Goal: Information Seeking & Learning: Learn about a topic

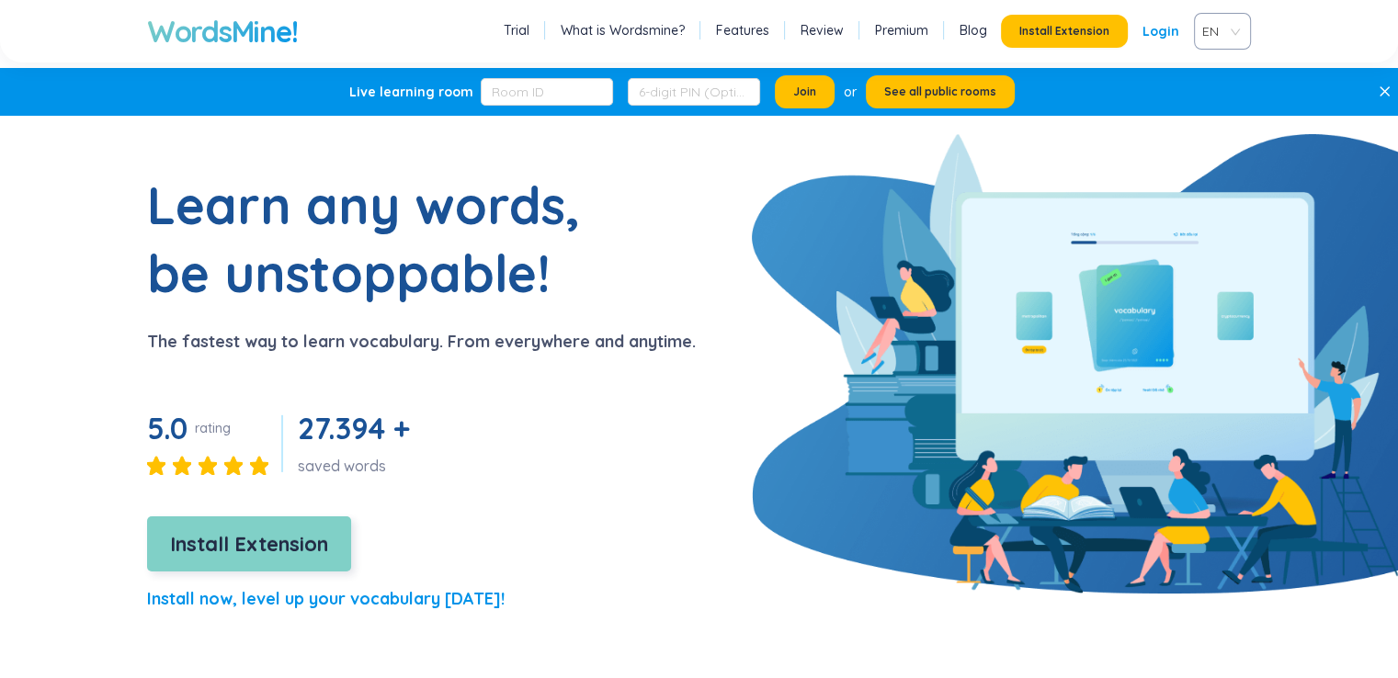
click at [292, 561] on button "Install Extension" at bounding box center [249, 543] width 204 height 55
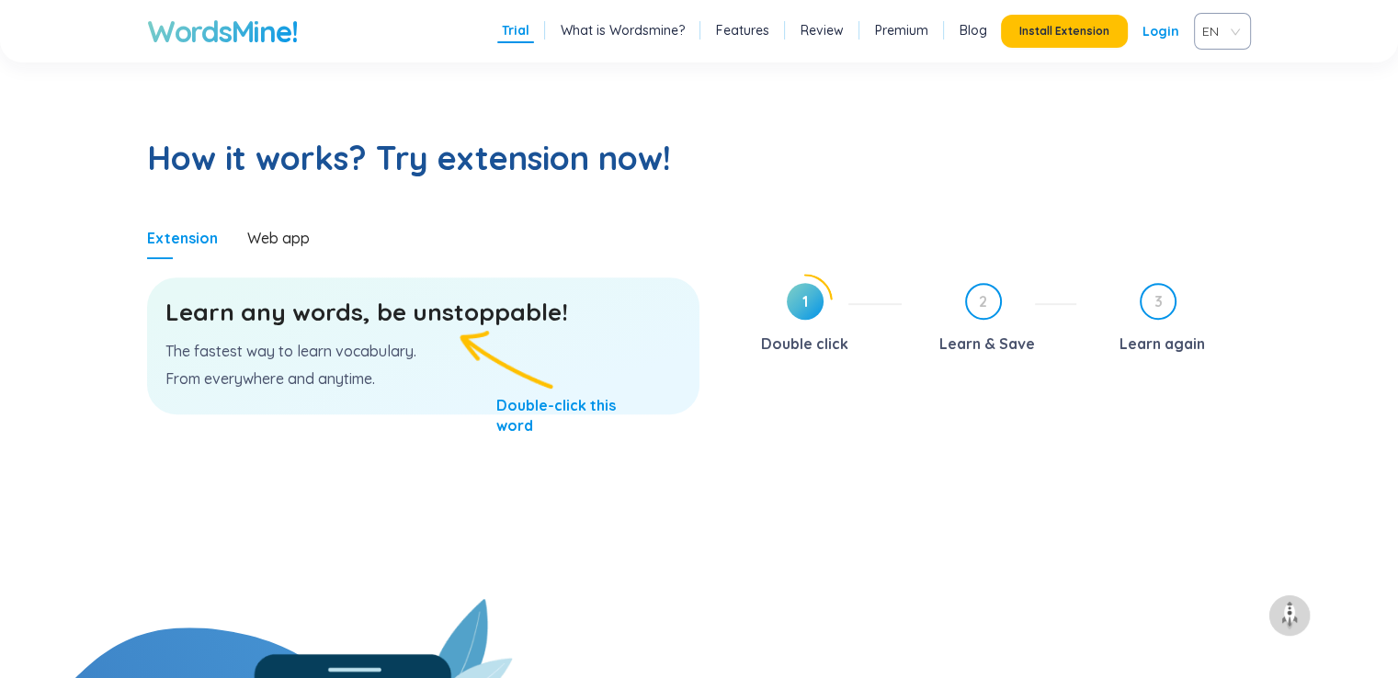
scroll to position [919, 0]
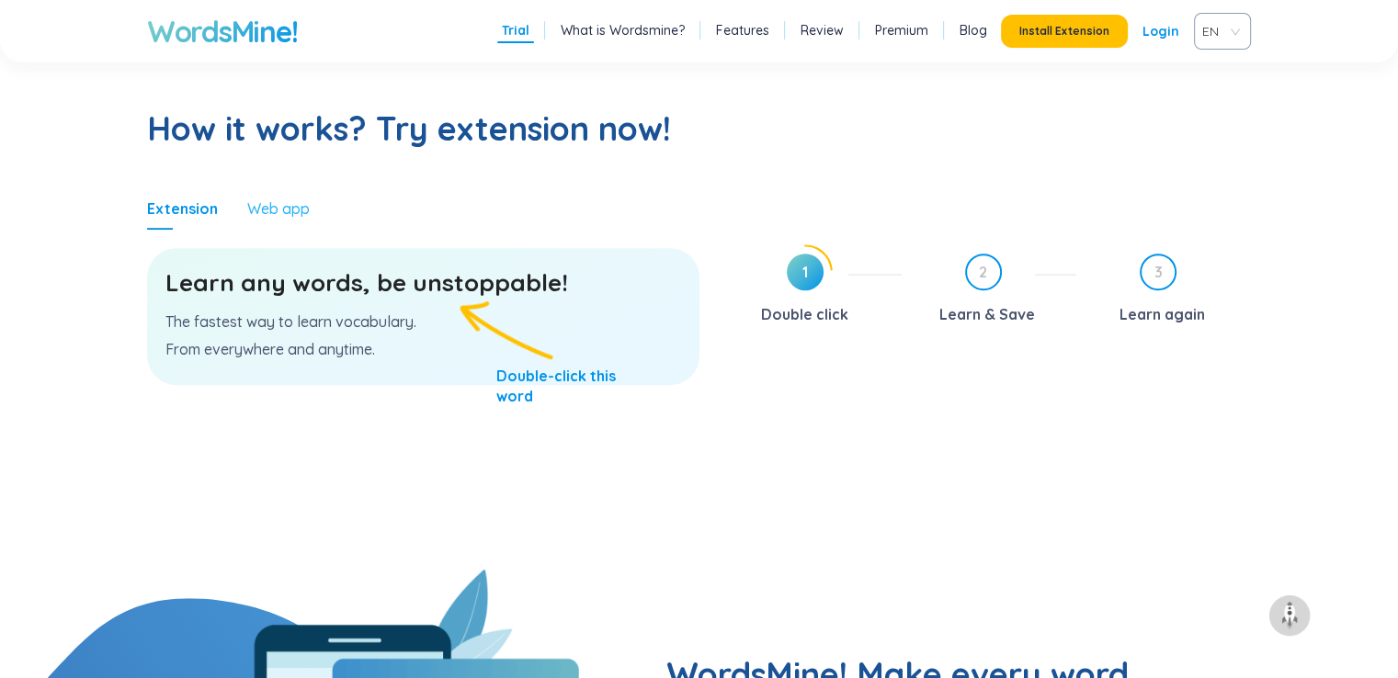
click at [258, 219] on div "Web app" at bounding box center [278, 208] width 62 height 42
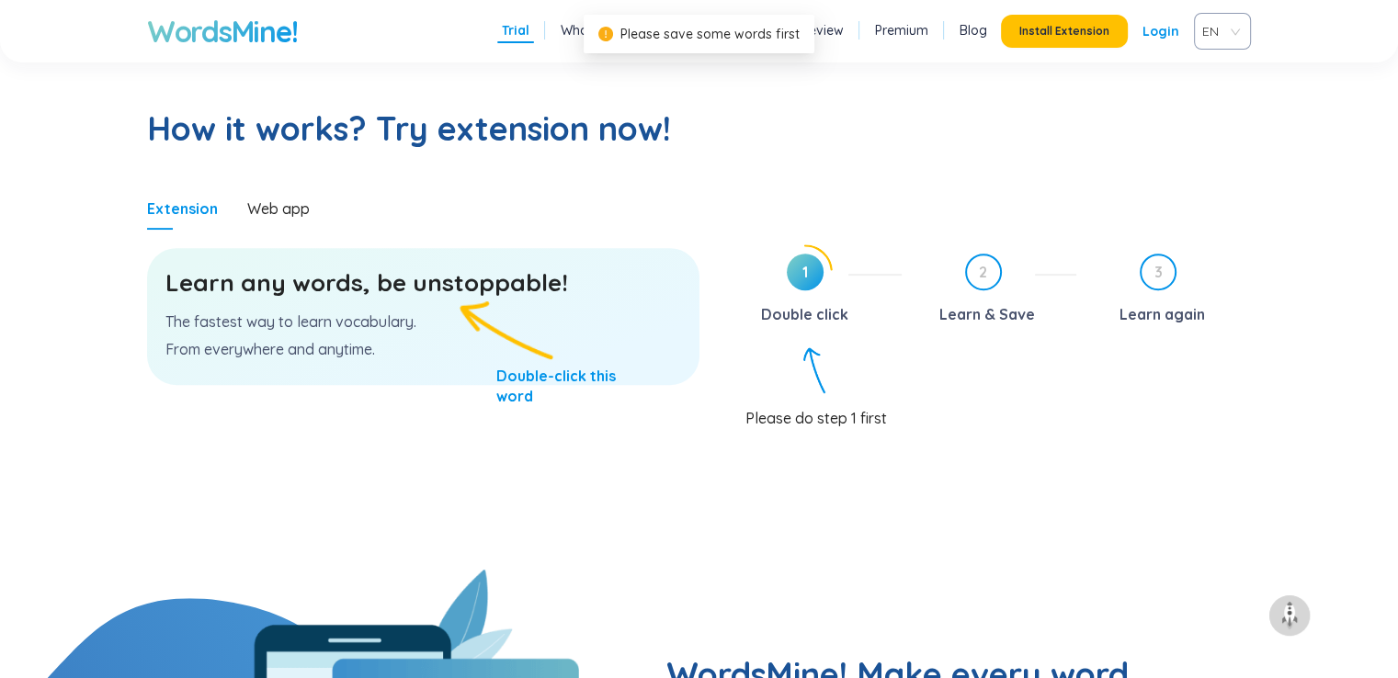
click at [808, 270] on span "1" at bounding box center [805, 272] width 37 height 37
click at [478, 350] on div "Learn any words, be unstoppable! The fastest way to learn vocabulary. From ever…" at bounding box center [423, 316] width 552 height 137
click at [379, 305] on div "Learn any words, be unstoppable! The fastest way to learn vocabulary. From ever…" at bounding box center [423, 316] width 552 height 137
click at [341, 328] on p "The fastest way to learn vocabulary." at bounding box center [423, 322] width 516 height 20
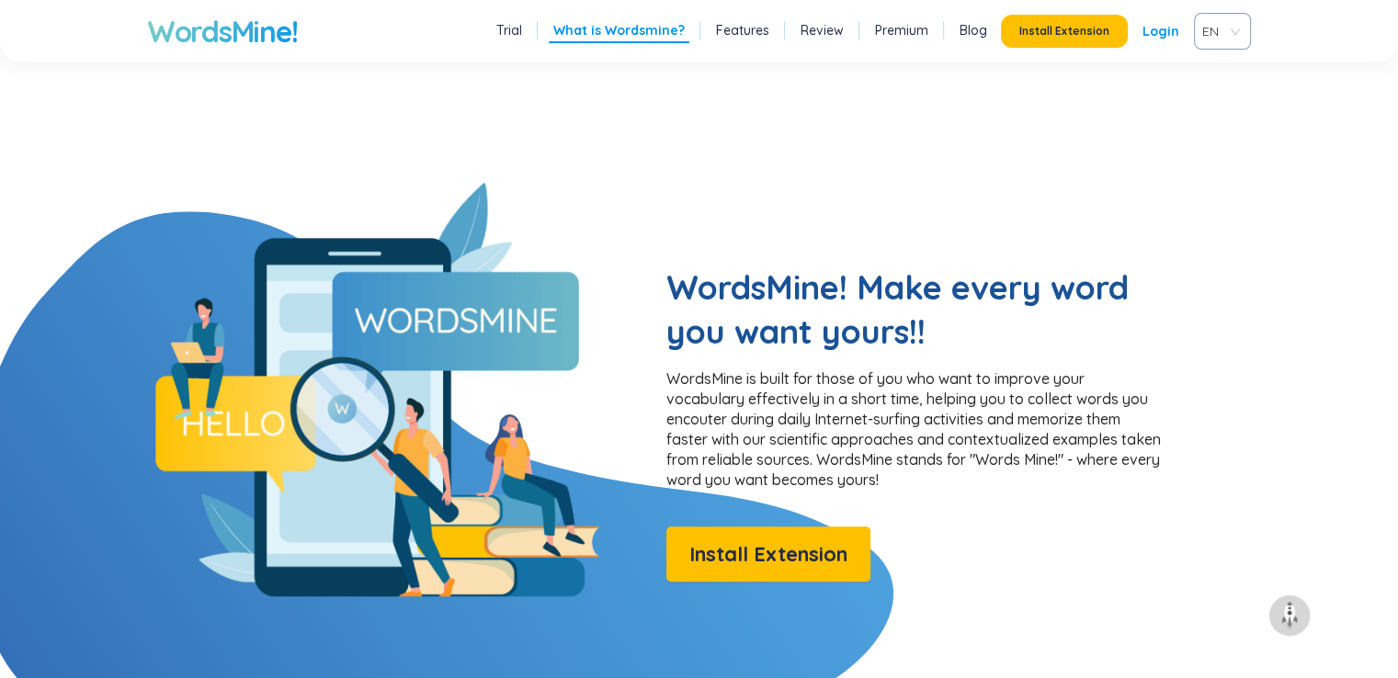
scroll to position [1531, 0]
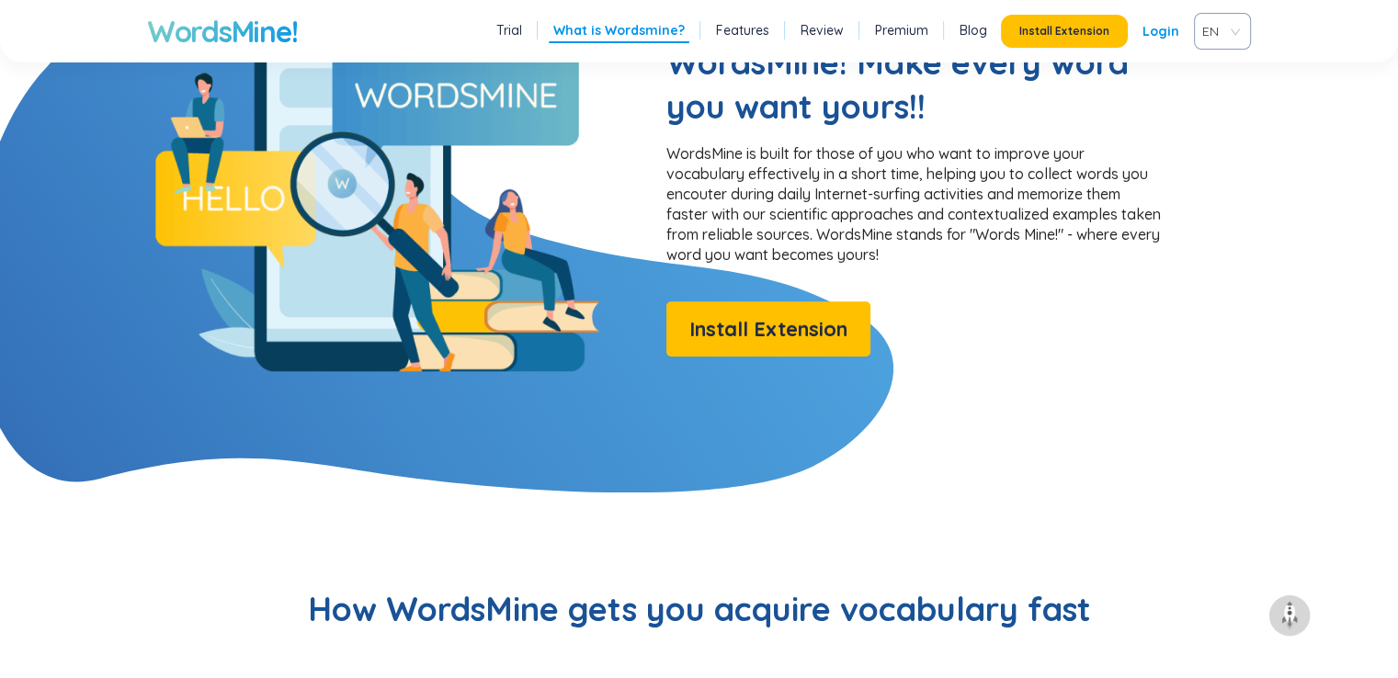
drag, startPoint x: 1160, startPoint y: 185, endPoint x: 1184, endPoint y: 115, distance: 73.8
click at [1160, 185] on p "WordsMine is built for those of you who want to improve your vocabulary effecti…" at bounding box center [914, 203] width 496 height 121
click at [1254, 144] on section "WordsMine! Make every word you want yours!! WordsMine is built for those of you…" at bounding box center [699, 165] width 1398 height 414
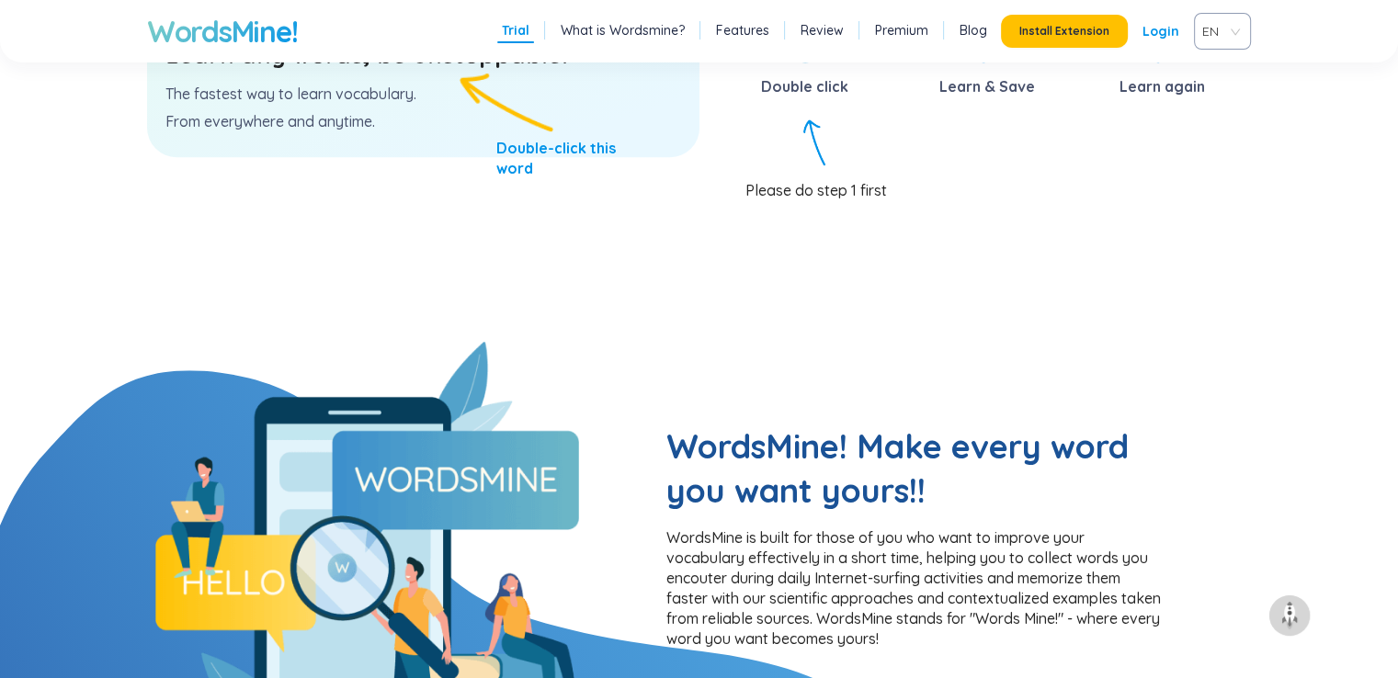
scroll to position [1225, 0]
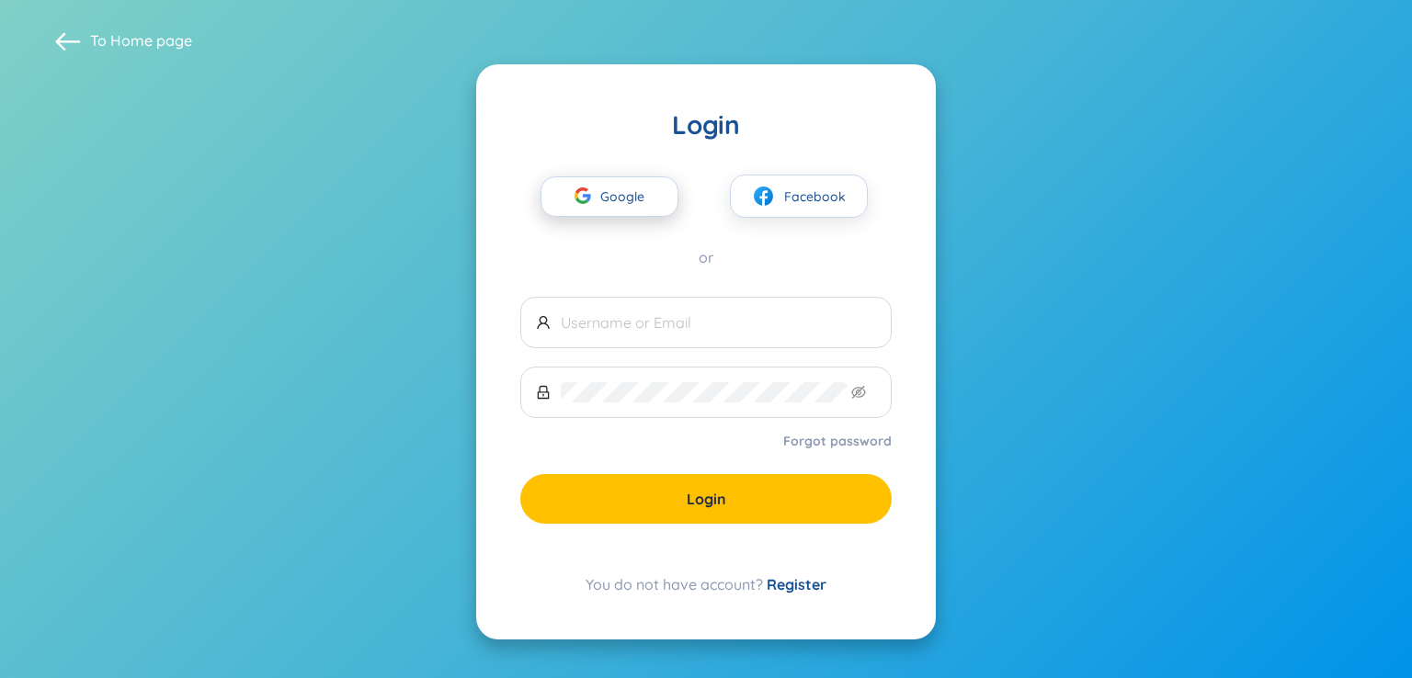
click at [620, 202] on span "Google" at bounding box center [626, 196] width 53 height 39
click at [601, 189] on span "Google" at bounding box center [626, 196] width 53 height 39
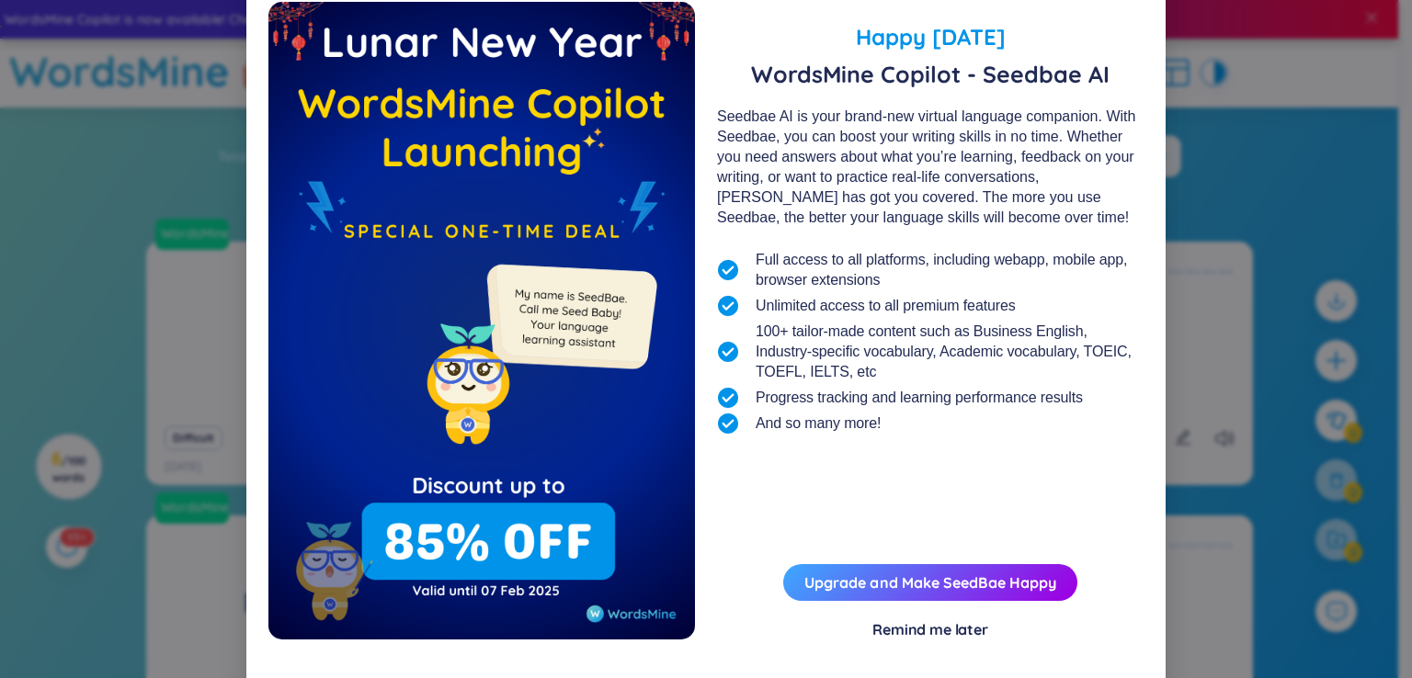
scroll to position [59, 0]
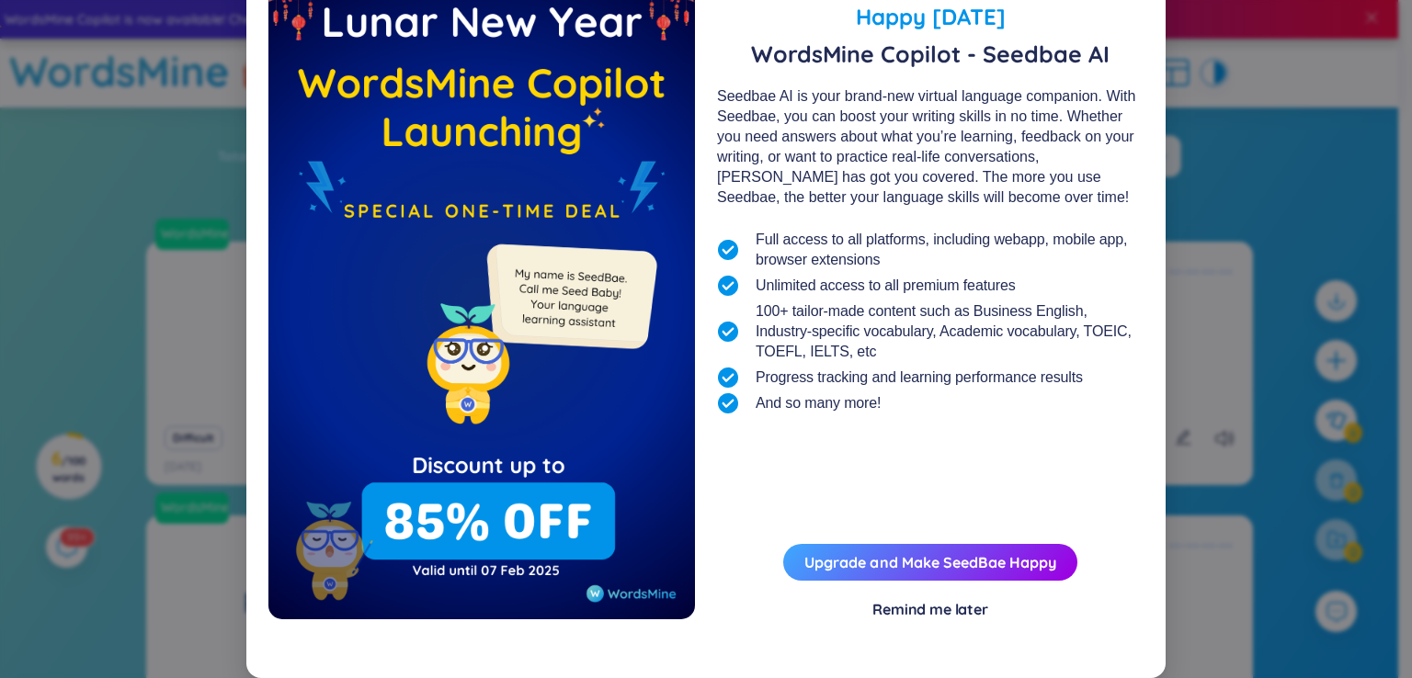
click at [933, 617] on div "Remind me later" at bounding box center [930, 609] width 116 height 20
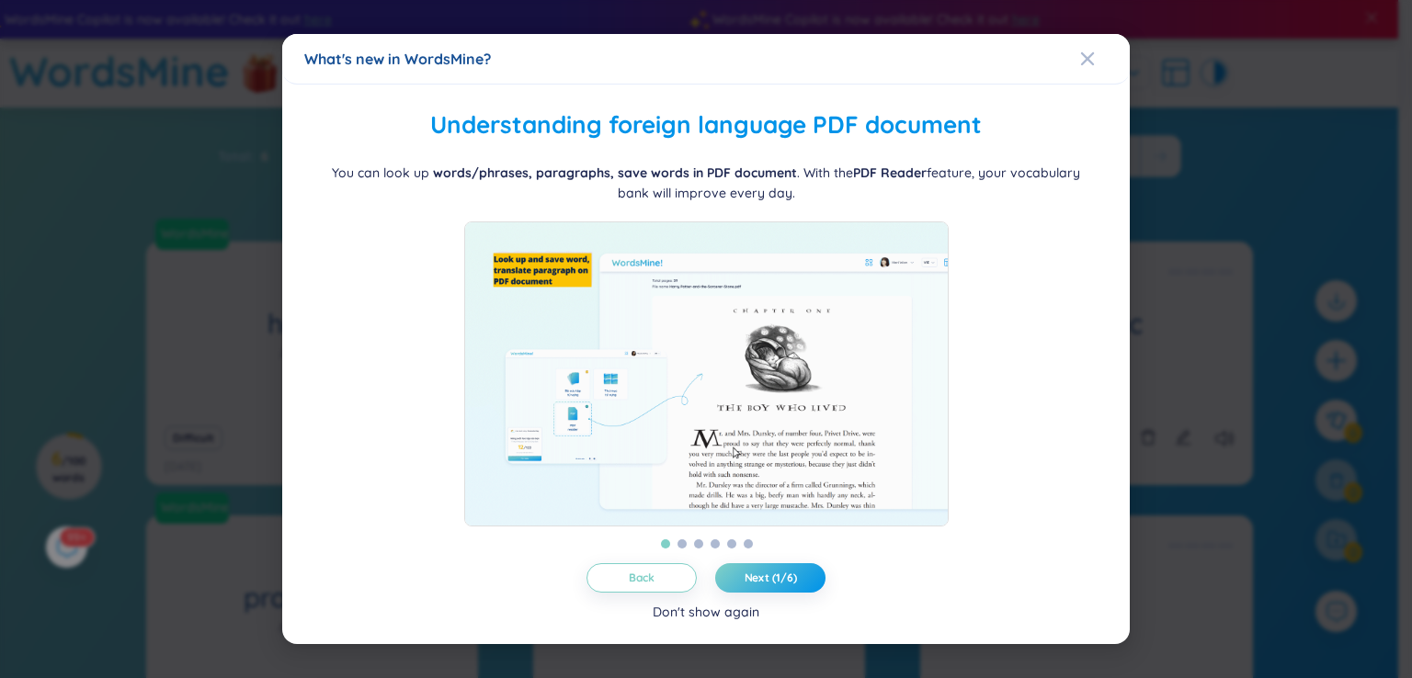
click at [684, 622] on div "Don't show again" at bounding box center [705, 612] width 107 height 20
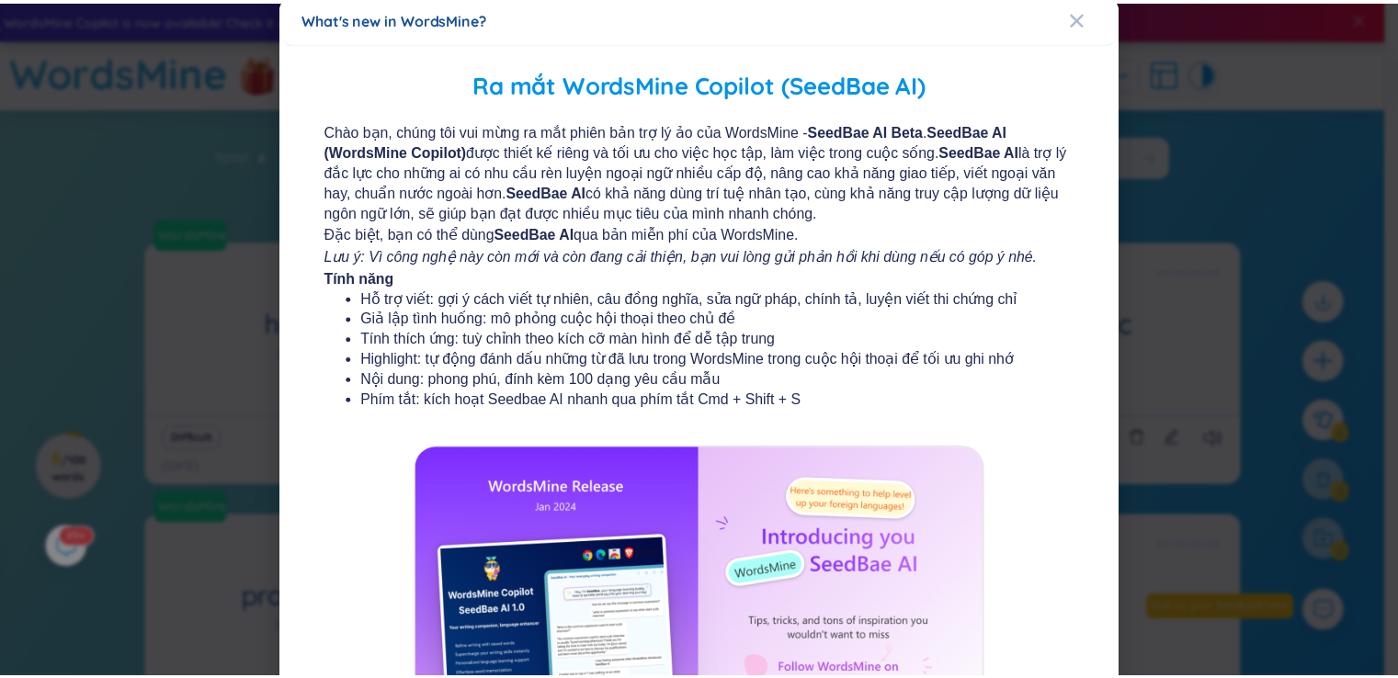
scroll to position [0, 0]
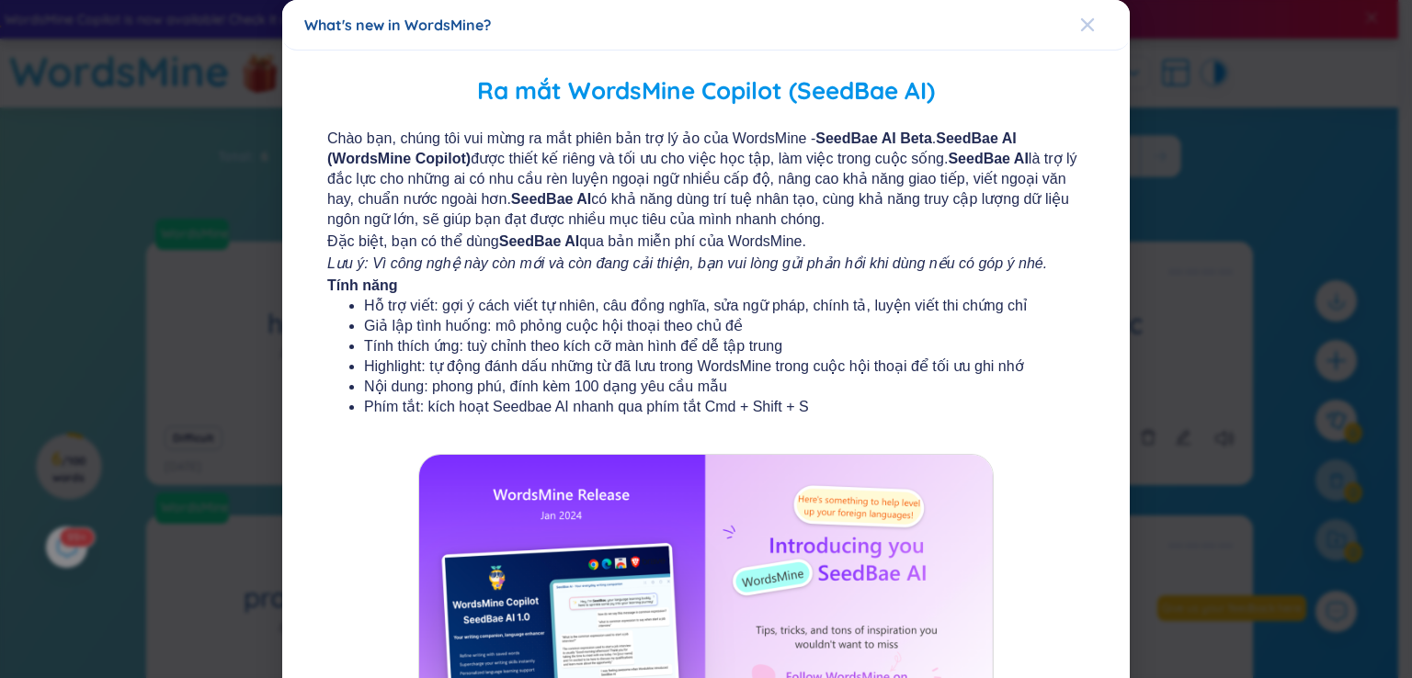
click at [1080, 19] on icon "Close" at bounding box center [1087, 24] width 15 height 15
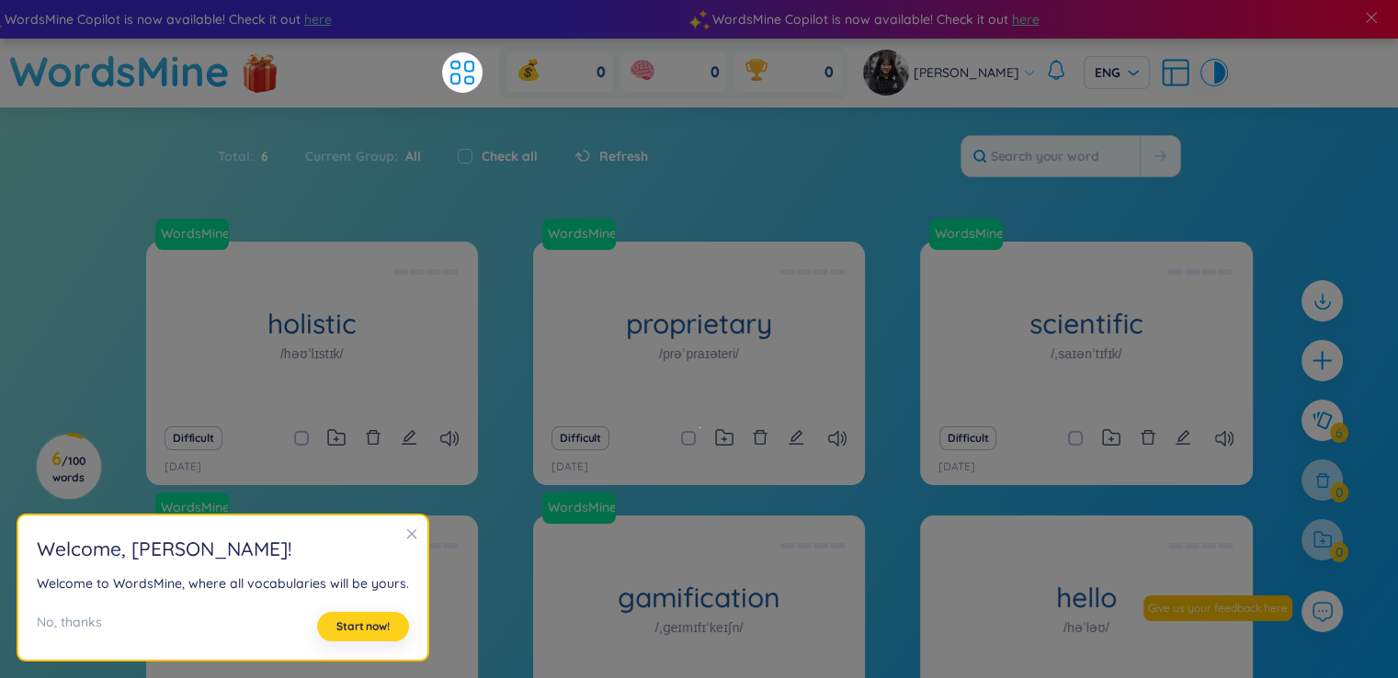
click at [359, 627] on span "Start now!" at bounding box center [362, 626] width 53 height 15
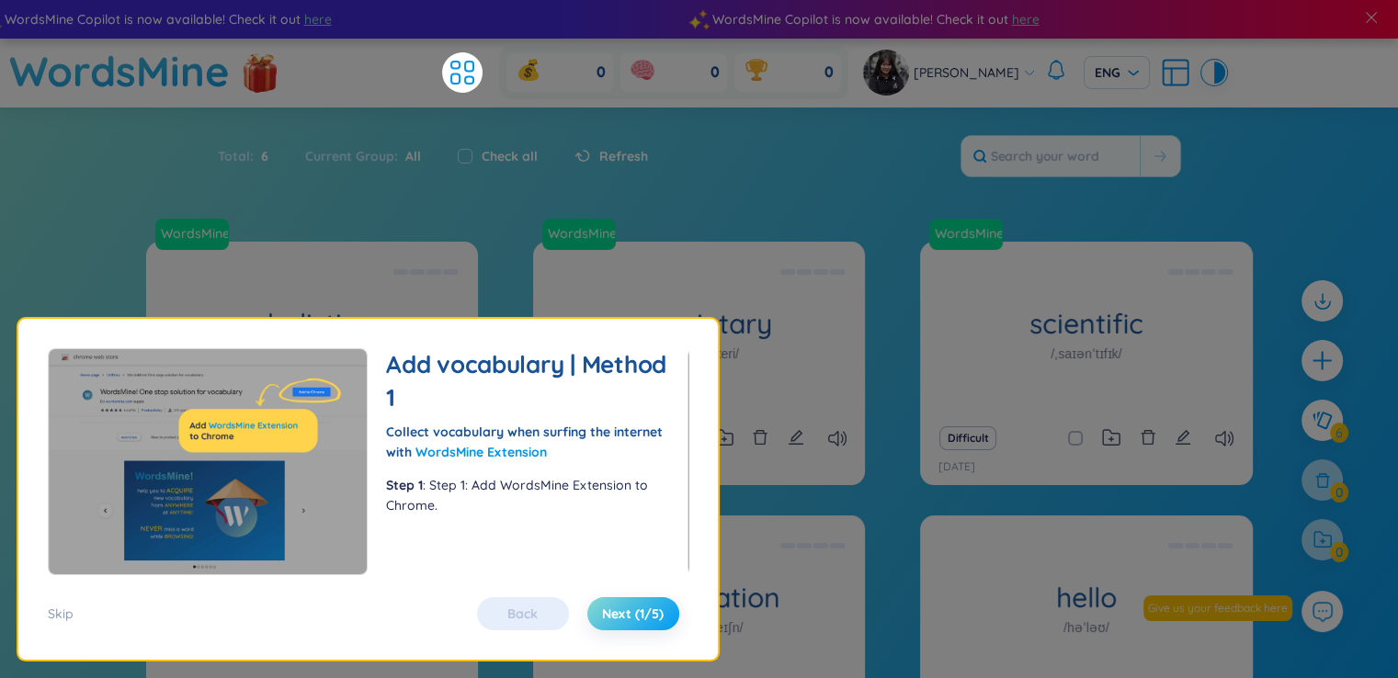
click at [626, 616] on span "Next (1/5)" at bounding box center [633, 614] width 62 height 18
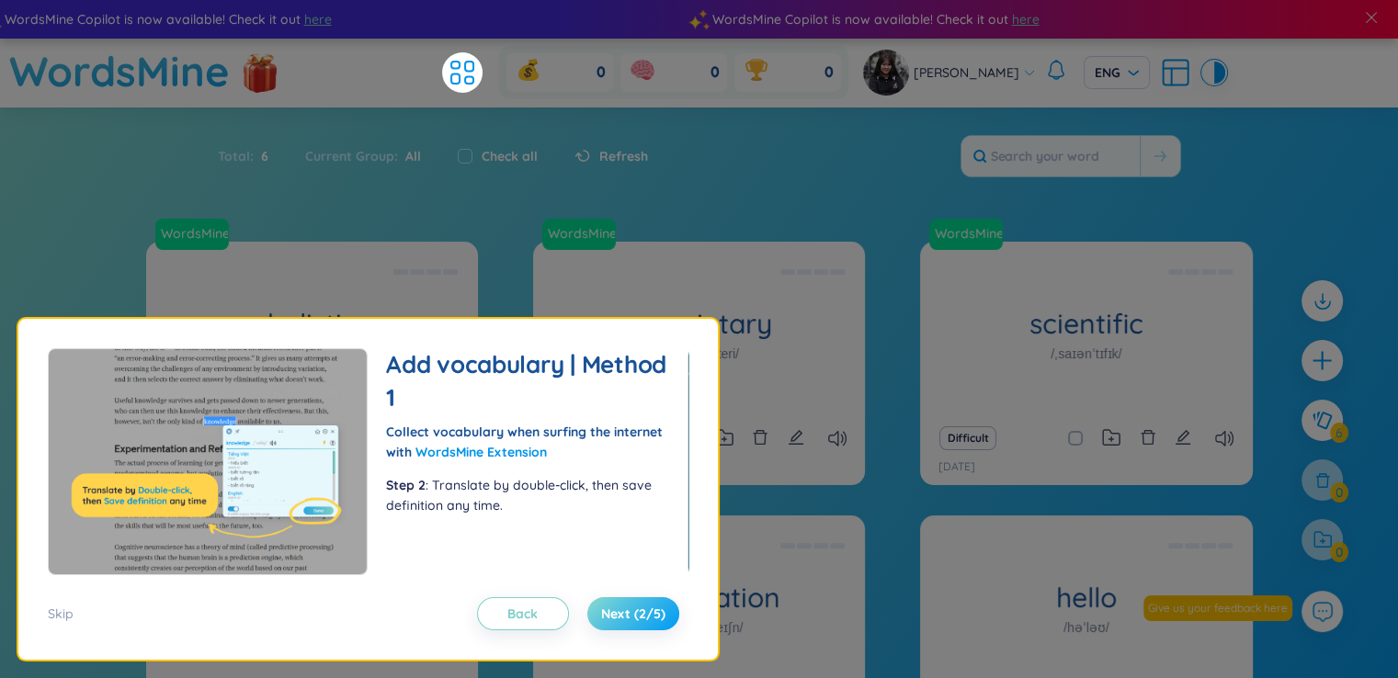
click at [626, 616] on span "Next (2/5)" at bounding box center [633, 614] width 64 height 18
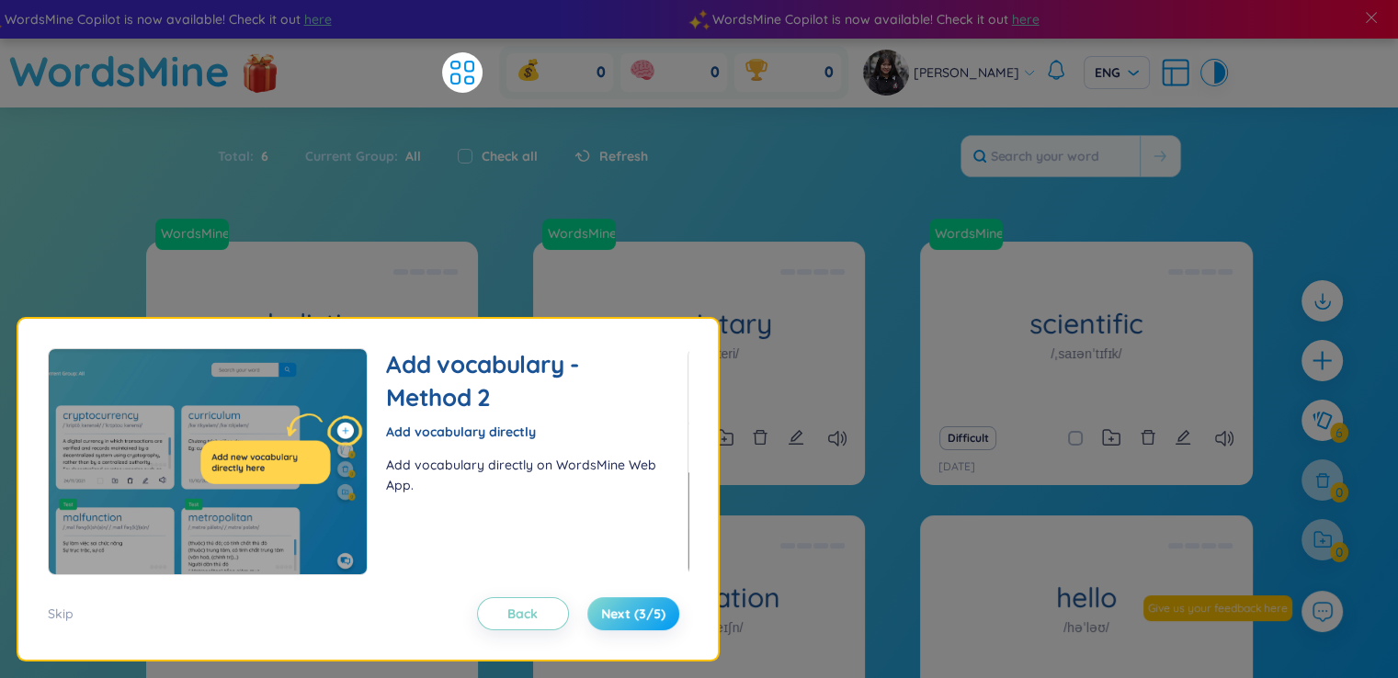
click at [626, 616] on span "Next (3/5)" at bounding box center [633, 614] width 64 height 18
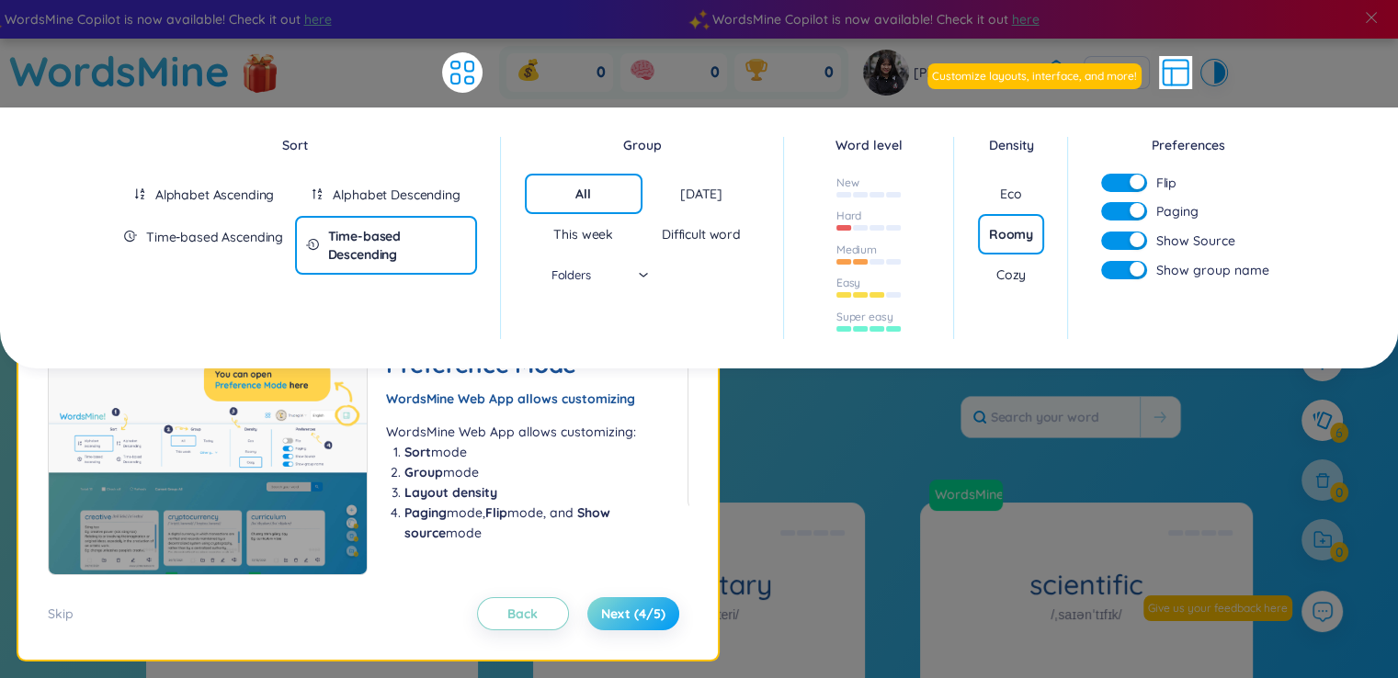
click at [626, 616] on span "Next (4/5)" at bounding box center [633, 614] width 64 height 18
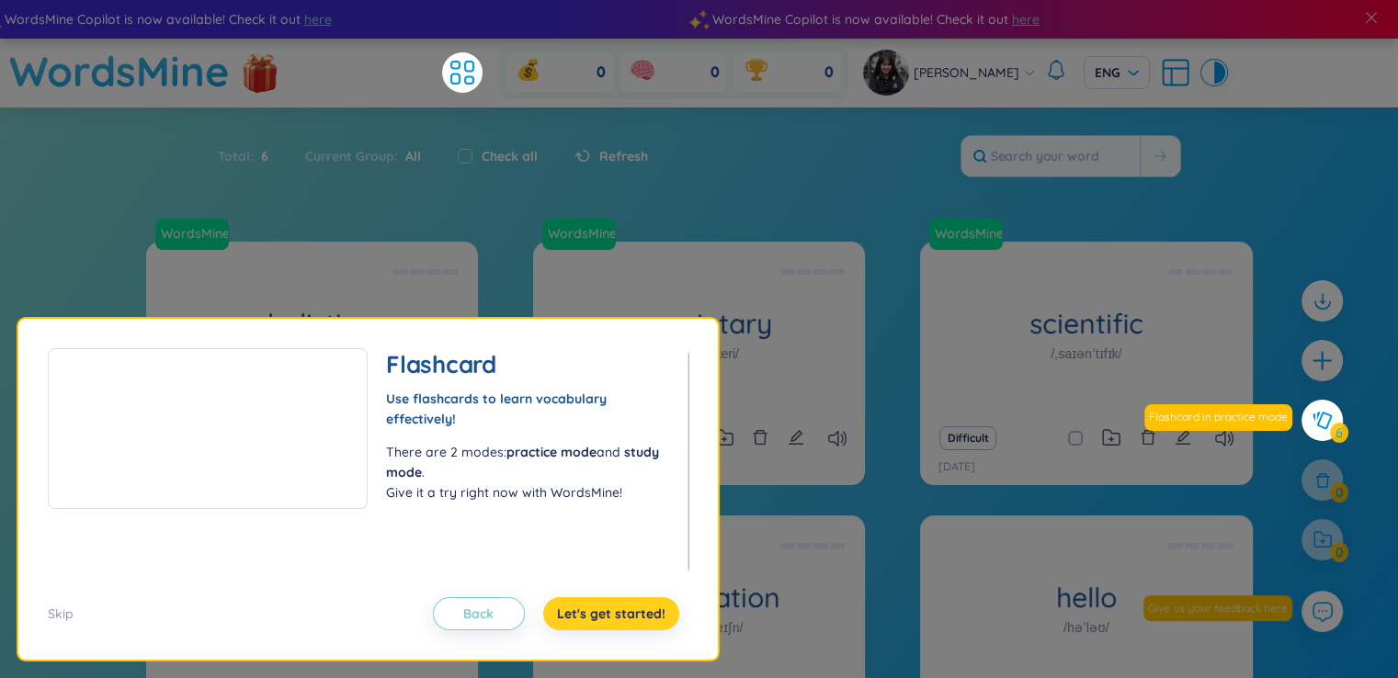
click at [626, 616] on span "Let's get started!" at bounding box center [611, 614] width 108 height 18
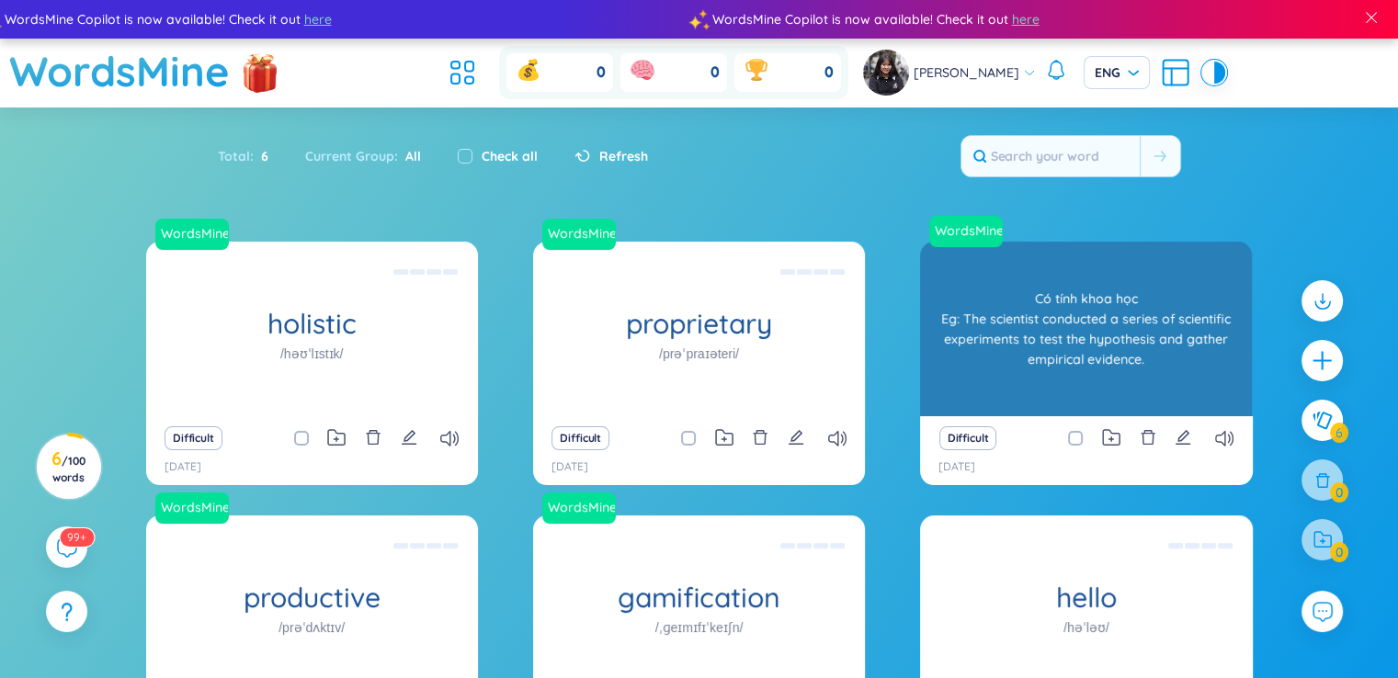
click at [1110, 324] on div "Có tính khoa học Eg: The scientist conducted a series of scientific experiments…" at bounding box center [1085, 328] width 313 height 165
click at [1113, 316] on div "Có tính khoa học Eg: The scientist conducted a series of scientific experiments…" at bounding box center [1085, 328] width 313 height 165
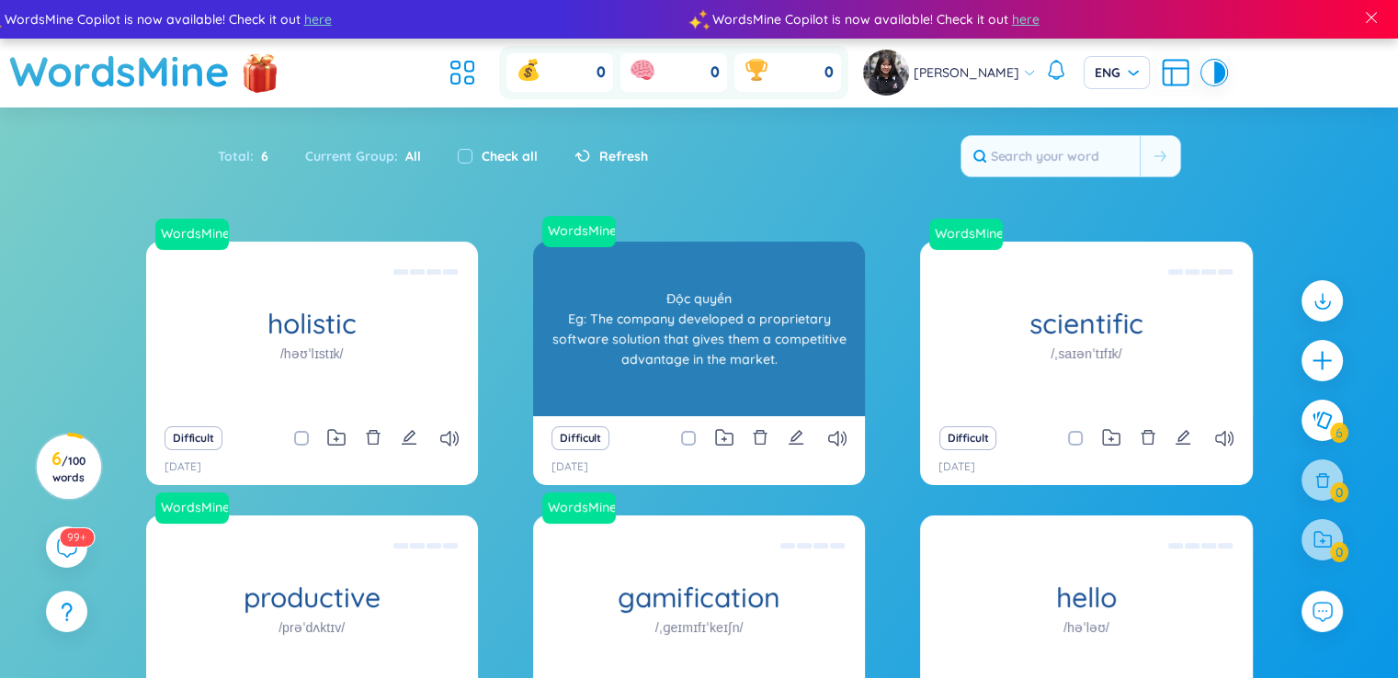
click at [700, 317] on div "proprietary /prəˈpraɪəteri/ Độc [PERSON_NAME] Eg: The company developed a propr…" at bounding box center [699, 329] width 332 height 175
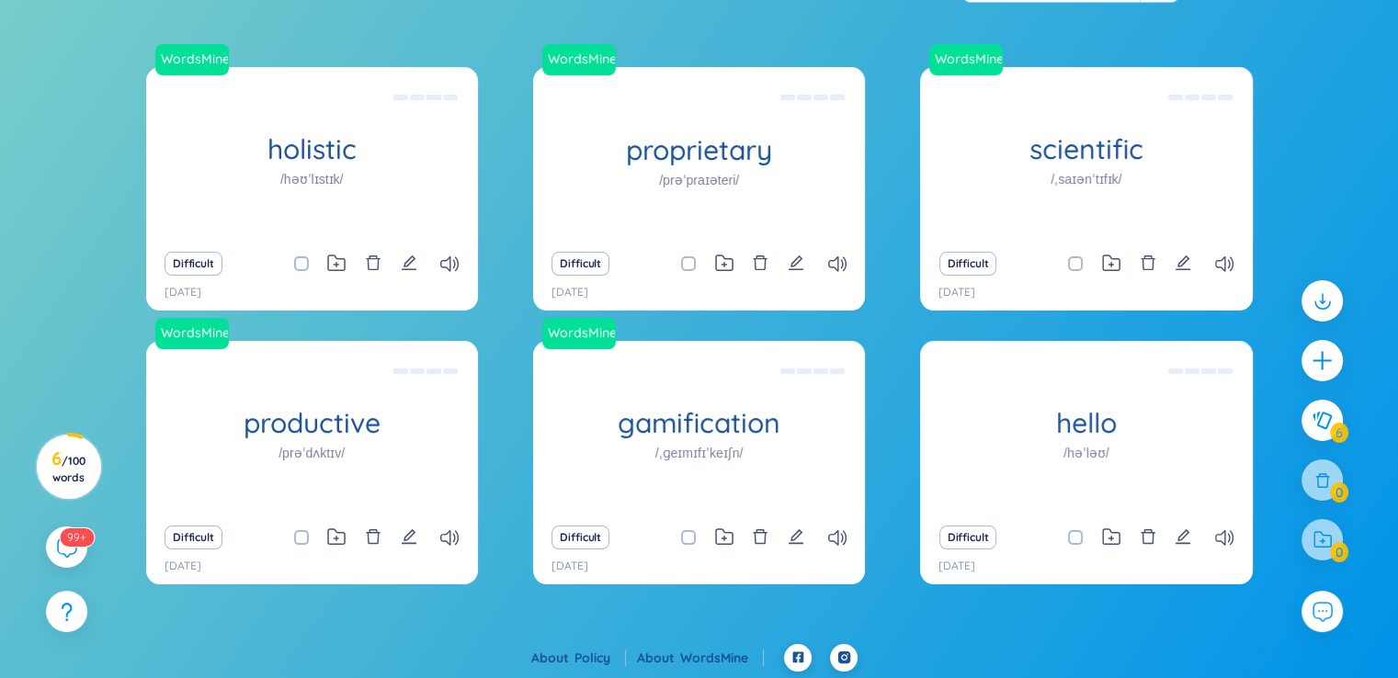
scroll to position [176, 0]
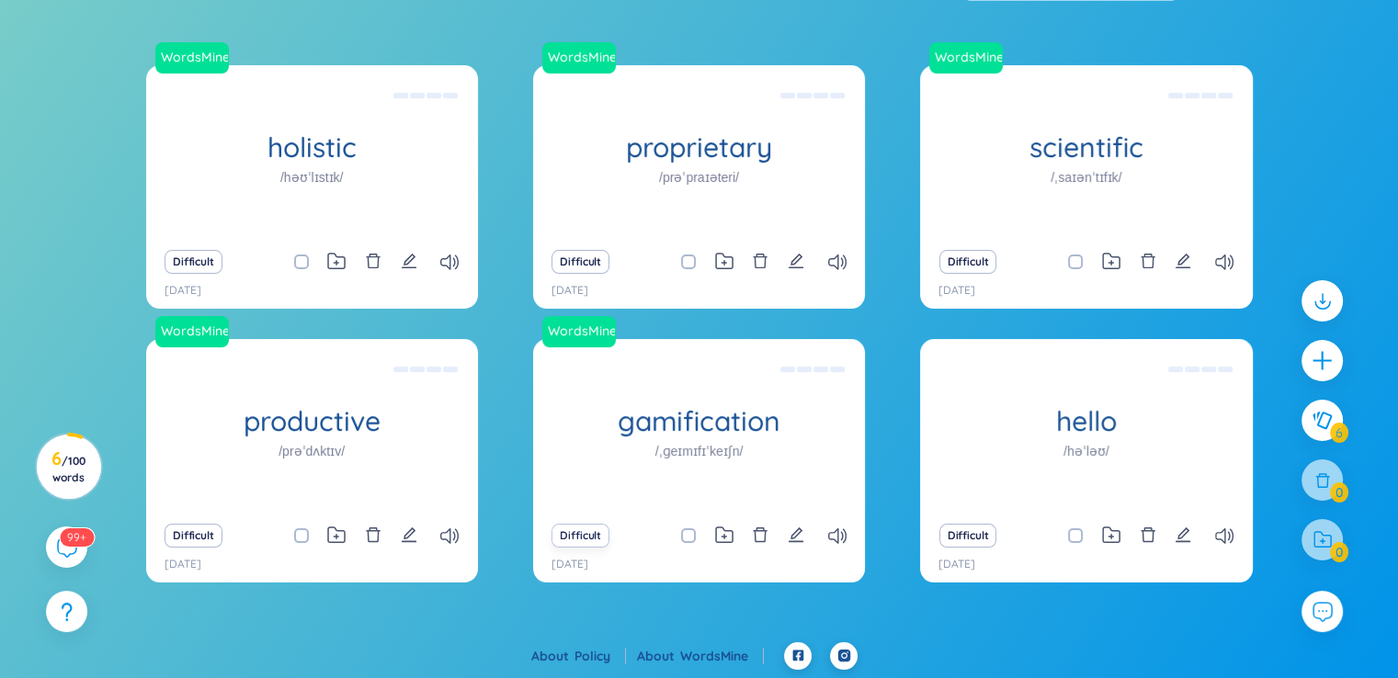
click at [587, 536] on button "Difficult" at bounding box center [580, 536] width 58 height 24
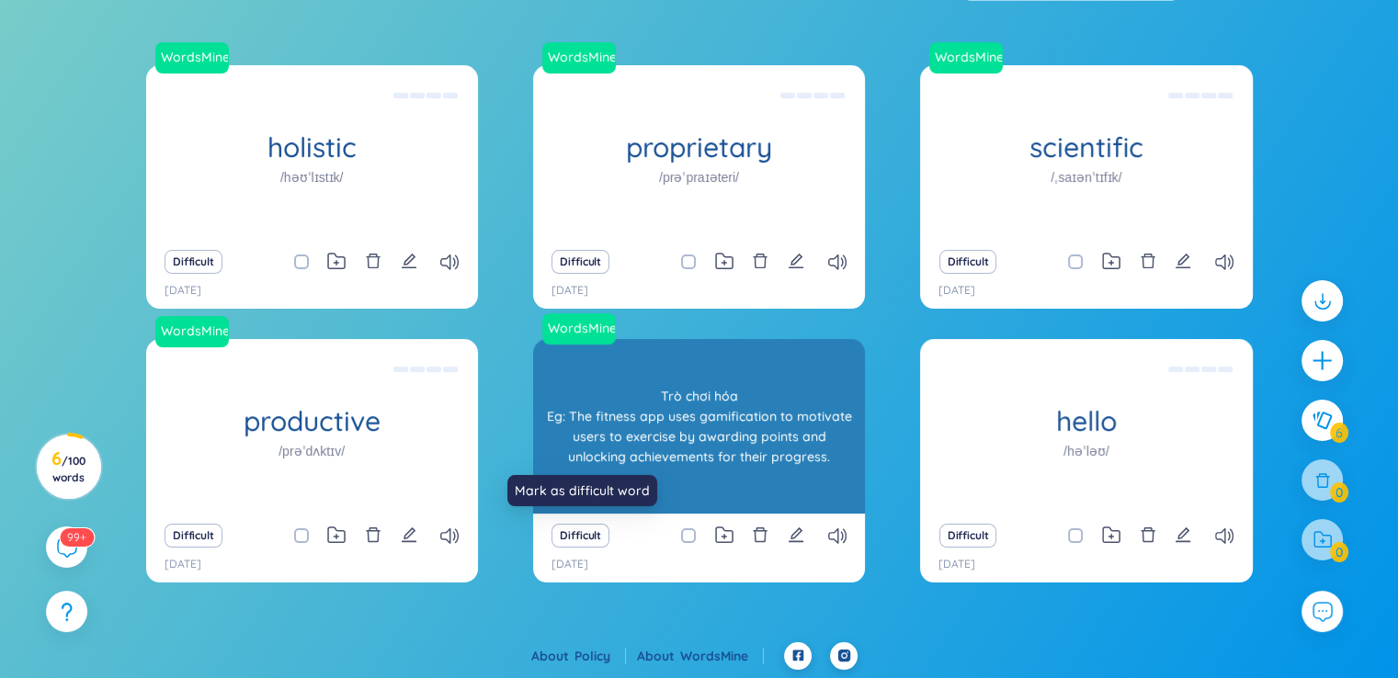
click at [648, 449] on div "gamification /ˌɡeɪmɪfɪˈkeɪʃn/" at bounding box center [699, 426] width 332 height 175
click at [654, 445] on div "Trò chơi hóa Eg: The fitness app uses gamification to motivate users to exercis…" at bounding box center [698, 426] width 313 height 165
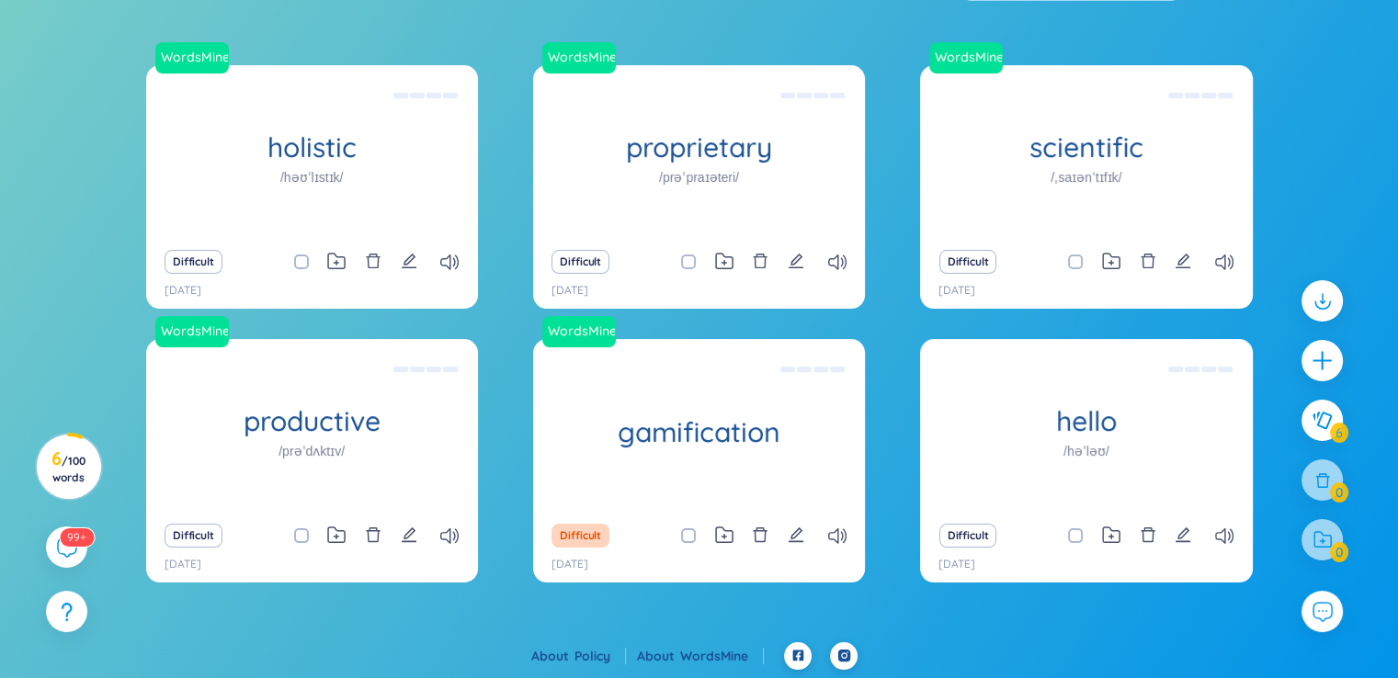
scroll to position [0, 0]
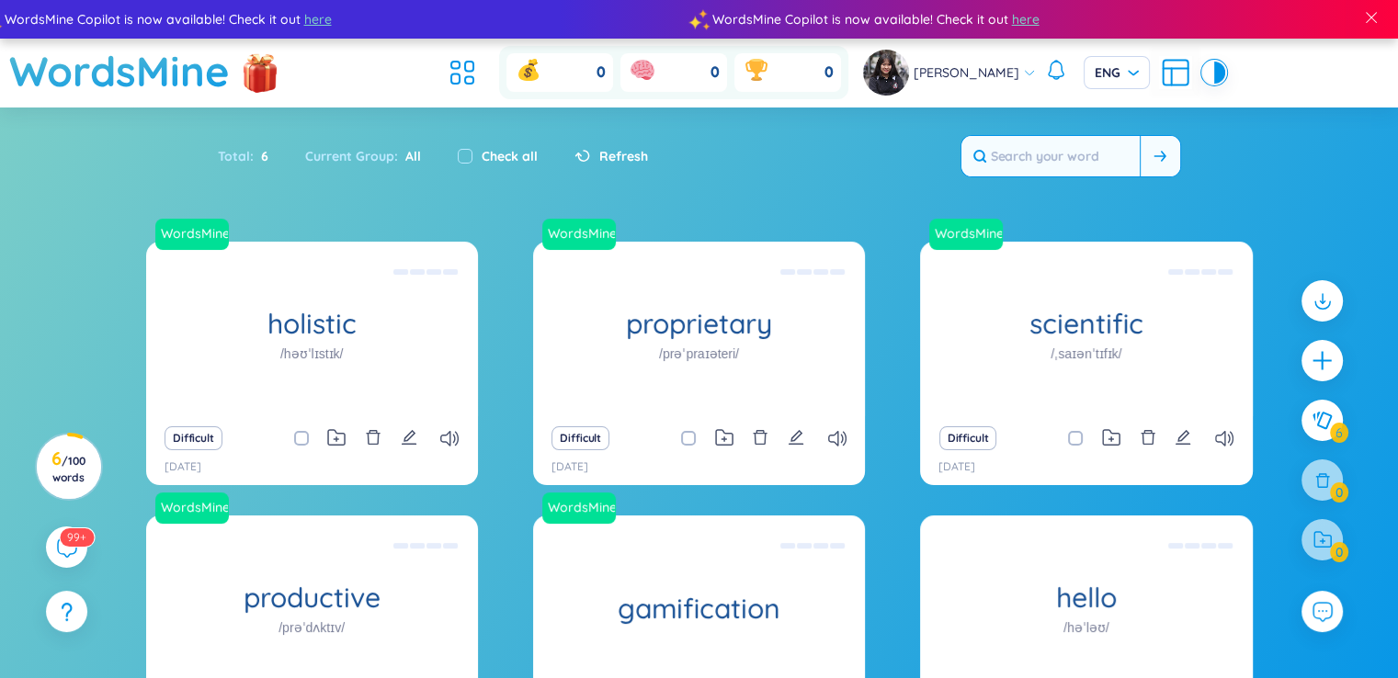
click at [1062, 158] on input "text" at bounding box center [1050, 156] width 178 height 40
click at [393, 198] on div "Total : 6 Current Group : All Check all Refresh" at bounding box center [699, 165] width 1147 height 79
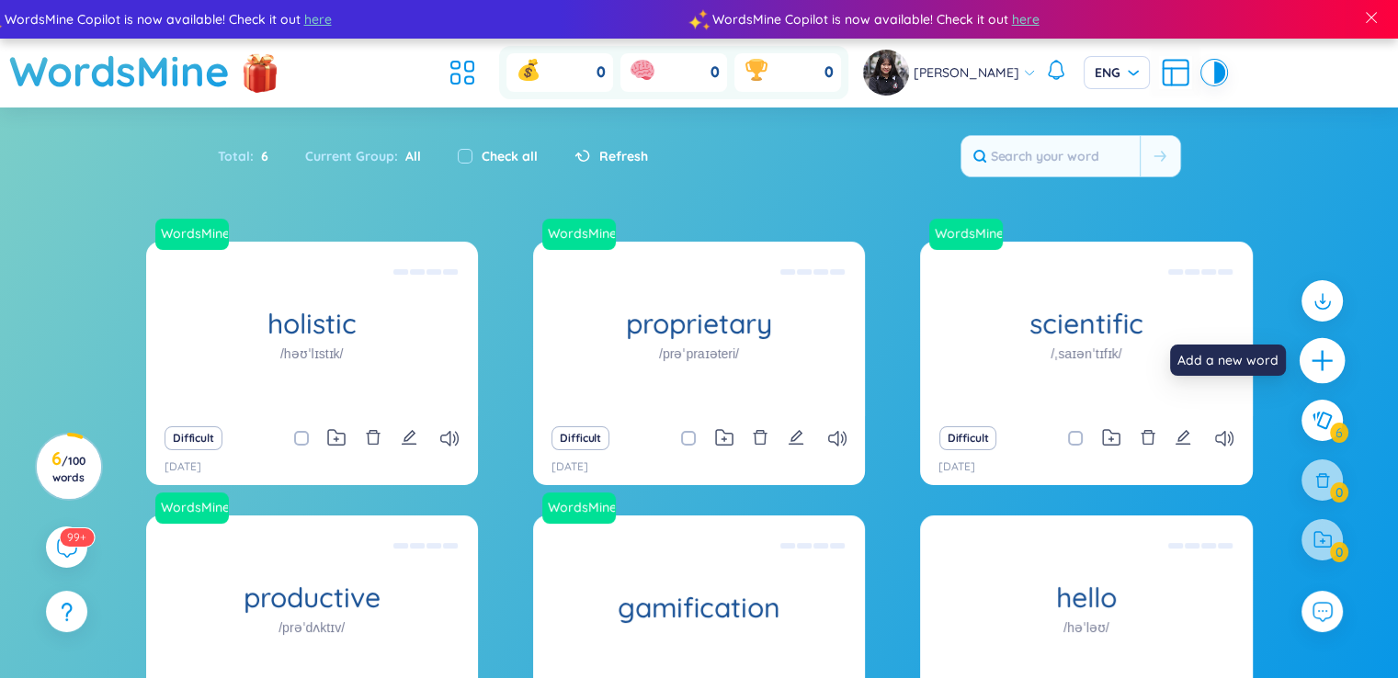
click at [1326, 365] on icon "plus" at bounding box center [1323, 361] width 26 height 26
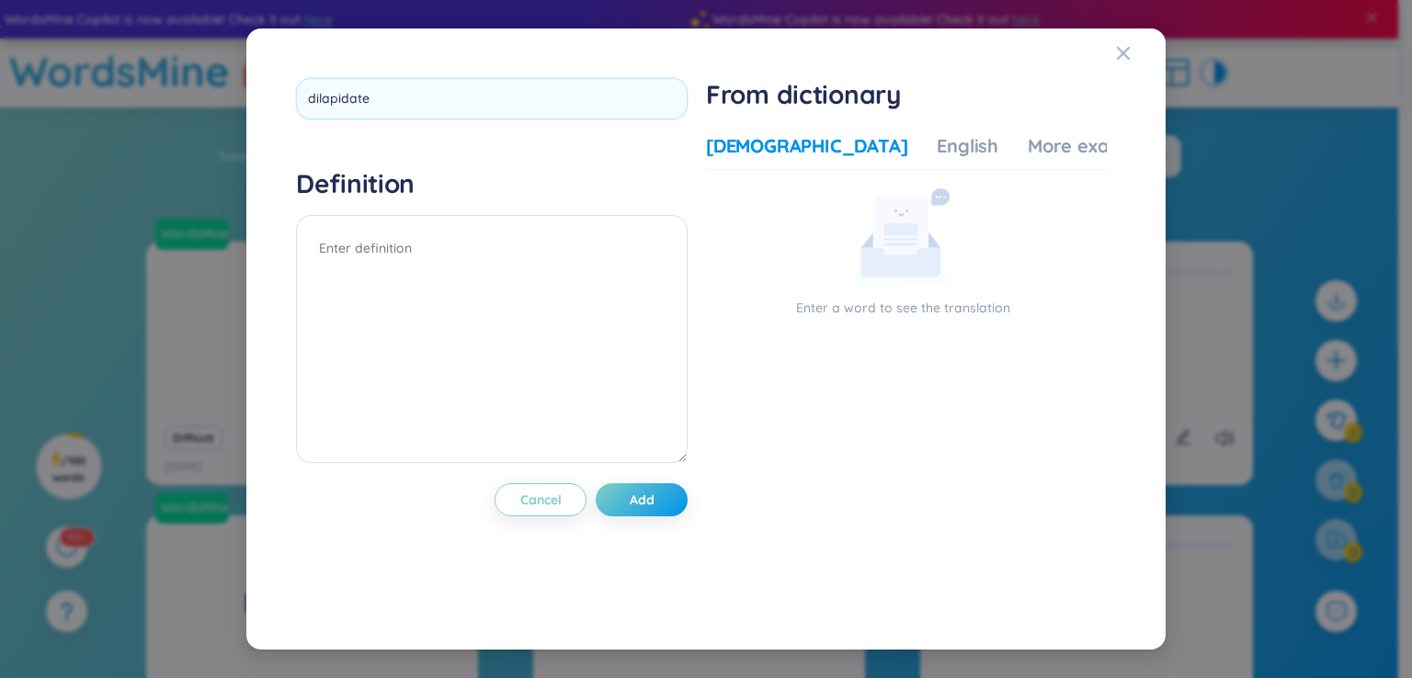
type input "dilapidated"
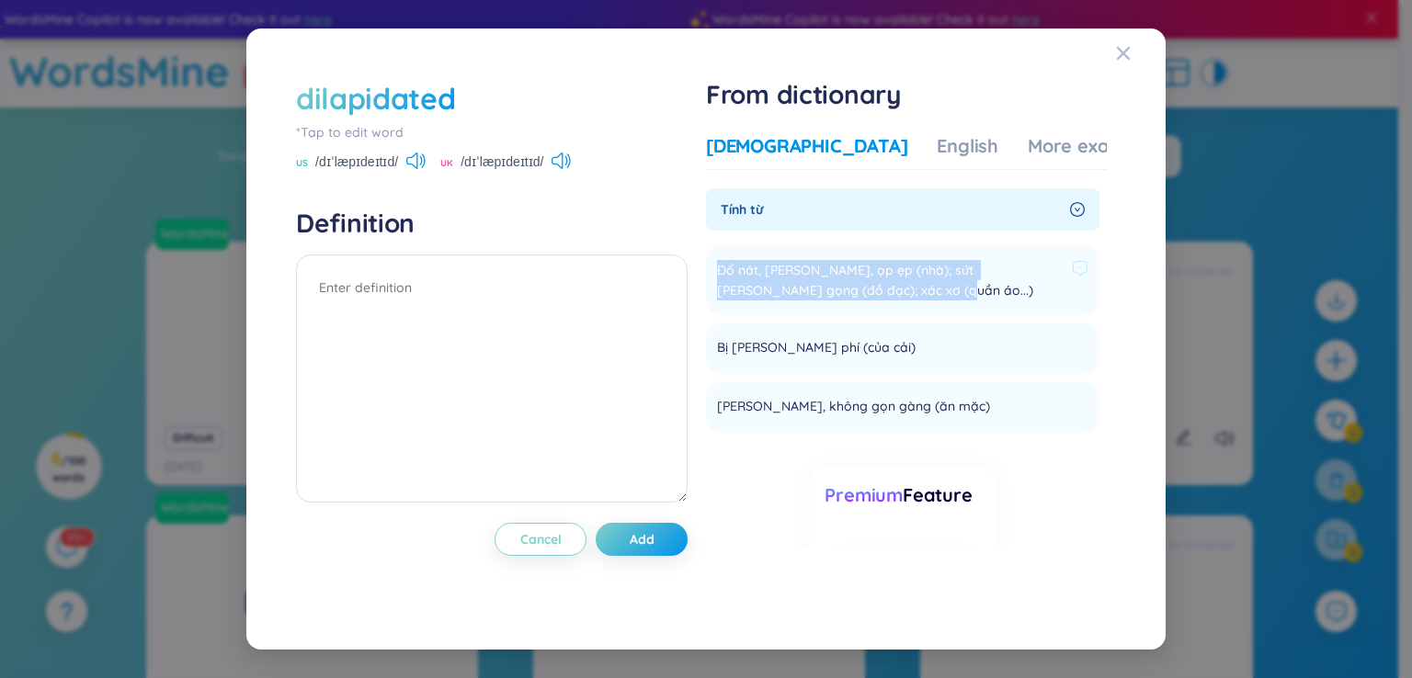
drag, startPoint x: 865, startPoint y: 294, endPoint x: 721, endPoint y: 266, distance: 146.2
click at [721, 266] on span "Đổ nát, [PERSON_NAME], ọp ẹp (nhà); sứt [PERSON_NAME] gọng (đồ đạc); xác xơ (qu…" at bounding box center [890, 280] width 347 height 40
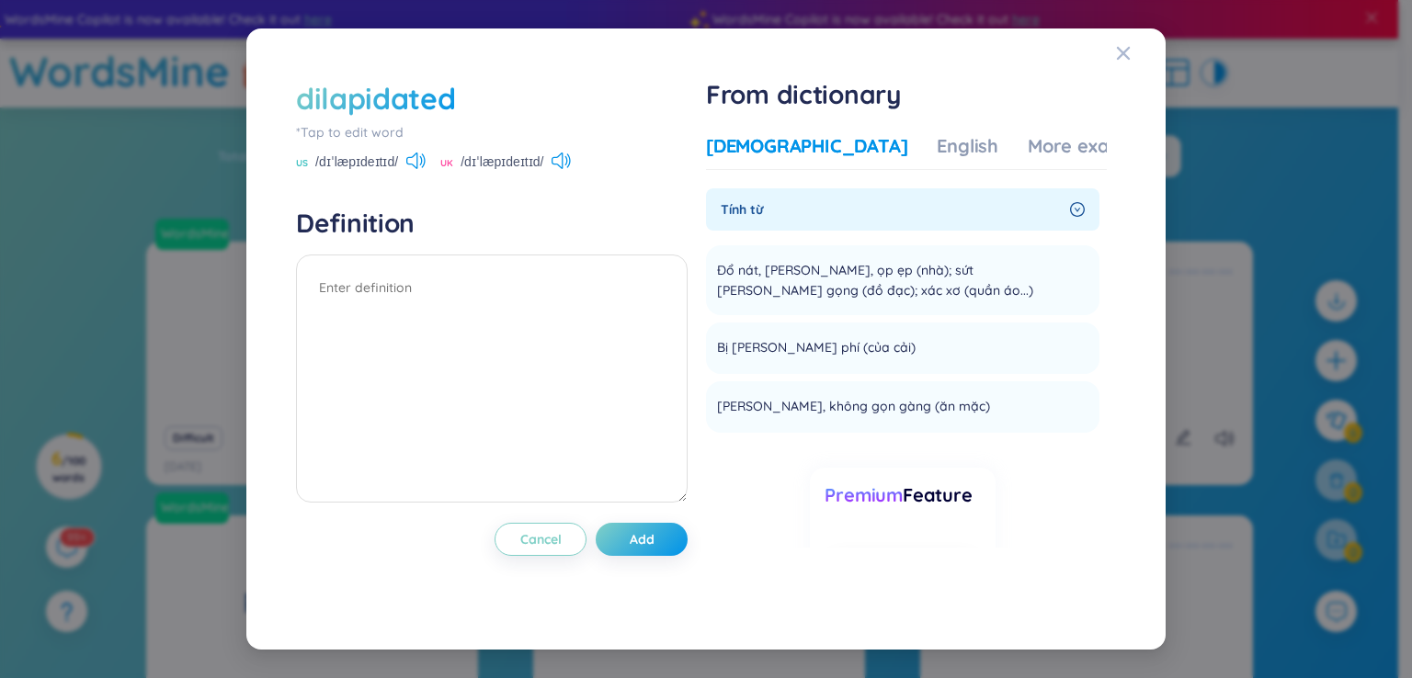
click at [776, 188] on div "Tính từ" at bounding box center [902, 209] width 393 height 42
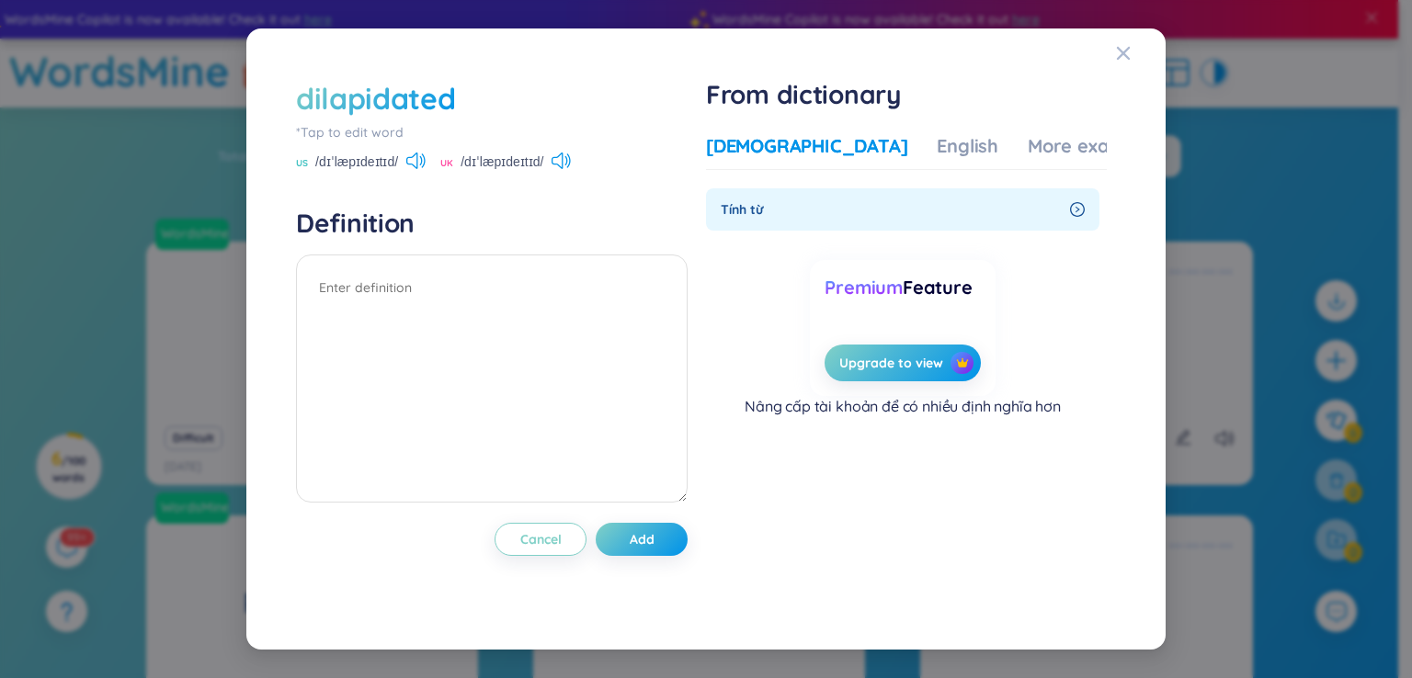
click at [775, 203] on span "Tính từ" at bounding box center [891, 209] width 342 height 20
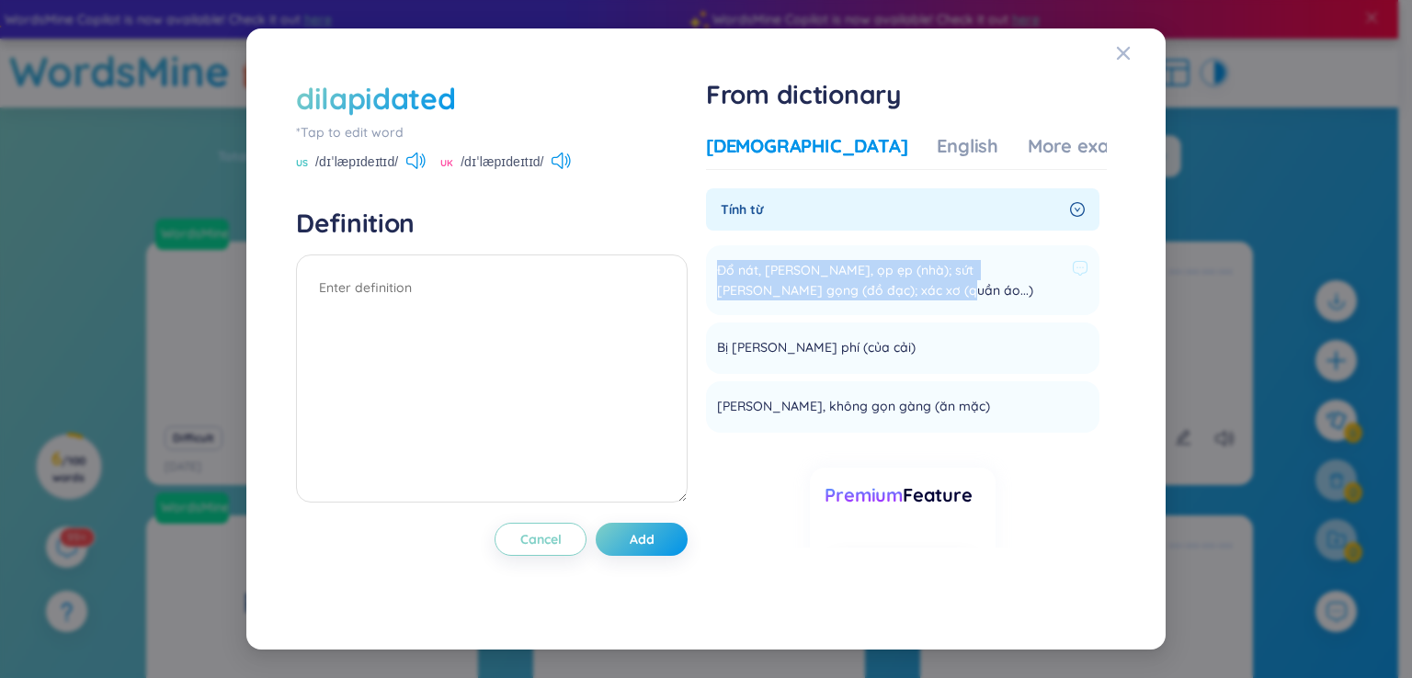
drag, startPoint x: 894, startPoint y: 290, endPoint x: 711, endPoint y: 261, distance: 185.2
click at [711, 261] on li "Đổ nát, [PERSON_NAME], ọp ẹp (nhà); sứt [PERSON_NAME] gọng (đồ đạc); xác xơ (qu…" at bounding box center [902, 280] width 393 height 70
copy span "Đổ nát, [PERSON_NAME], ọp ẹp (nhà); sứt [PERSON_NAME] gọng (đồ đạc); xác xơ (qu…"
click at [538, 348] on textarea at bounding box center [491, 379] width 391 height 248
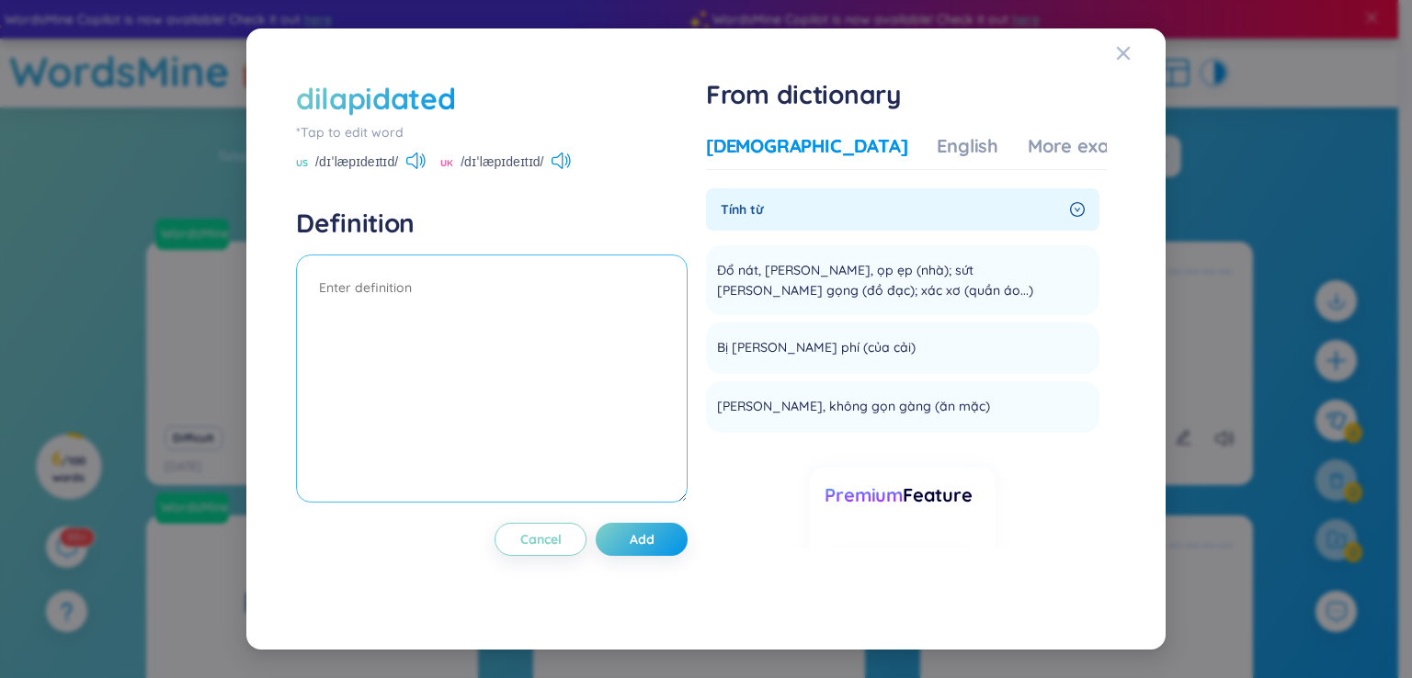
paste textarea "Đổ nát, [PERSON_NAME], ọp ẹp (nhà); sứt [PERSON_NAME] gọng (đồ đạc); xác xơ (qu…"
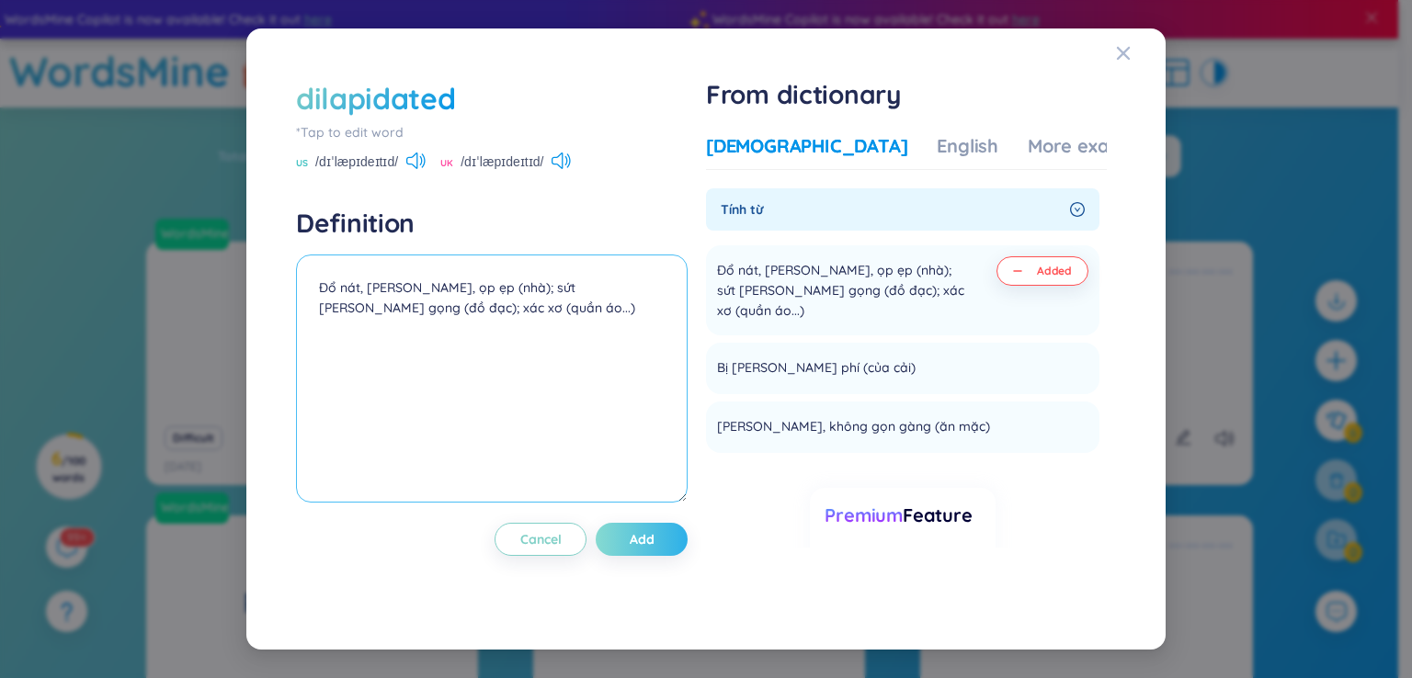
type textarea "Đổ nát, [PERSON_NAME], ọp ẹp (nhà); sứt [PERSON_NAME] gọng (đồ đạc); xác xơ (qu…"
click at [652, 544] on span "Add" at bounding box center [642, 539] width 25 height 18
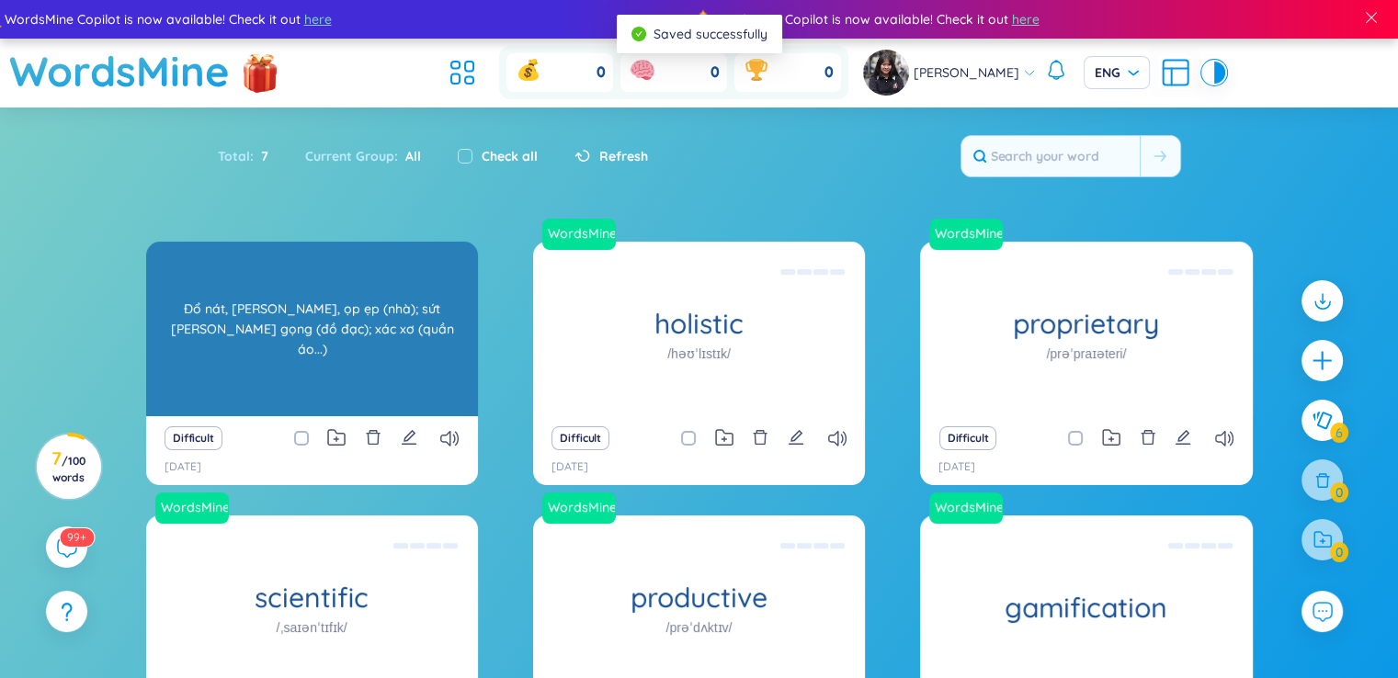
click at [389, 328] on div "Đổ nát, [PERSON_NAME], ọp ẹp (nhà); sứt [PERSON_NAME] gọng (đồ đạc); xác xơ (qu…" at bounding box center [311, 328] width 313 height 165
click at [402, 311] on div "Đổ nát, [PERSON_NAME], ọp ẹp (nhà); sứt [PERSON_NAME] gọng (đồ đạc); xác xơ (qu…" at bounding box center [311, 328] width 313 height 165
click at [375, 338] on div "Đổ nát, [PERSON_NAME], ọp ẹp (nhà); sứt [PERSON_NAME] gọng (đồ đạc); xác xơ (qu…" at bounding box center [311, 328] width 313 height 165
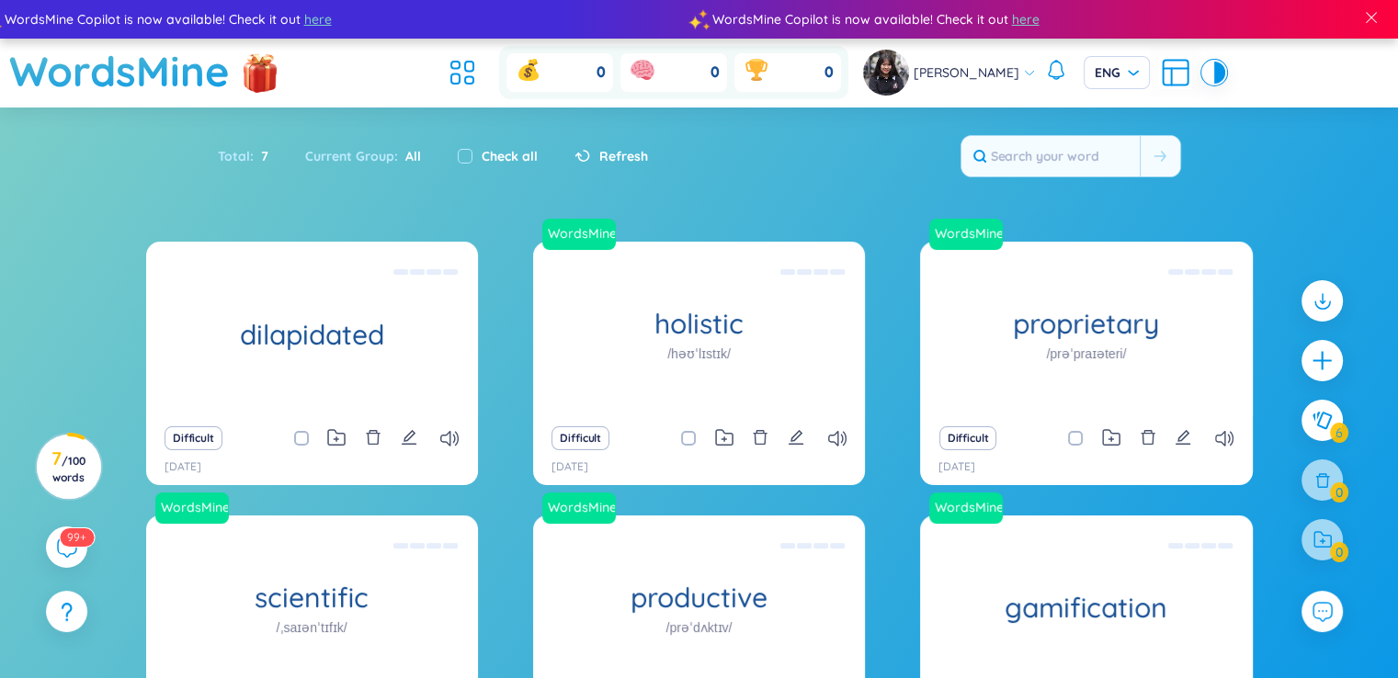
click at [770, 435] on div "Difficult" at bounding box center [698, 438] width 313 height 26
click at [765, 439] on icon "delete" at bounding box center [761, 437] width 14 height 15
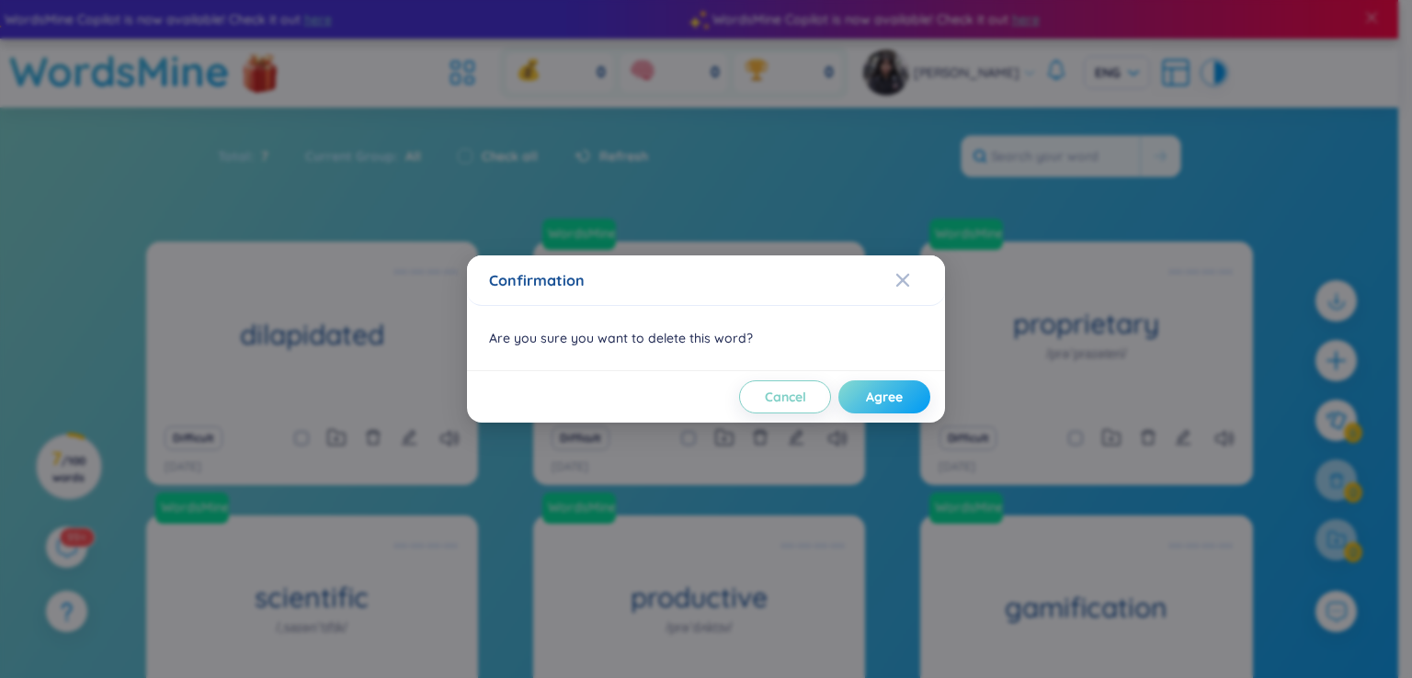
click at [862, 402] on button "Agree" at bounding box center [884, 396] width 92 height 33
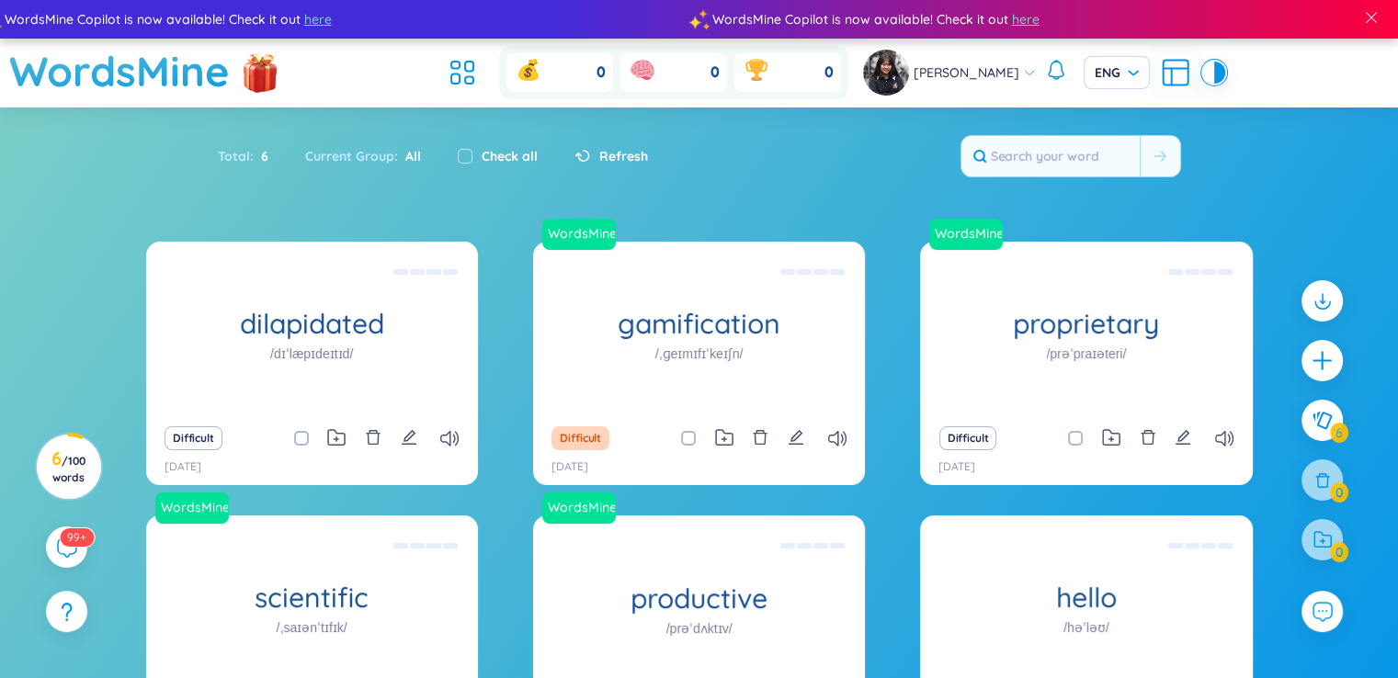
click at [293, 187] on div "Total : 6 Current Group : All Check all Refresh" at bounding box center [699, 165] width 1147 height 79
click at [763, 443] on icon "delete" at bounding box center [760, 437] width 17 height 17
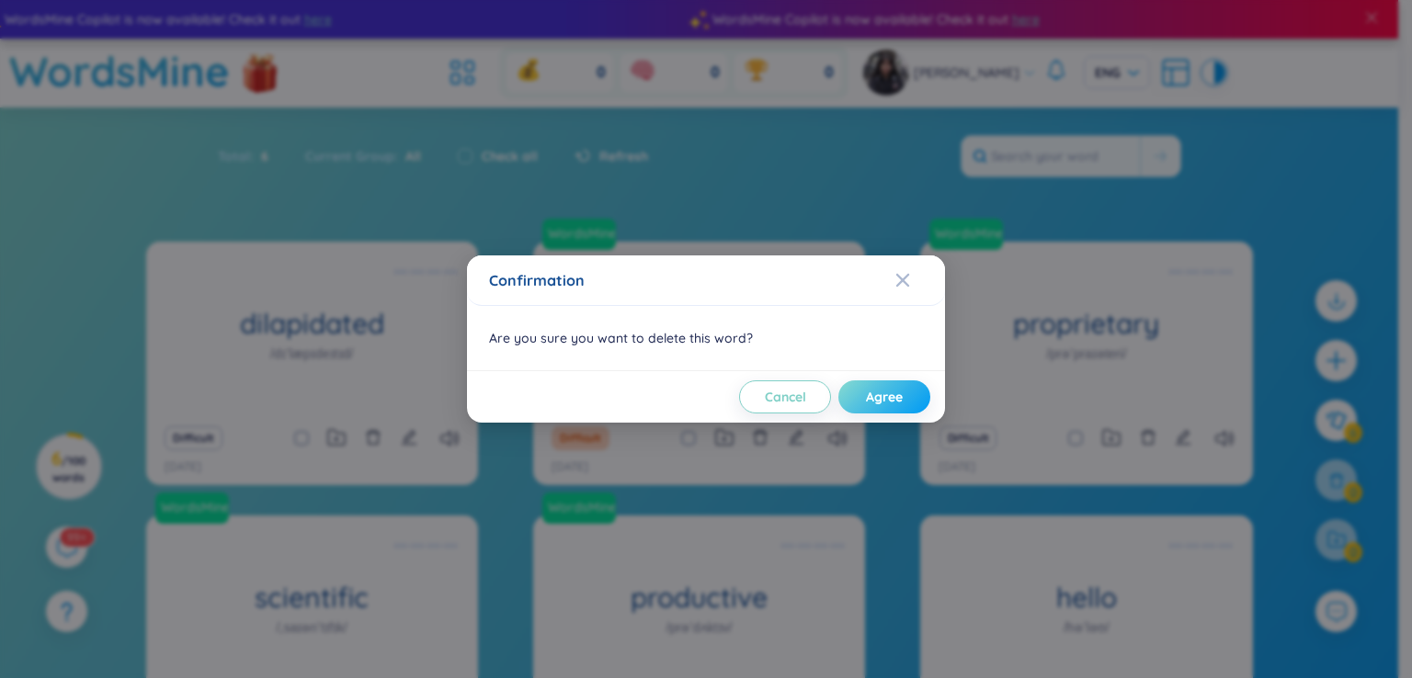
click at [866, 400] on span "Agree" at bounding box center [884, 397] width 37 height 18
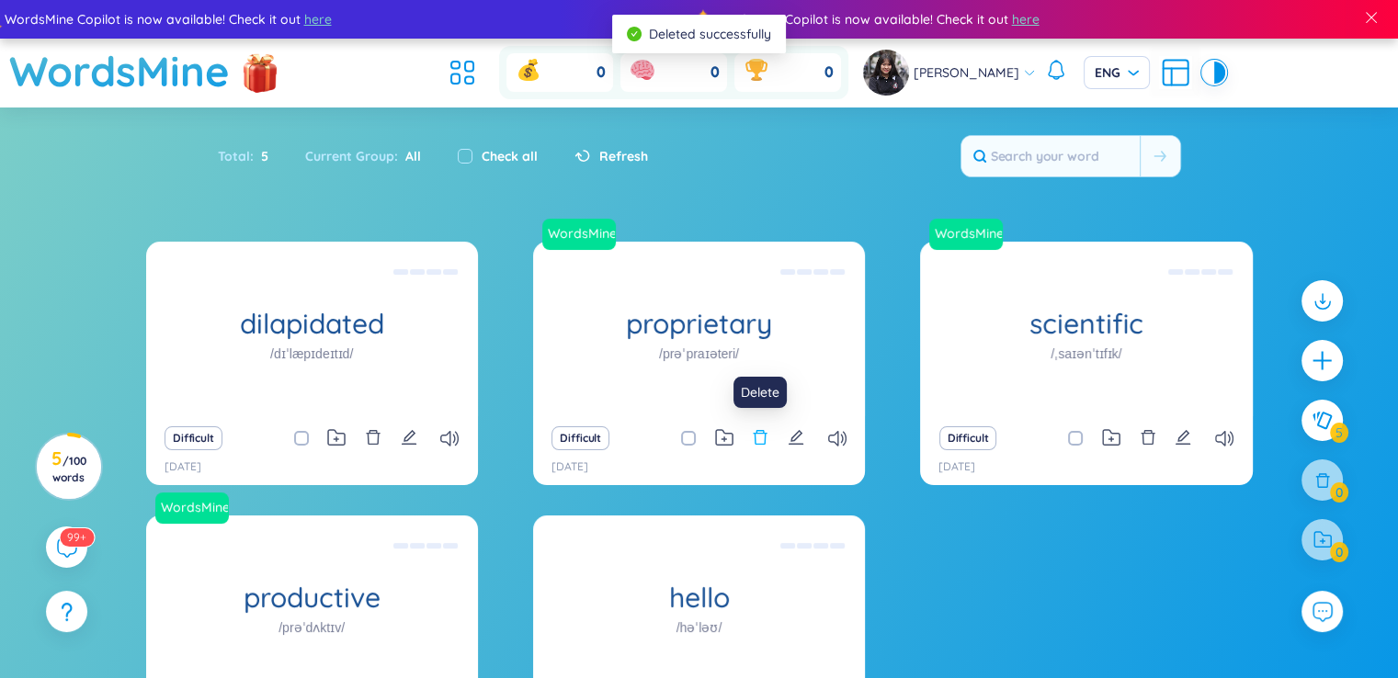
click at [759, 442] on icon "delete" at bounding box center [760, 437] width 17 height 17
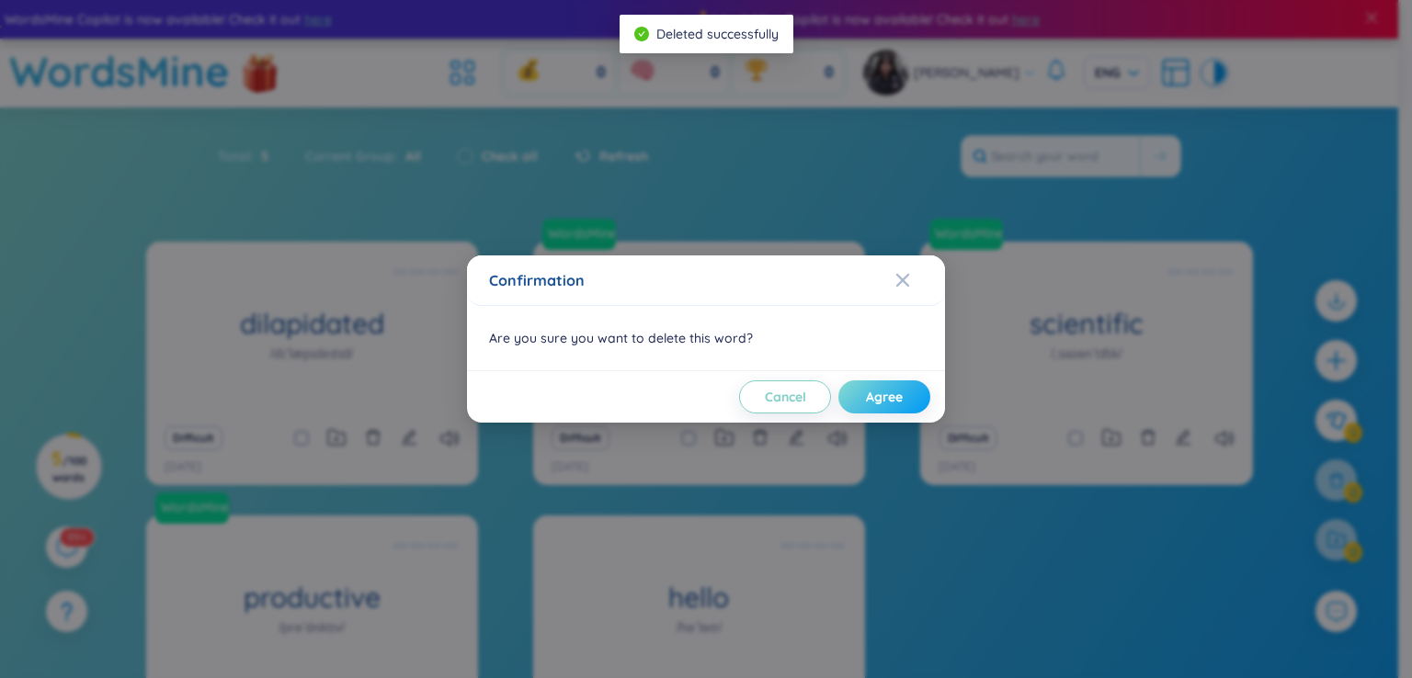
click at [853, 399] on button "Agree" at bounding box center [884, 396] width 92 height 33
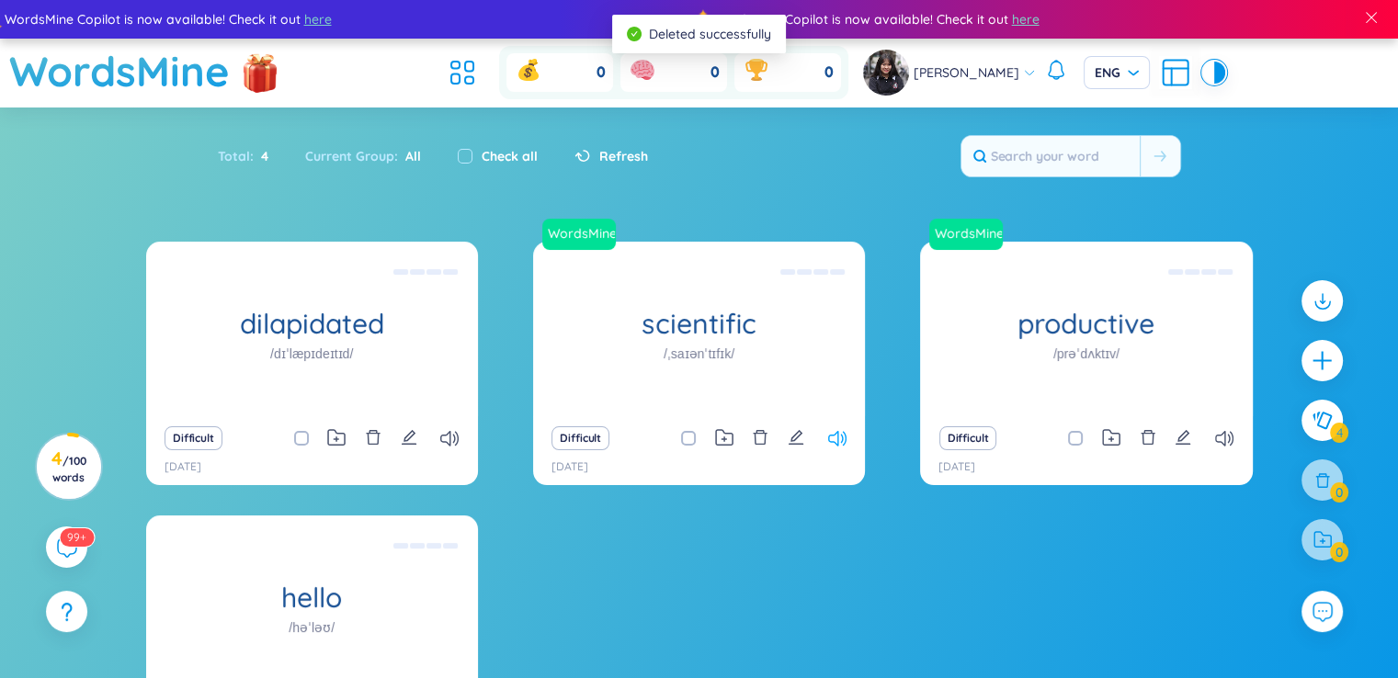
click at [841, 441] on icon at bounding box center [837, 439] width 18 height 16
click at [442, 438] on icon at bounding box center [449, 439] width 18 height 16
click at [762, 439] on icon "delete" at bounding box center [760, 437] width 17 height 17
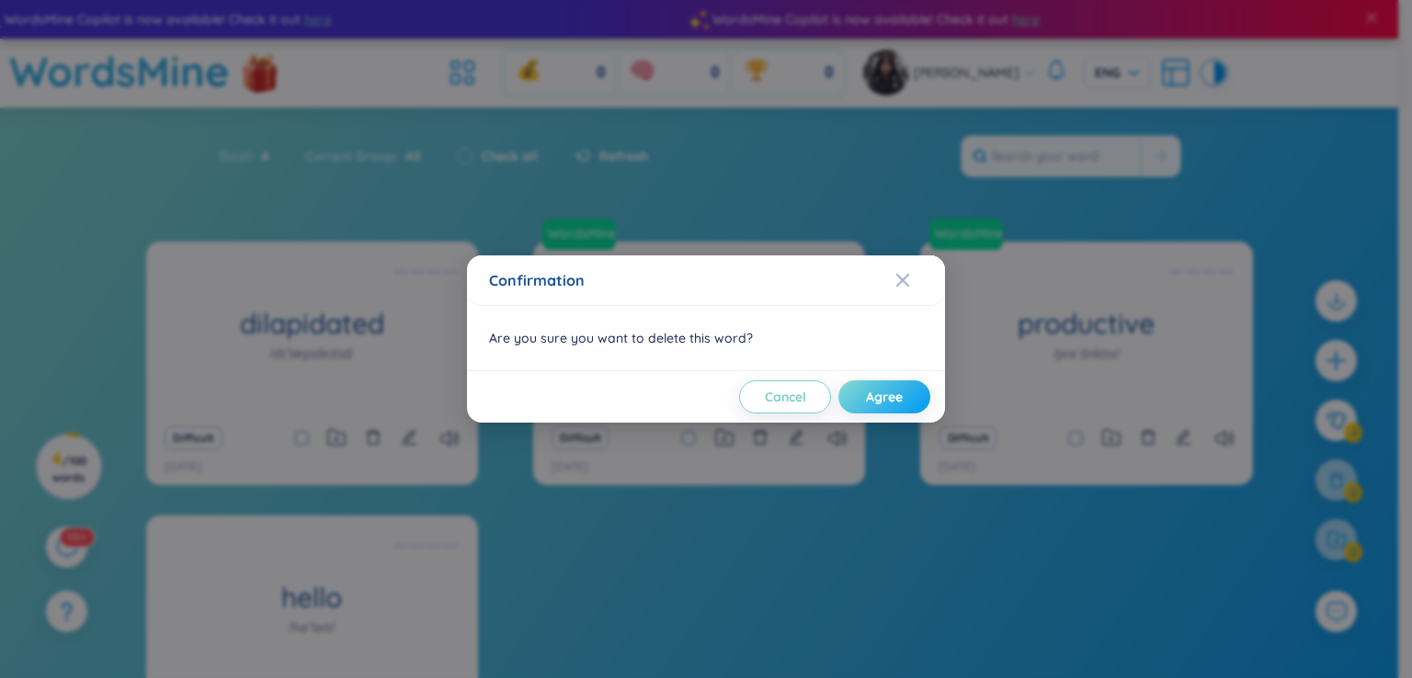
click at [875, 403] on span "Agree" at bounding box center [884, 397] width 37 height 18
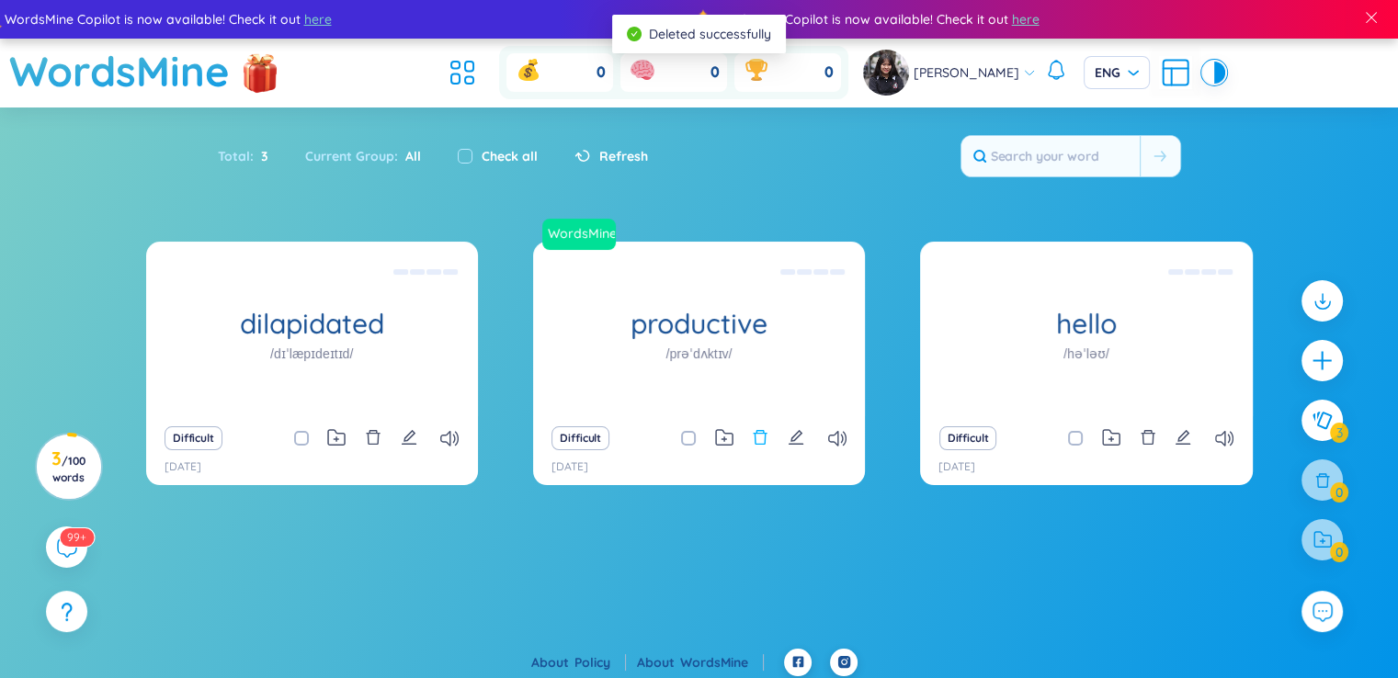
click at [765, 441] on icon "delete" at bounding box center [761, 437] width 14 height 15
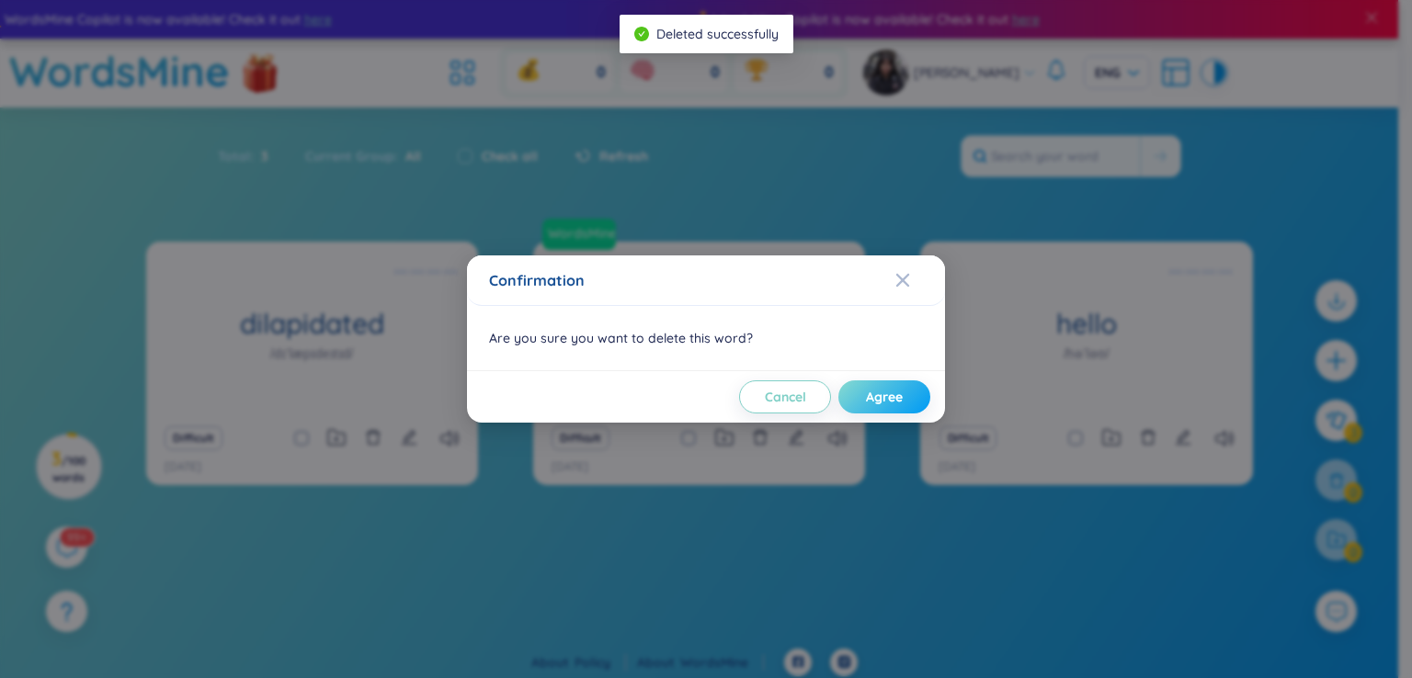
click at [868, 395] on span "Agree" at bounding box center [884, 397] width 37 height 18
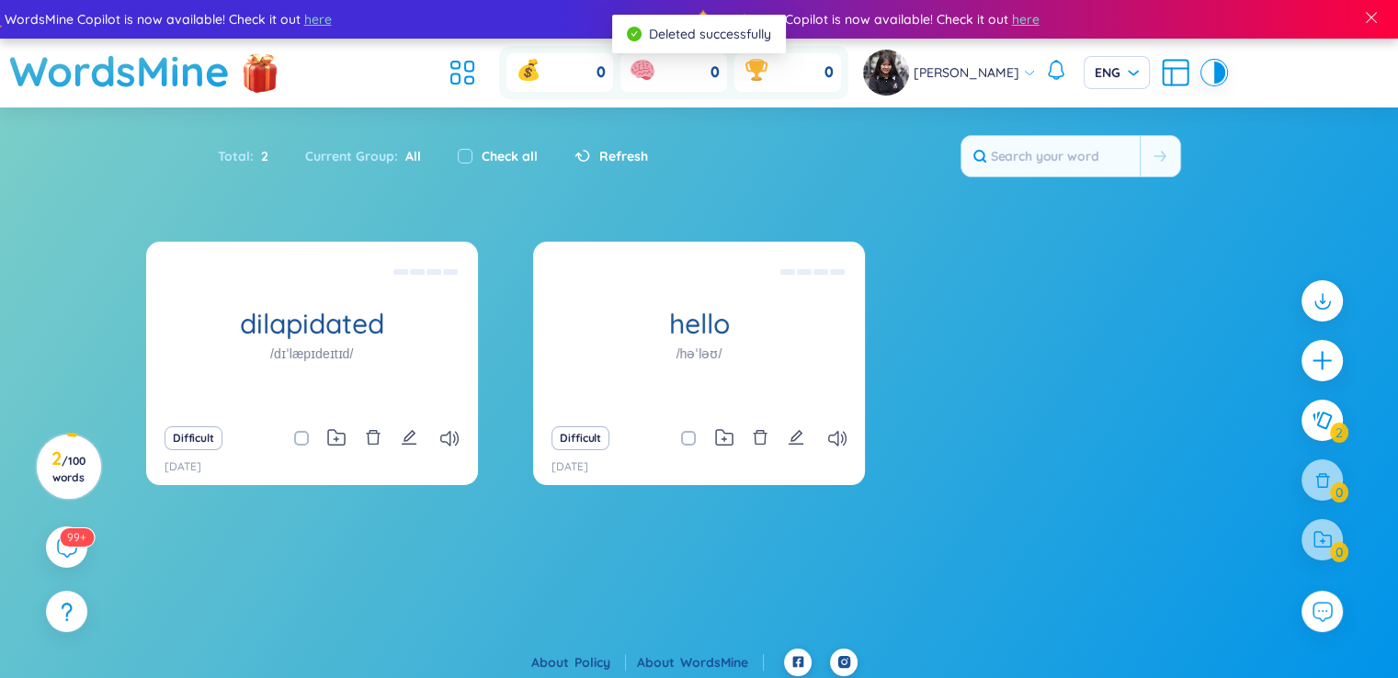
click at [750, 442] on div "Difficult" at bounding box center [698, 438] width 313 height 26
click at [762, 439] on icon "delete" at bounding box center [760, 437] width 17 height 17
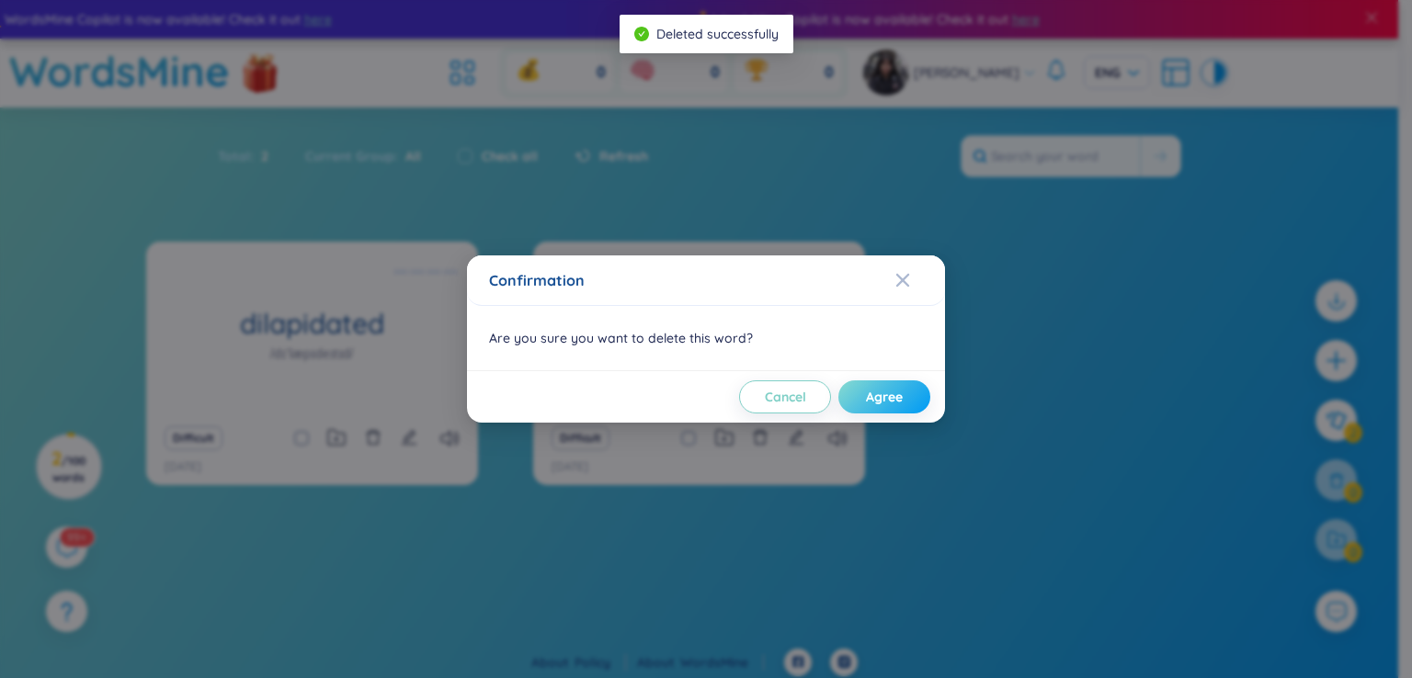
click at [874, 405] on span "Agree" at bounding box center [884, 397] width 37 height 18
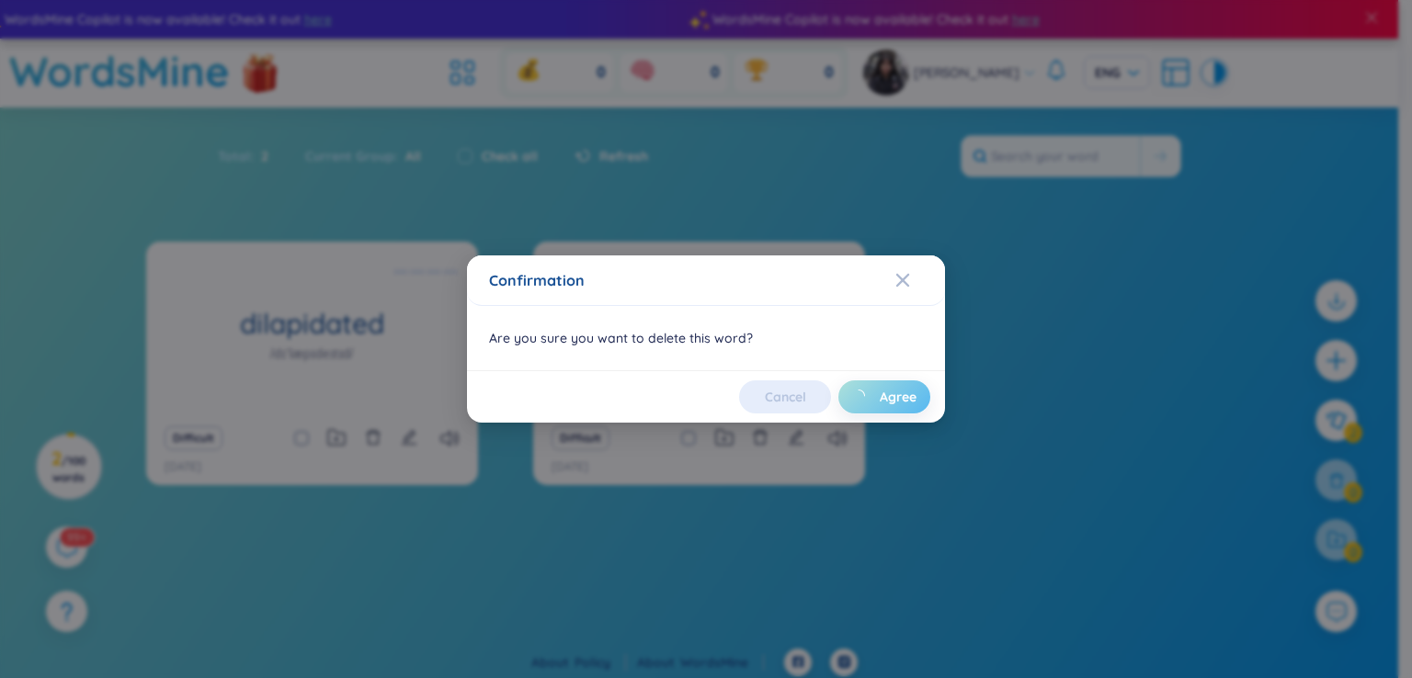
click at [434, 440] on div "Confirmation Are you sure you want to delete this word? Cancel Agree" at bounding box center [706, 339] width 1412 height 678
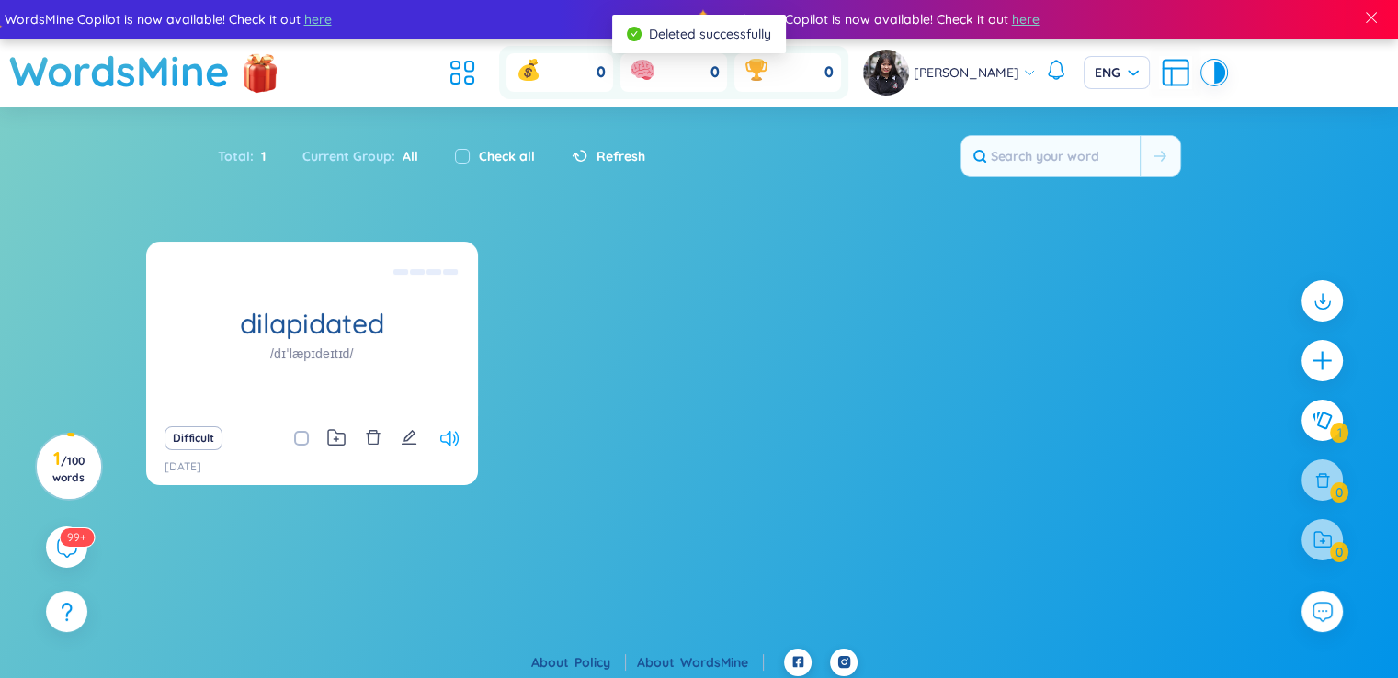
click at [440, 437] on icon at bounding box center [449, 439] width 18 height 16
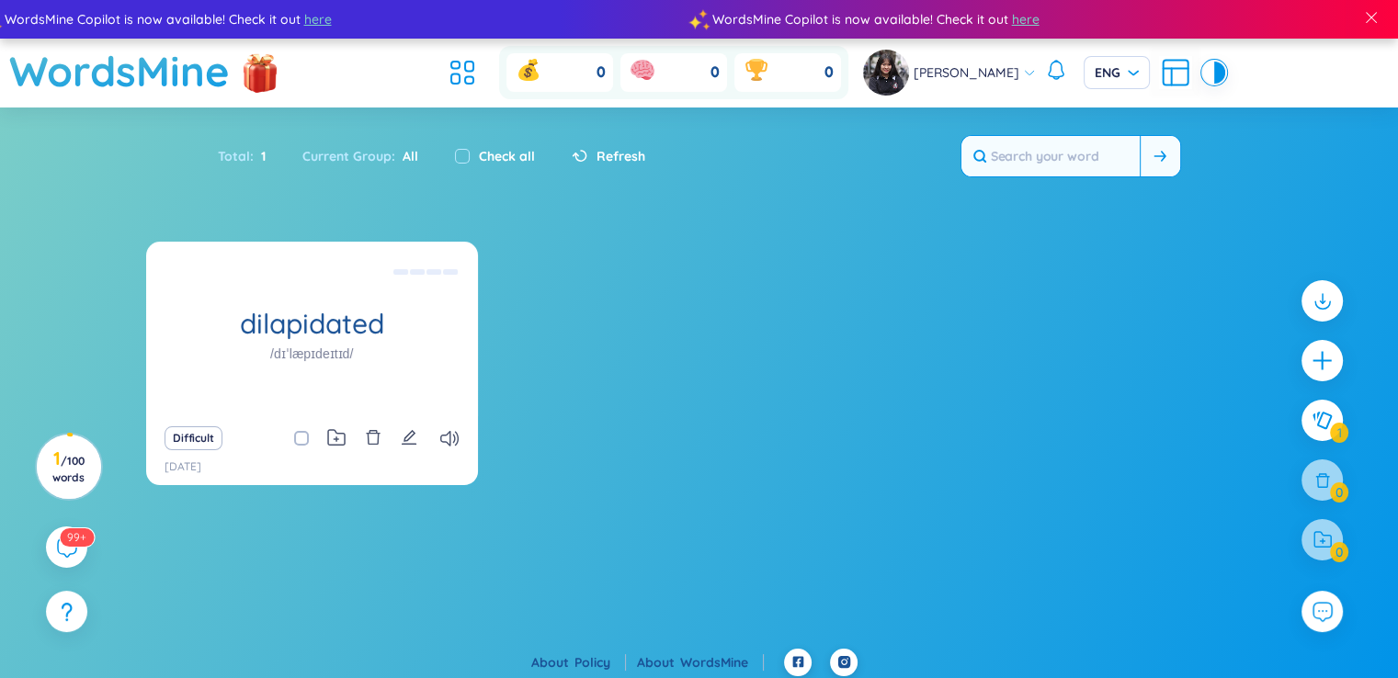
click at [1070, 162] on input "text" at bounding box center [1050, 156] width 178 height 40
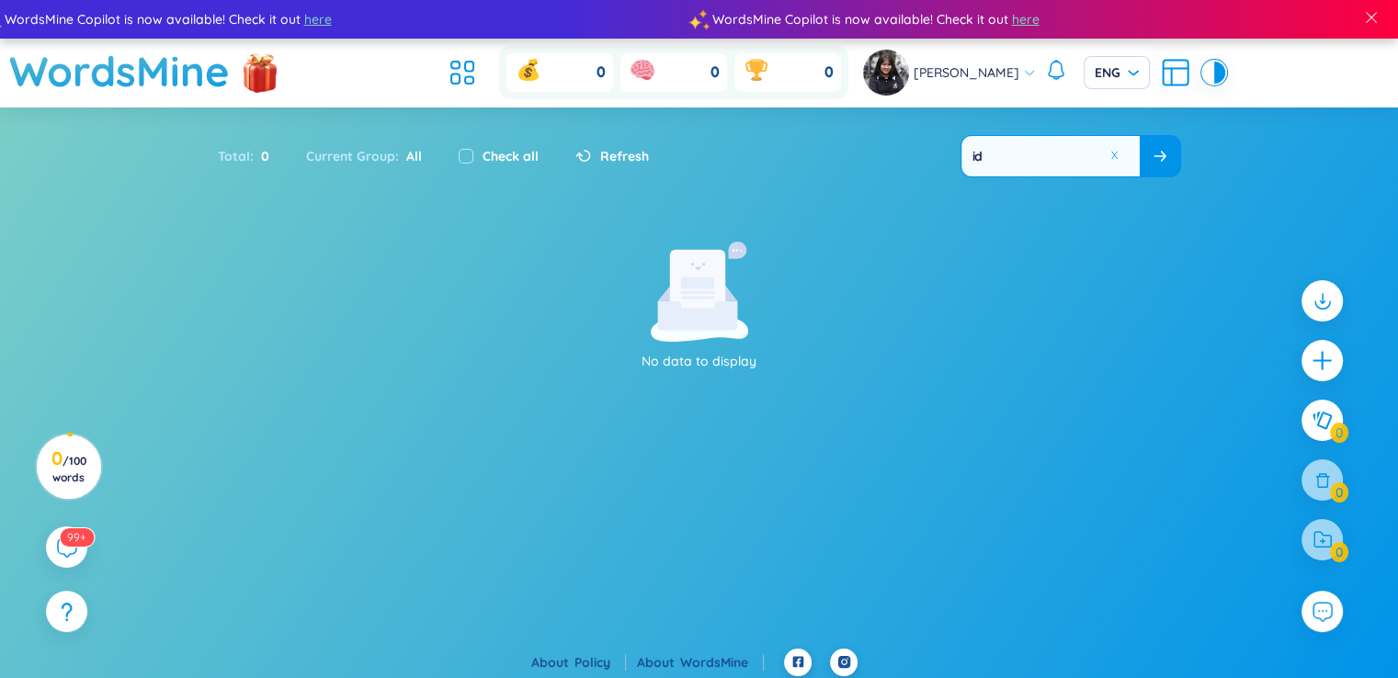
type input "i"
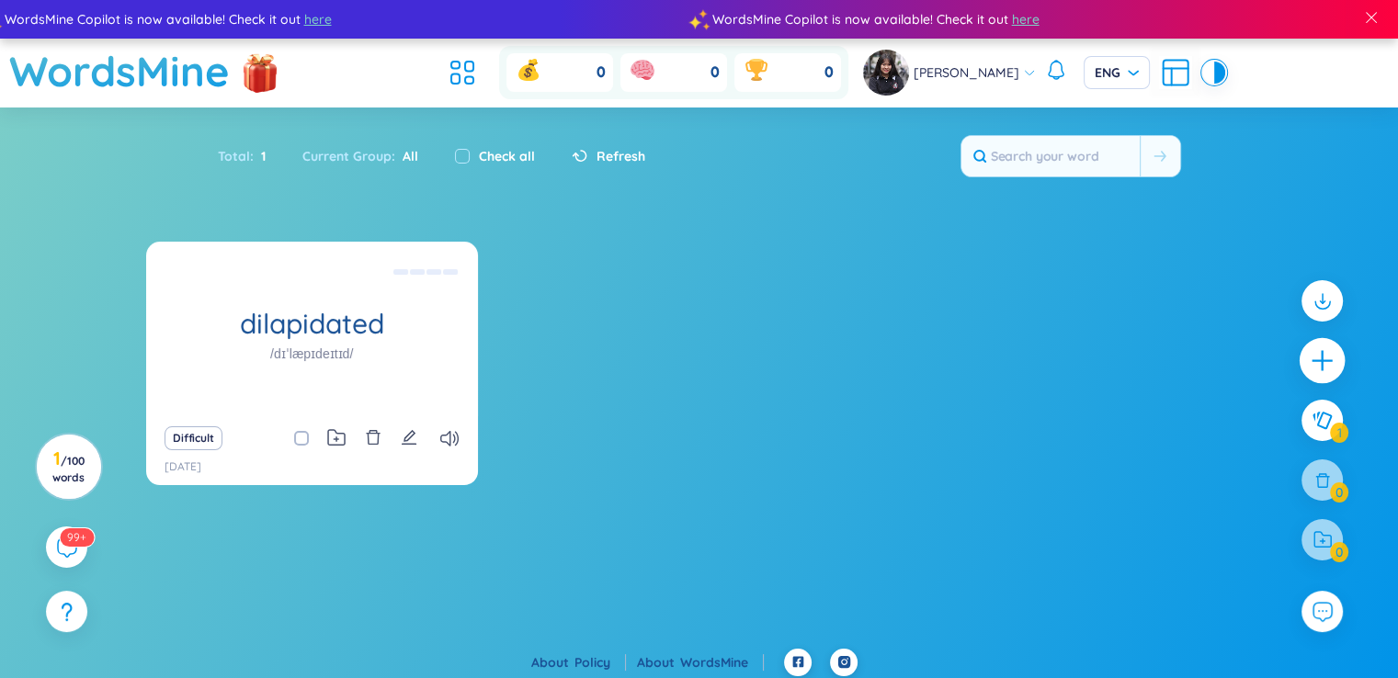
click at [1325, 360] on icon "plus" at bounding box center [1321, 361] width 20 height 2
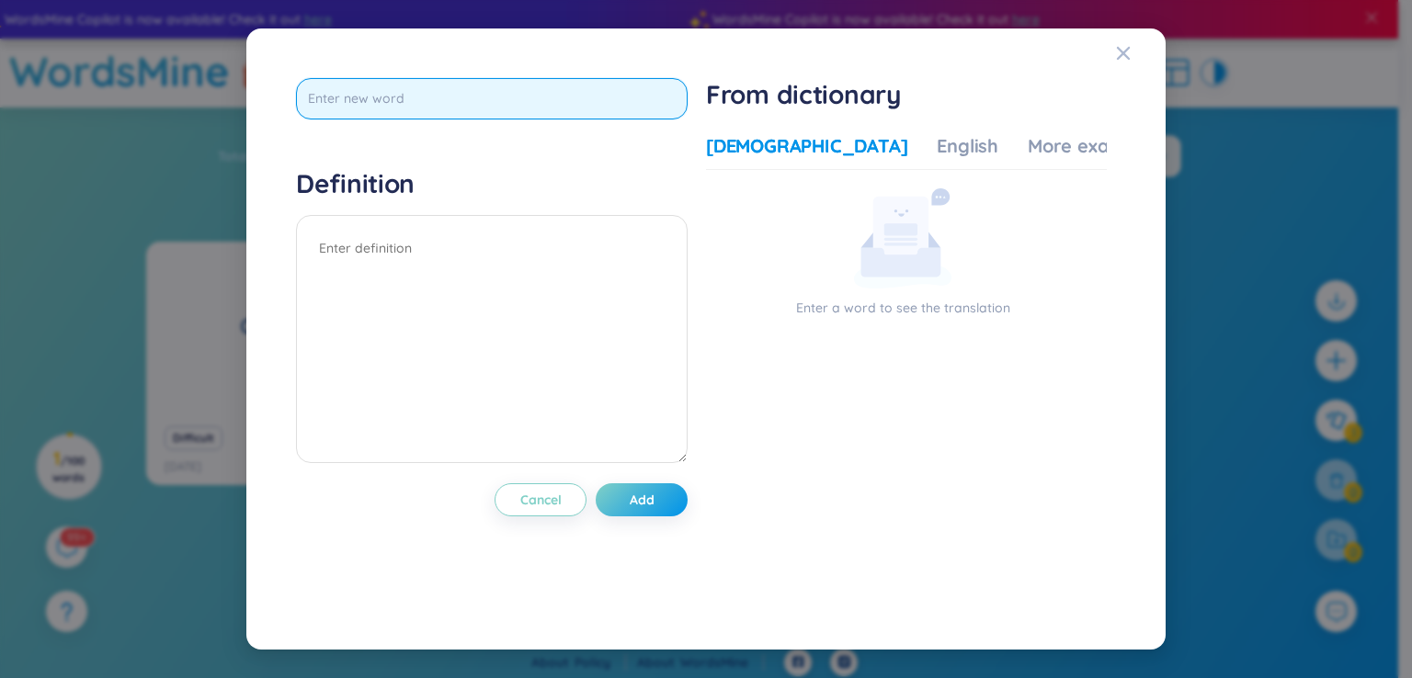
click at [467, 105] on input "text" at bounding box center [491, 98] width 391 height 41
type input "ideal"
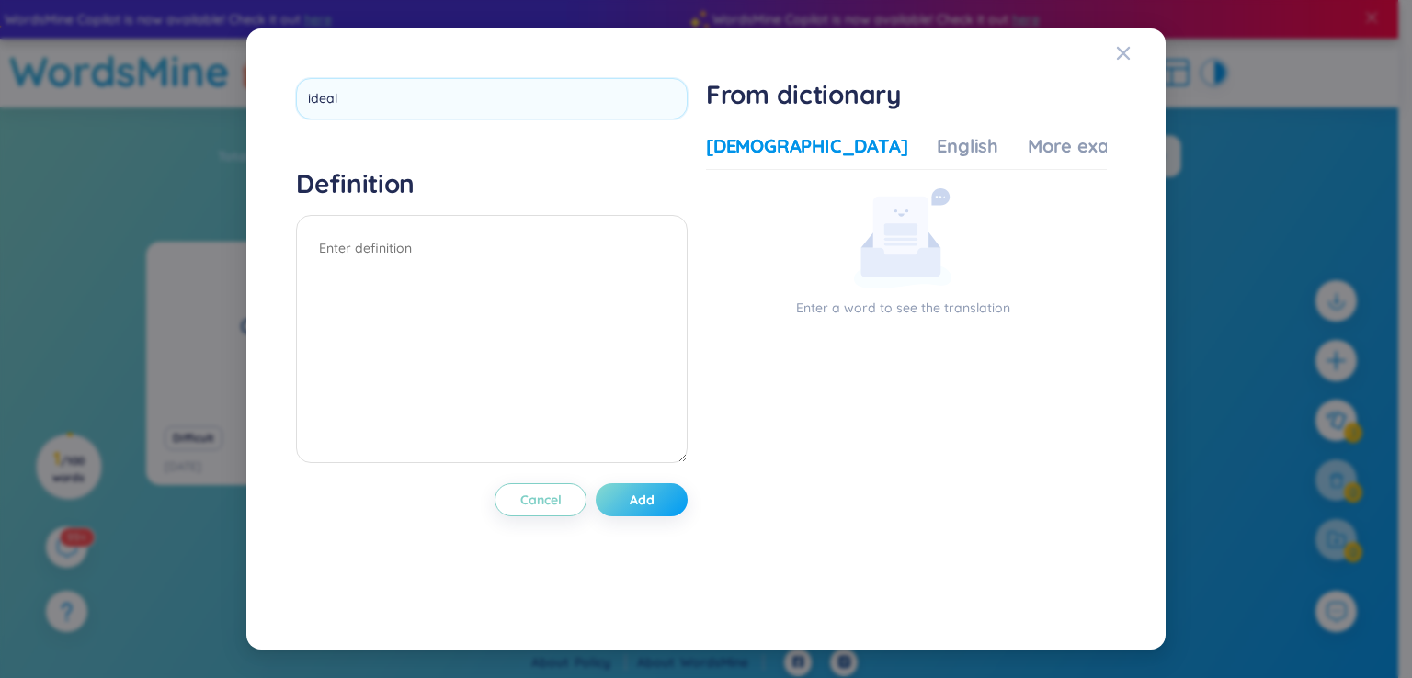
click at [619, 486] on div "ideal Definition Cancel Add" at bounding box center [491, 339] width 391 height 523
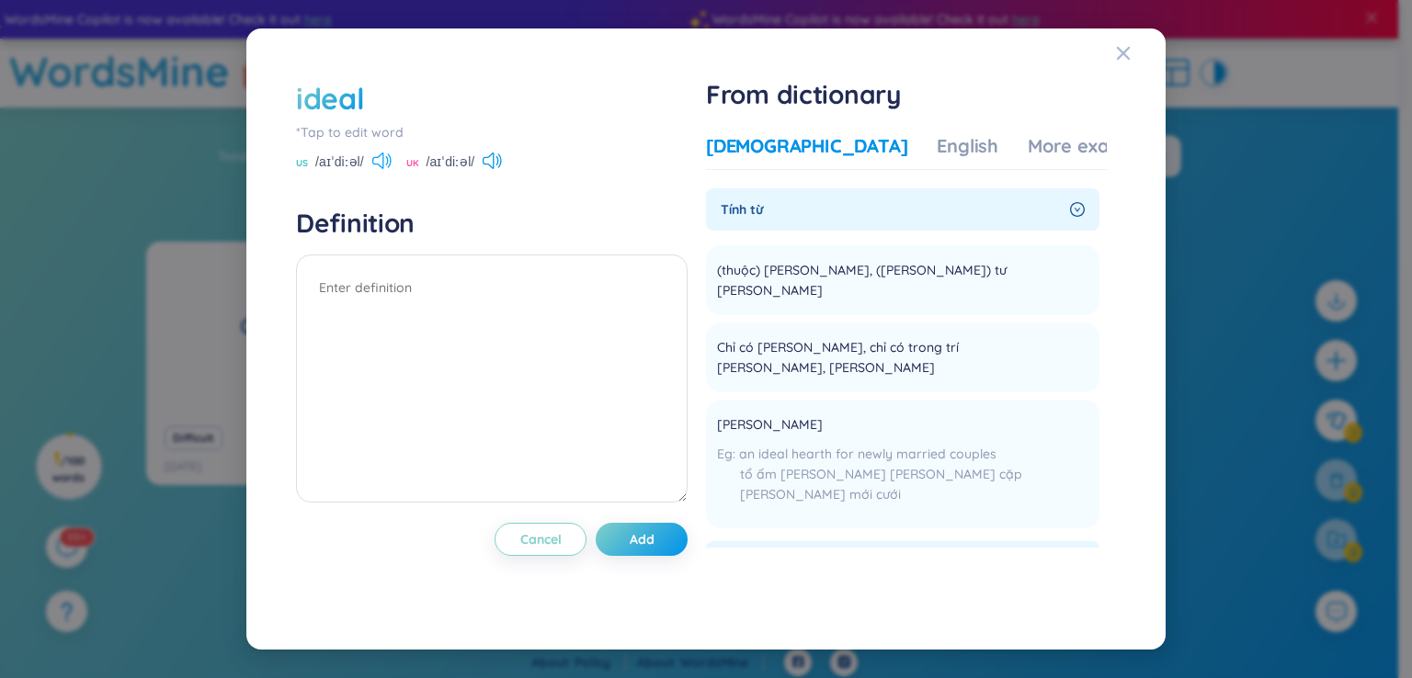
click at [384, 154] on icon at bounding box center [381, 161] width 19 height 17
click at [652, 532] on span "Add" at bounding box center [642, 539] width 25 height 18
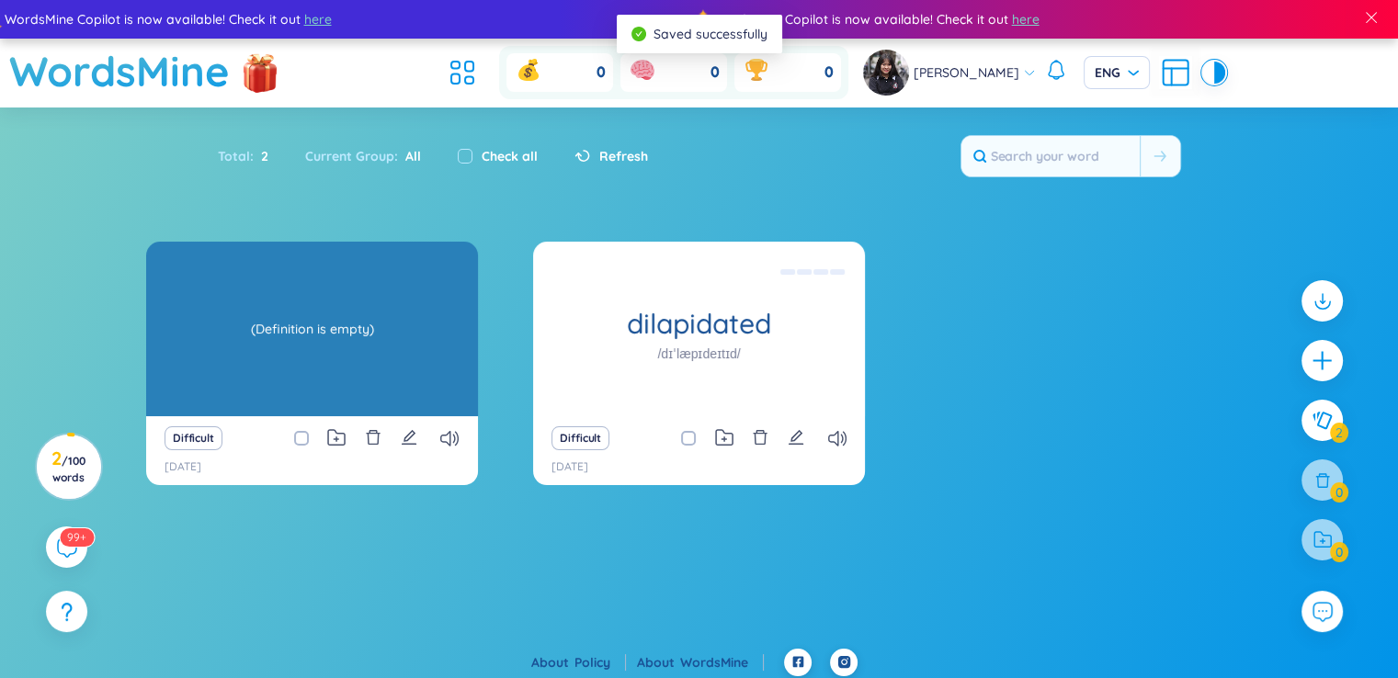
click at [363, 357] on div "ideal (Definition is empty)" at bounding box center [312, 329] width 332 height 175
click at [371, 347] on div "(Definition is empty)" at bounding box center [311, 328] width 313 height 165
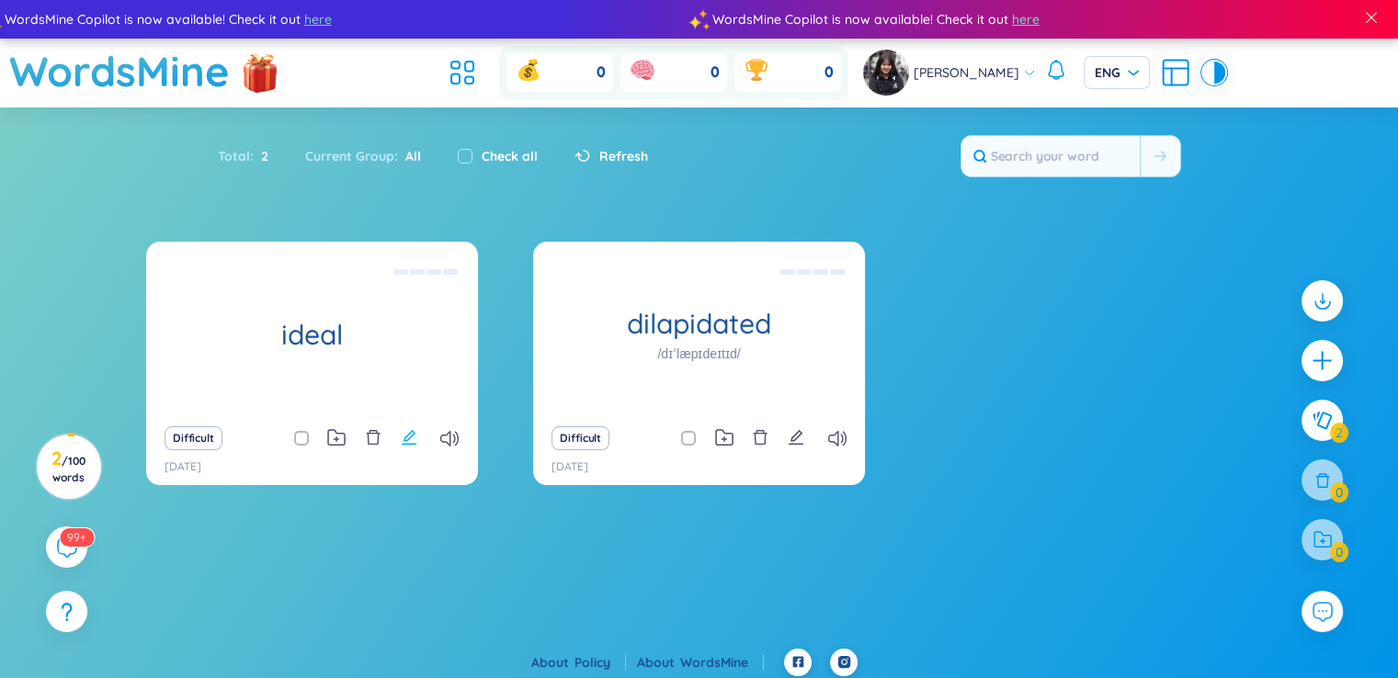
click at [414, 434] on icon "edit" at bounding box center [409, 437] width 15 height 15
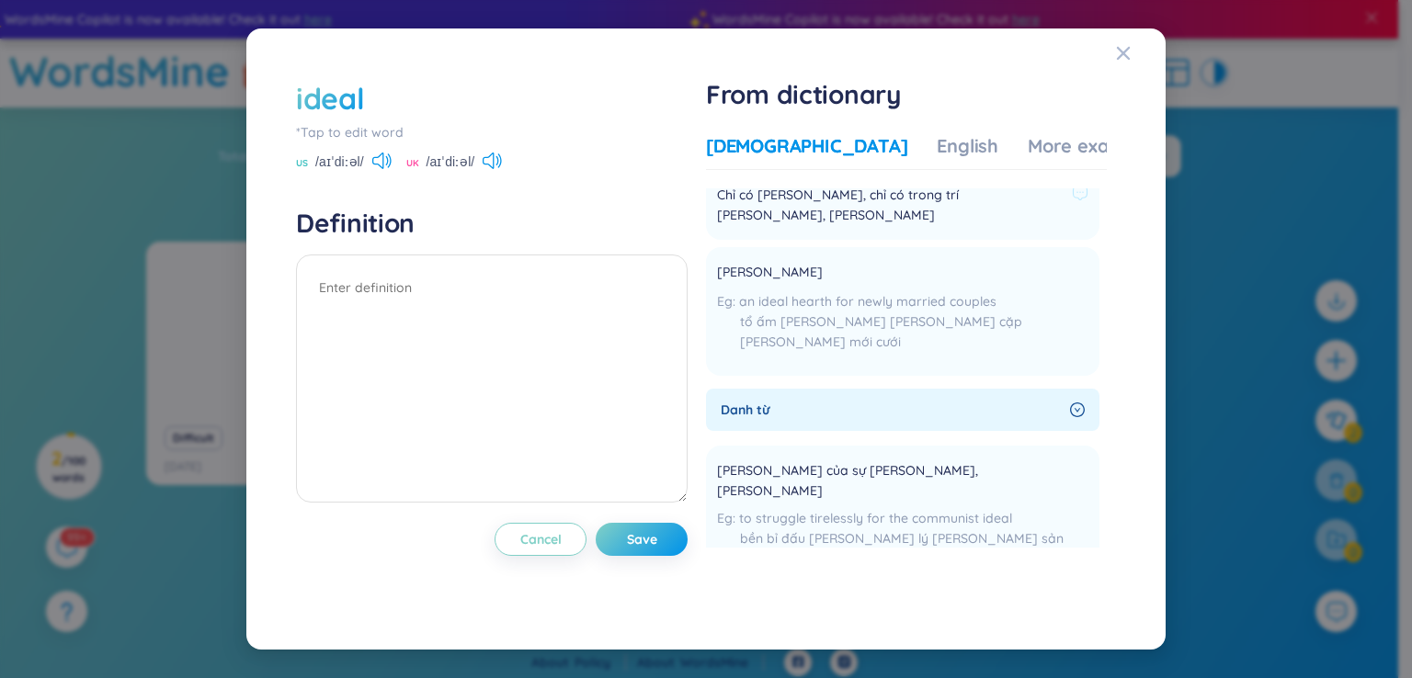
scroll to position [460, 0]
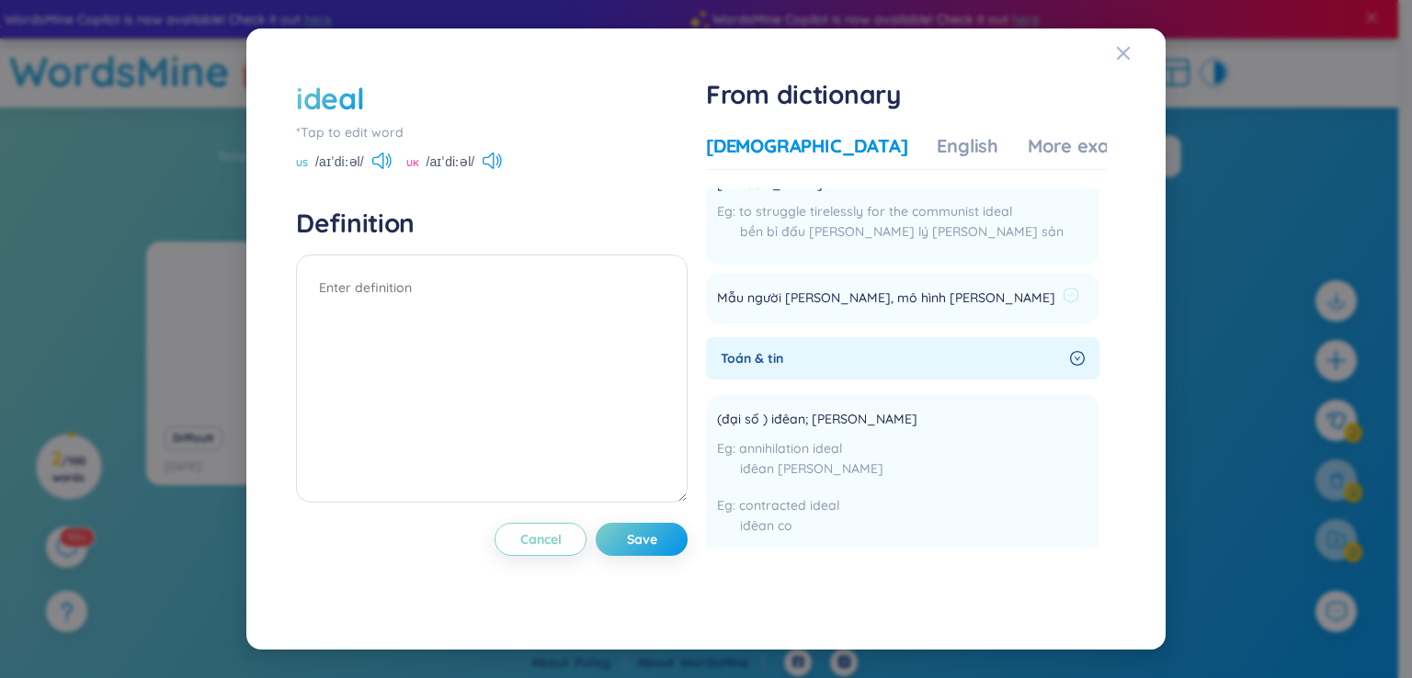
drag, startPoint x: 960, startPoint y: 232, endPoint x: 712, endPoint y: 234, distance: 248.1
click at [712, 273] on li "Mẫu người [PERSON_NAME], mô hình [PERSON_NAME] Add" at bounding box center [902, 298] width 393 height 51
drag, startPoint x: 720, startPoint y: 243, endPoint x: 945, endPoint y: 233, distance: 225.4
click at [945, 273] on li "Mẫu người [PERSON_NAME], mô hình [PERSON_NAME] Add" at bounding box center [902, 298] width 393 height 51
copy span "Mẫu người [PERSON_NAME], mô hình [PERSON_NAME]"
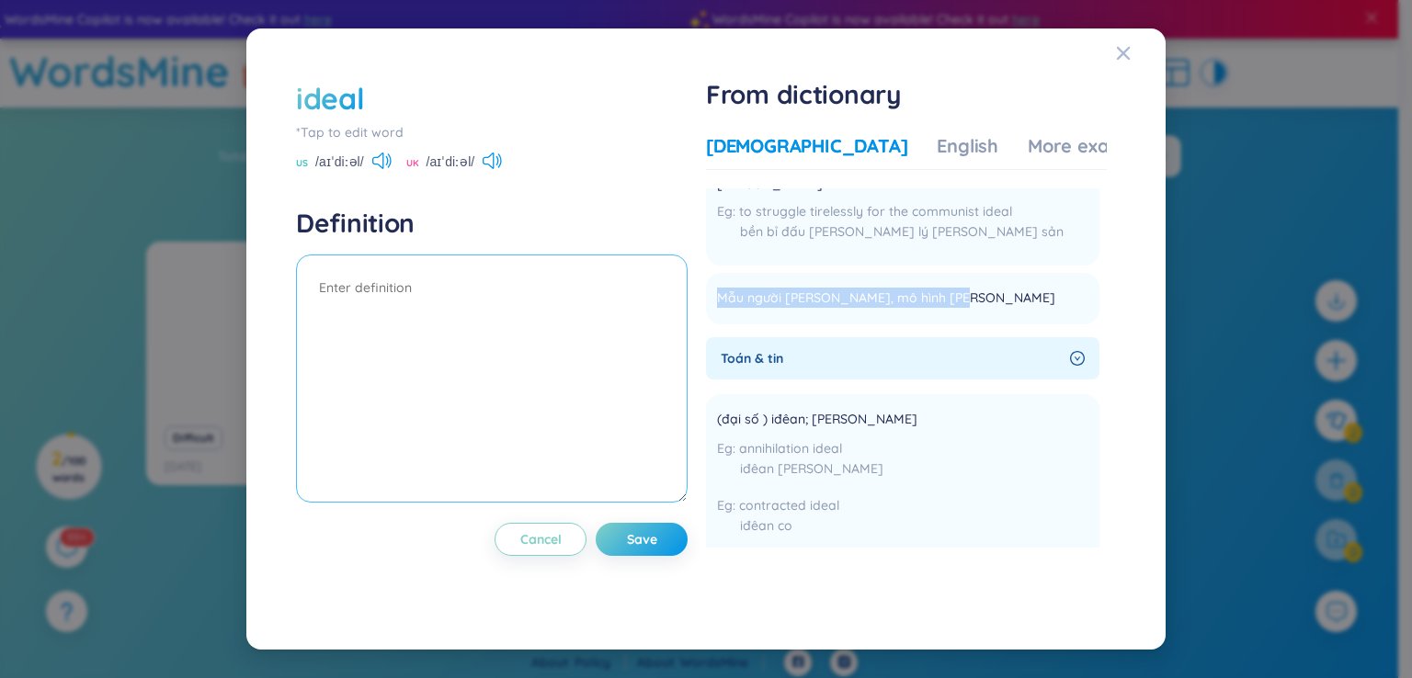
click at [406, 303] on textarea at bounding box center [491, 379] width 391 height 248
paste textarea "Mẫu người [PERSON_NAME], mô hình [PERSON_NAME]"
click at [378, 163] on icon at bounding box center [381, 161] width 19 height 17
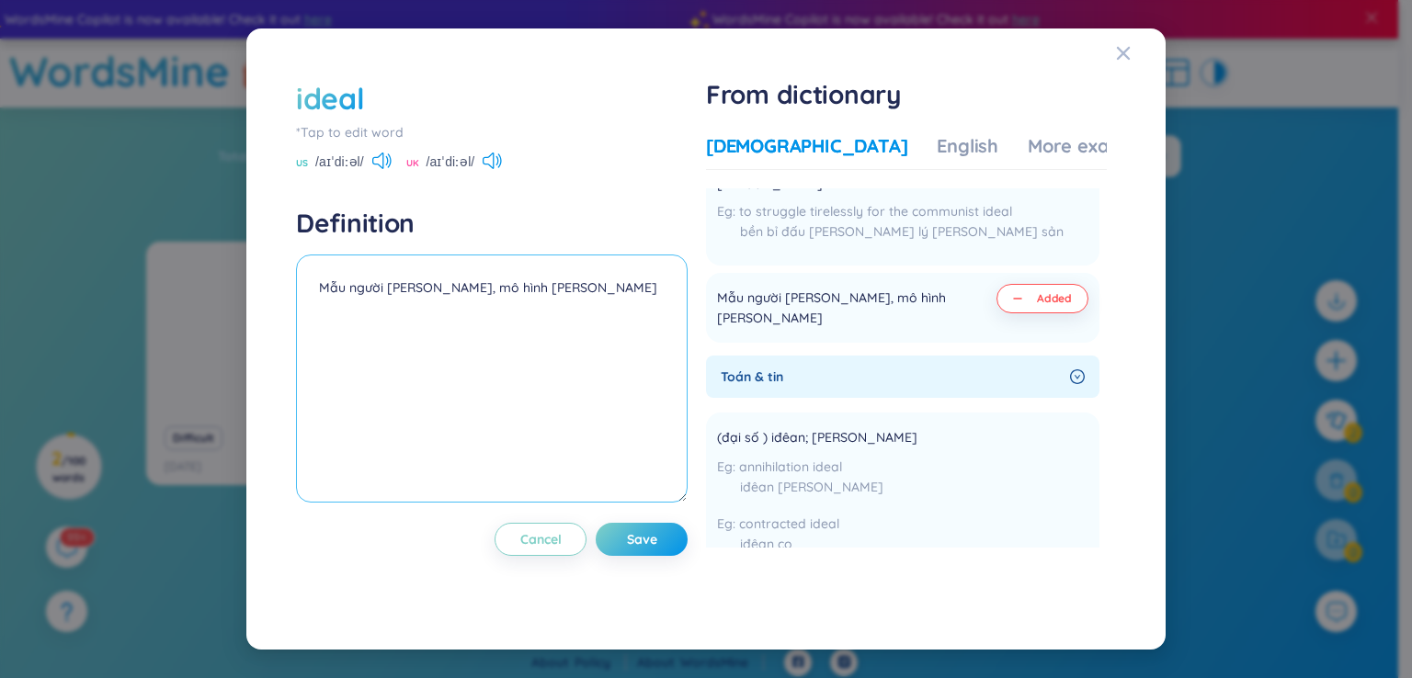
click at [574, 303] on textarea "Mẫu người [PERSON_NAME], mô hình [PERSON_NAME]" at bounding box center [491, 379] width 391 height 248
paste textarea "If I could choose my ideal house,"
click at [545, 293] on textarea "Mẫu người [PERSON_NAME], mô [PERSON_NAME] [PERSON_NAME] could choose my ideal h…" at bounding box center [491, 379] width 391 height 248
click at [552, 289] on textarea "Mẫu người [PERSON_NAME], mô hình [PERSON_NAME]\ If I could choose my ideal hous…" at bounding box center [491, 379] width 391 height 248
type textarea "Mẫu người [PERSON_NAME], mô hình [PERSON_NAME] If I could choose my ideal house,"
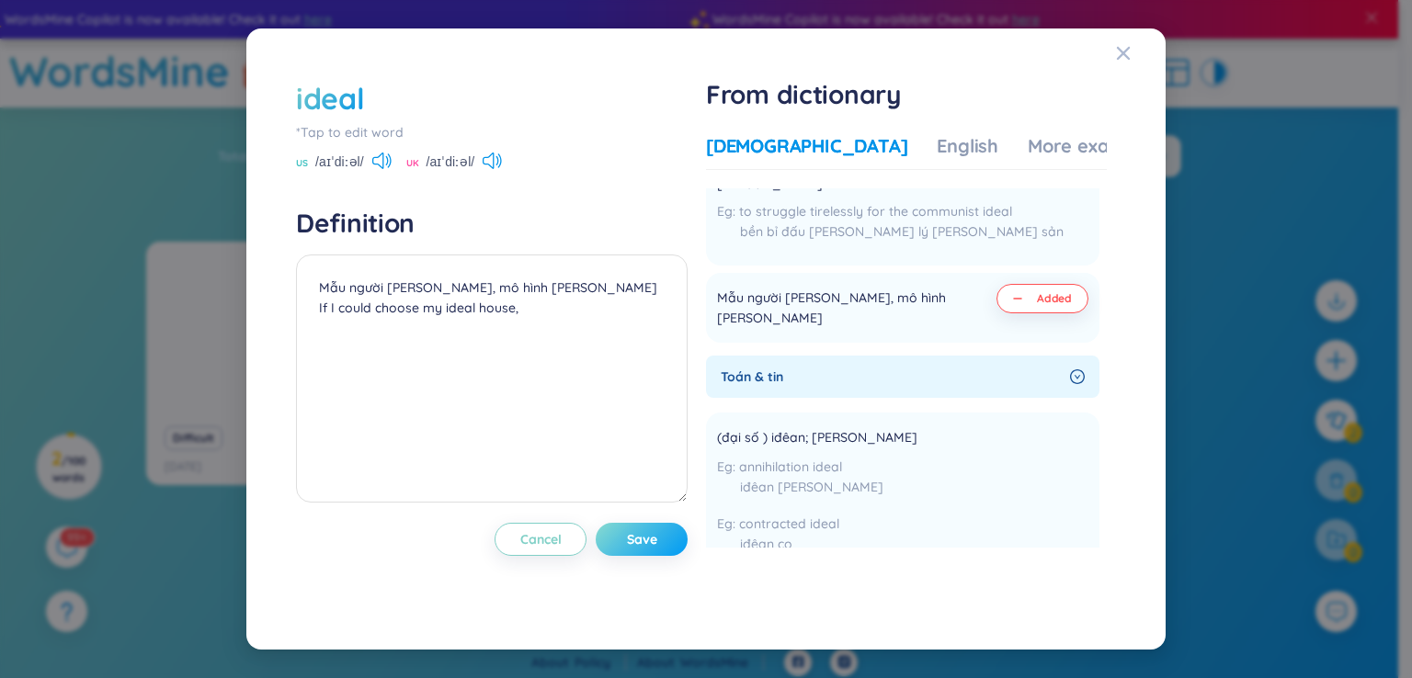
click at [650, 547] on span "Save" at bounding box center [642, 539] width 30 height 18
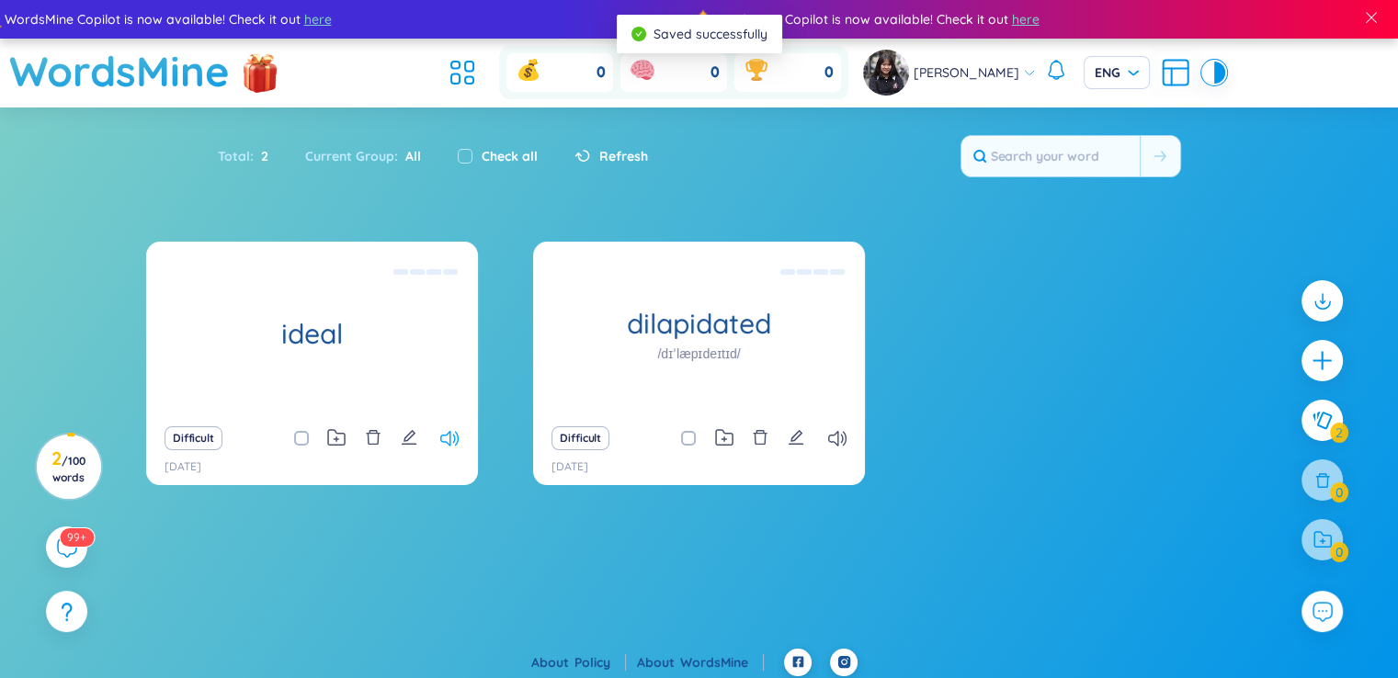
click at [441, 441] on icon at bounding box center [449, 439] width 18 height 16
click at [443, 442] on icon at bounding box center [449, 439] width 18 height 16
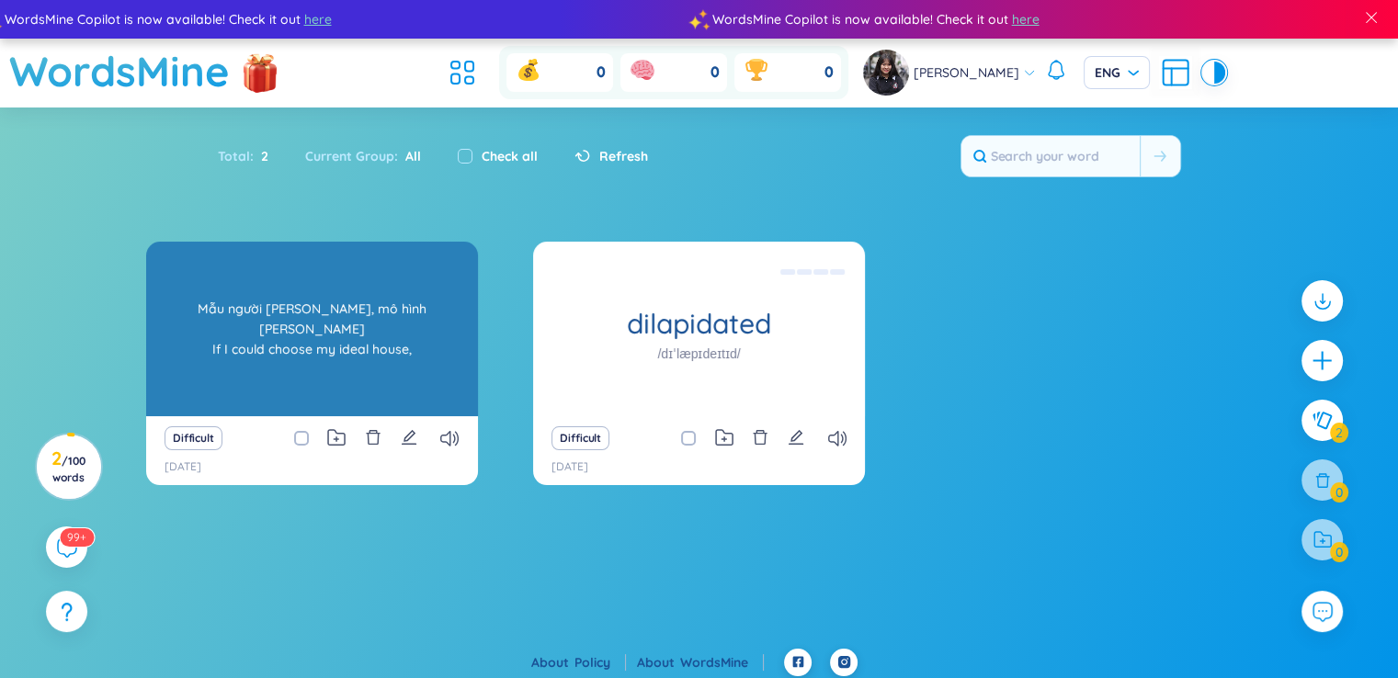
click at [348, 348] on div "ideal Mẫu người [PERSON_NAME], mô hình [PERSON_NAME] If I could choose my ideal…" at bounding box center [312, 329] width 332 height 175
click at [362, 344] on div "Mẫu người [PERSON_NAME], mô hình [PERSON_NAME] If I could choose my ideal house," at bounding box center [311, 328] width 313 height 165
click at [388, 348] on div "Mẫu người [PERSON_NAME], mô hình [PERSON_NAME] If I could choose my ideal house," at bounding box center [311, 328] width 313 height 165
click at [346, 384] on div "Mẫu người [PERSON_NAME], mô hình [PERSON_NAME] If I could choose my ideal house," at bounding box center [311, 328] width 313 height 165
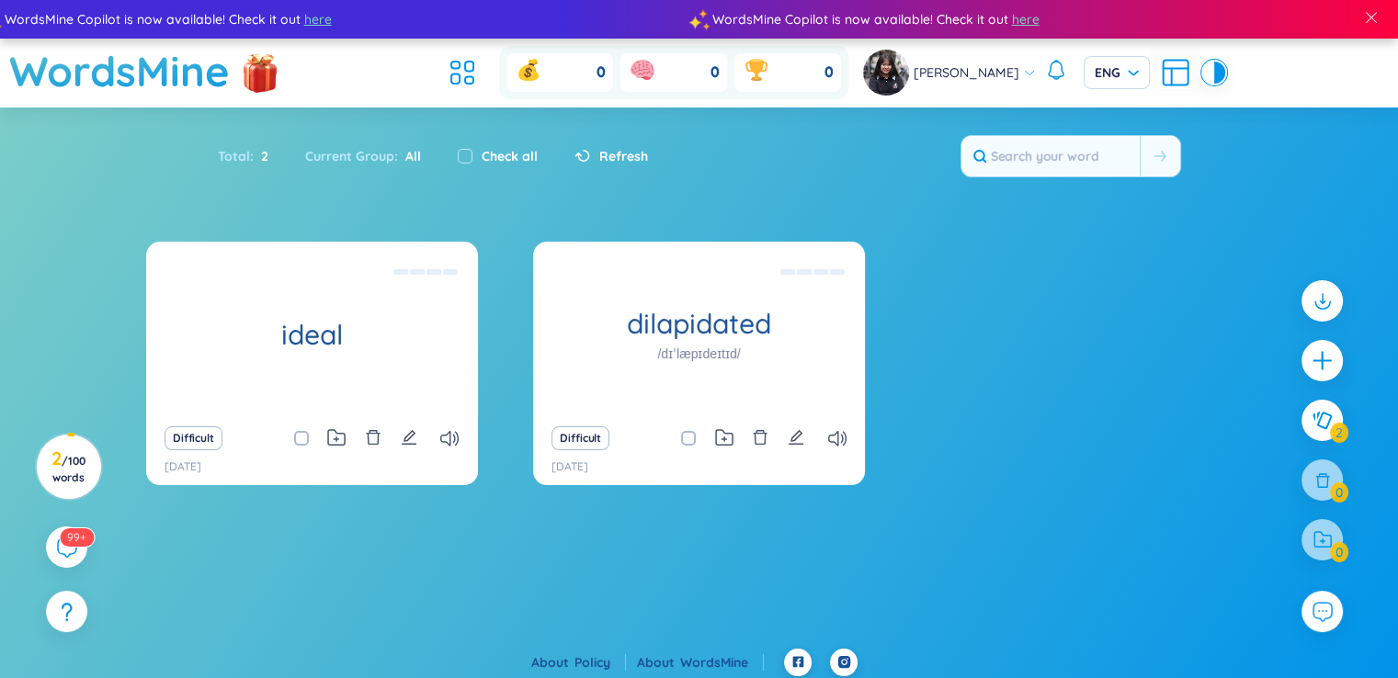
click at [415, 585] on section "ideal Mẫu người [PERSON_NAME], mô hình [PERSON_NAME] If I could choose my ideal…" at bounding box center [699, 445] width 1398 height 407
click at [407, 435] on icon "edit" at bounding box center [409, 437] width 17 height 17
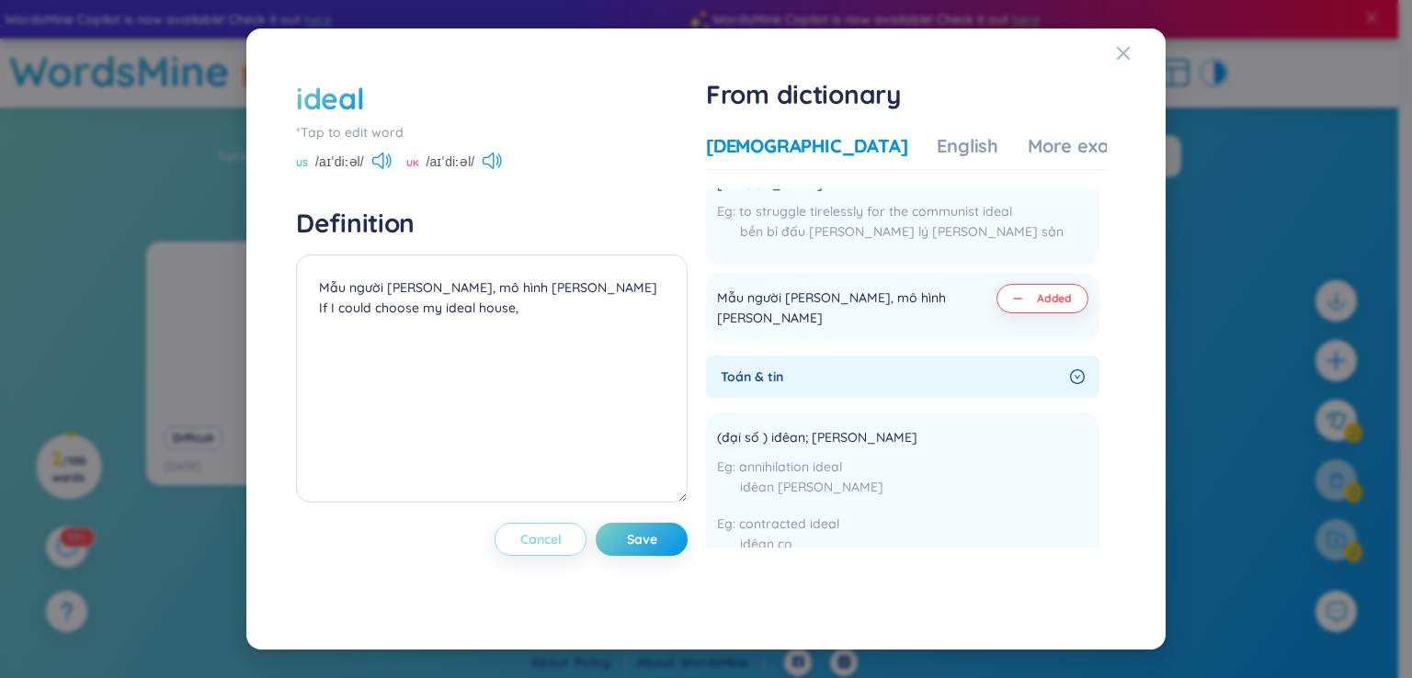
click at [547, 547] on span "Cancel" at bounding box center [540, 539] width 41 height 18
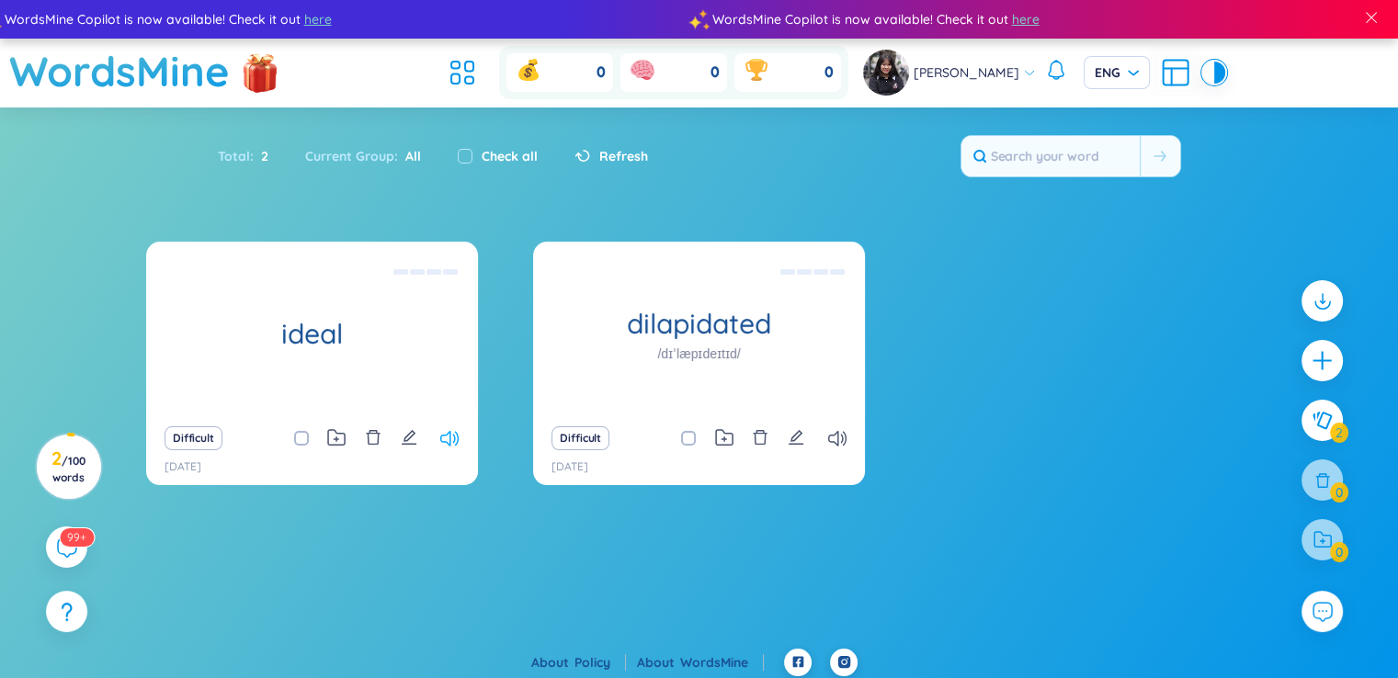
click at [448, 442] on icon at bounding box center [449, 439] width 18 height 16
click at [1322, 364] on icon "plus" at bounding box center [1322, 361] width 2 height 20
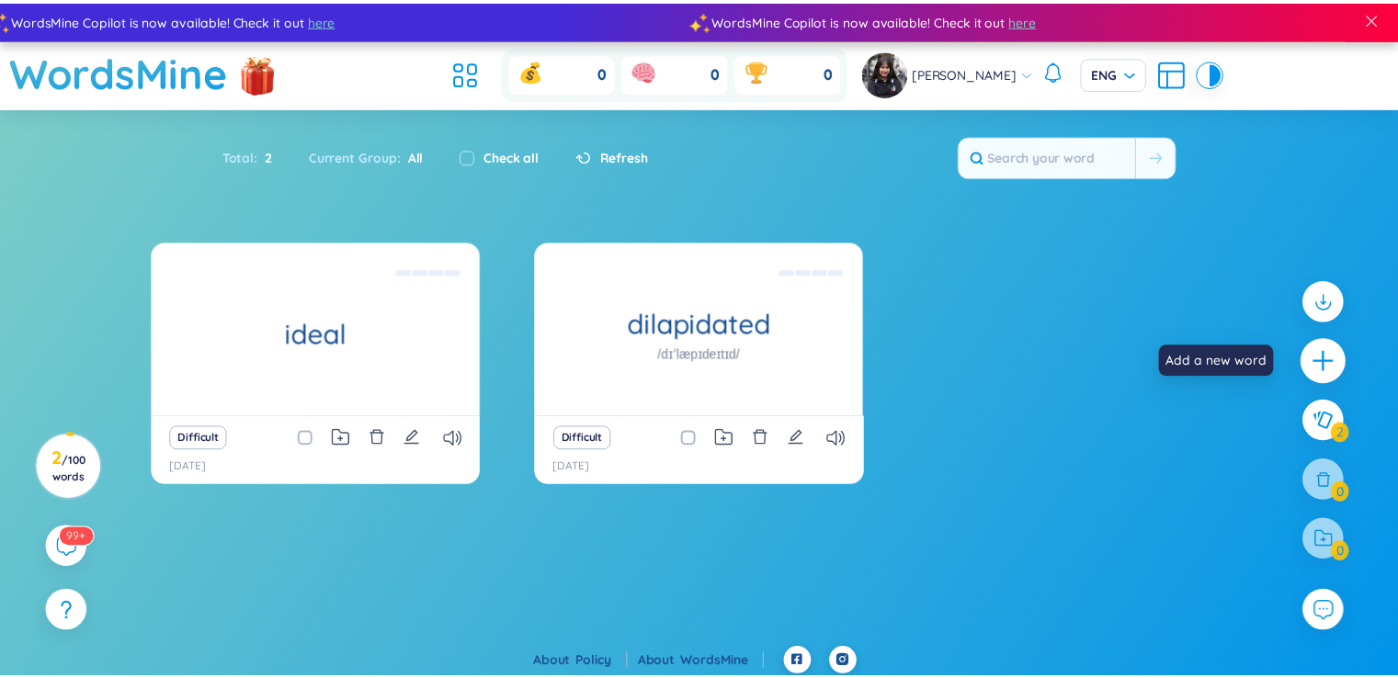
scroll to position [0, 0]
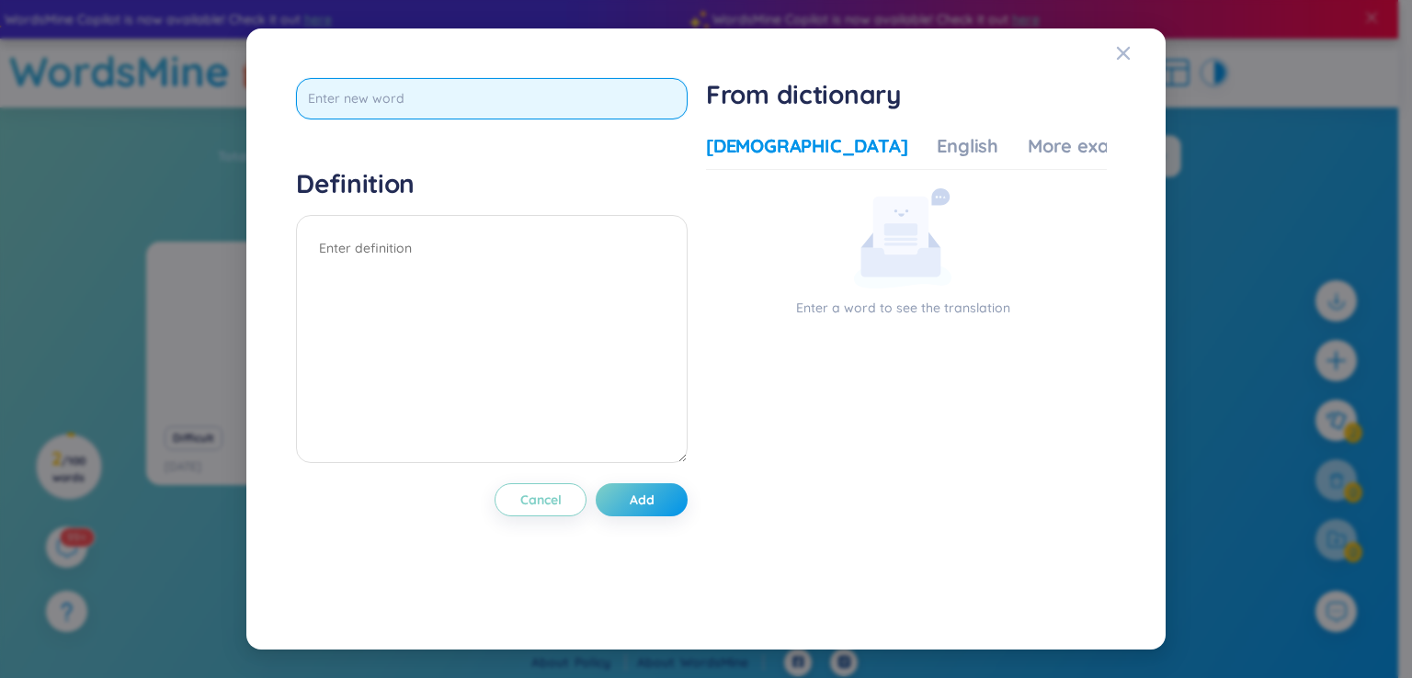
click at [515, 108] on input "text" at bounding box center [491, 98] width 391 height 41
type input "Fully-funished"
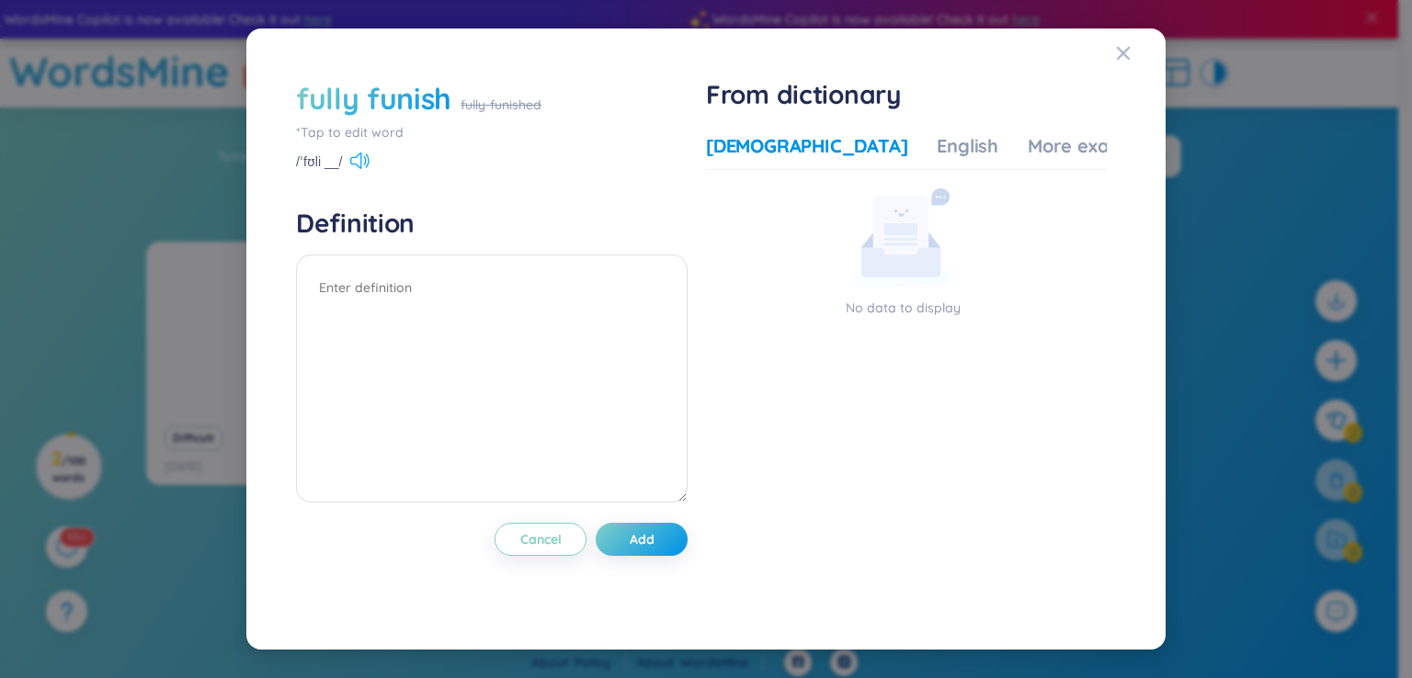
click at [352, 160] on icon at bounding box center [359, 161] width 19 height 17
click at [366, 155] on icon at bounding box center [359, 161] width 19 height 17
click at [390, 100] on div "fully funish" at bounding box center [373, 98] width 155 height 40
click at [546, 539] on span "Cancel" at bounding box center [540, 539] width 41 height 18
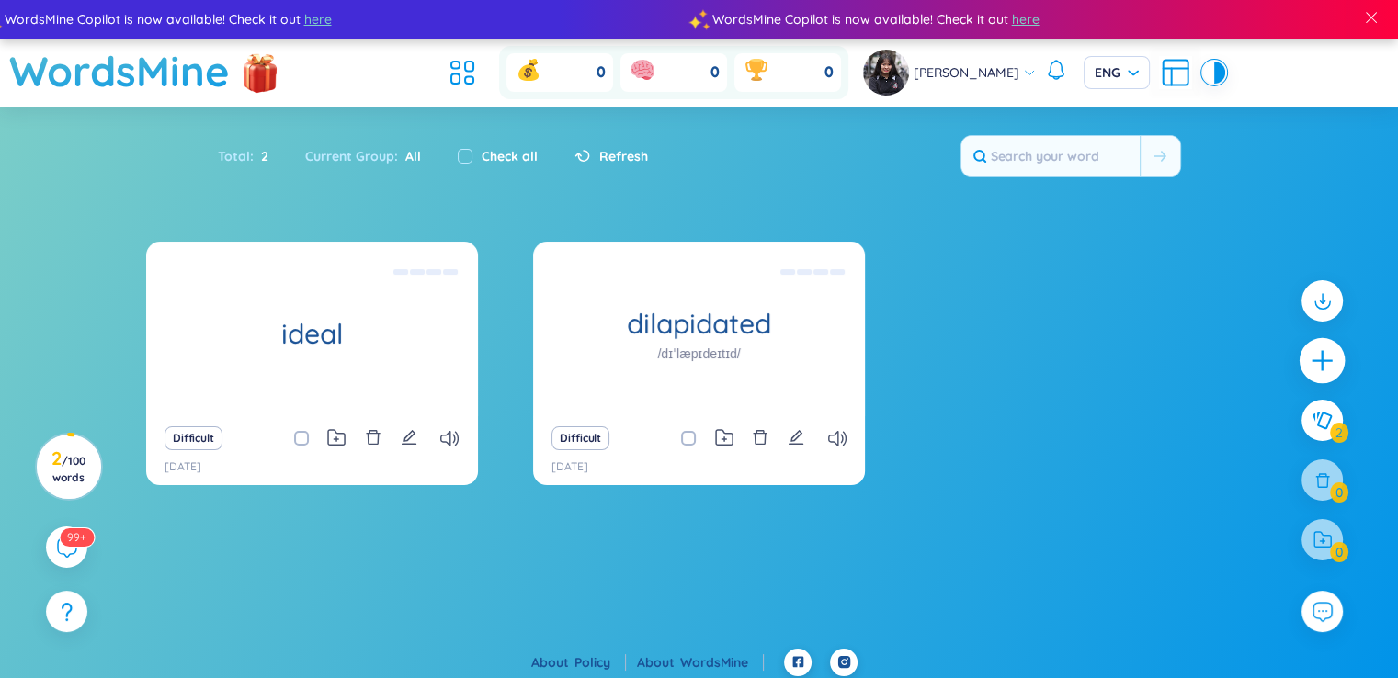
click at [1334, 363] on div at bounding box center [1322, 361] width 46 height 46
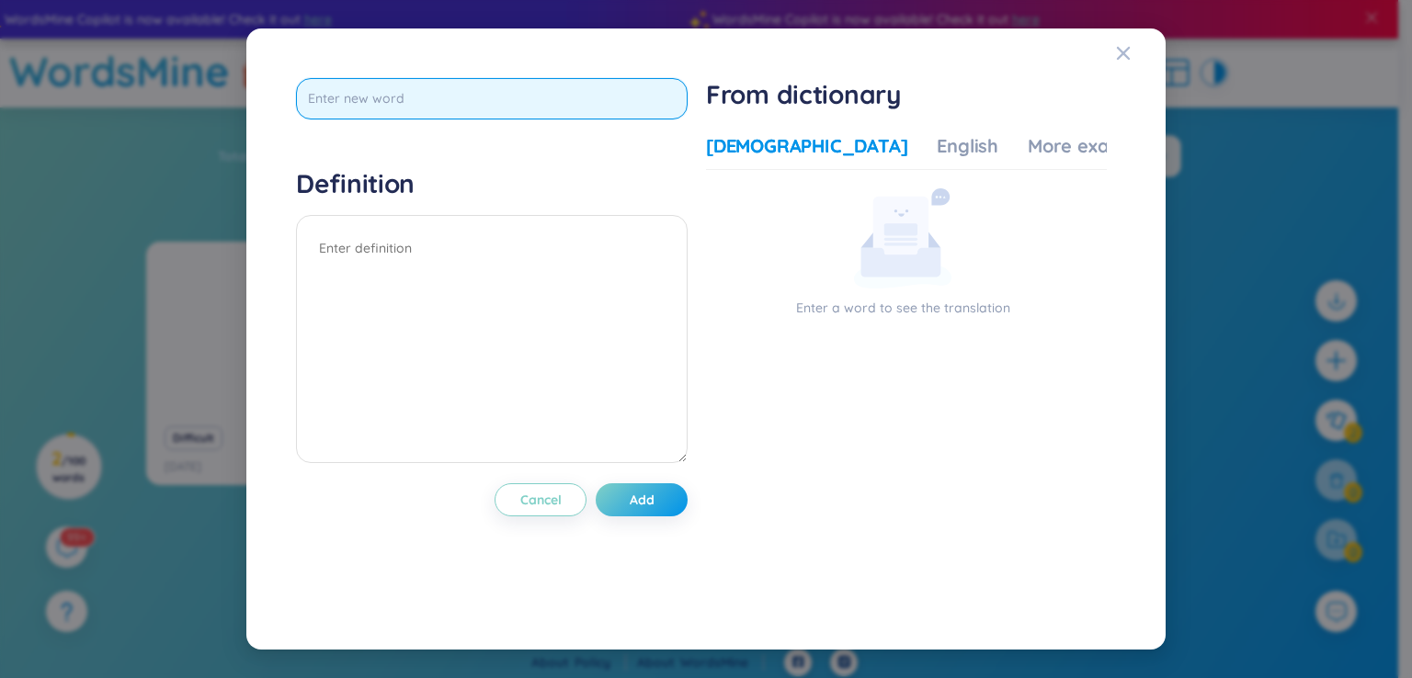
click at [496, 79] on input "text" at bounding box center [491, 98] width 391 height 41
type input "cramped"
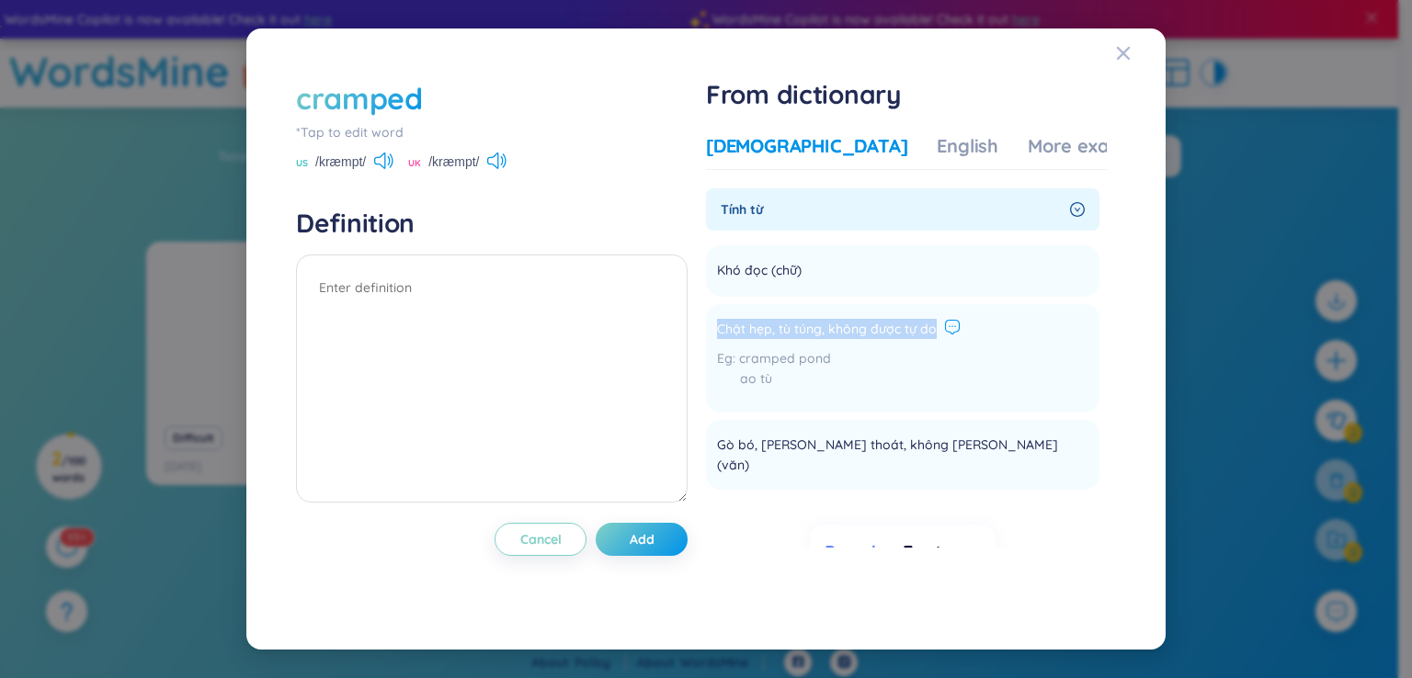
drag, startPoint x: 720, startPoint y: 328, endPoint x: 956, endPoint y: 330, distance: 236.2
click at [956, 330] on li "Chật hẹp, tù túng, không được tự do cramped pond ao tù Add" at bounding box center [902, 358] width 393 height 108
copy div "Chật hẹp, tù túng, không được tự do"
click at [452, 329] on textarea at bounding box center [491, 379] width 391 height 248
paste textarea "Chật hẹp, tù túng, không được tự do"
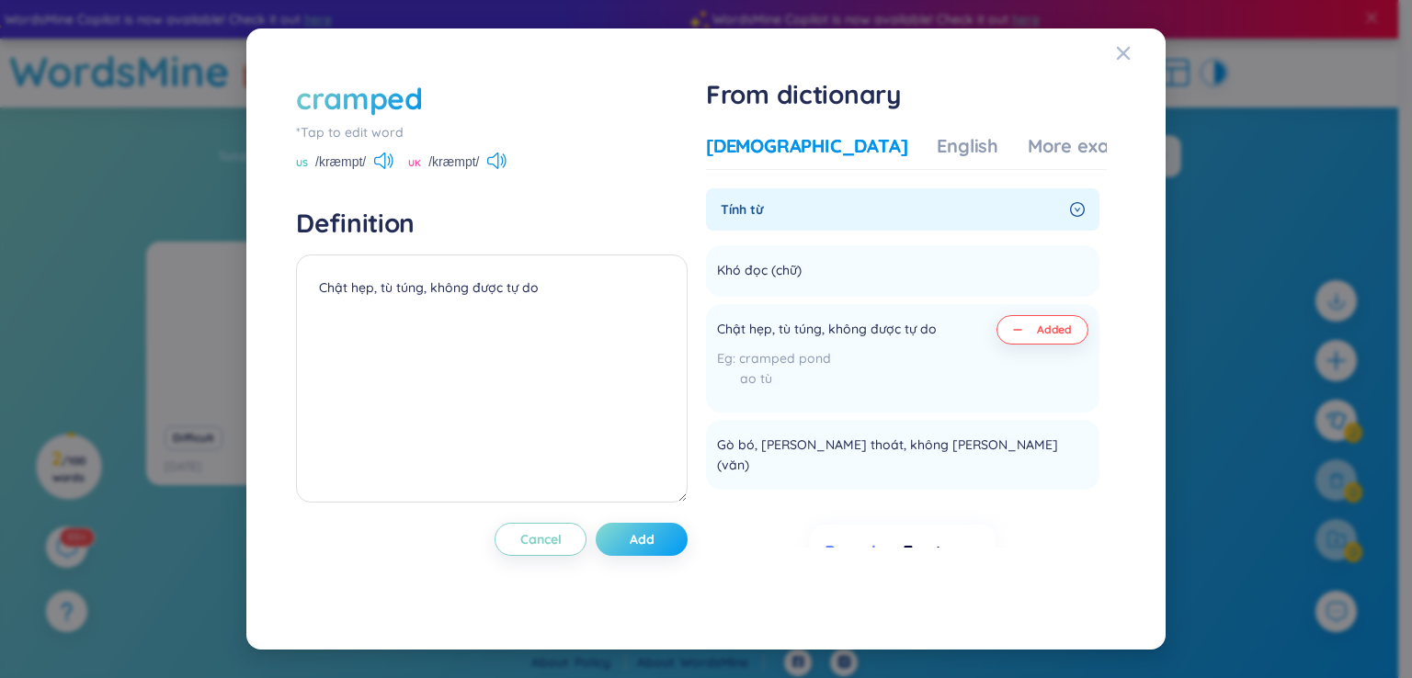
click at [636, 531] on span "Add" at bounding box center [642, 539] width 25 height 18
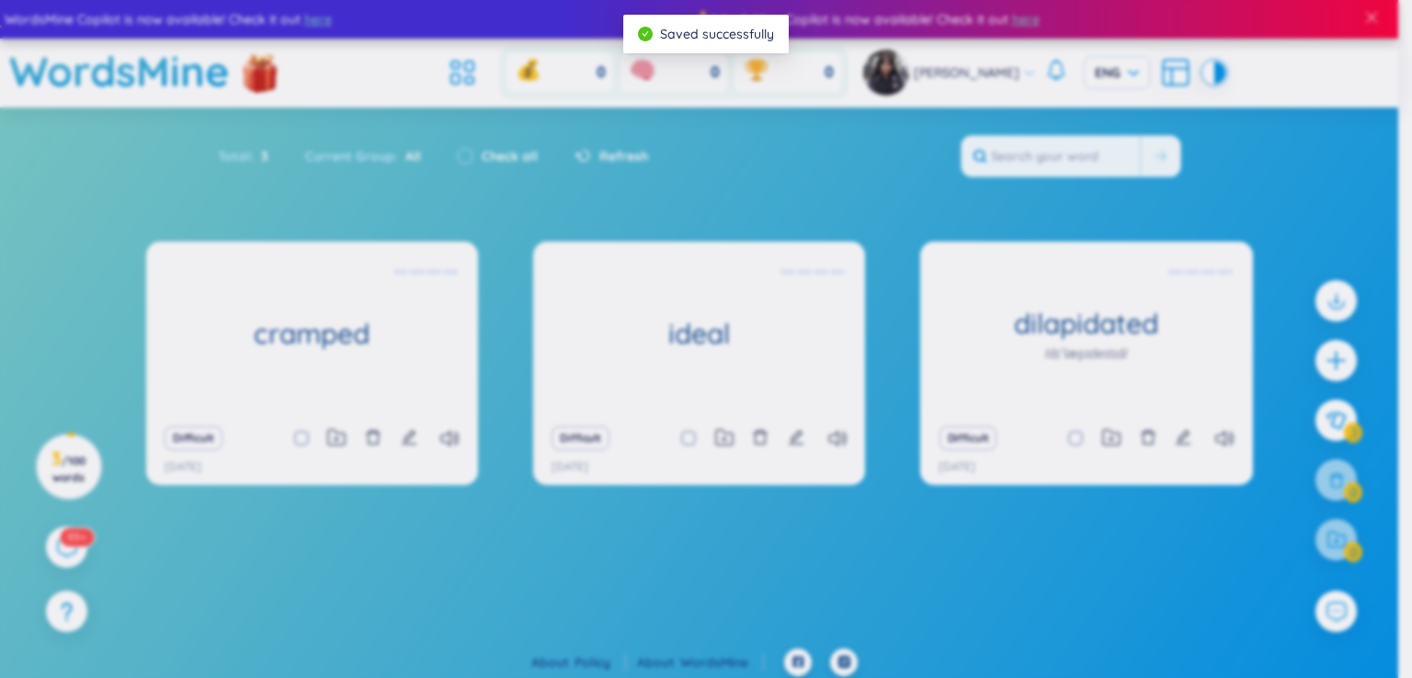
click at [512, 321] on body "WordsMine Copilot is now available! Check it out here WordsMine Copilot is now …" at bounding box center [699, 339] width 1398 height 678
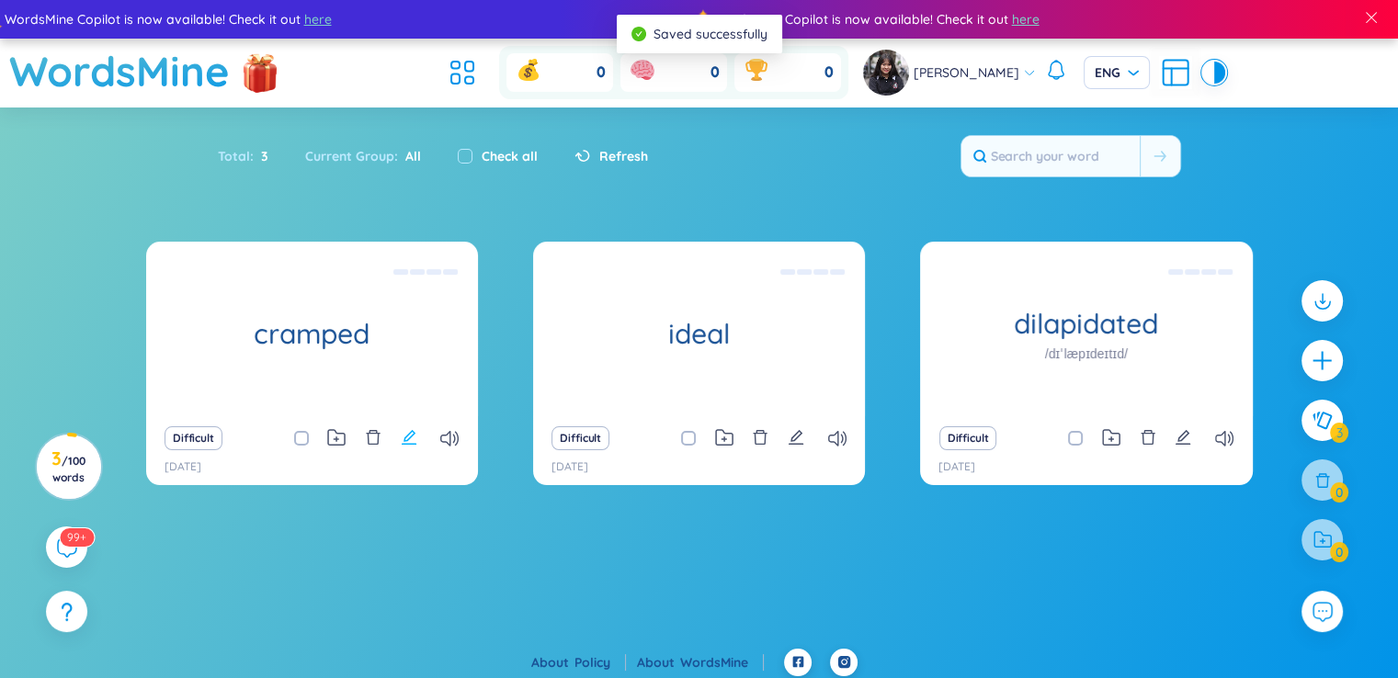
click at [412, 441] on icon "edit" at bounding box center [409, 437] width 17 height 17
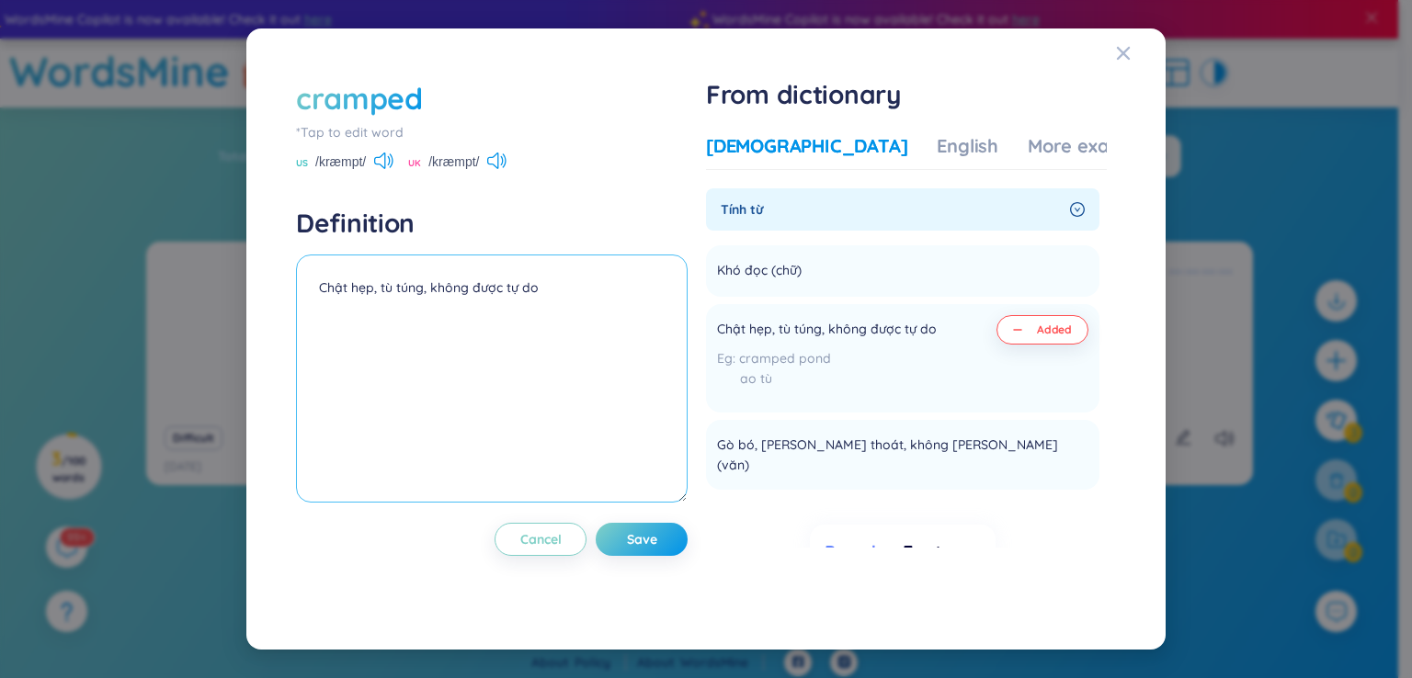
click at [419, 303] on textarea "Chật hẹp, tù túng, không được tự do" at bounding box center [491, 379] width 391 height 248
type textarea "Chật hẹp, tù túng, không được tự do Uncomfortably small"
click at [657, 545] on span "Save" at bounding box center [642, 539] width 30 height 18
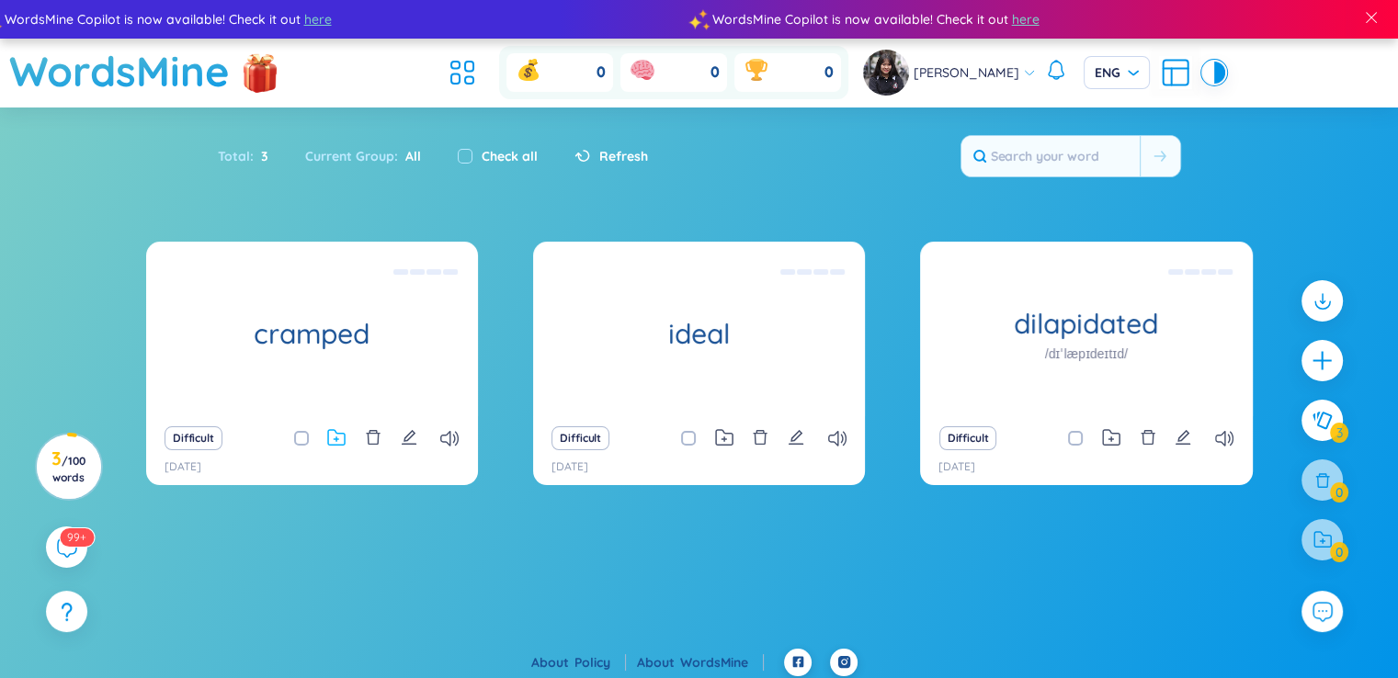
click at [343, 439] on icon at bounding box center [336, 437] width 18 height 17
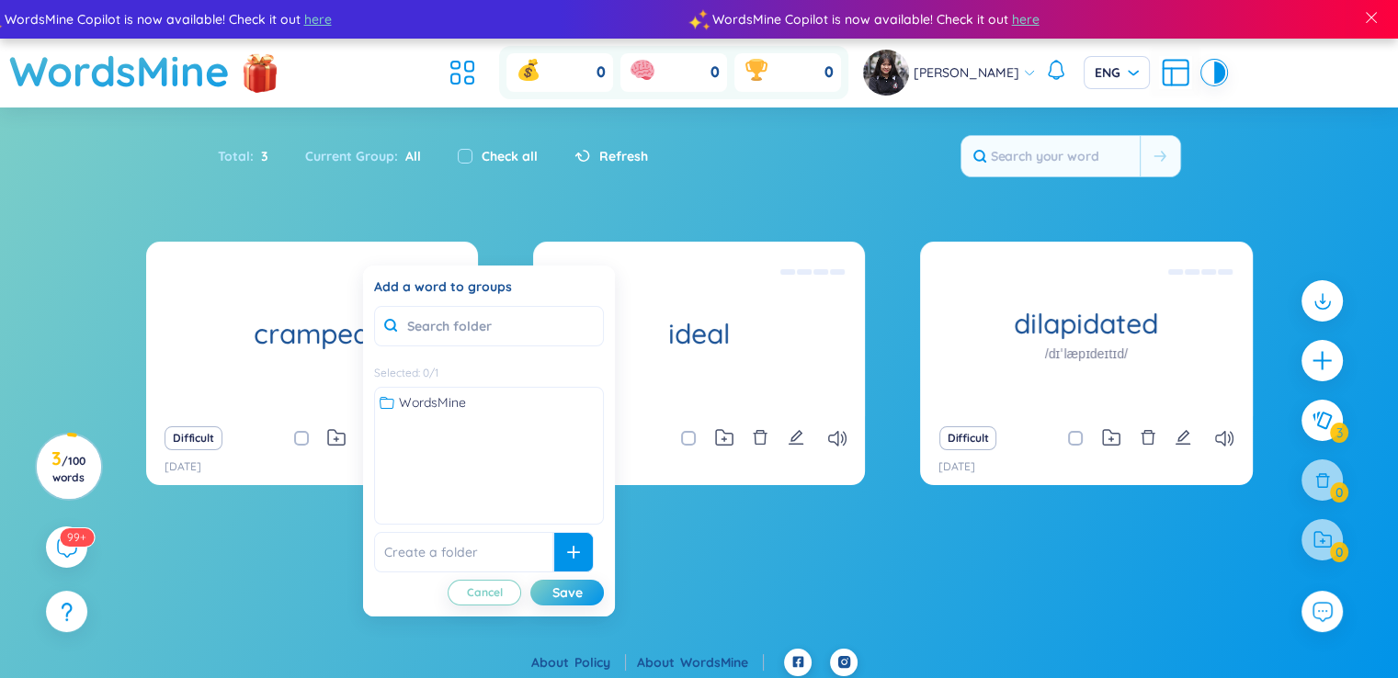
click at [559, 554] on div at bounding box center [573, 552] width 40 height 40
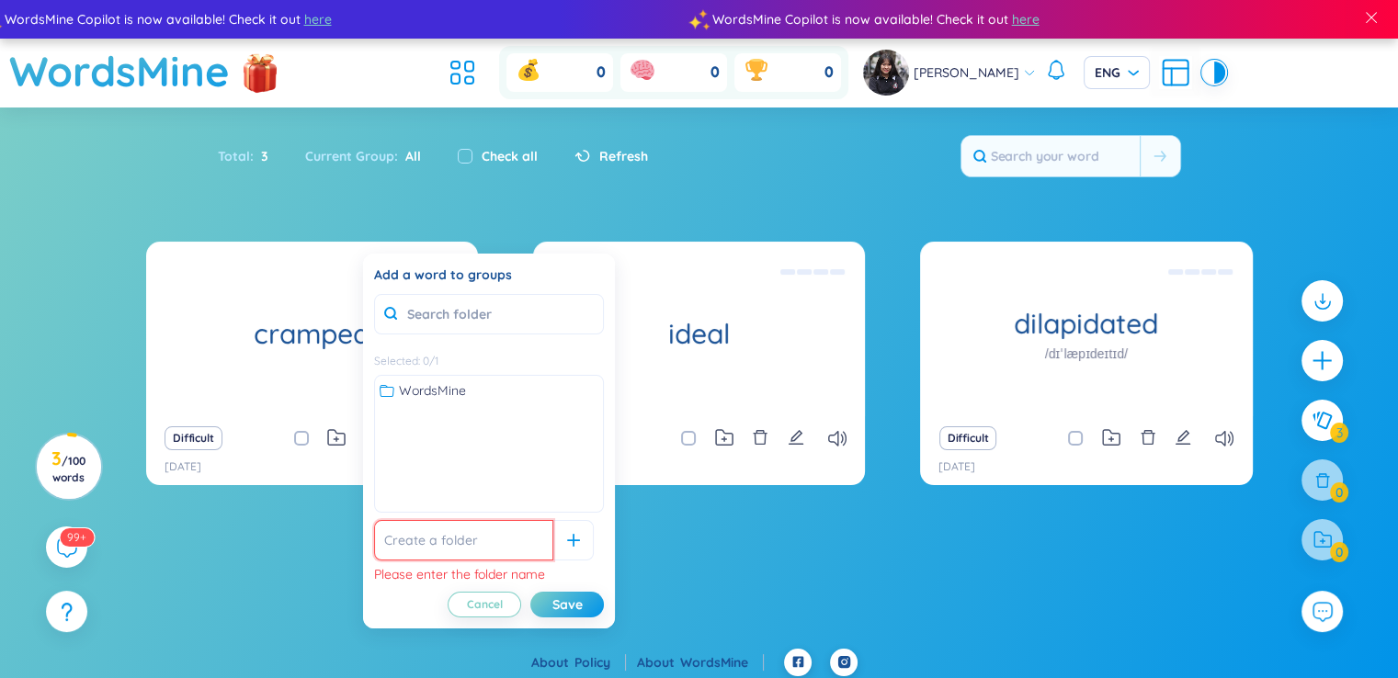
click at [472, 552] on input "text" at bounding box center [463, 540] width 179 height 40
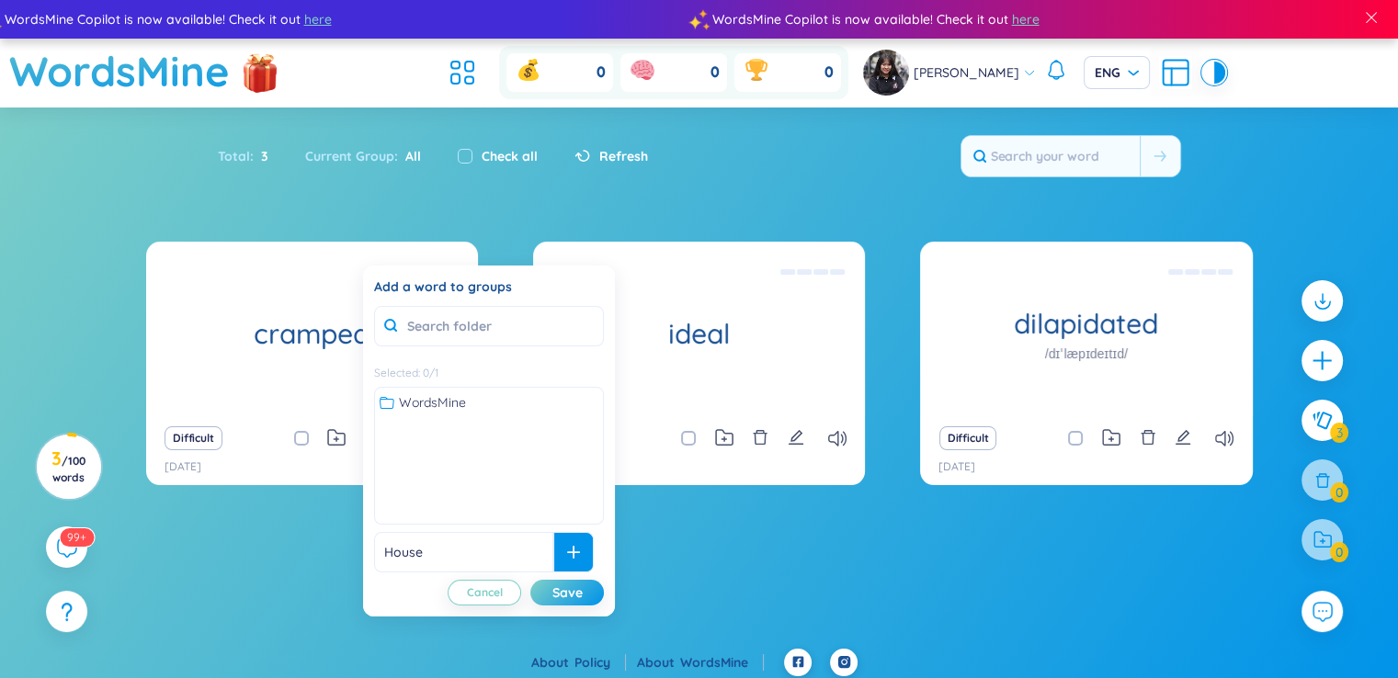
type input "House"
click at [553, 549] on div at bounding box center [573, 552] width 40 height 40
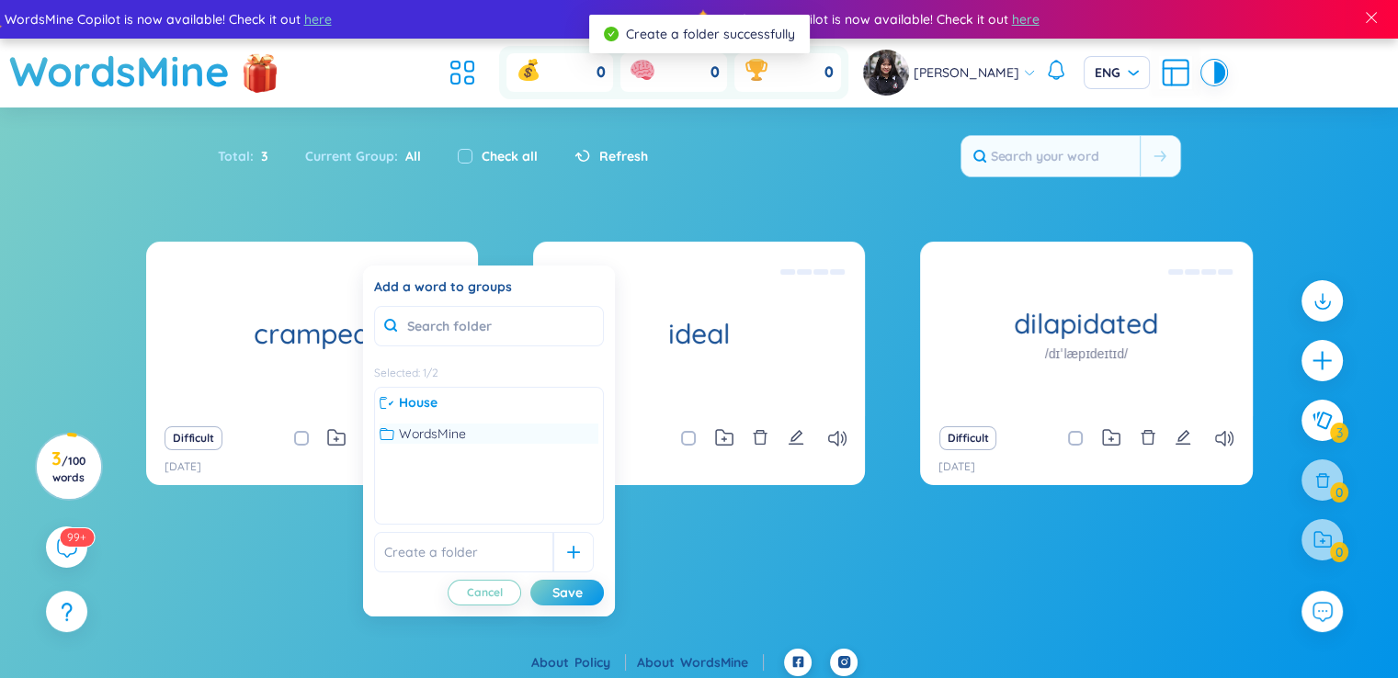
click at [419, 425] on span "WordsMine" at bounding box center [432, 434] width 67 height 20
click at [562, 588] on div "Save" at bounding box center [567, 593] width 30 height 20
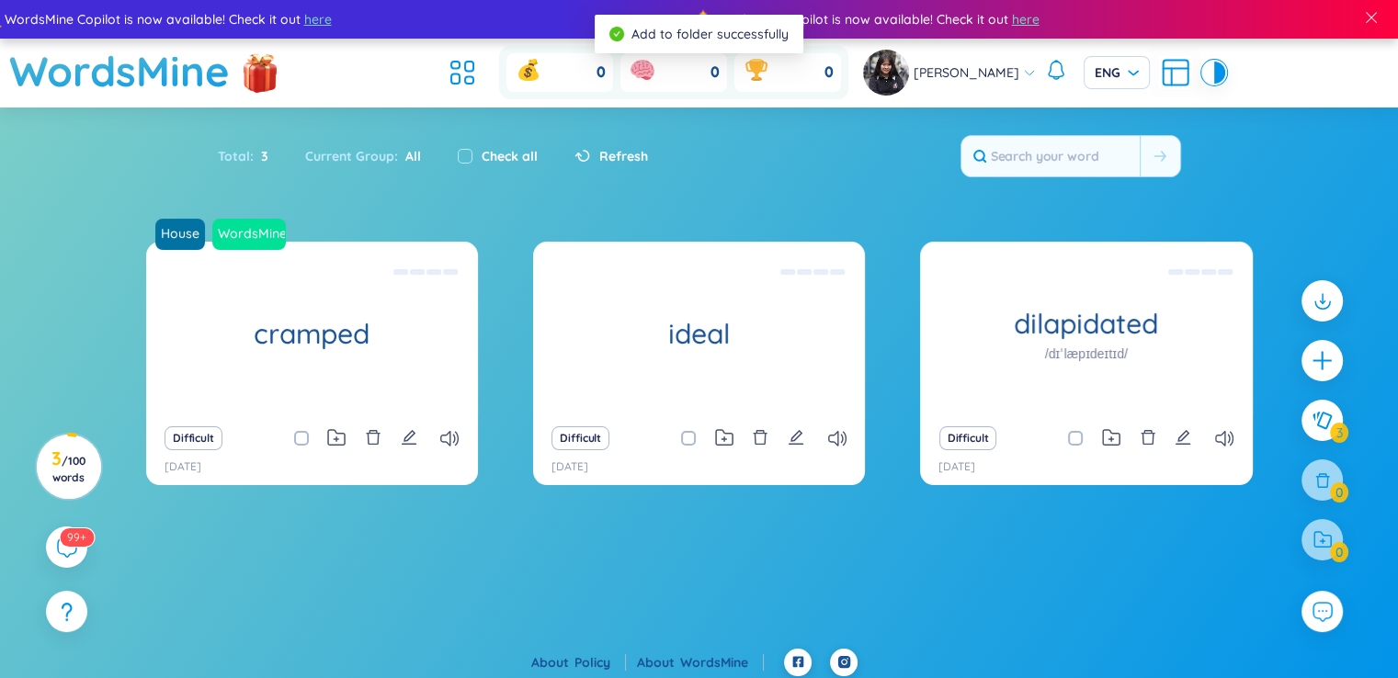
click at [700, 560] on section "House WordsMine cramped Chật hẹp, tù túng, không được tự do Uncomfortably small…" at bounding box center [699, 445] width 1398 height 407
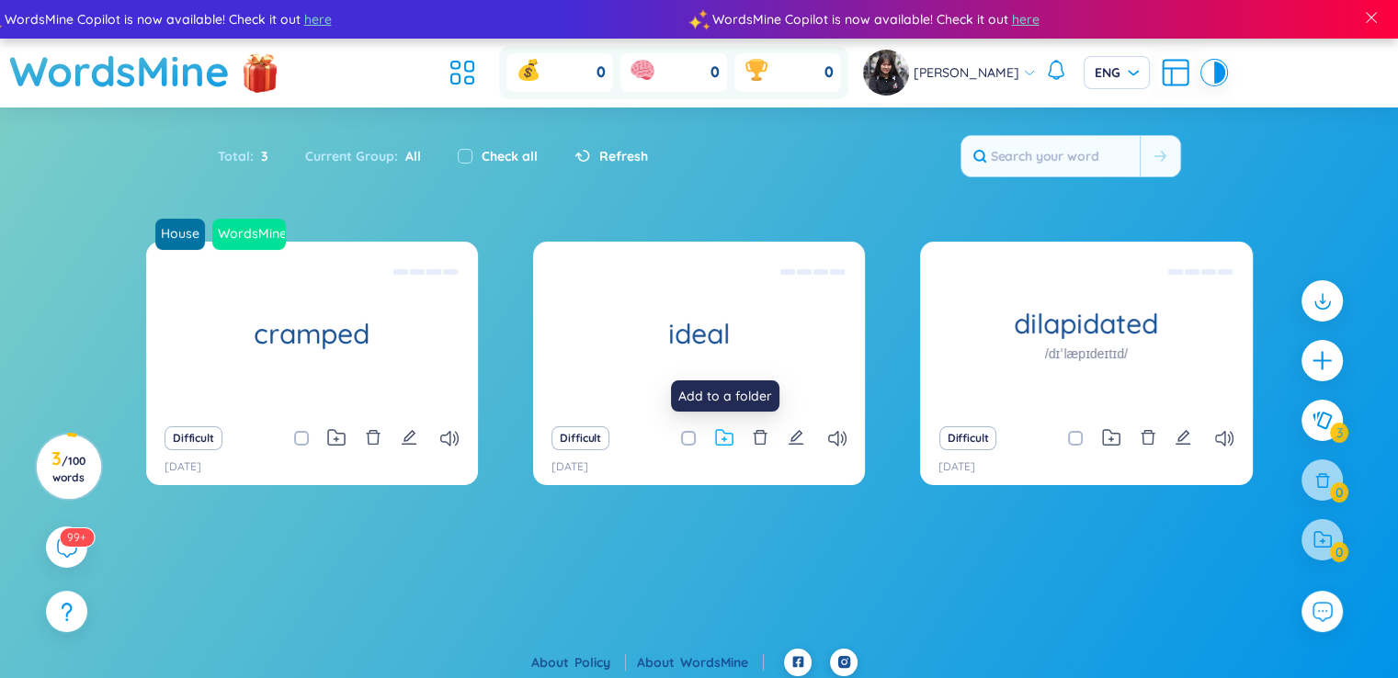
click at [720, 440] on icon at bounding box center [724, 437] width 18 height 17
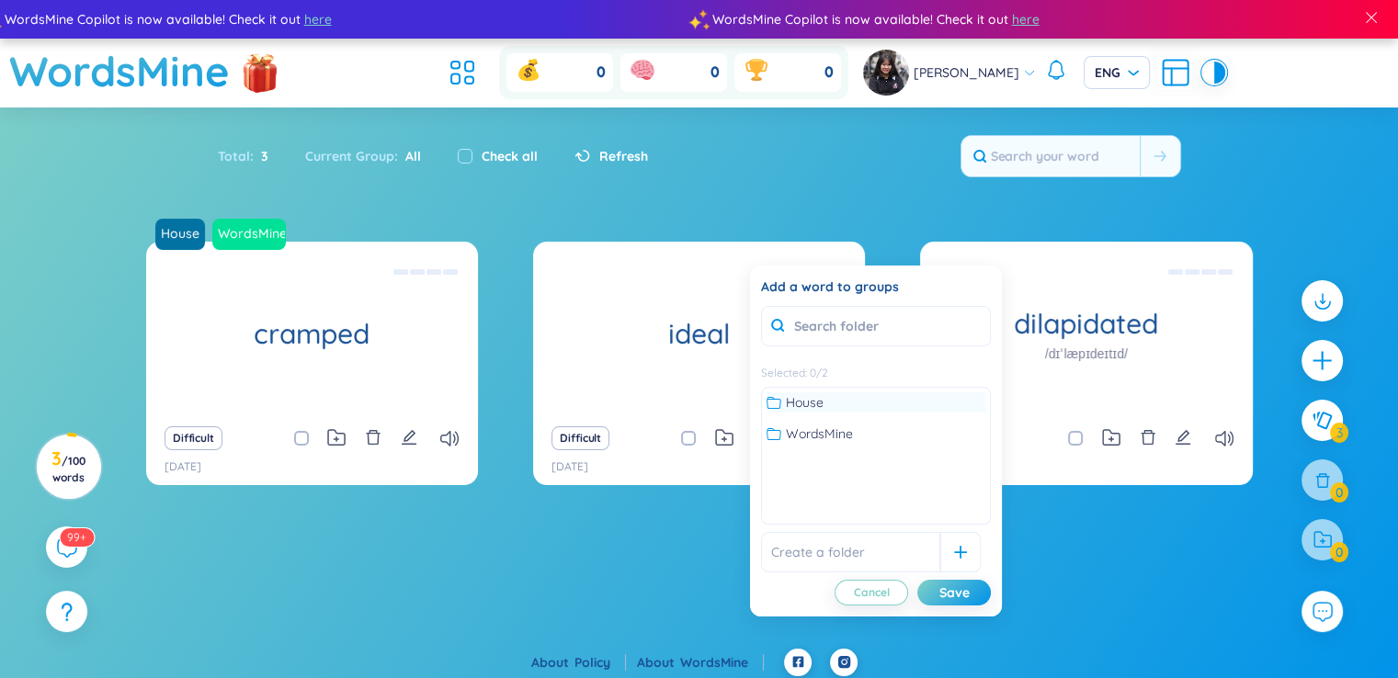
click at [807, 405] on span "House" at bounding box center [805, 402] width 38 height 20
click at [958, 600] on div "Save" at bounding box center [954, 593] width 30 height 20
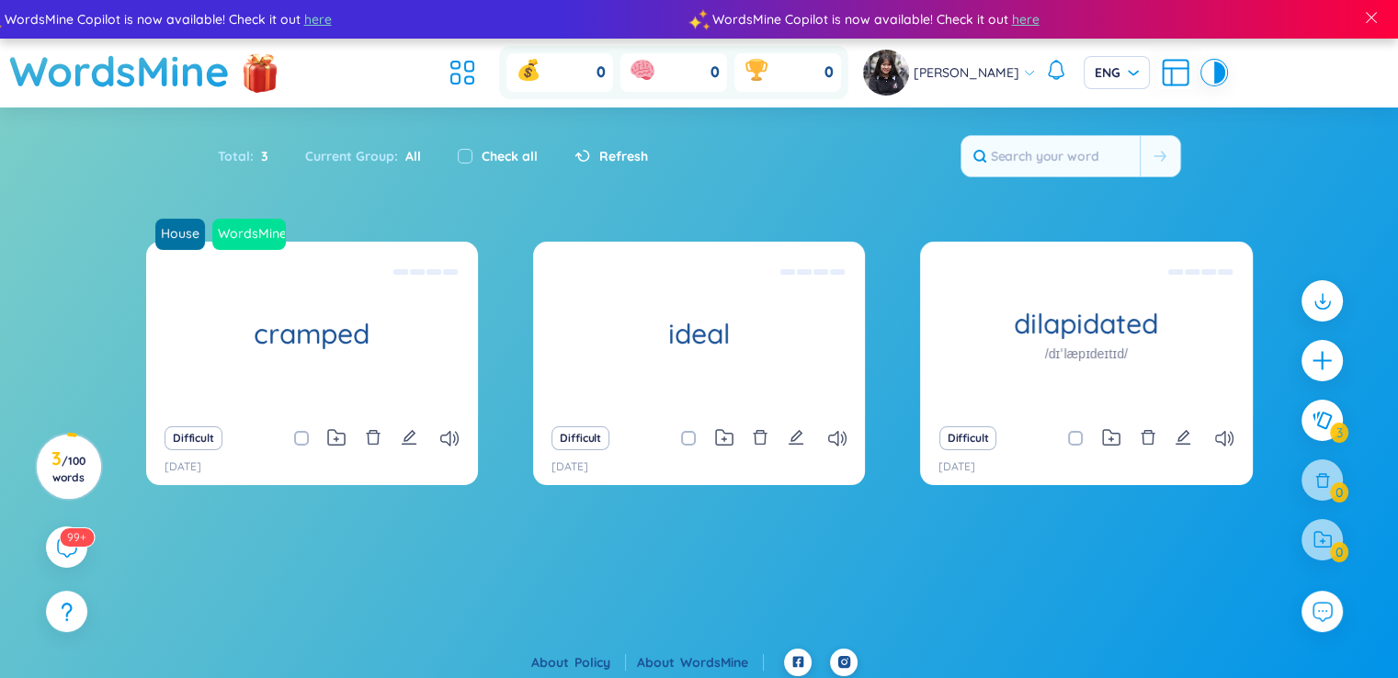
click at [1089, 562] on section "House WordsMine cramped Chật hẹp, tù túng, không được tự do Uncomfortably small…" at bounding box center [699, 445] width 1398 height 407
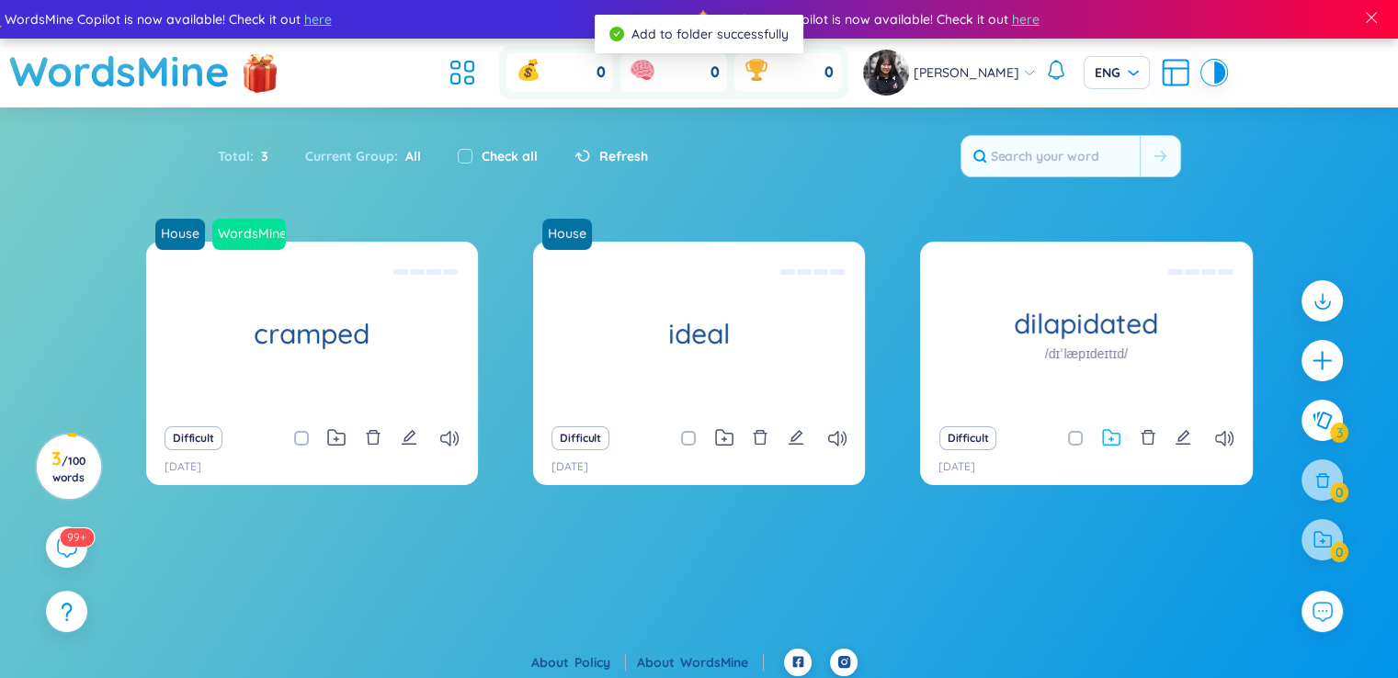
click at [1105, 437] on icon at bounding box center [1111, 437] width 18 height 17
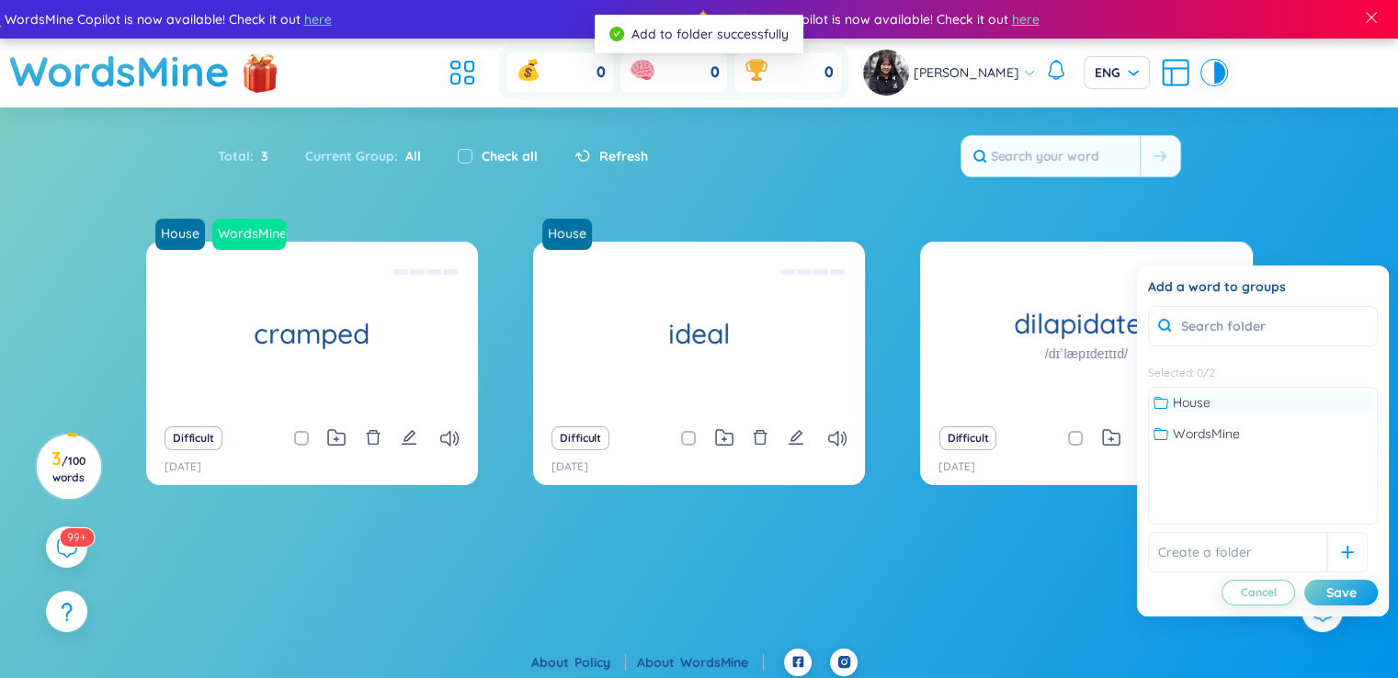
click at [1197, 402] on span "House" at bounding box center [1192, 402] width 38 height 20
click at [1349, 593] on div "Save" at bounding box center [1341, 593] width 30 height 20
click at [999, 567] on section "House WordsMine cramped Chật hẹp, tù túng, không được tự do Uncomfortably small…" at bounding box center [699, 445] width 1398 height 407
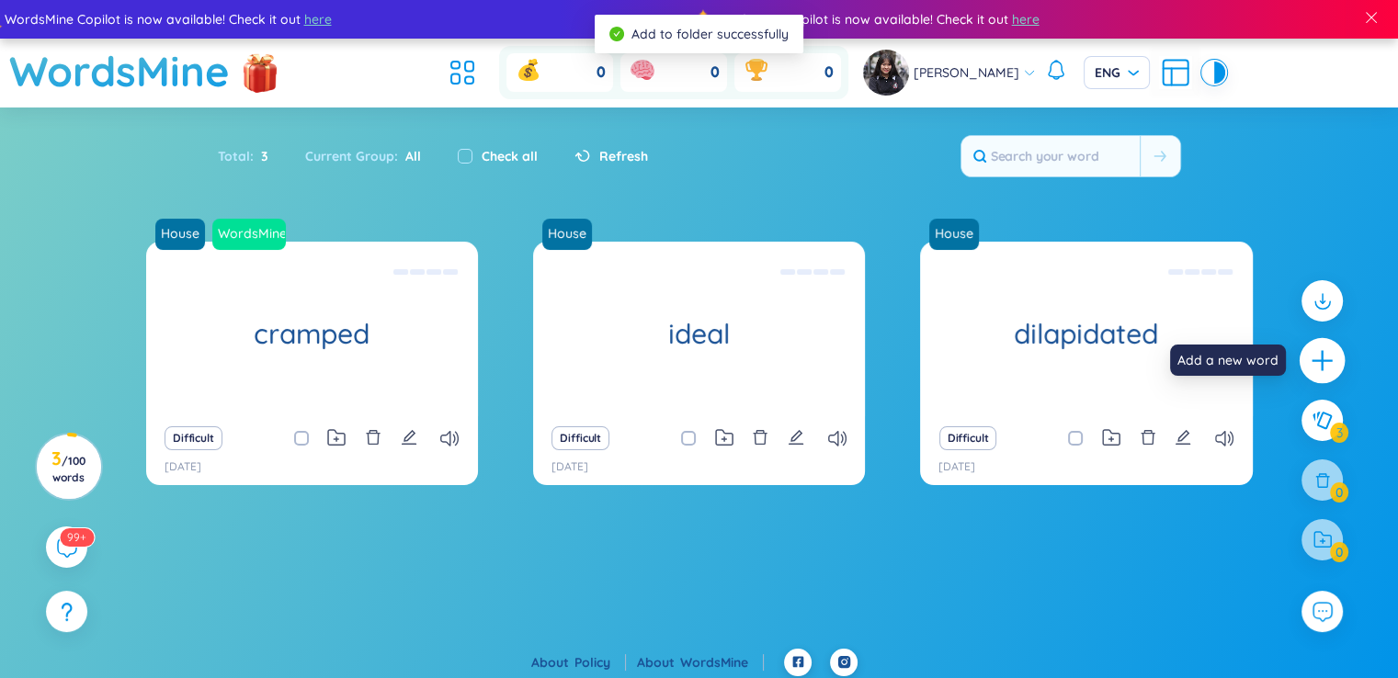
click at [1330, 370] on icon "plus" at bounding box center [1323, 361] width 26 height 26
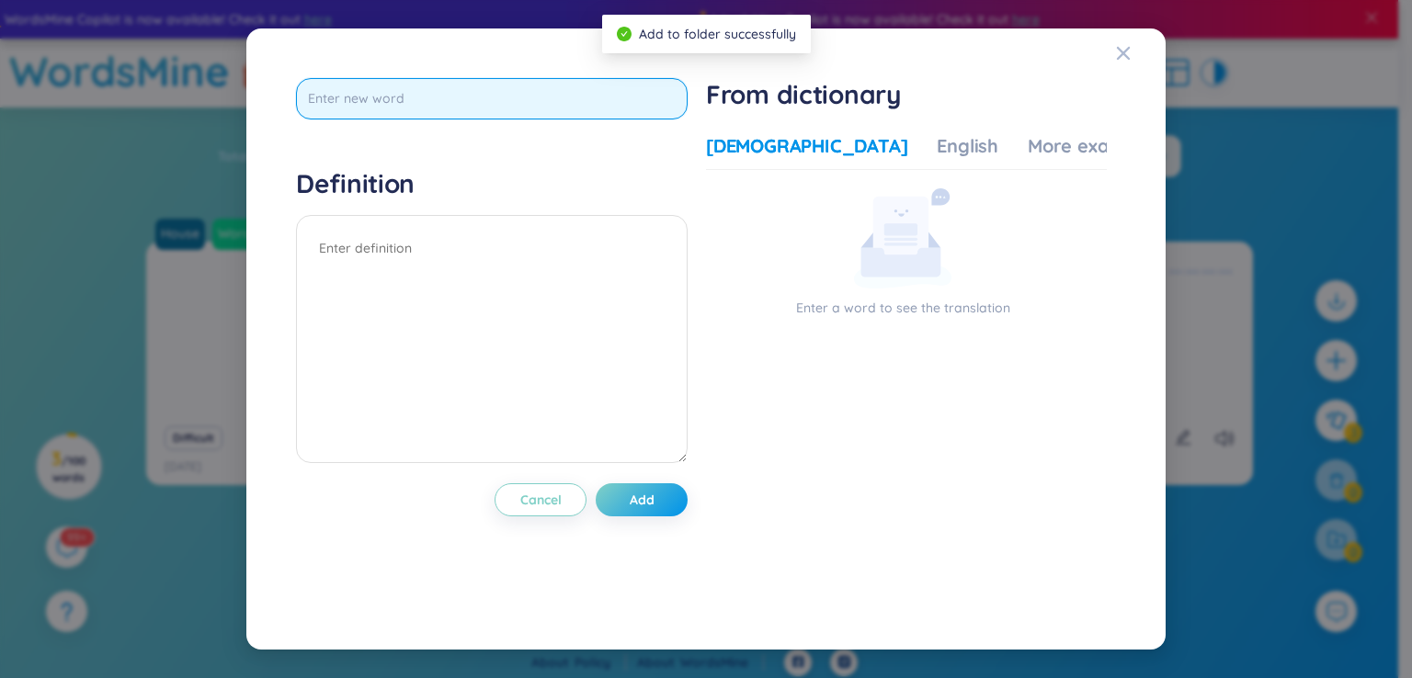
click at [409, 110] on input "text" at bounding box center [491, 98] width 391 height 41
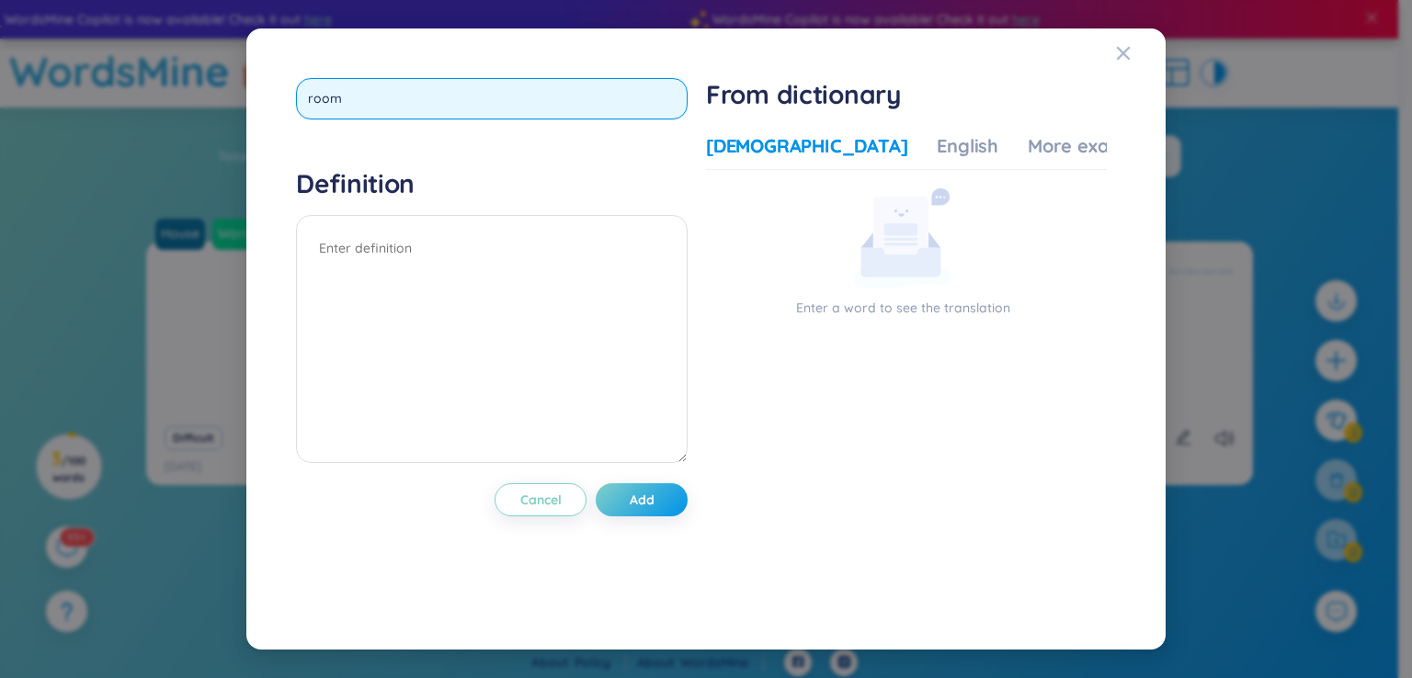
type input "roomy"
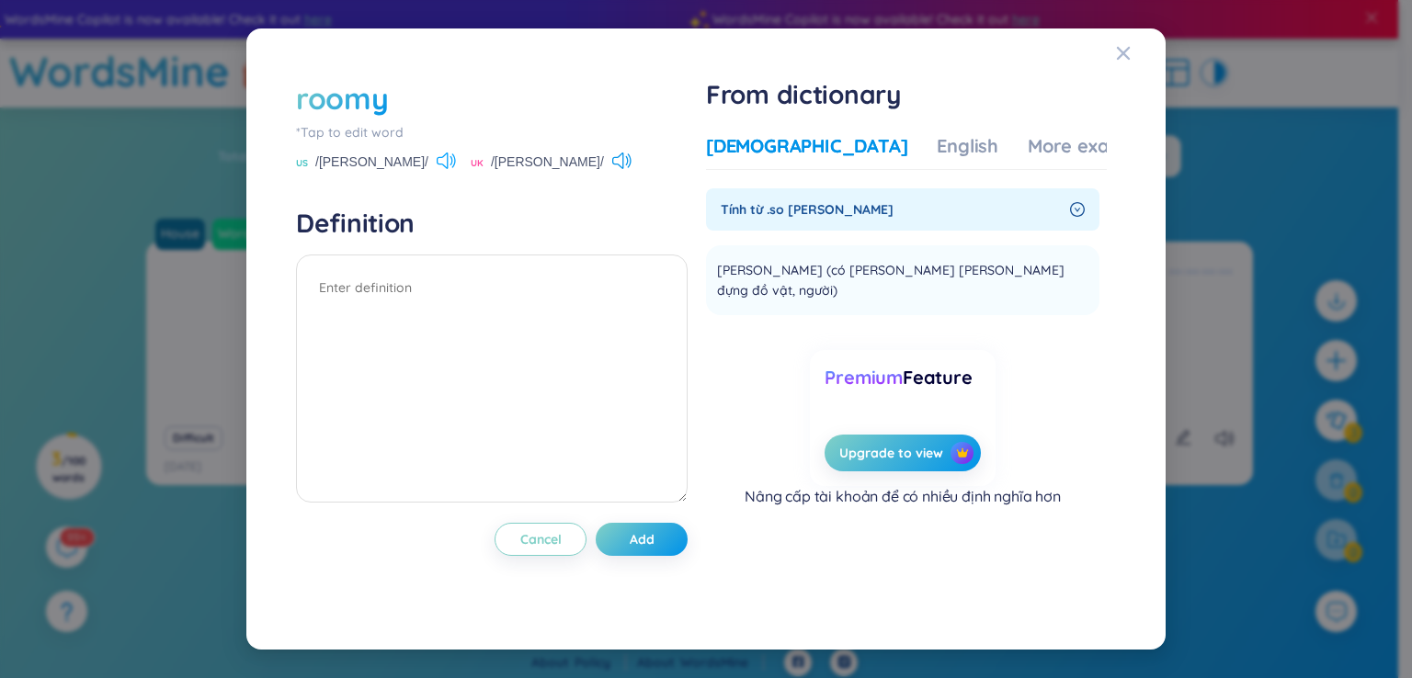
click at [437, 161] on icon at bounding box center [442, 161] width 11 height 17
drag, startPoint x: 720, startPoint y: 269, endPoint x: 1084, endPoint y: 265, distance: 363.0
click at [1084, 265] on li "[PERSON_NAME] (có [PERSON_NAME] [PERSON_NAME] đựng đồ vật, người) Add" at bounding box center [902, 280] width 393 height 70
copy li "[PERSON_NAME] (có [PERSON_NAME] [PERSON_NAME] đựng đồ vật, người) Add"
click at [471, 306] on textarea at bounding box center [491, 379] width 391 height 248
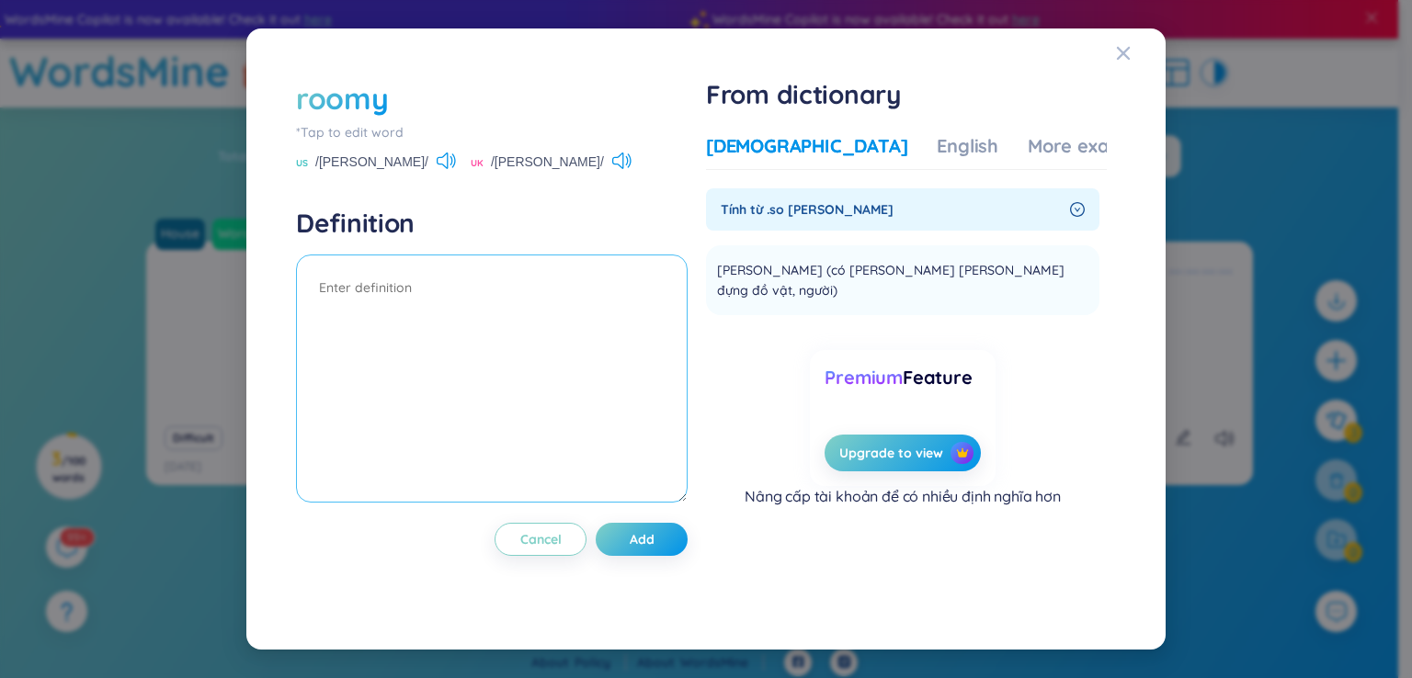
paste textarea "[PERSON_NAME] (có [PERSON_NAME] [PERSON_NAME] đựng đồ vật, người)"
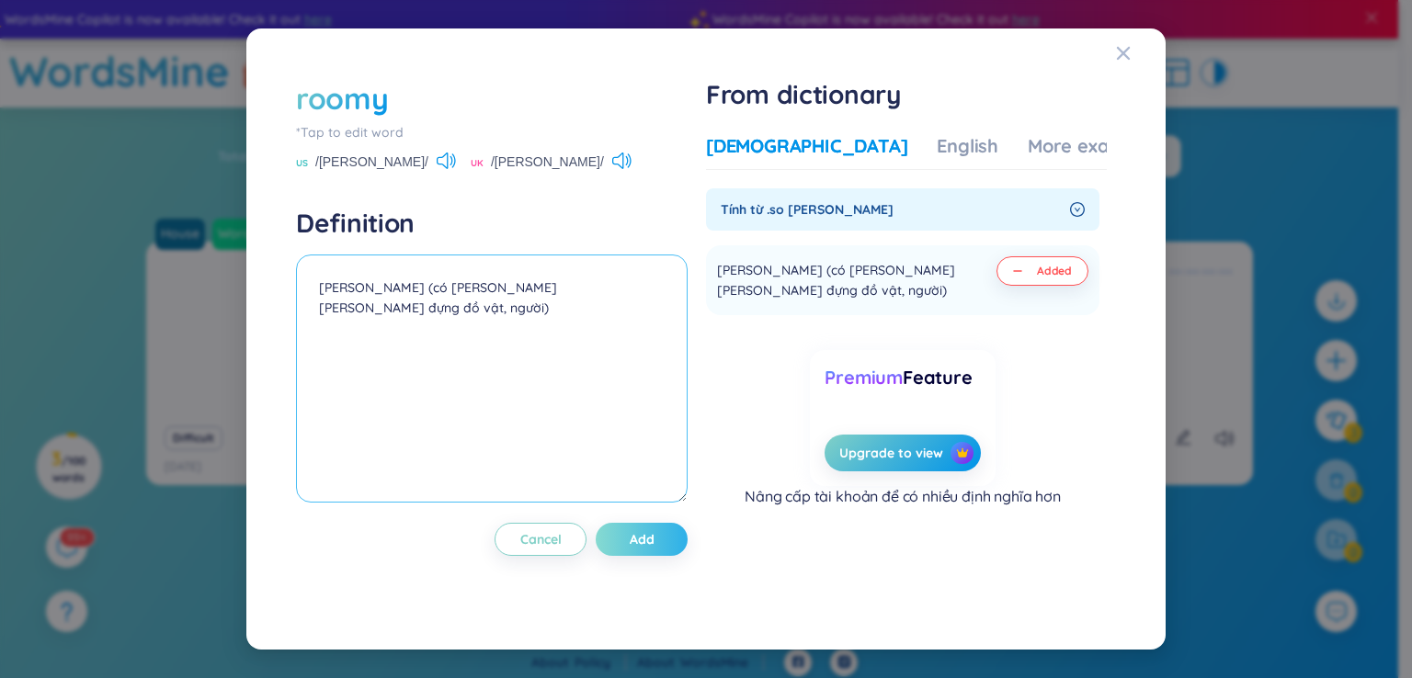
type textarea "[PERSON_NAME] (có [PERSON_NAME] [PERSON_NAME] đựng đồ vật, người)"
click at [654, 532] on span "Add" at bounding box center [642, 539] width 25 height 18
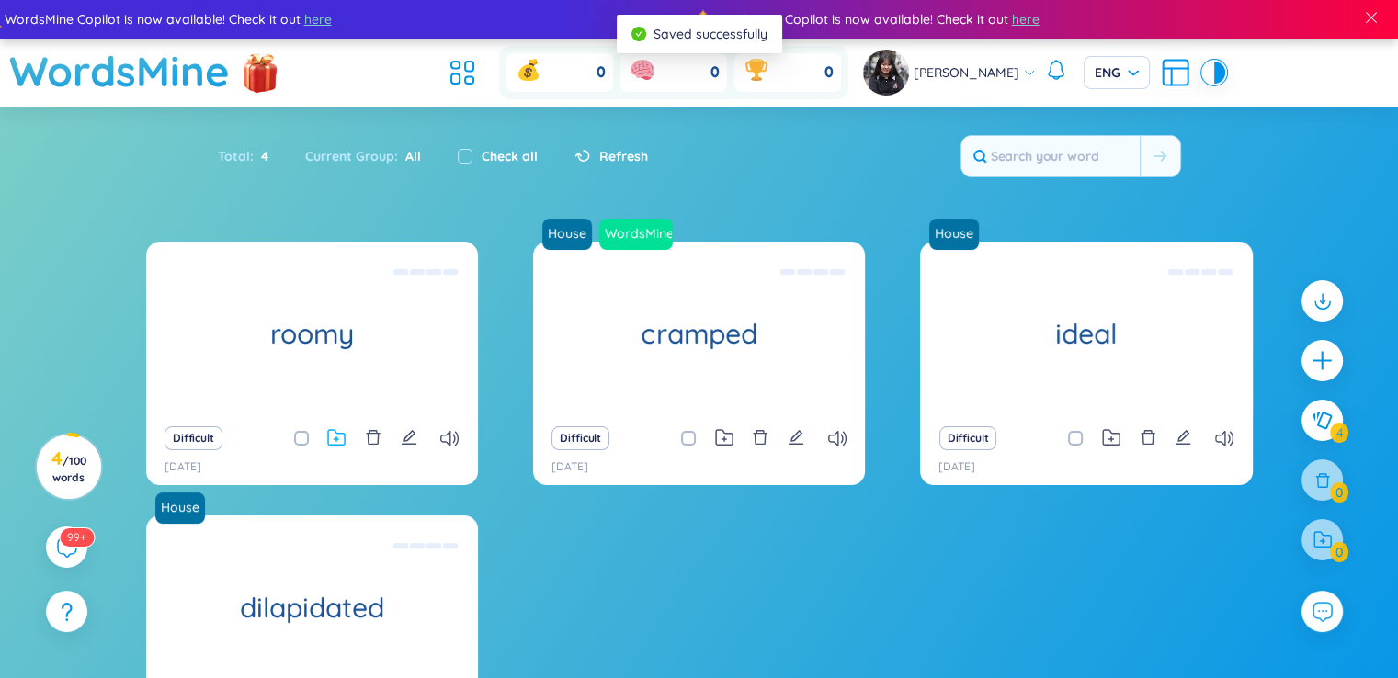
click at [335, 437] on icon at bounding box center [337, 439] width 5 height 5
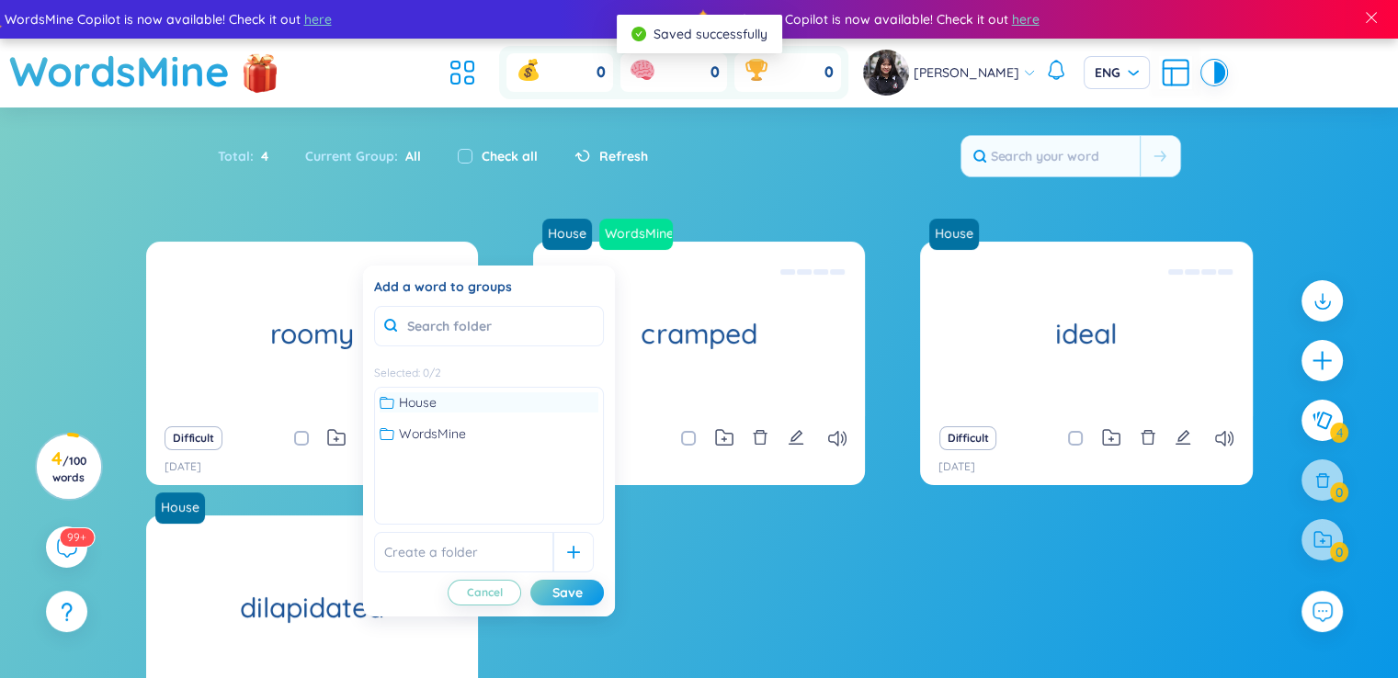
click at [417, 410] on span "House" at bounding box center [418, 402] width 38 height 20
click at [581, 592] on div "Save" at bounding box center [567, 593] width 30 height 20
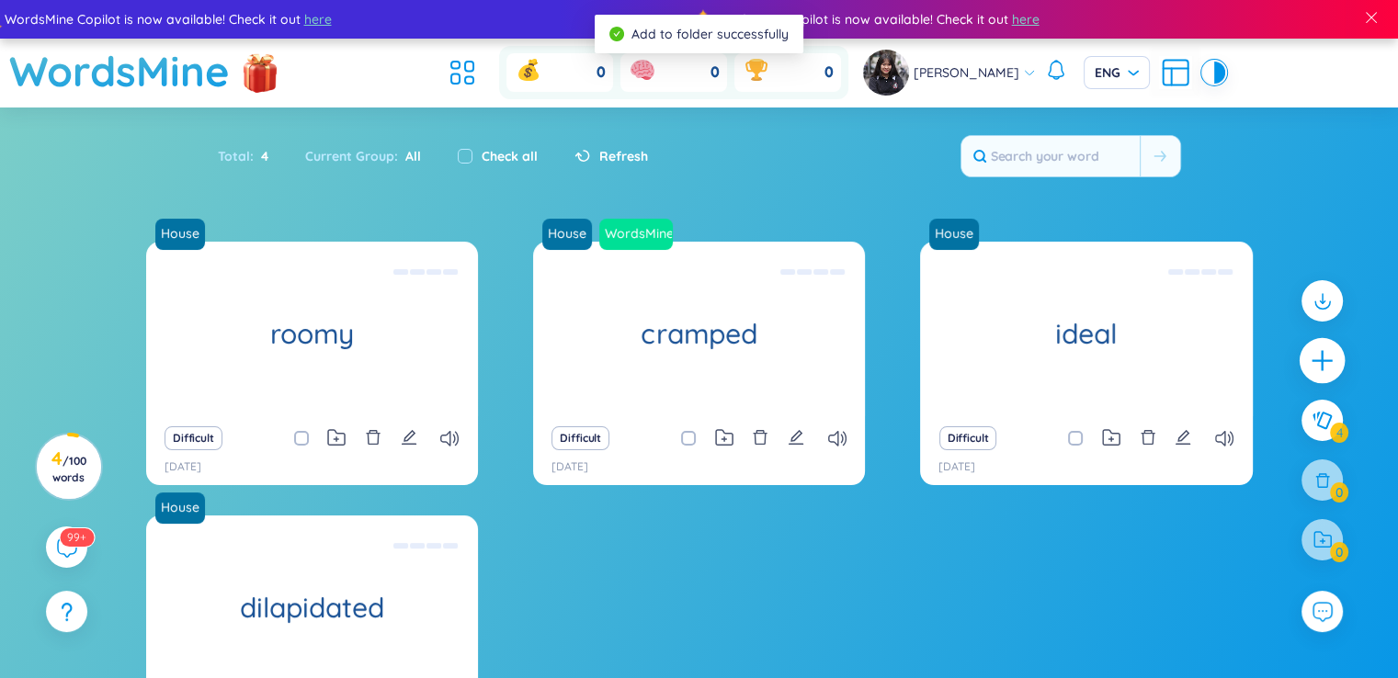
click at [1339, 354] on div at bounding box center [1322, 361] width 46 height 46
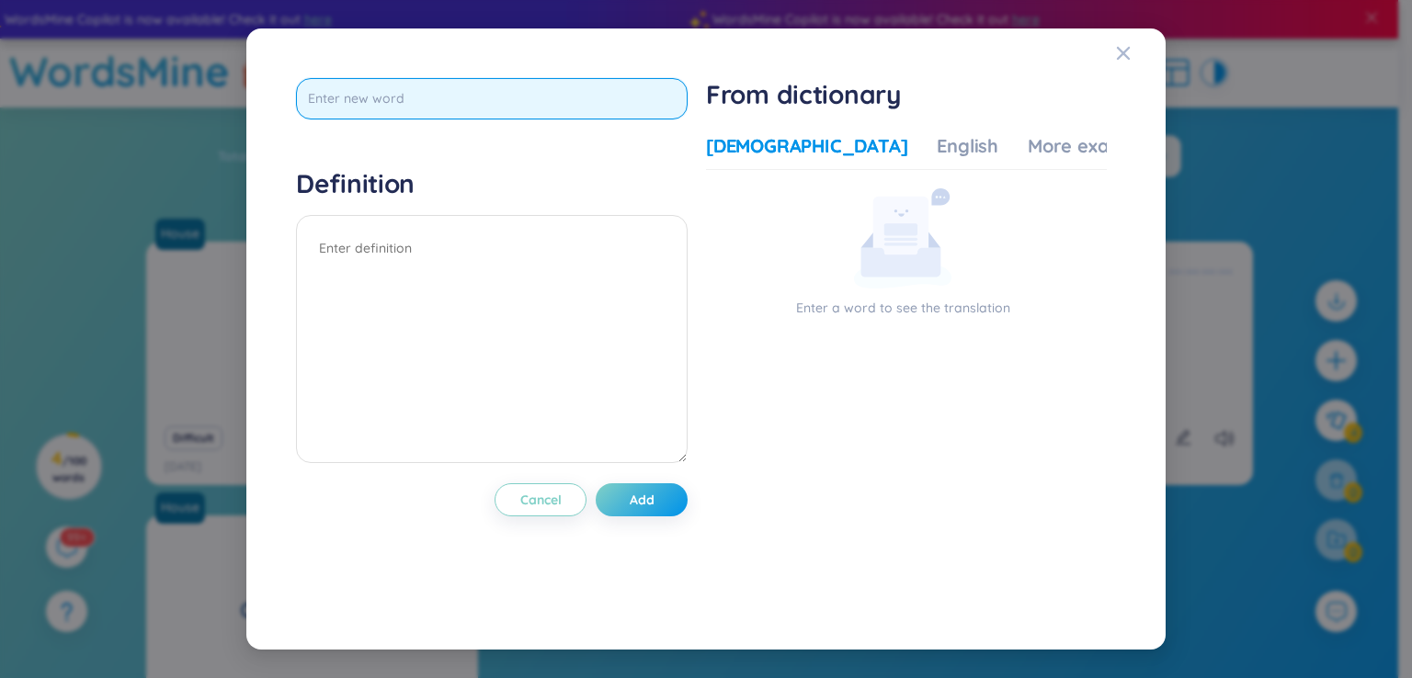
click at [449, 104] on input "text" at bounding box center [491, 98] width 391 height 41
type input "remote"
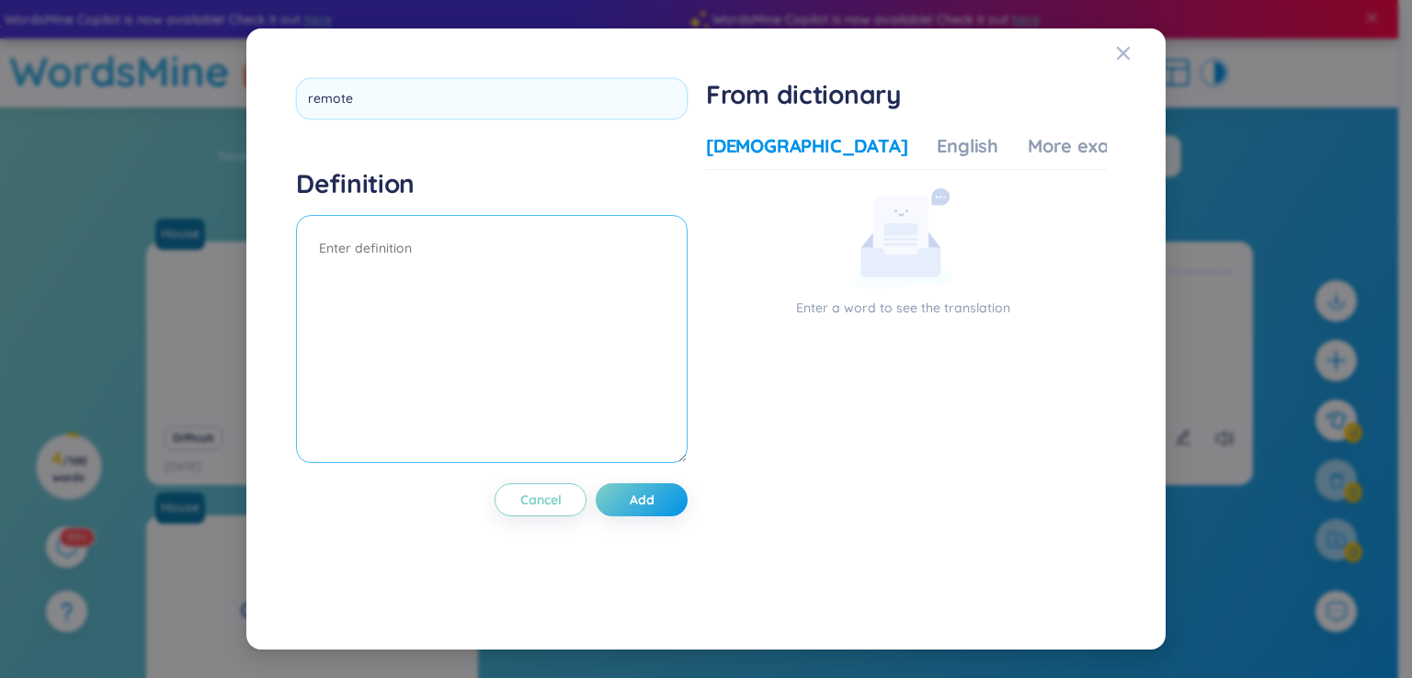
click at [437, 261] on textarea at bounding box center [491, 339] width 391 height 248
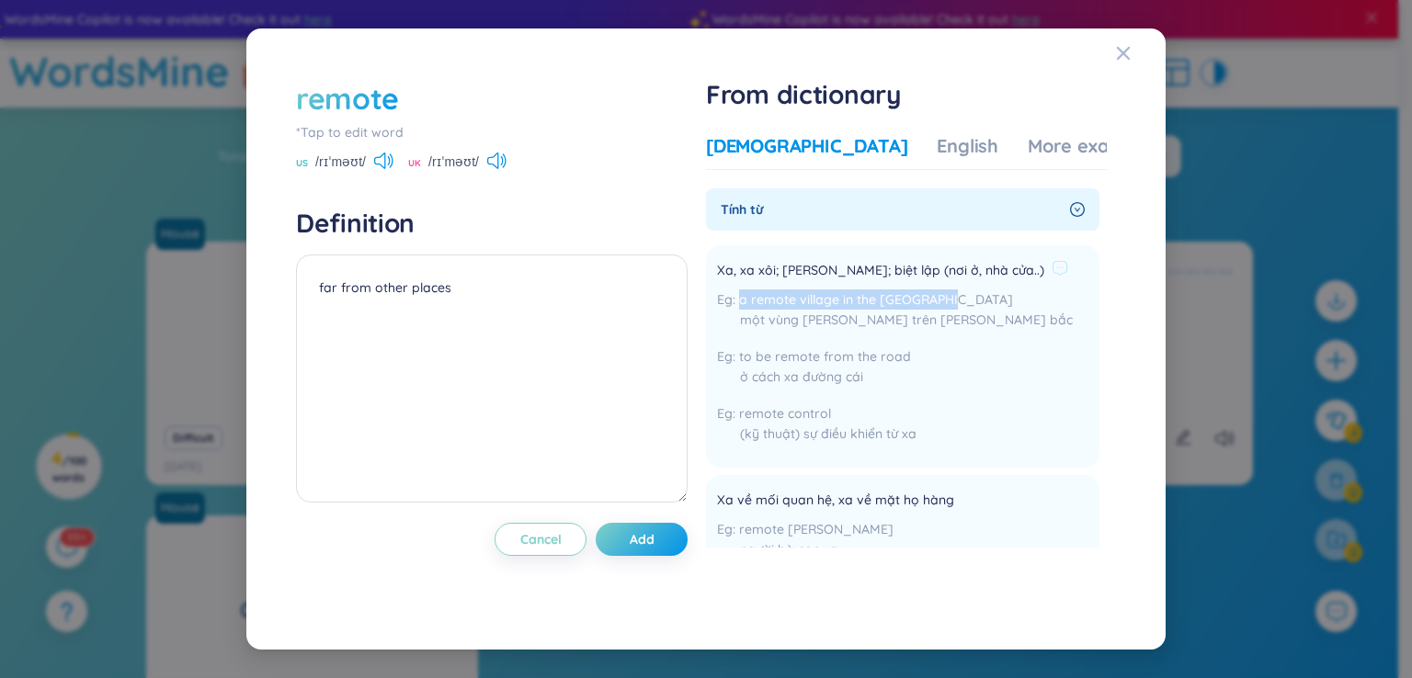
copy span "a remote village in the [GEOGRAPHIC_DATA]"
drag, startPoint x: 743, startPoint y: 295, endPoint x: 975, endPoint y: 296, distance: 232.5
click at [975, 296] on div "a remote village in the [GEOGRAPHIC_DATA] một vùng [PERSON_NAME] trên [PERSON_N…" at bounding box center [895, 314] width 356 height 50
click at [388, 402] on textarea "far from other places" at bounding box center [491, 379] width 391 height 248
click at [437, 362] on textarea "far from other places" at bounding box center [491, 379] width 391 height 248
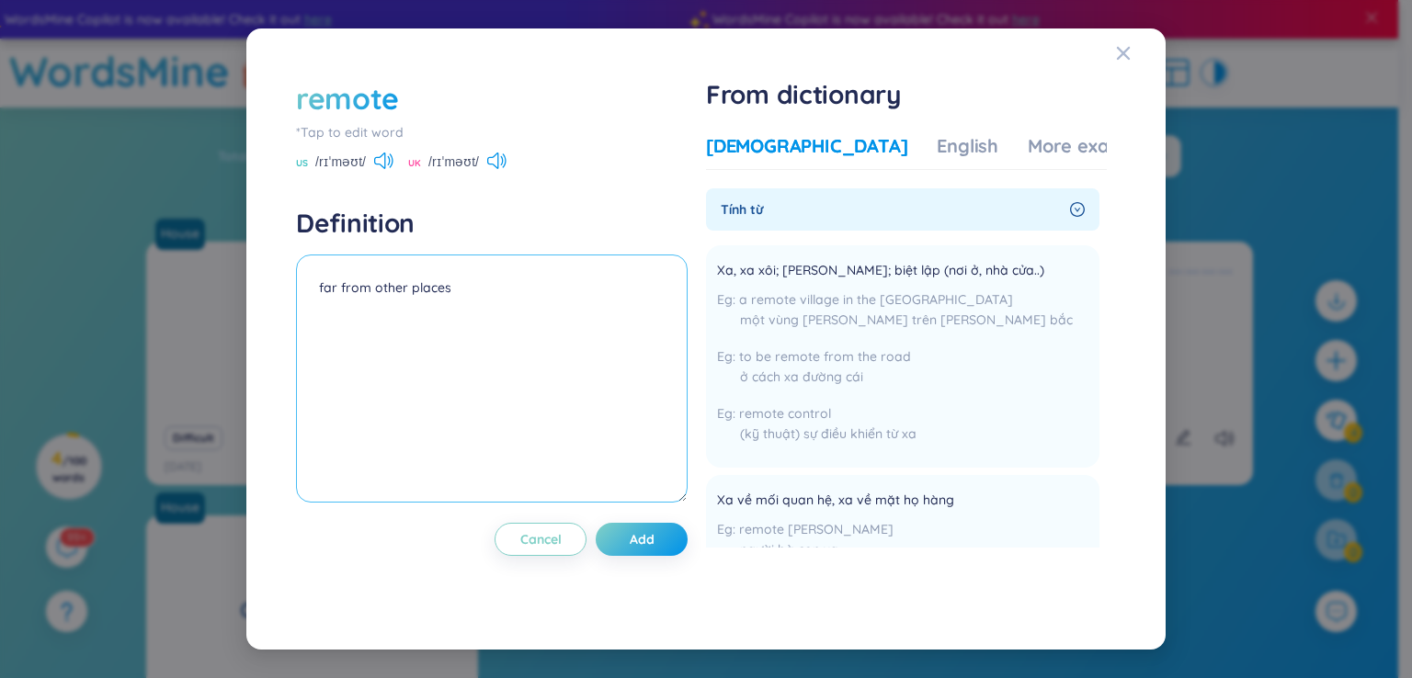
click at [490, 306] on textarea "far from other places" at bounding box center [491, 379] width 391 height 248
paste textarea "a remote village in the [GEOGRAPHIC_DATA]"
click at [452, 289] on textarea "far from other placesa remote village in the [GEOGRAPHIC_DATA]" at bounding box center [491, 379] width 391 height 248
type textarea "far from other places a remote village in the [GEOGRAPHIC_DATA]"
click at [618, 532] on button "Add" at bounding box center [642, 539] width 92 height 33
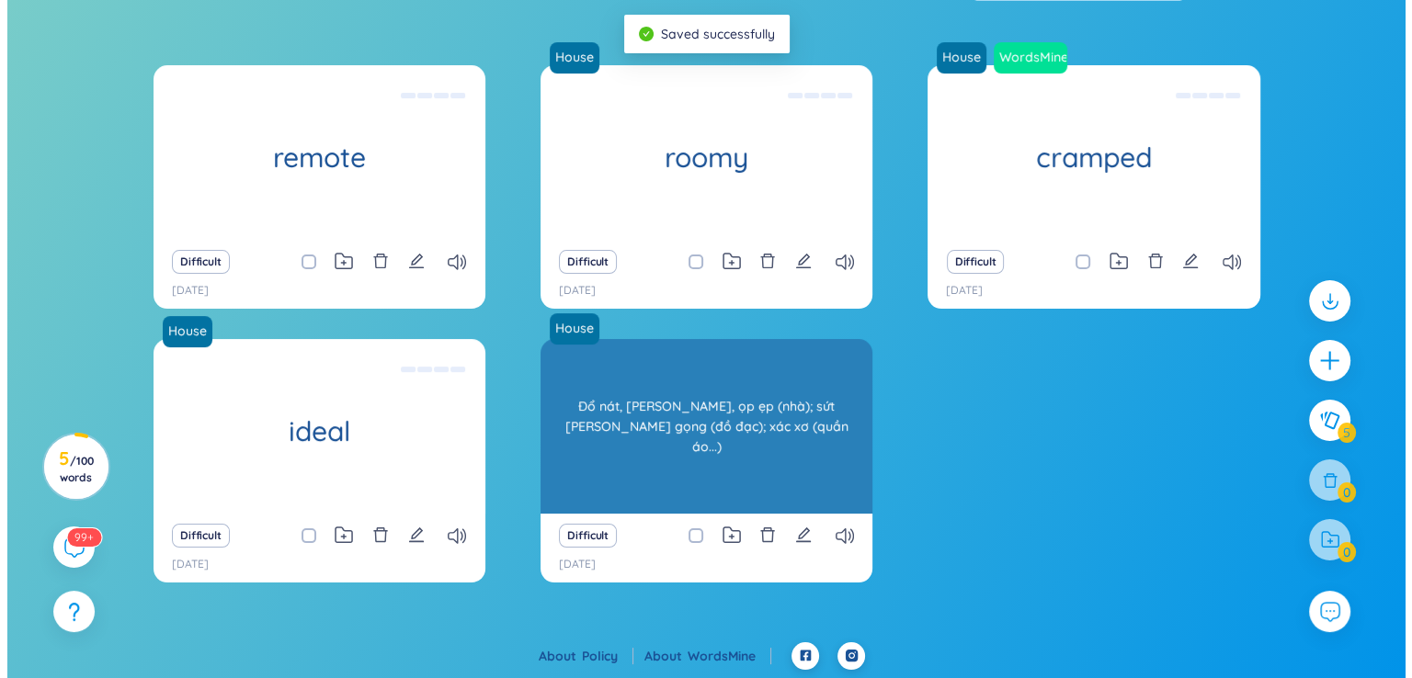
scroll to position [24, 0]
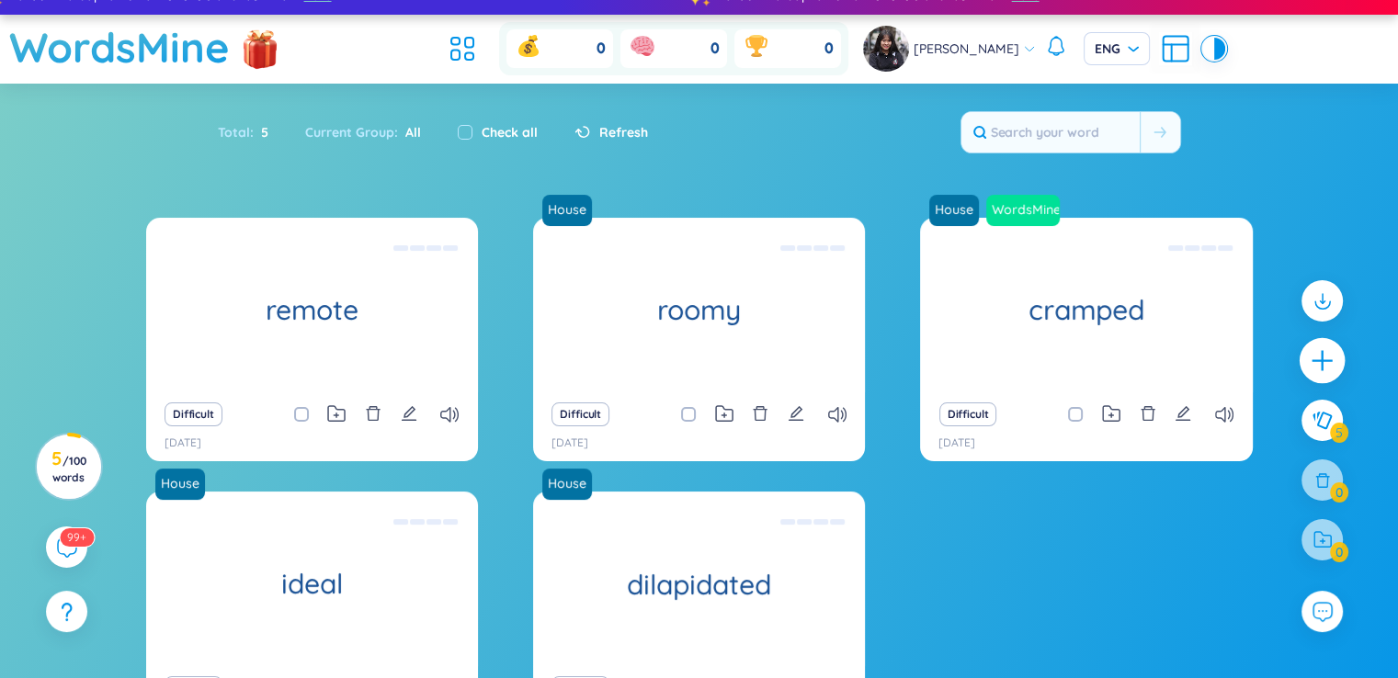
click at [1338, 370] on div at bounding box center [1322, 361] width 46 height 46
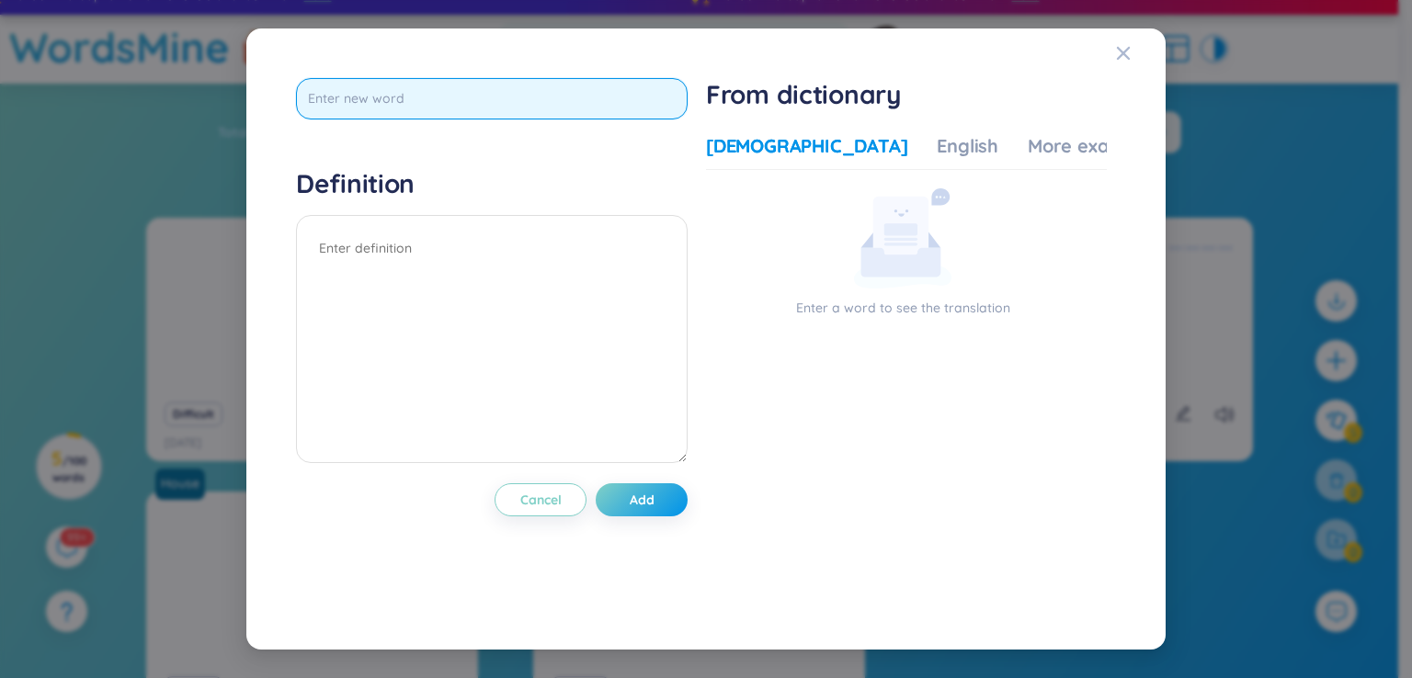
click at [482, 116] on input "text" at bounding box center [491, 98] width 391 height 41
type input "Spacious"
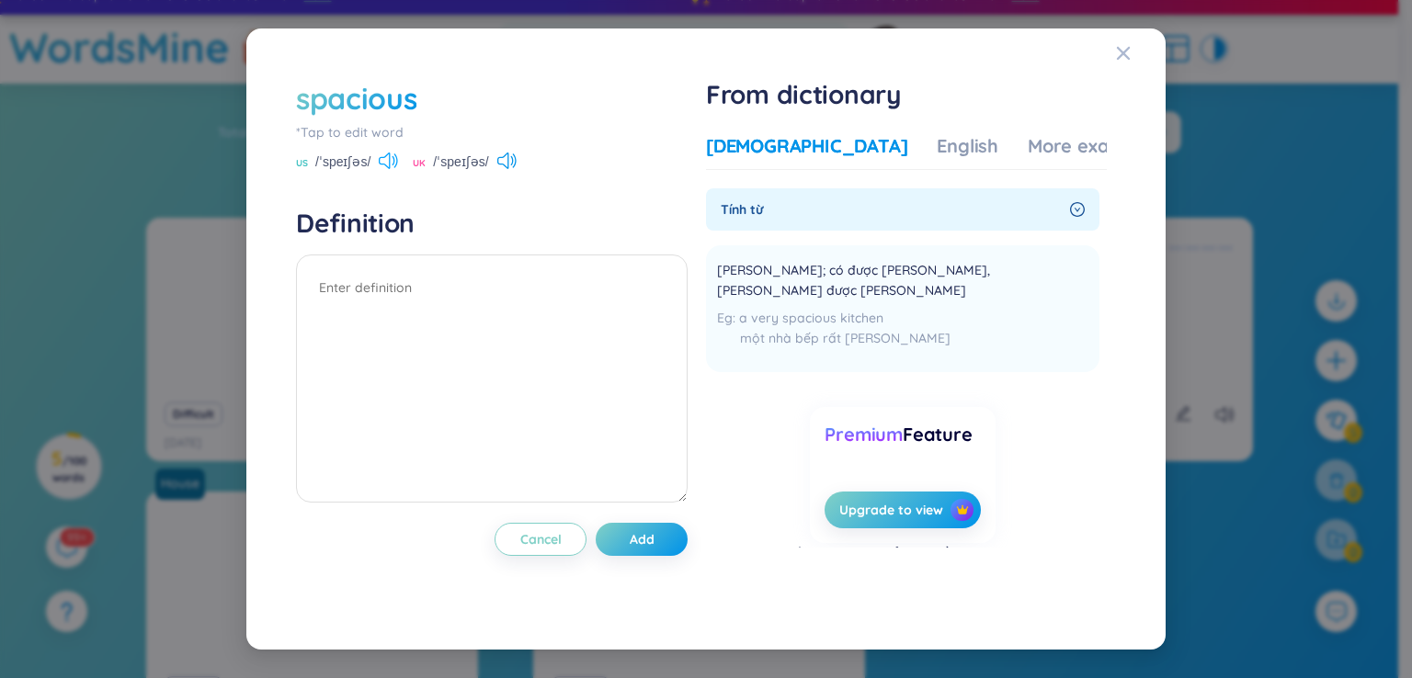
click at [394, 165] on icon at bounding box center [396, 160] width 4 height 14
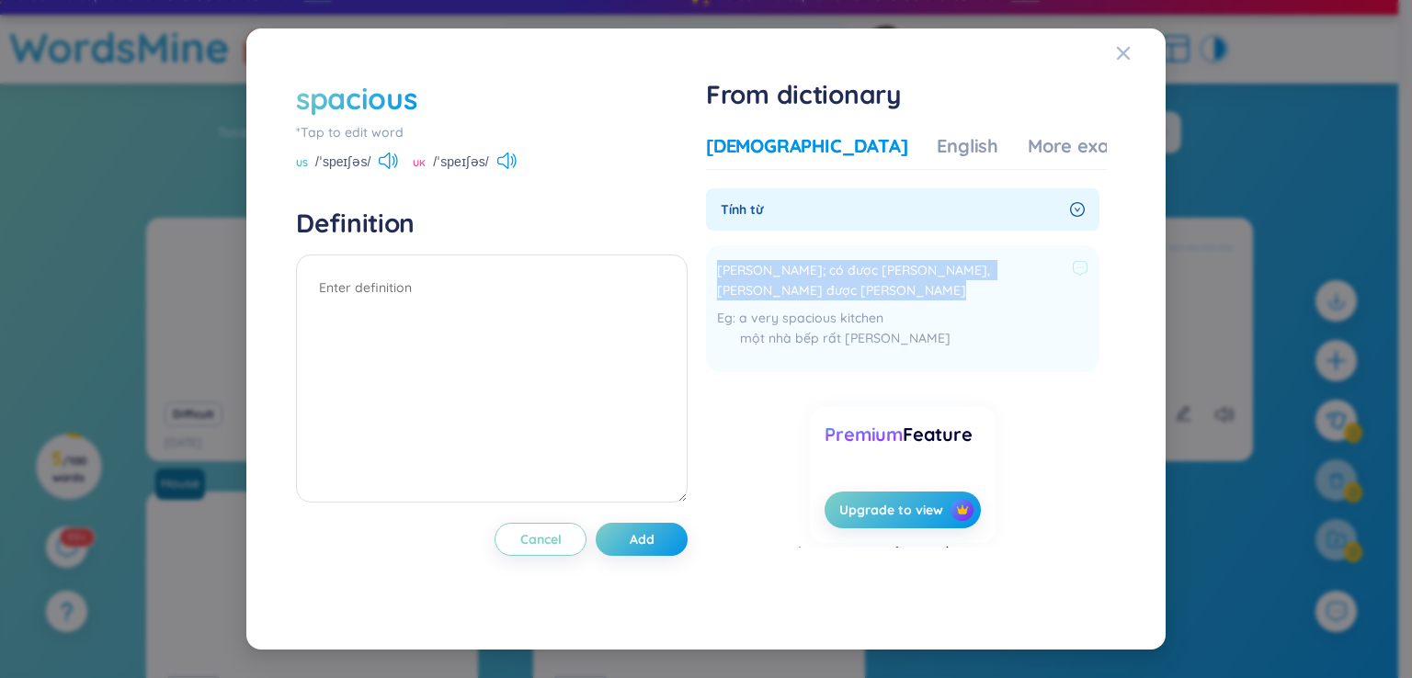
drag, startPoint x: 717, startPoint y: 261, endPoint x: 1092, endPoint y: 265, distance: 375.0
click at [1092, 265] on li "[PERSON_NAME]; có được [PERSON_NAME], [PERSON_NAME] được [PERSON_NAME] a very s…" at bounding box center [902, 308] width 393 height 127
copy div "[PERSON_NAME]; có được [PERSON_NAME], [PERSON_NAME] được [PERSON_NAME]"
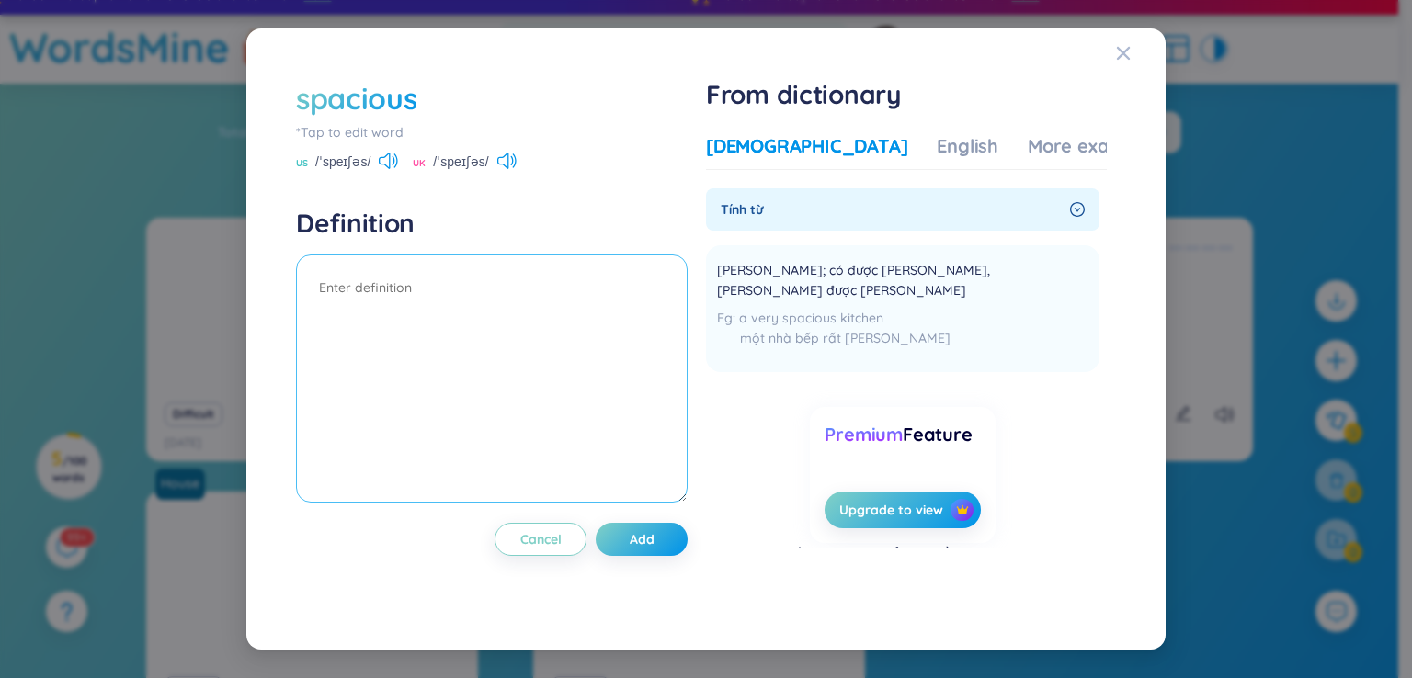
click at [401, 363] on textarea at bounding box center [491, 379] width 391 height 248
paste textarea "[PERSON_NAME]; có được [PERSON_NAME], [PERSON_NAME] được [PERSON_NAME]"
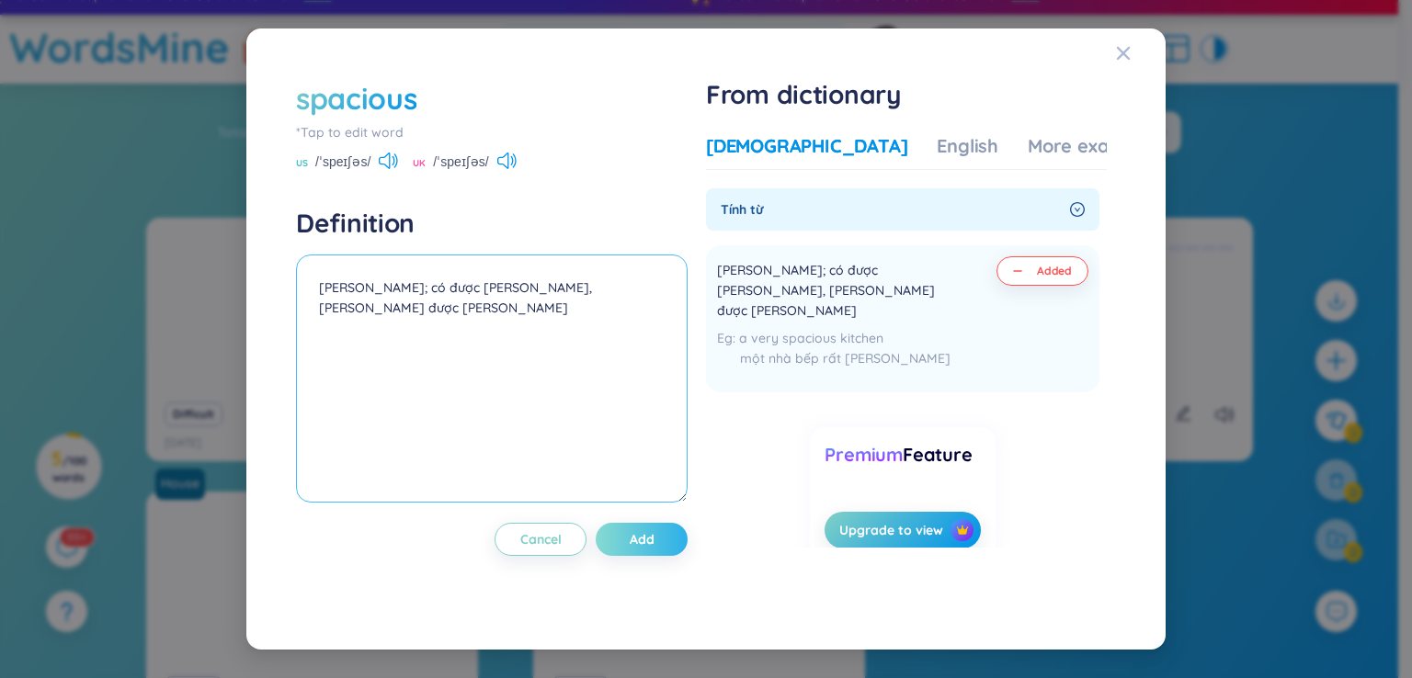
type textarea "[PERSON_NAME]; có được [PERSON_NAME], [PERSON_NAME] được [PERSON_NAME]"
click at [631, 538] on button "Add" at bounding box center [642, 539] width 92 height 33
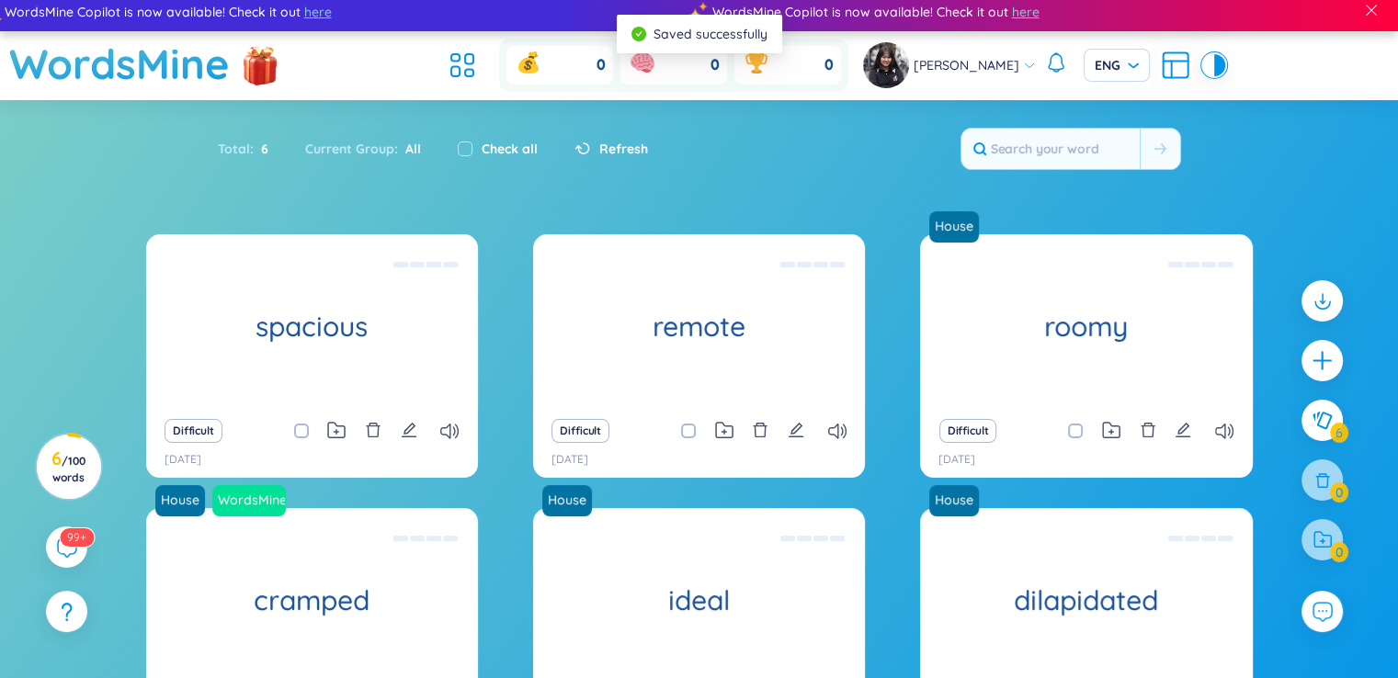
scroll to position [0, 0]
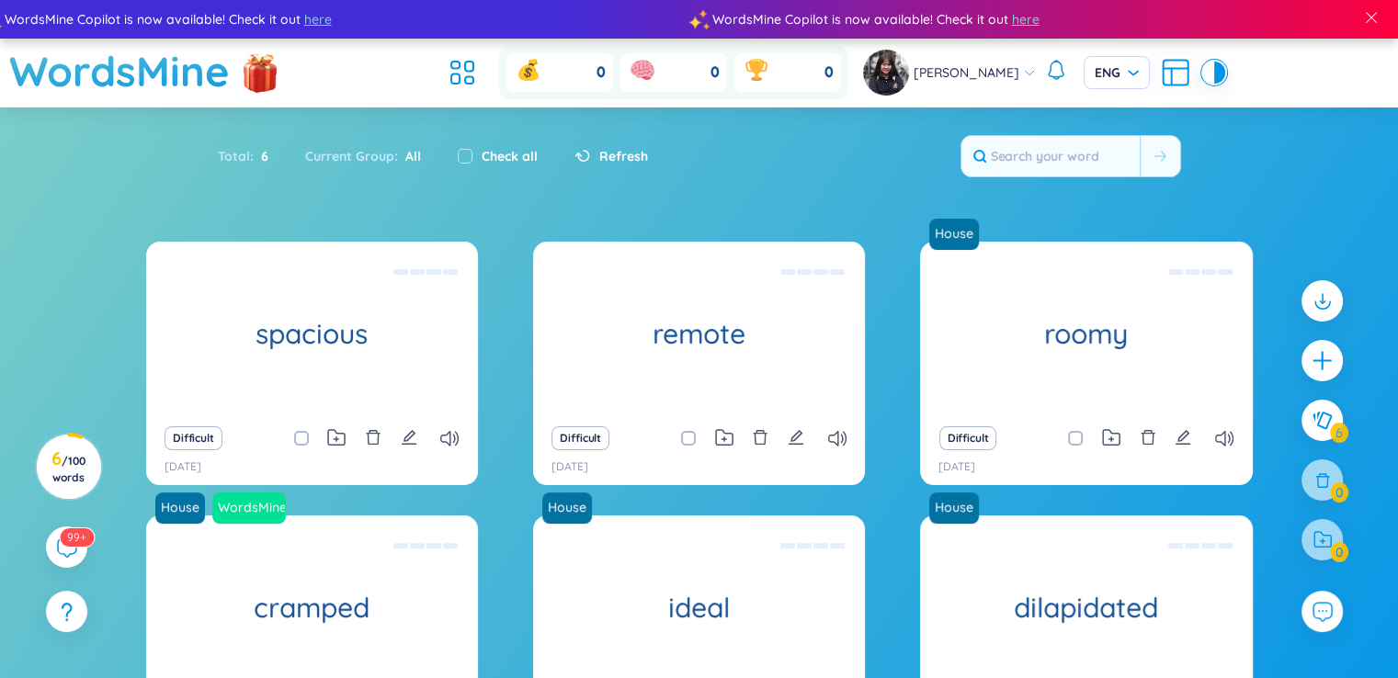
click at [325, 442] on div "Difficult" at bounding box center [311, 438] width 313 height 26
click at [340, 441] on icon at bounding box center [336, 437] width 18 height 17
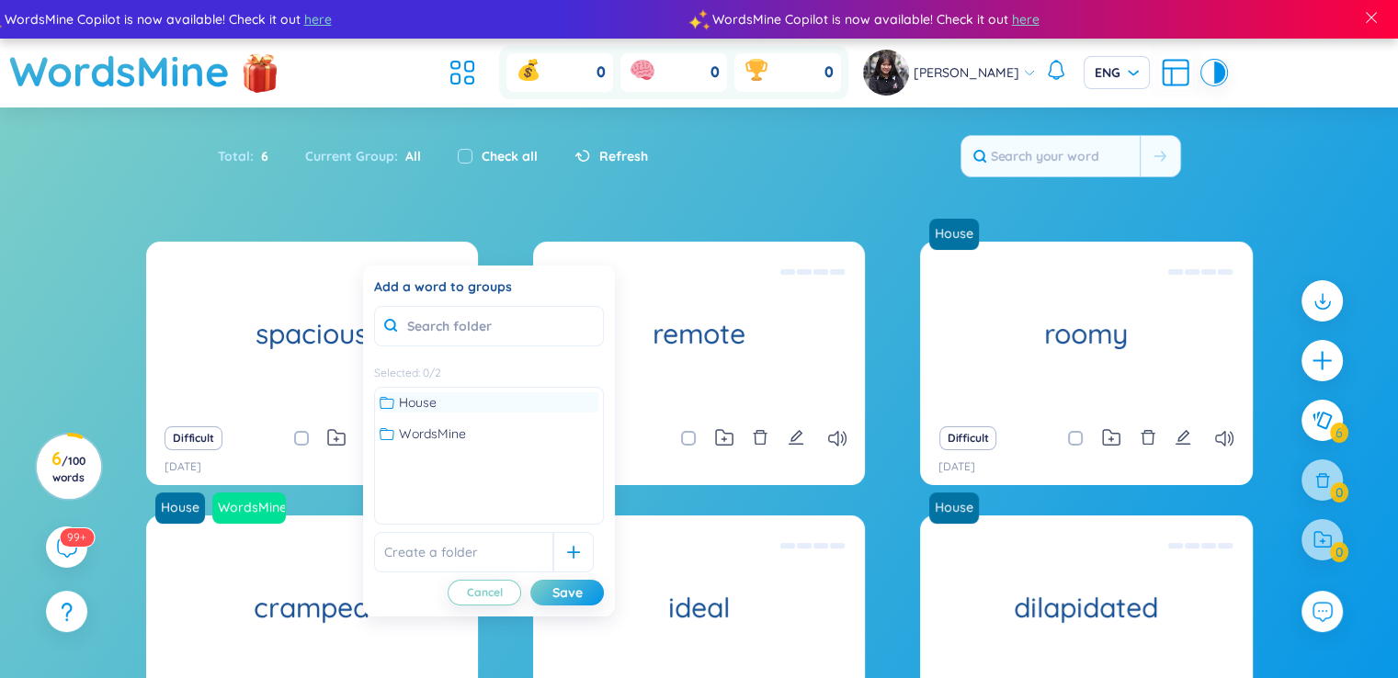
click at [408, 401] on span "House" at bounding box center [418, 402] width 38 height 20
click at [573, 593] on div "Save" at bounding box center [567, 593] width 30 height 20
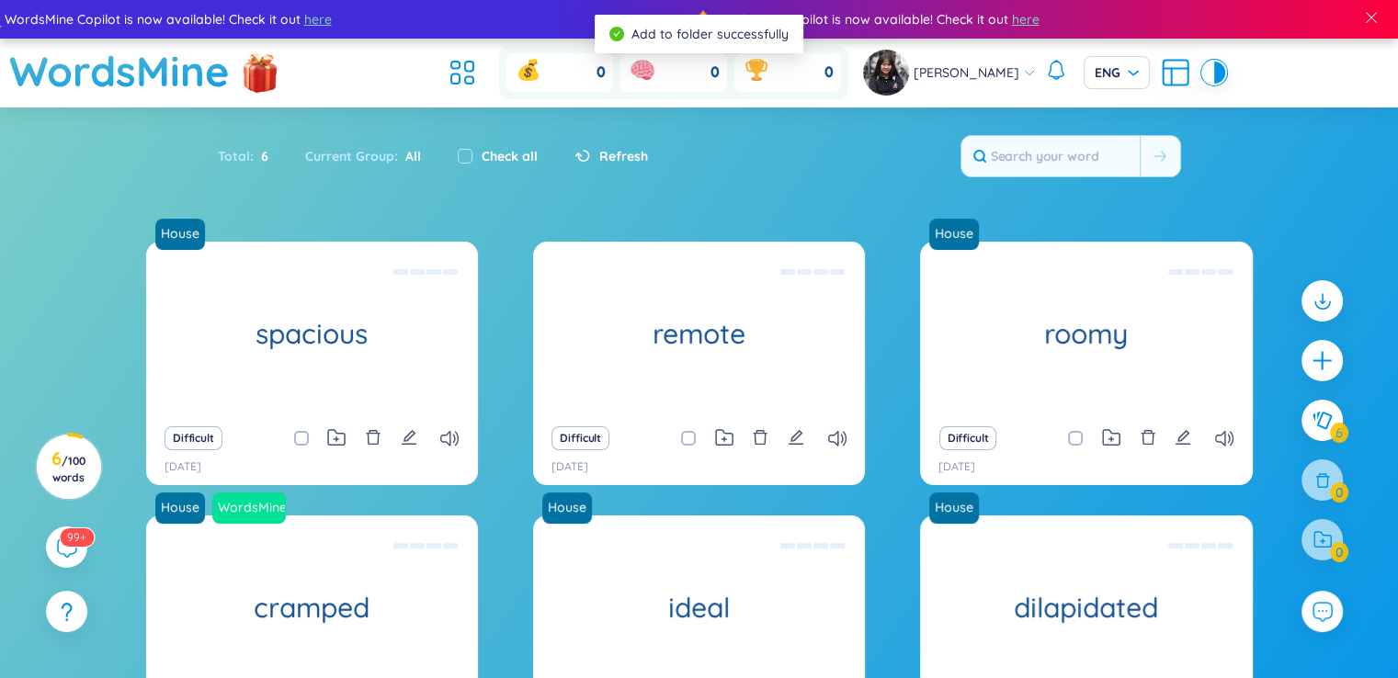
click at [715, 192] on div "Total : 6 Current Group : All Check all Refresh" at bounding box center [699, 165] width 1147 height 79
click at [732, 448] on div "Difficult" at bounding box center [698, 438] width 313 height 26
click at [732, 445] on icon at bounding box center [724, 437] width 17 height 15
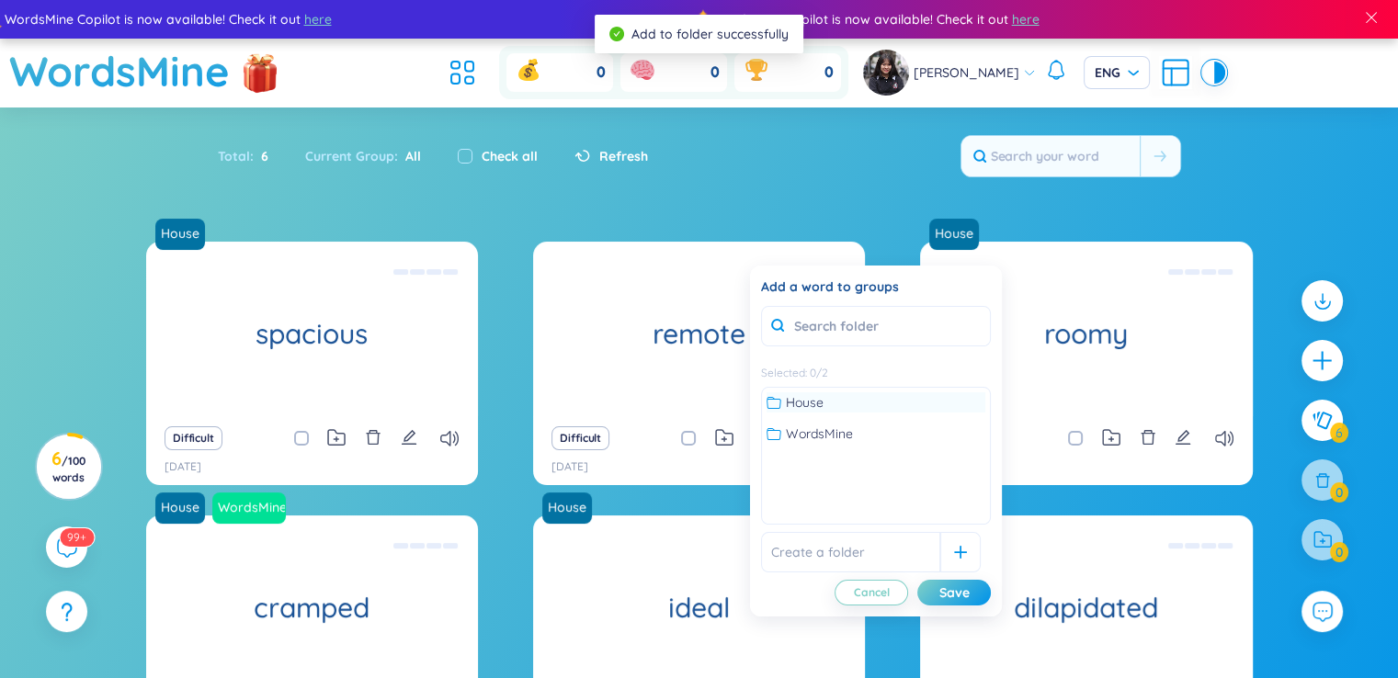
click at [816, 402] on span "House" at bounding box center [805, 402] width 38 height 20
click at [943, 587] on div "Save" at bounding box center [954, 593] width 30 height 20
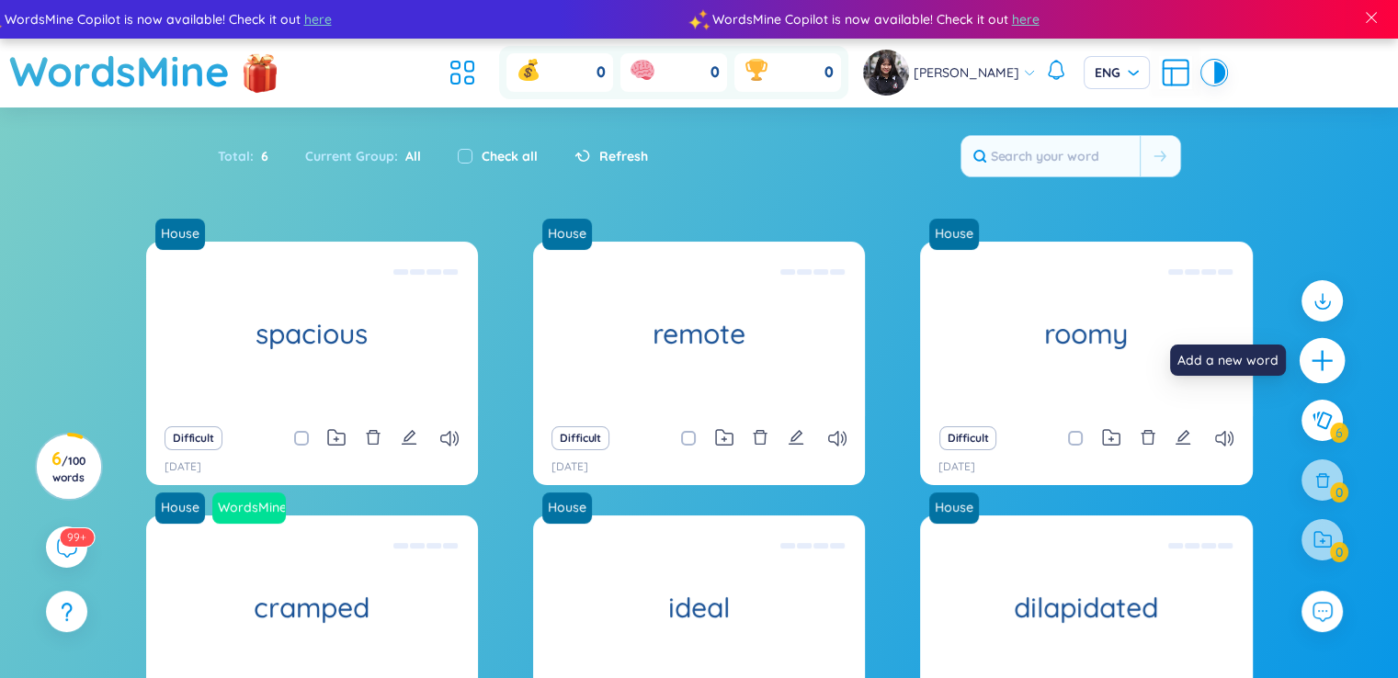
click at [1328, 364] on icon "plus" at bounding box center [1323, 361] width 26 height 26
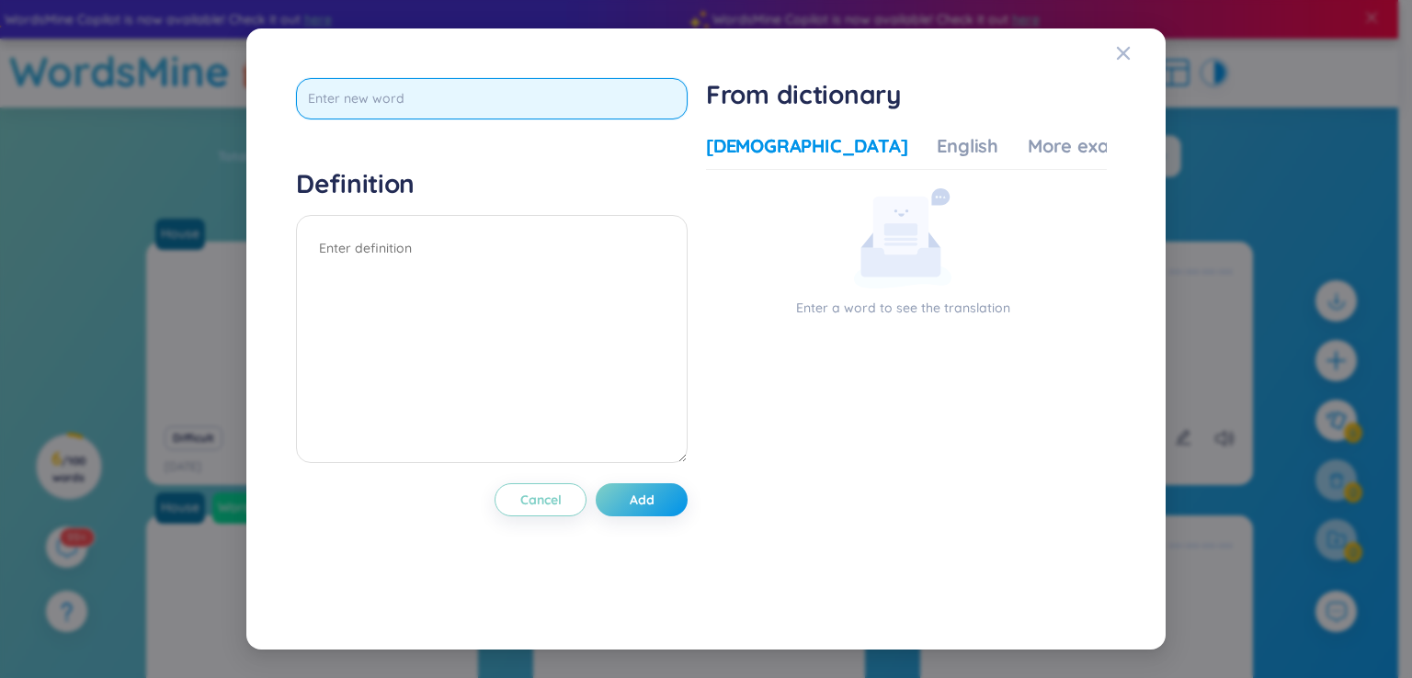
click at [488, 102] on input "text" at bounding box center [491, 98] width 391 height 41
type input "Word about House"
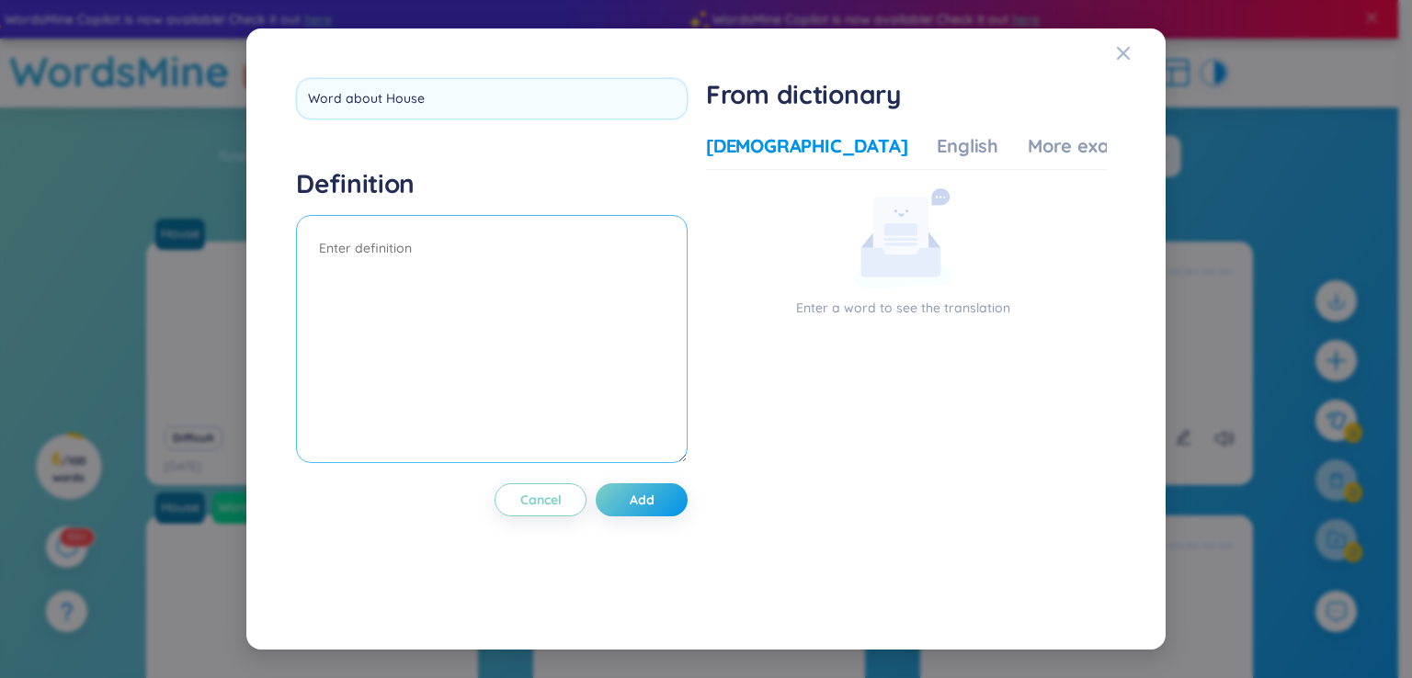
click at [489, 234] on div "Definition" at bounding box center [491, 317] width 391 height 301
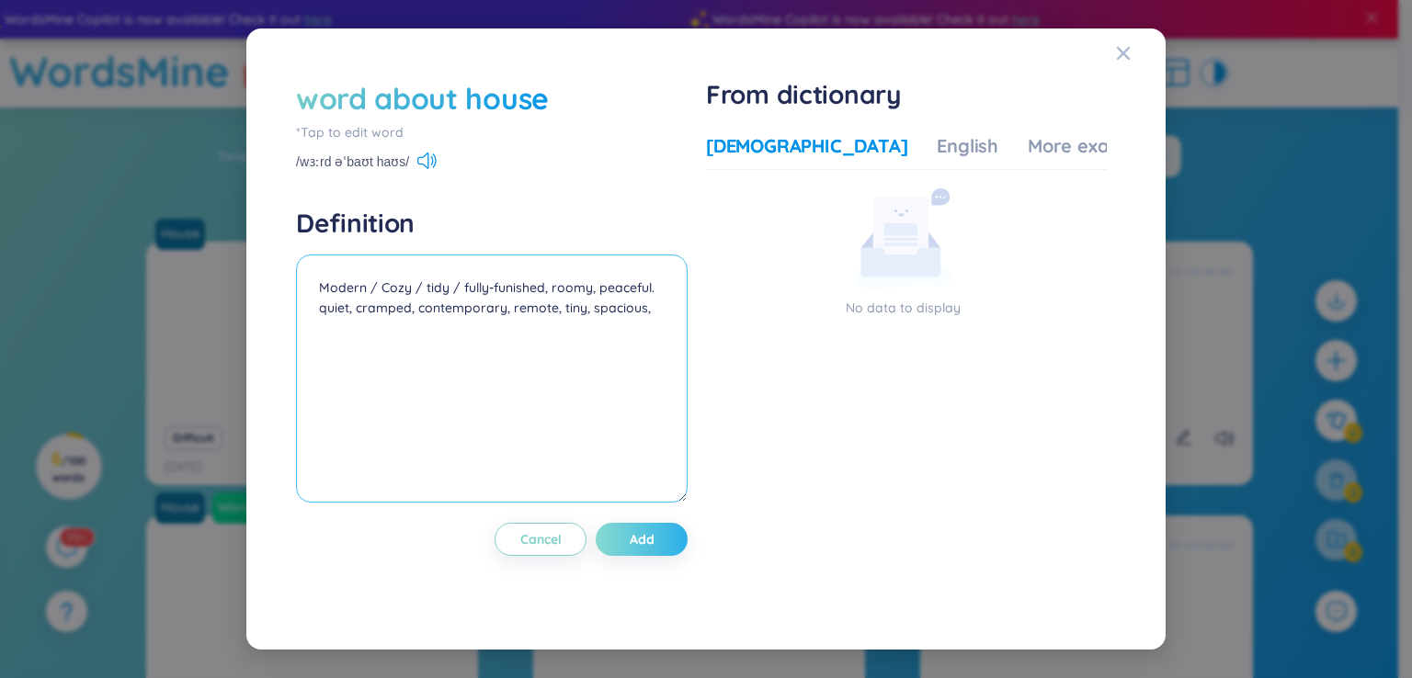
type textarea "Modern / Cozy / tidy / fully-funished, roomy, peaceful. quiet, cramped, contemp…"
click at [672, 545] on button "Add" at bounding box center [642, 539] width 92 height 33
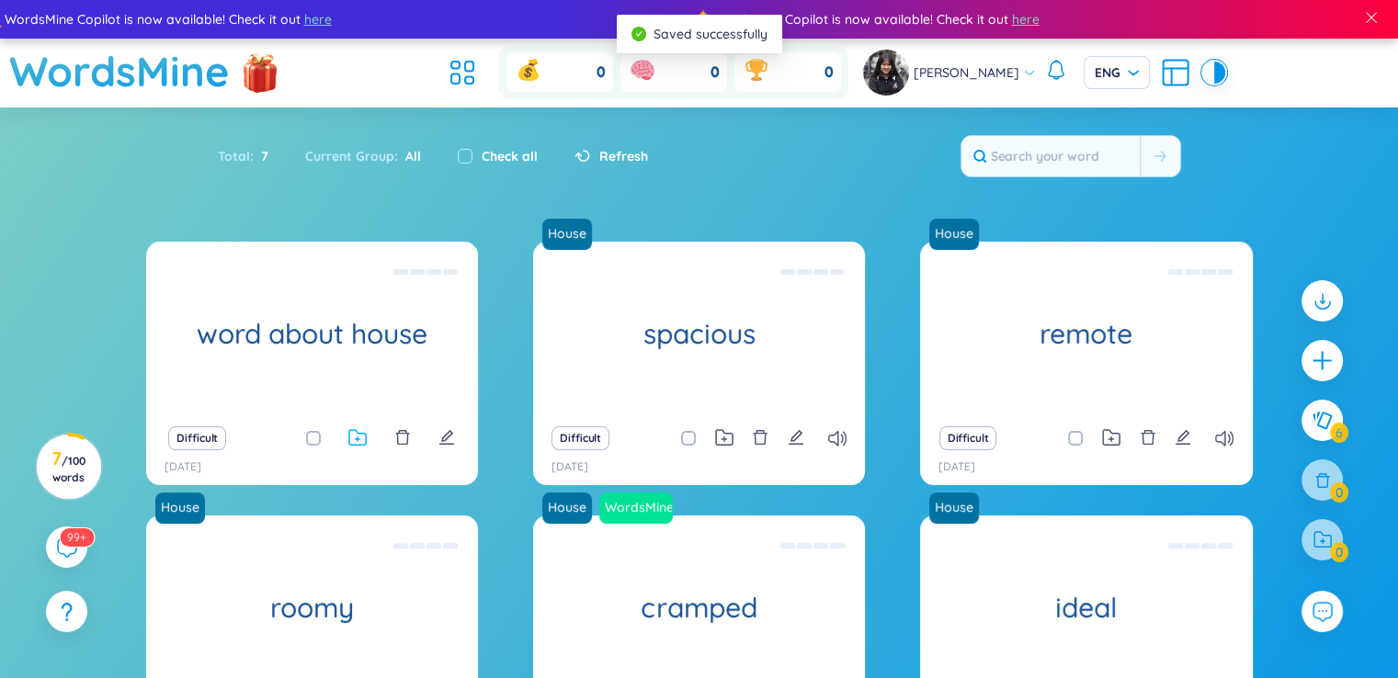
click at [357, 445] on icon at bounding box center [357, 437] width 17 height 15
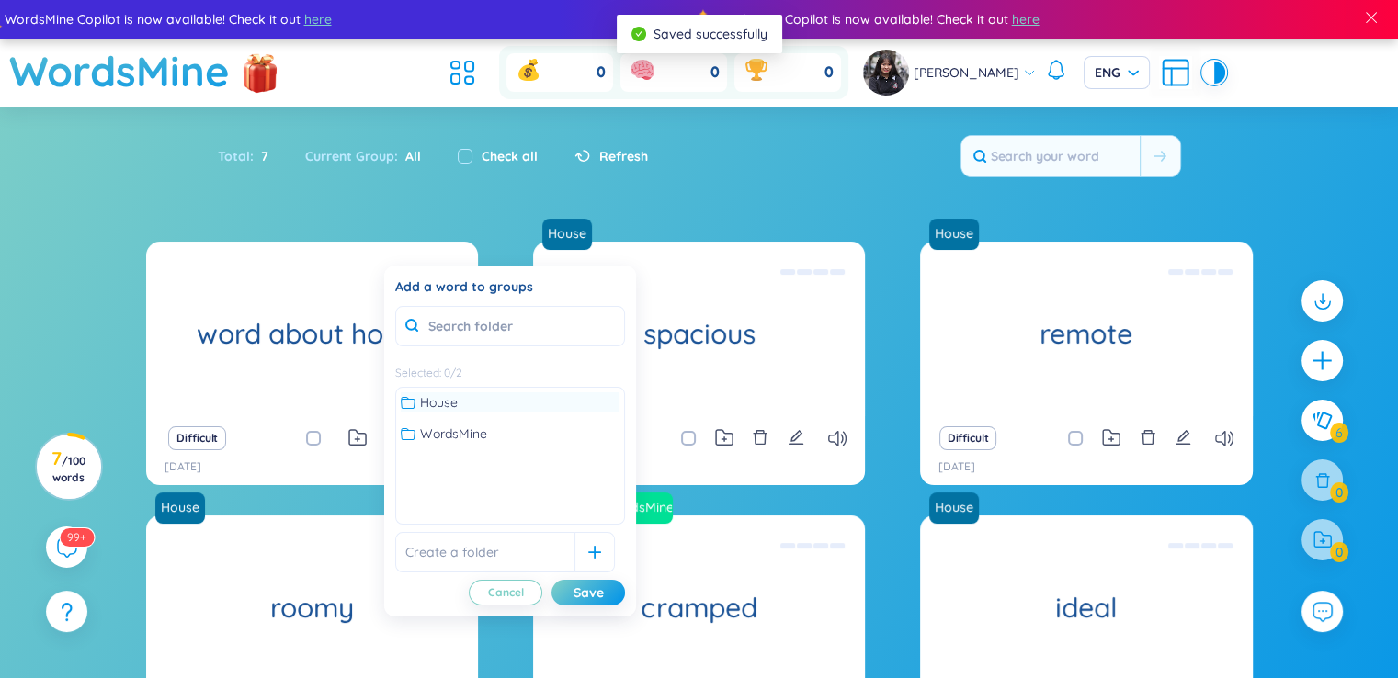
click at [442, 410] on span "House" at bounding box center [439, 402] width 38 height 20
click at [584, 591] on div "Save" at bounding box center [588, 593] width 30 height 20
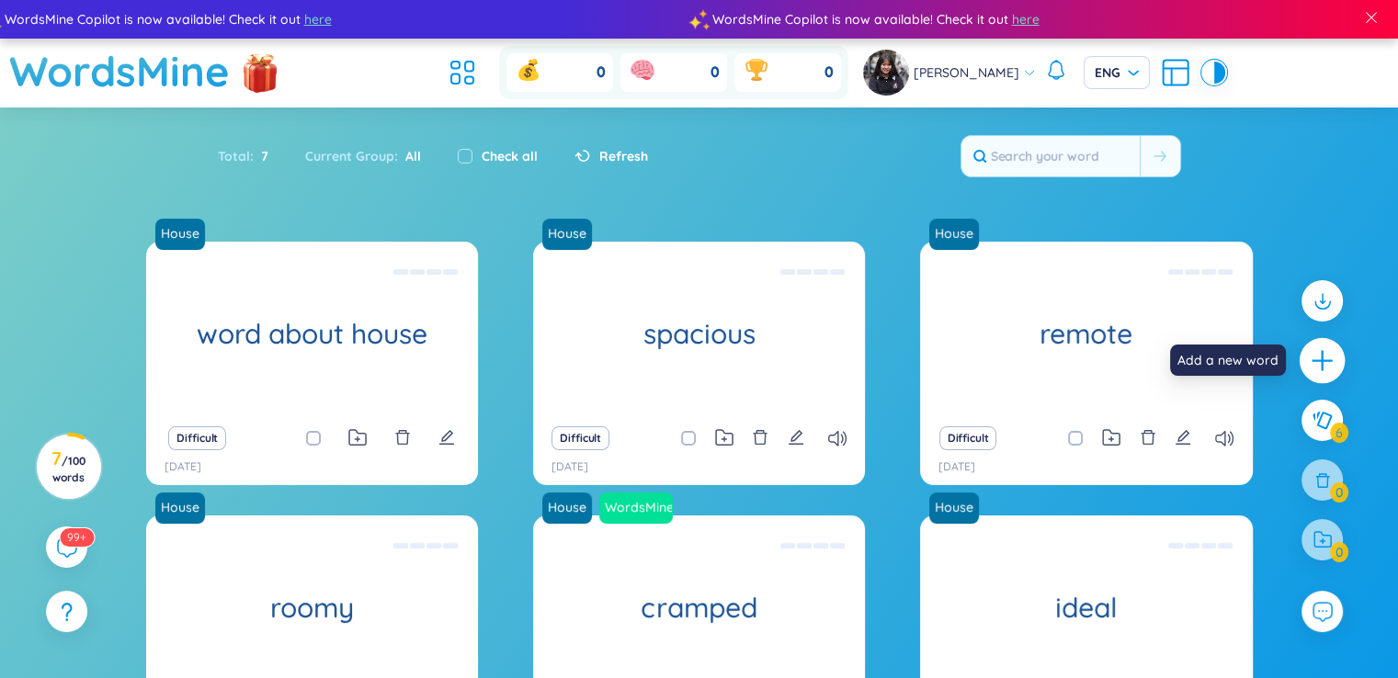
click at [1319, 365] on icon "plus" at bounding box center [1323, 361] width 26 height 26
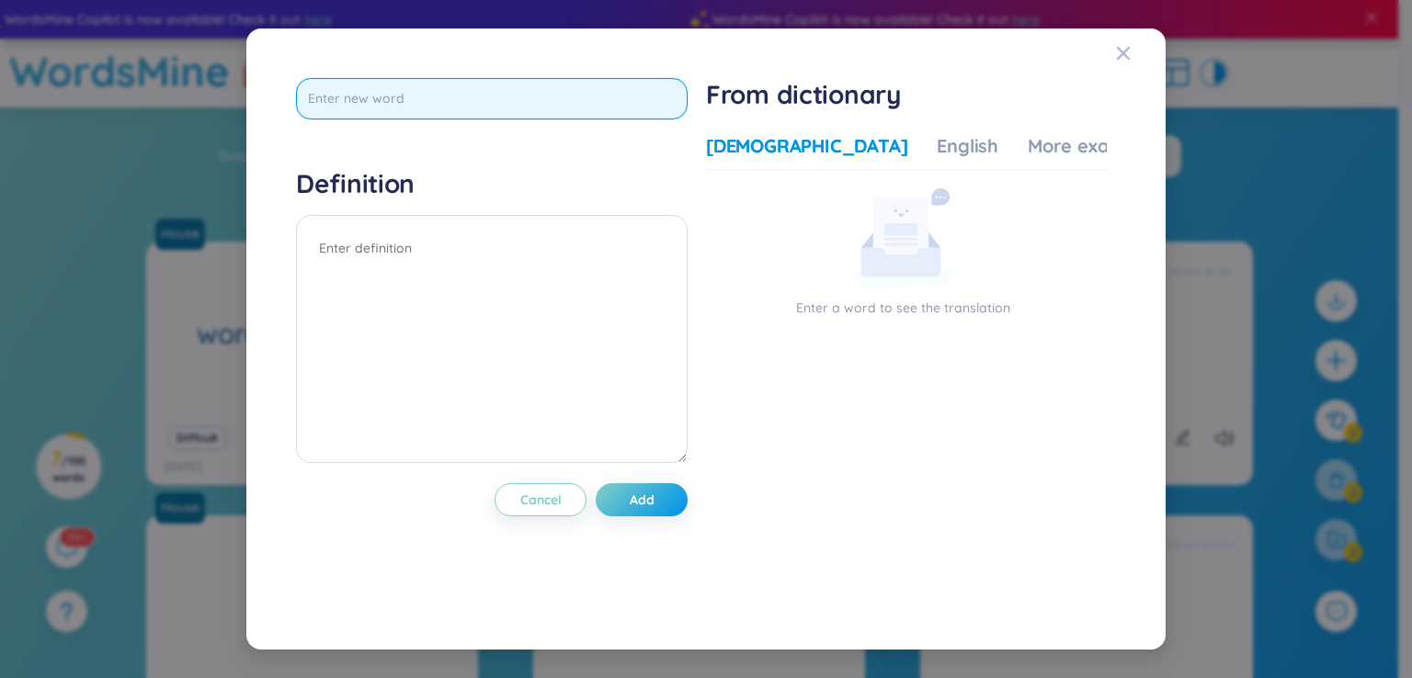
click at [404, 100] on input "text" at bounding box center [491, 98] width 391 height 41
type input "Location of the house"
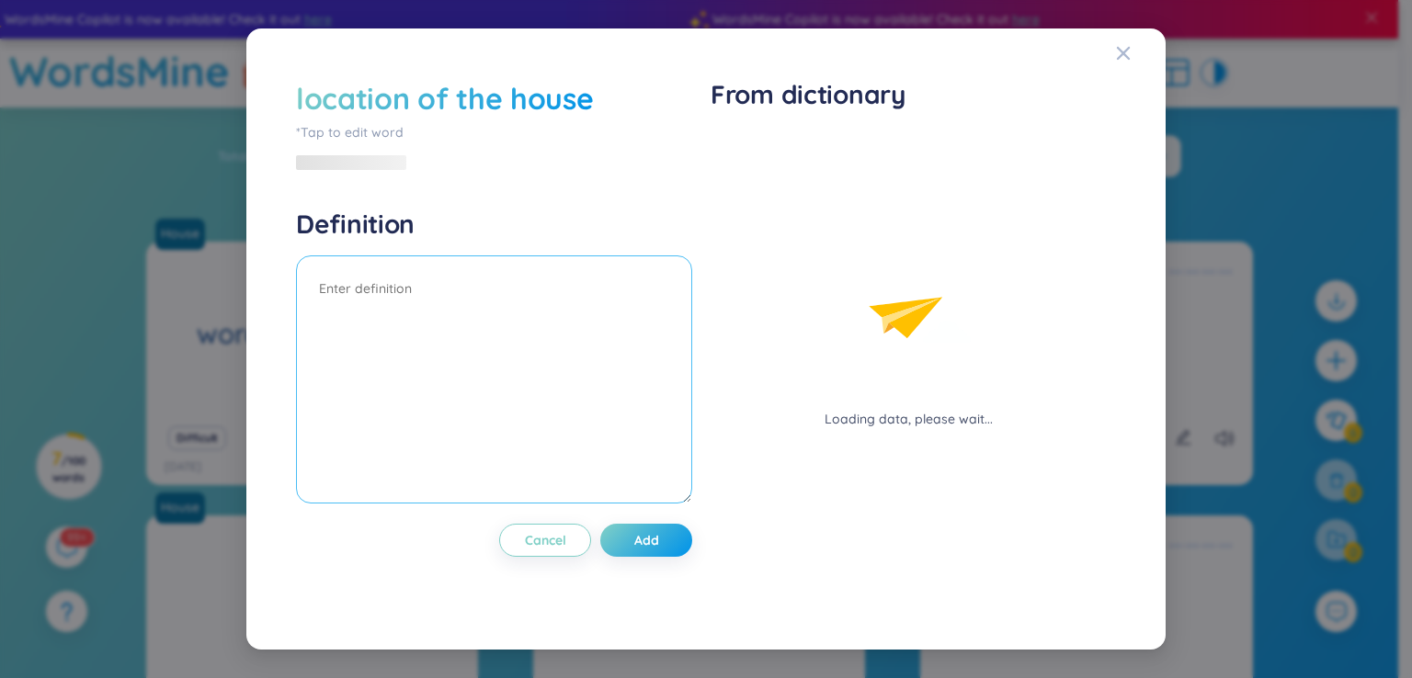
click at [466, 290] on textarea at bounding box center [494, 379] width 396 height 248
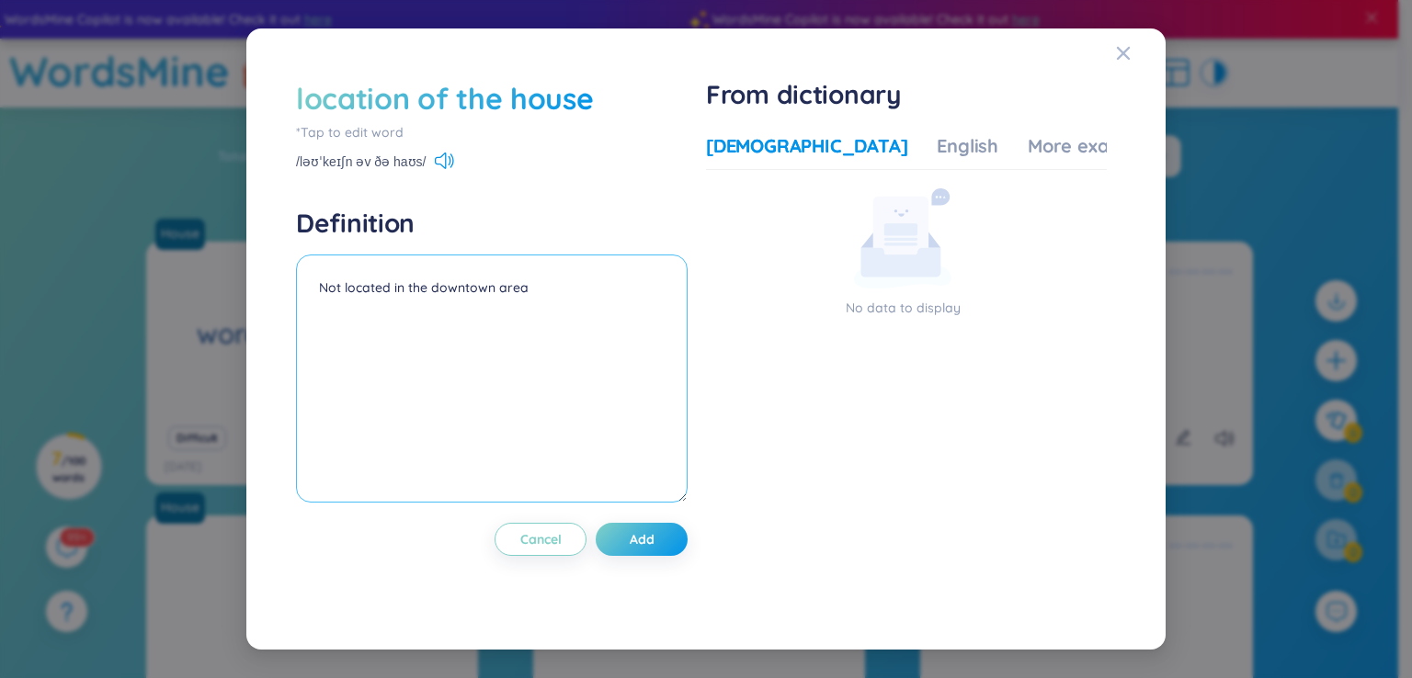
click at [610, 296] on textarea "Not located in the downtown area" at bounding box center [491, 379] width 391 height 248
click at [647, 314] on textarea "Not located in the downtown area I prefer somewhere queit and peaceful but" at bounding box center [491, 379] width 391 height 248
type textarea "Not located in the downtown area I prefer somewhere queit and peaceful but stil…"
click at [608, 376] on textarea "Not located in the downtown area I prefer somewhere queit and peaceful but stil…" at bounding box center [491, 379] width 391 height 248
click at [669, 544] on button "Add" at bounding box center [642, 539] width 92 height 33
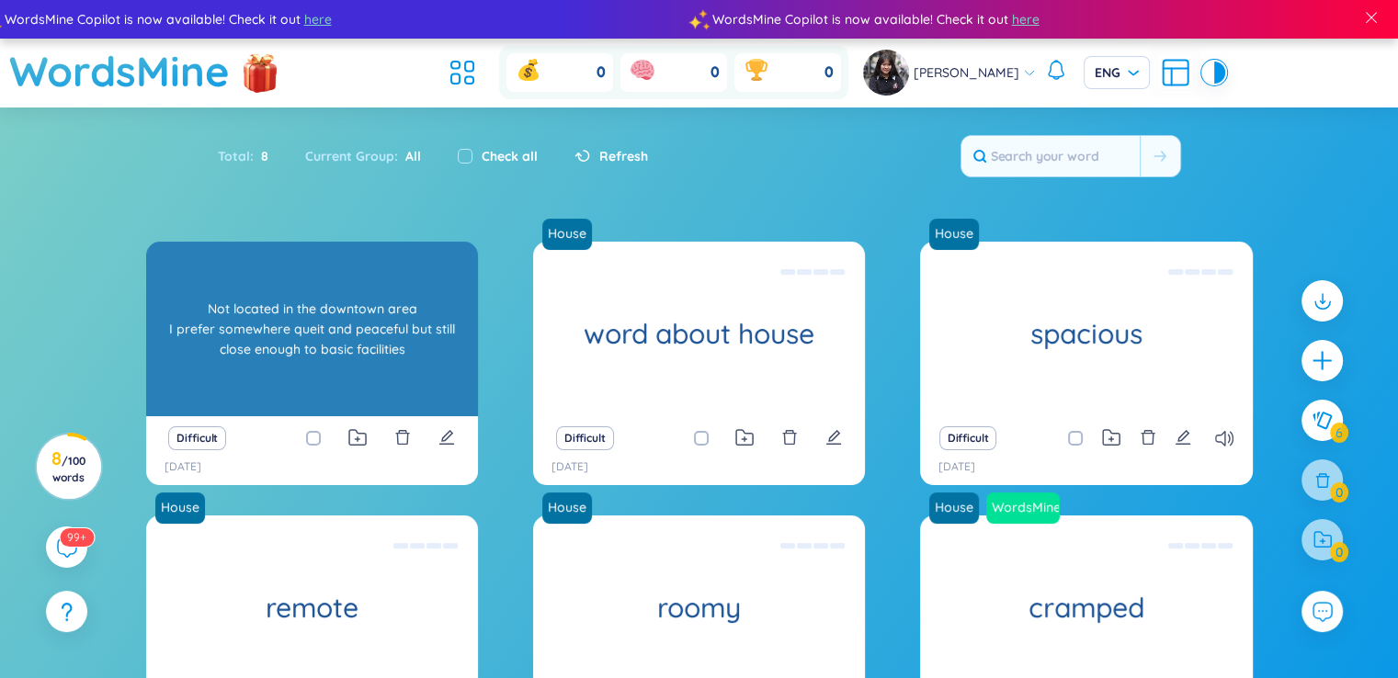
click at [346, 342] on div "Not located in the downtown area I prefer somewhere queit and peaceful but stil…" at bounding box center [311, 328] width 313 height 165
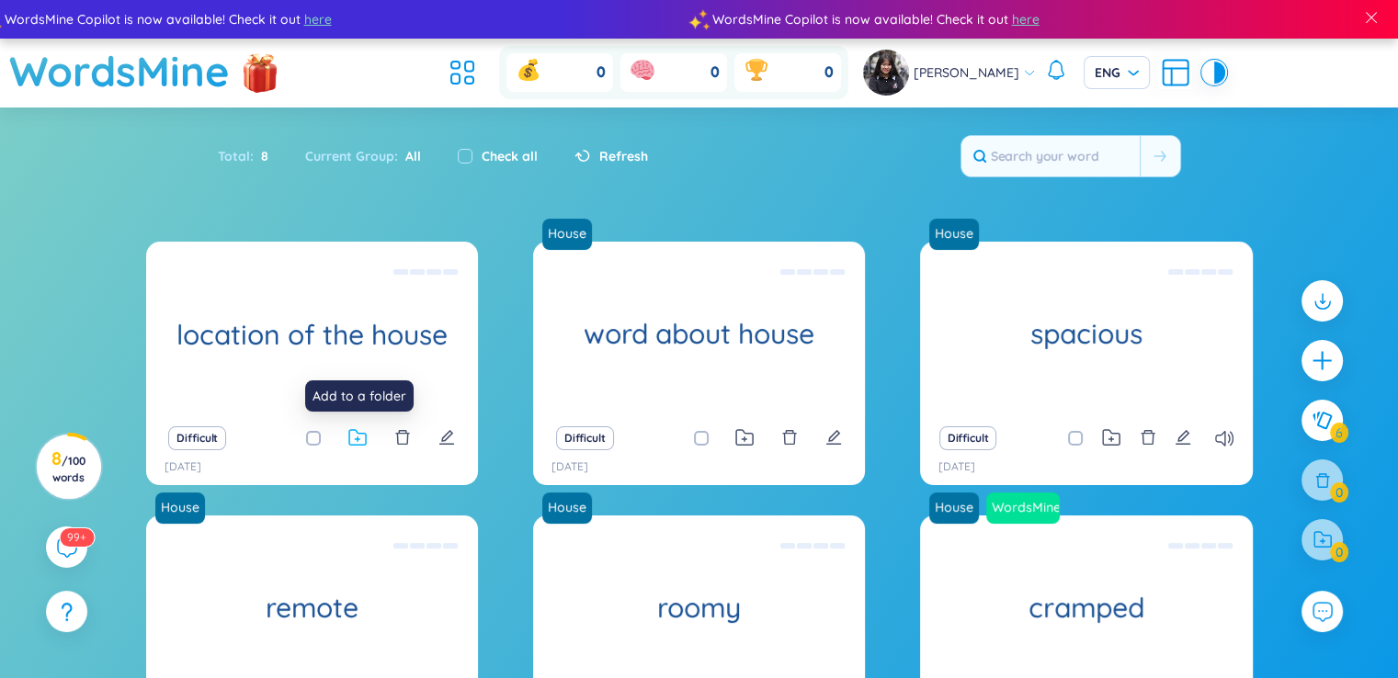
click at [350, 433] on icon at bounding box center [357, 437] width 18 height 17
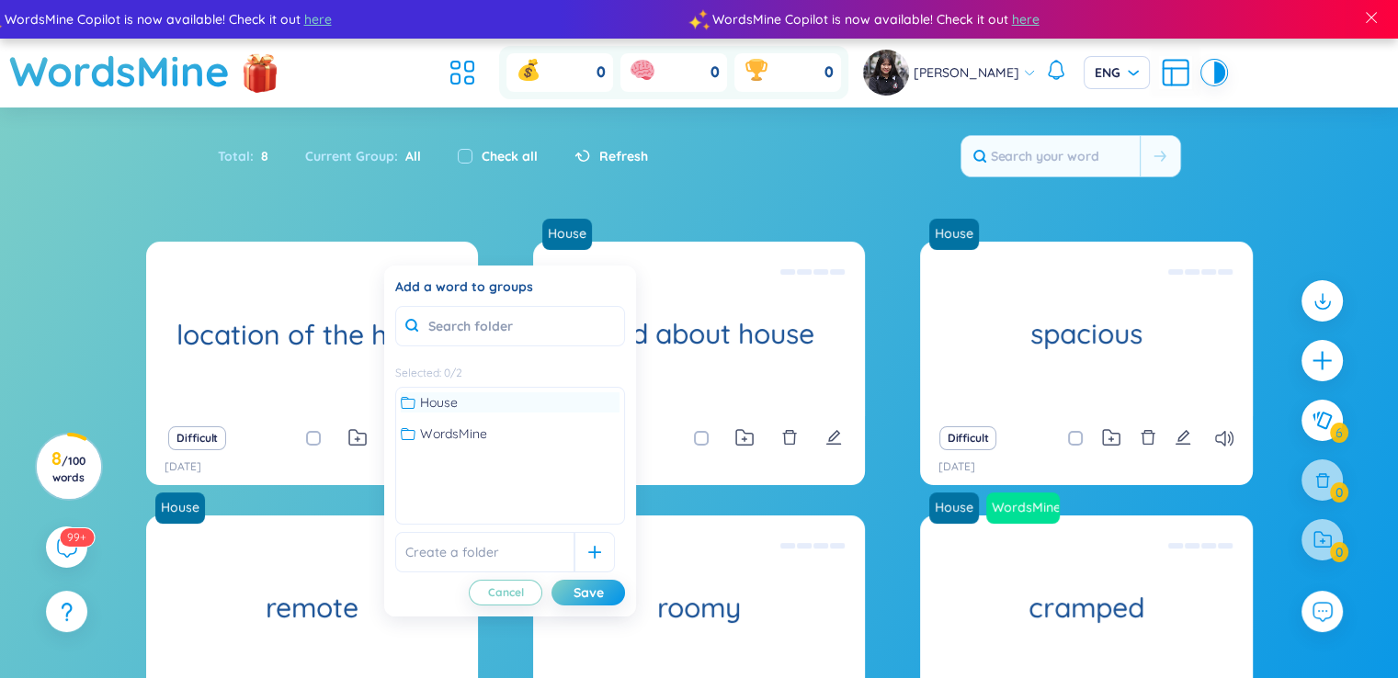
click at [463, 396] on div "House" at bounding box center [510, 402] width 219 height 20
click at [617, 594] on button "Save" at bounding box center [588, 593] width 74 height 26
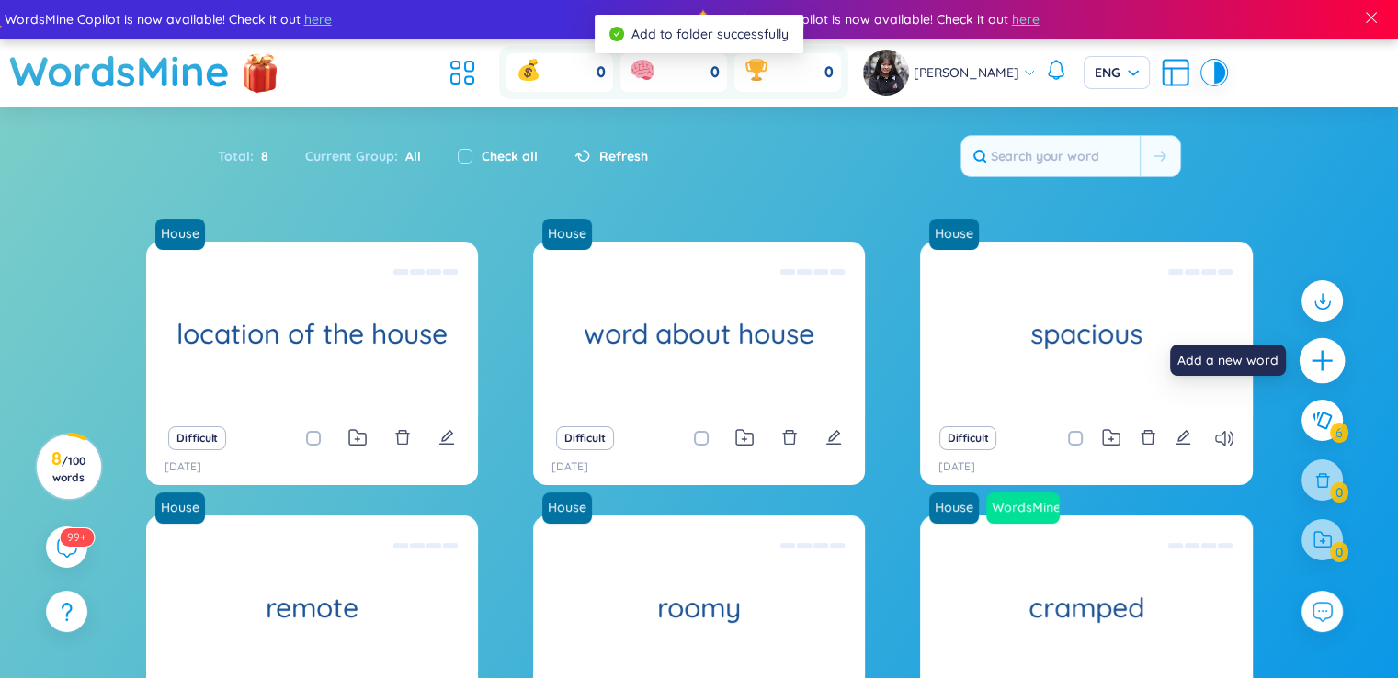
click at [1323, 359] on icon "plus" at bounding box center [1323, 361] width 26 height 26
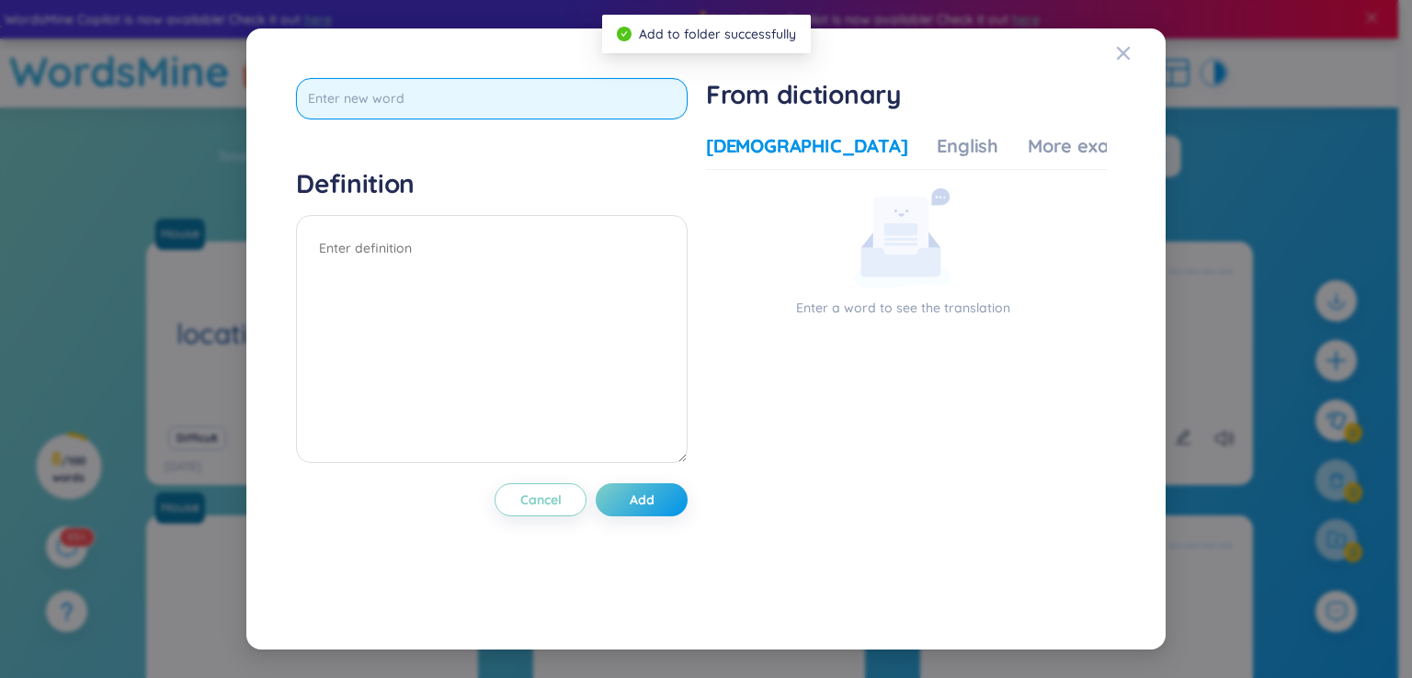
click at [419, 102] on input "text" at bounding box center [491, 98] width 391 height 41
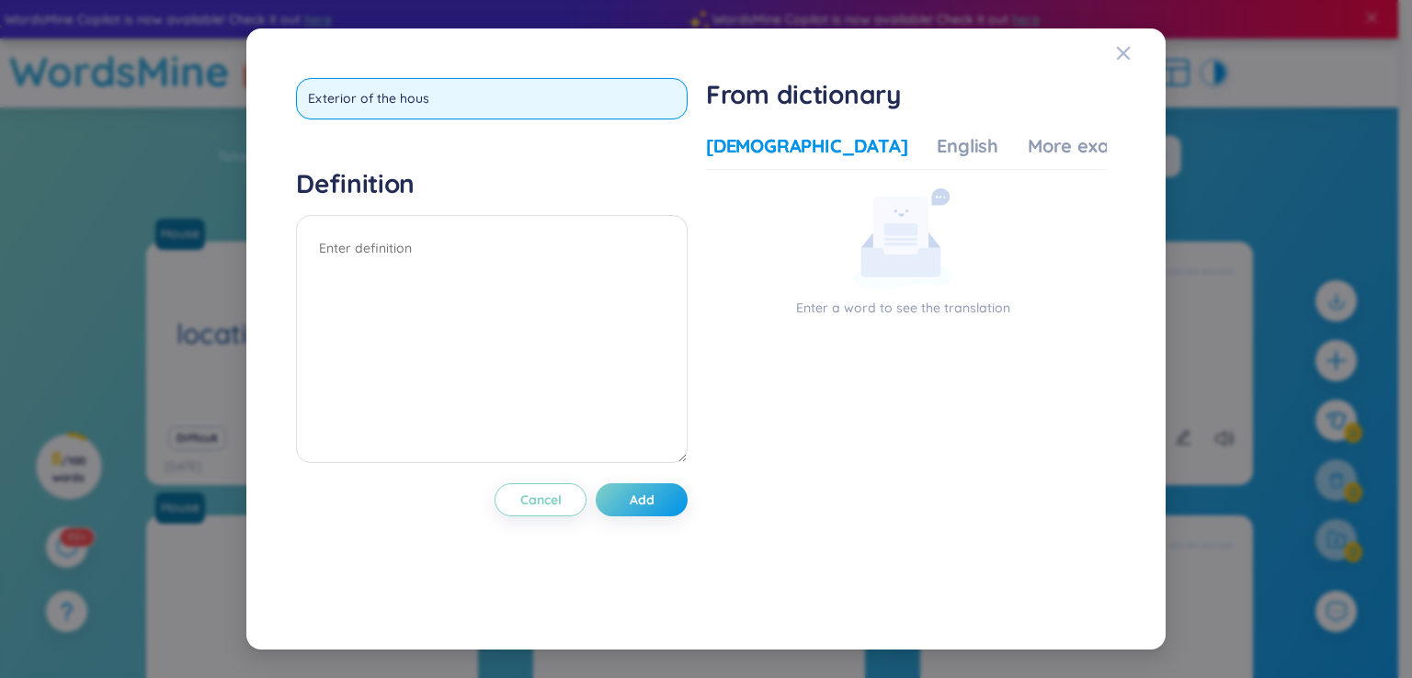
type input "Exterior of the house"
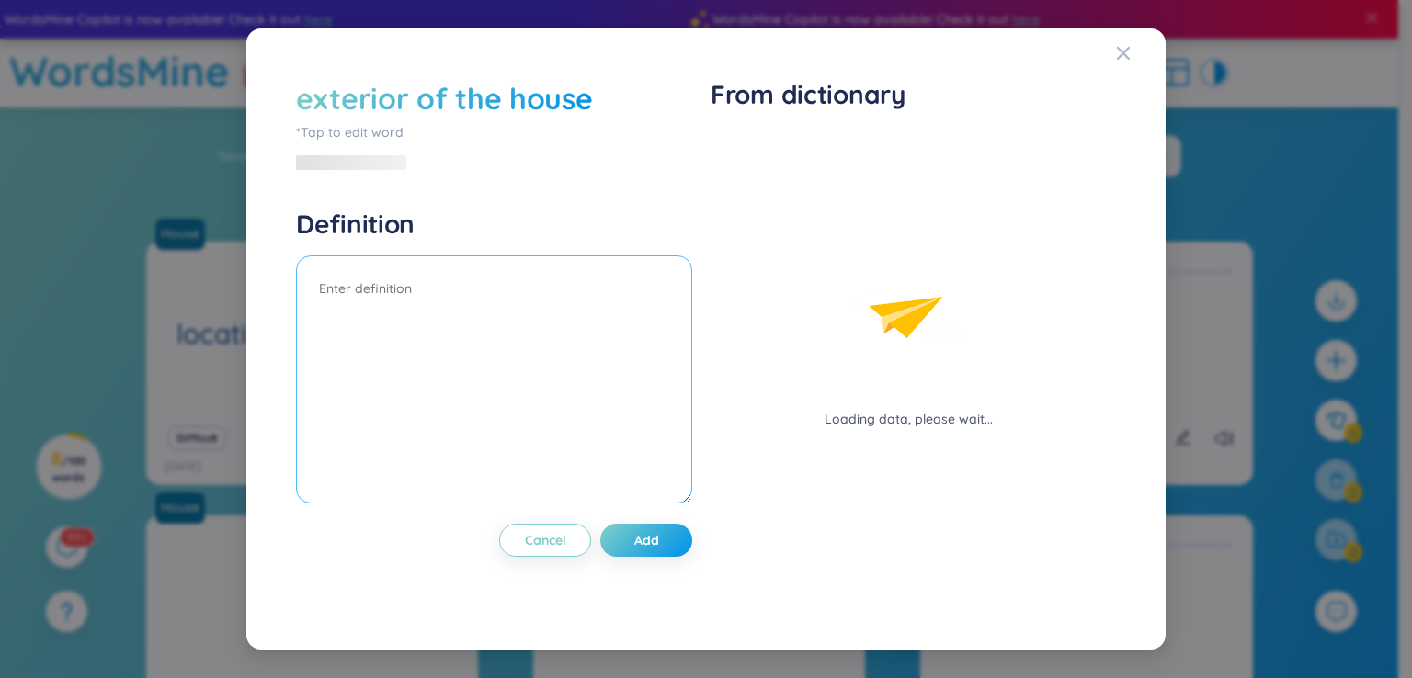
click at [485, 244] on div "Definition" at bounding box center [494, 358] width 396 height 301
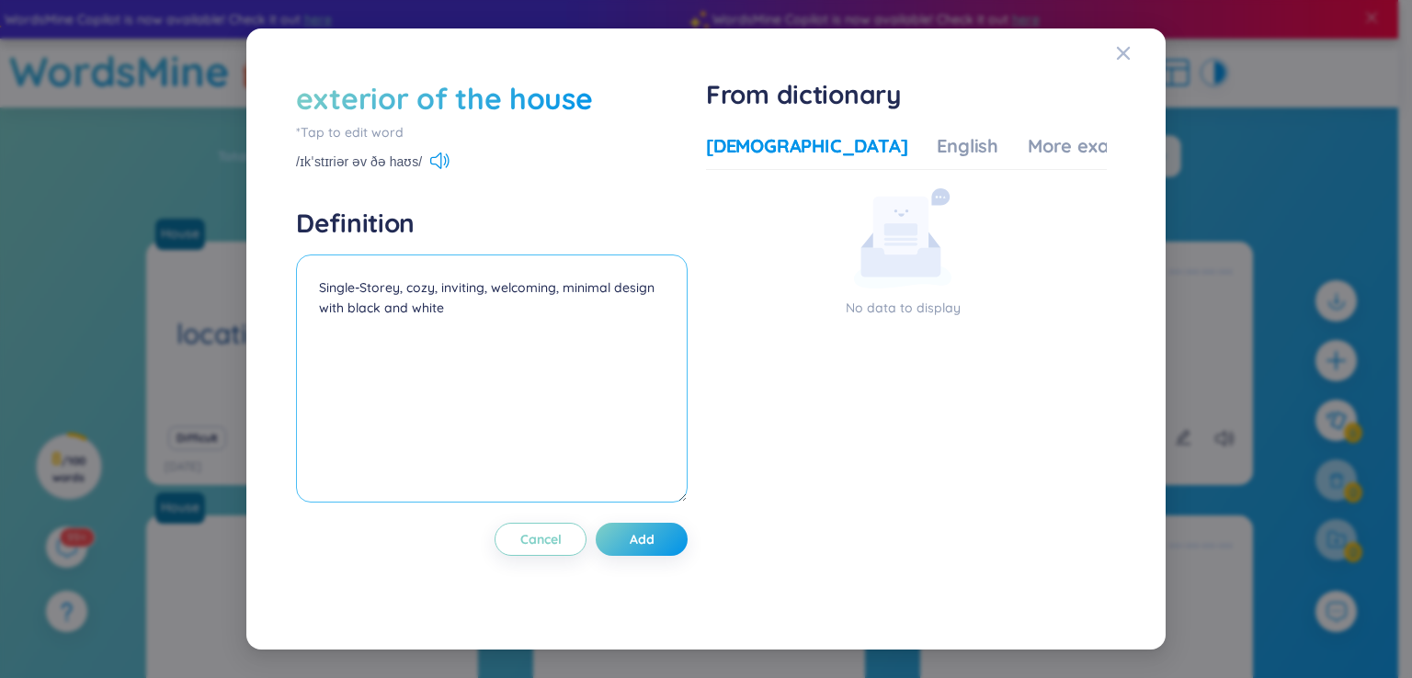
type textarea "Single-Storey, cozy, inviting, welcoming, minimal design with black and white"
click at [669, 536] on button "Add" at bounding box center [642, 539] width 92 height 33
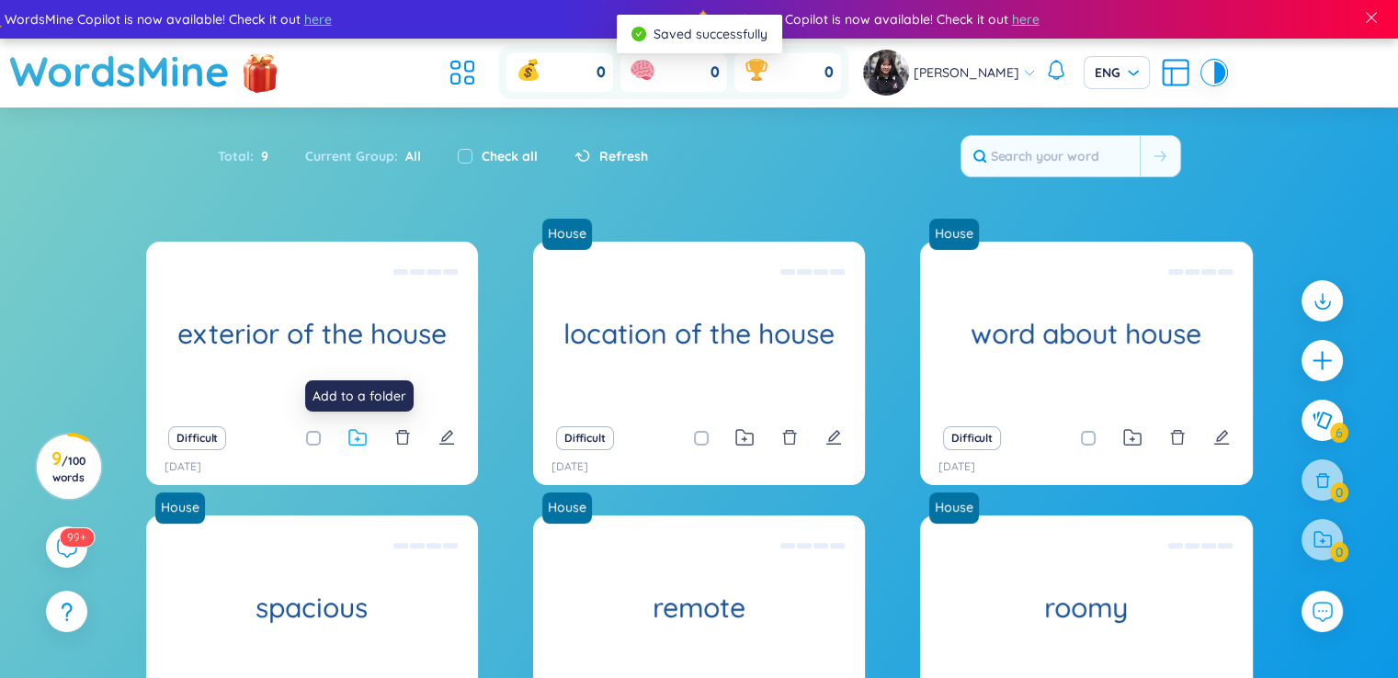
click at [361, 434] on icon at bounding box center [357, 437] width 17 height 15
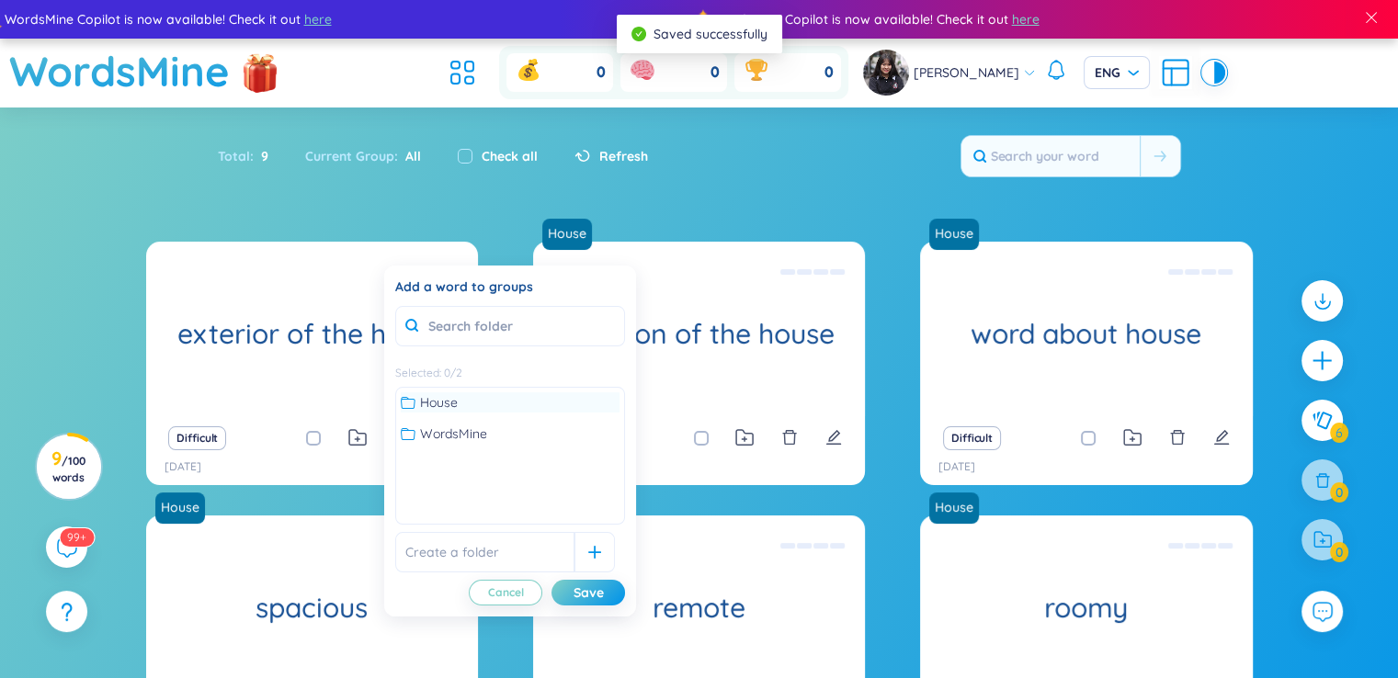
click at [439, 406] on span "House" at bounding box center [439, 402] width 38 height 20
click at [574, 583] on div "Save" at bounding box center [588, 593] width 30 height 20
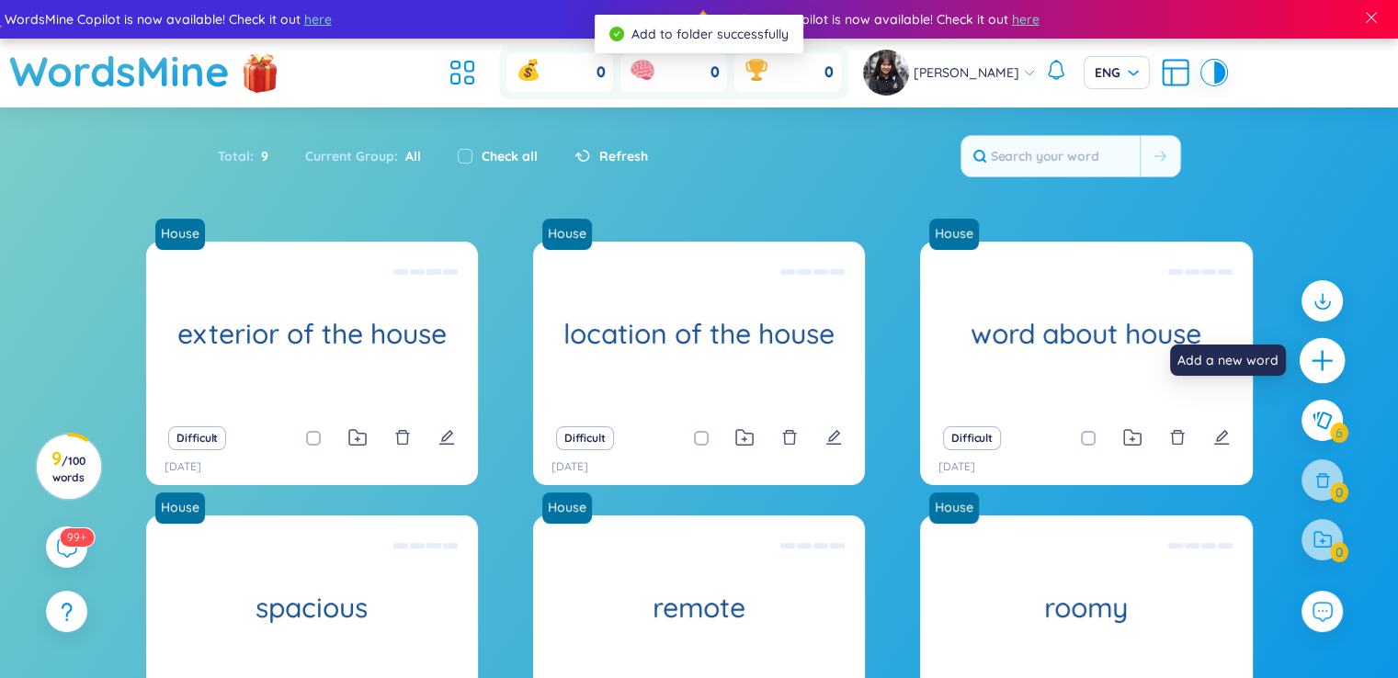
click at [1305, 346] on div at bounding box center [1322, 361] width 46 height 46
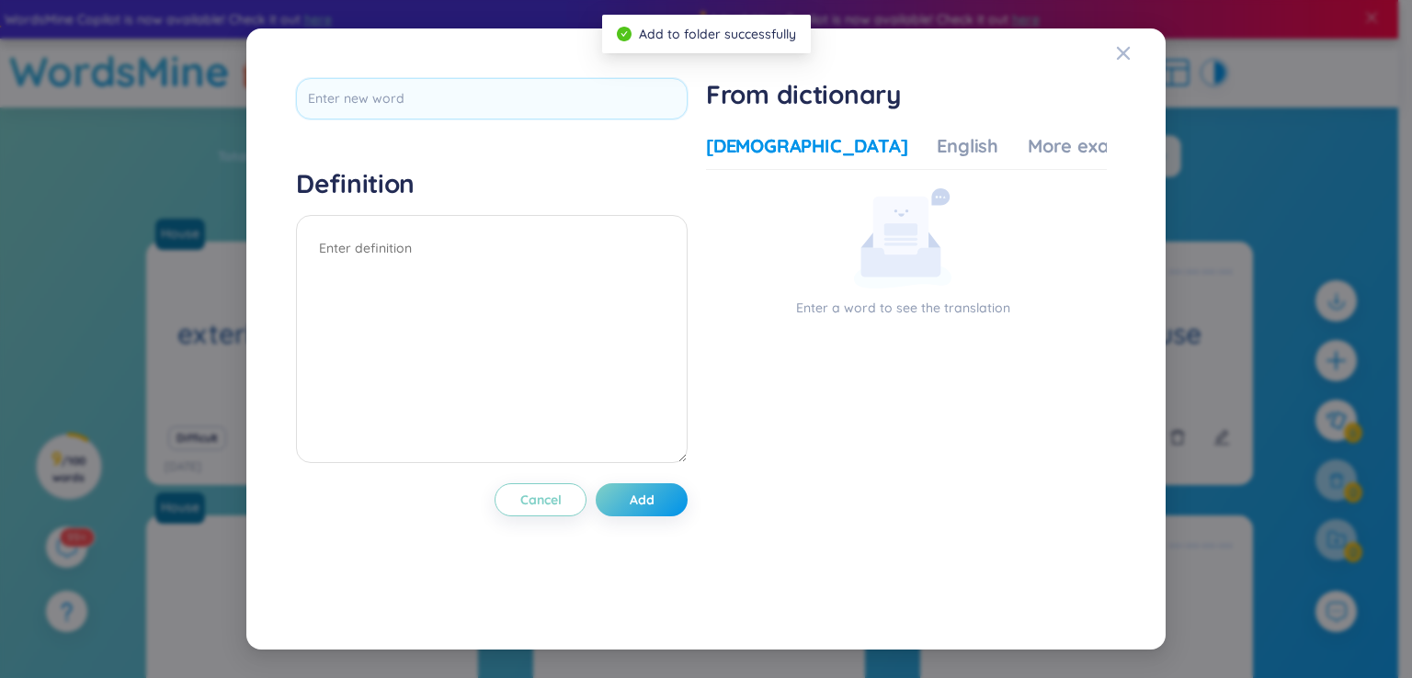
click at [520, 121] on div at bounding box center [491, 105] width 391 height 54
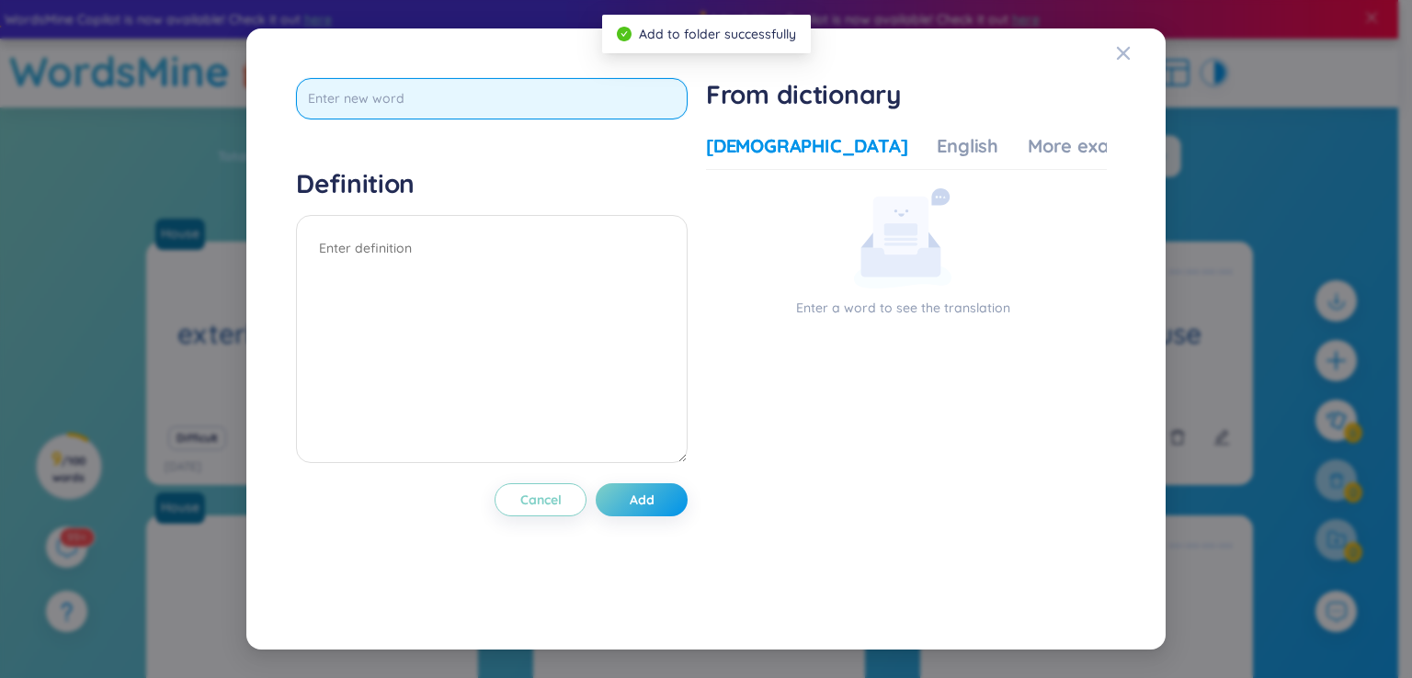
click at [526, 110] on input "text" at bounding box center [491, 98] width 391 height 41
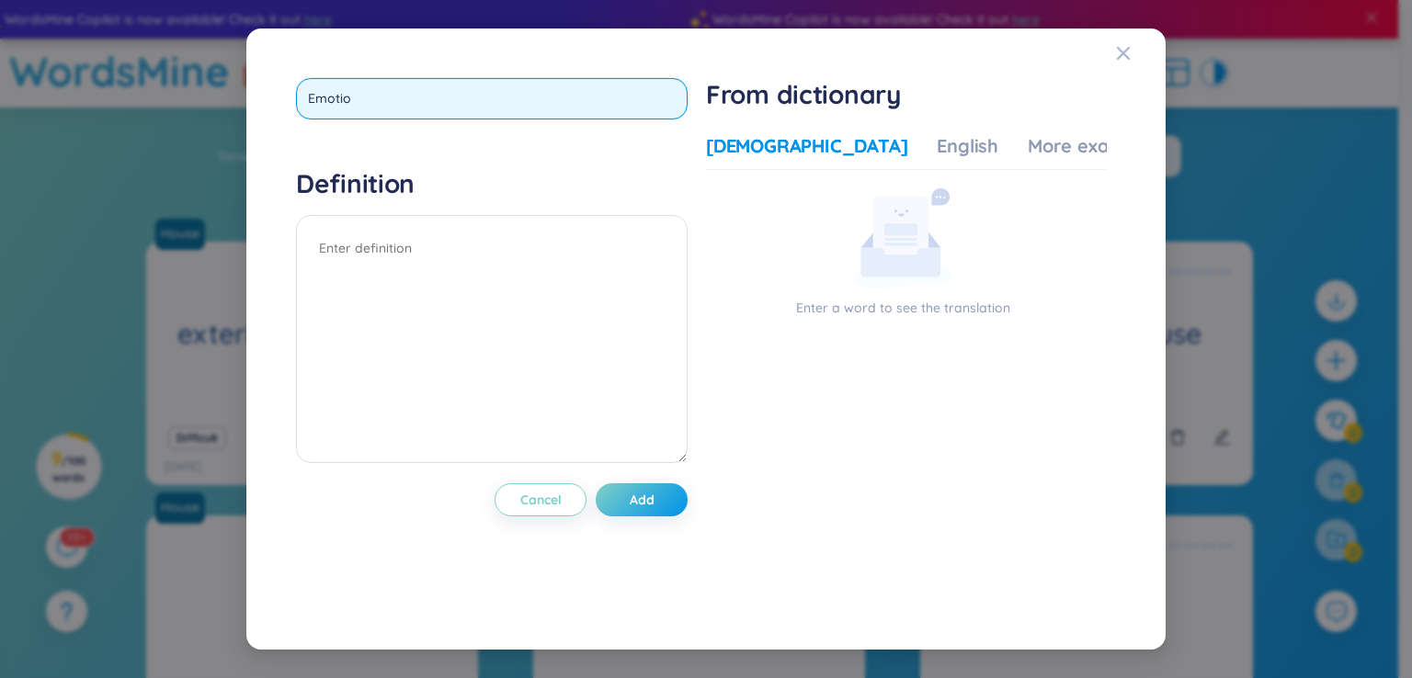
type input "Emotion"
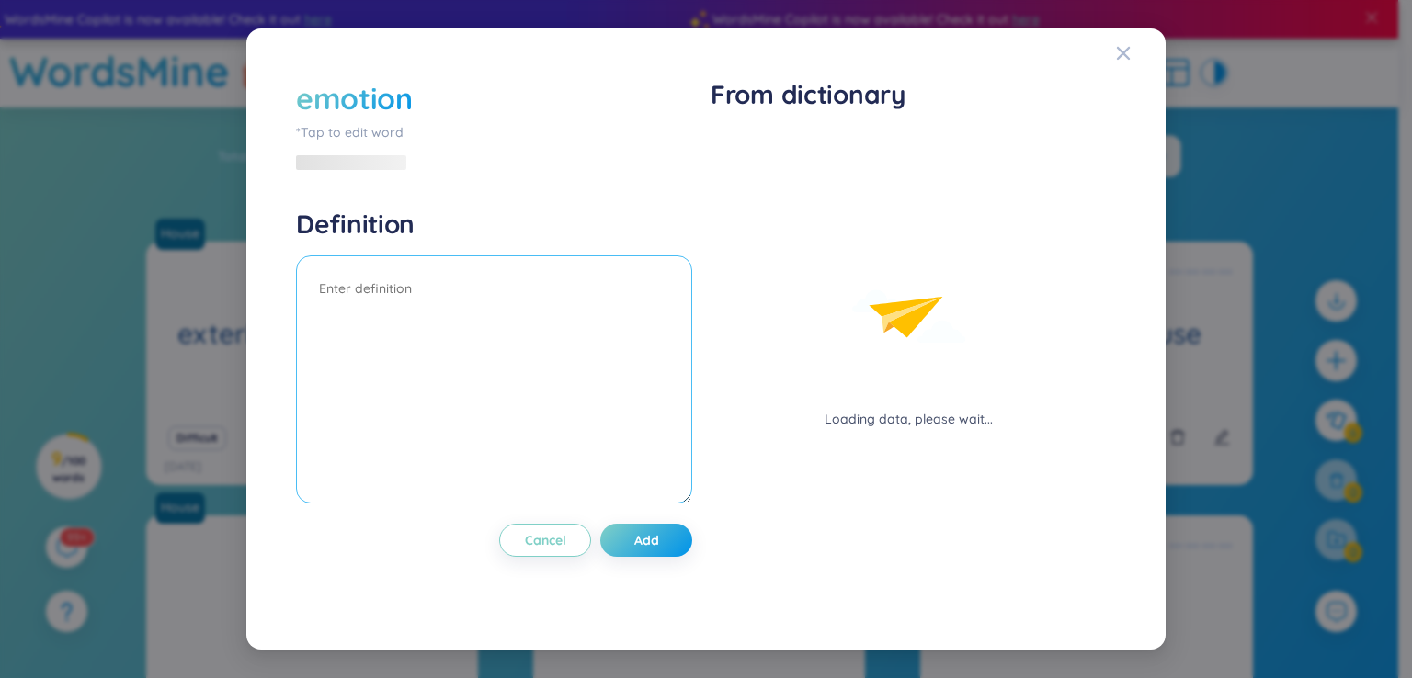
click at [410, 280] on textarea at bounding box center [494, 379] width 396 height 248
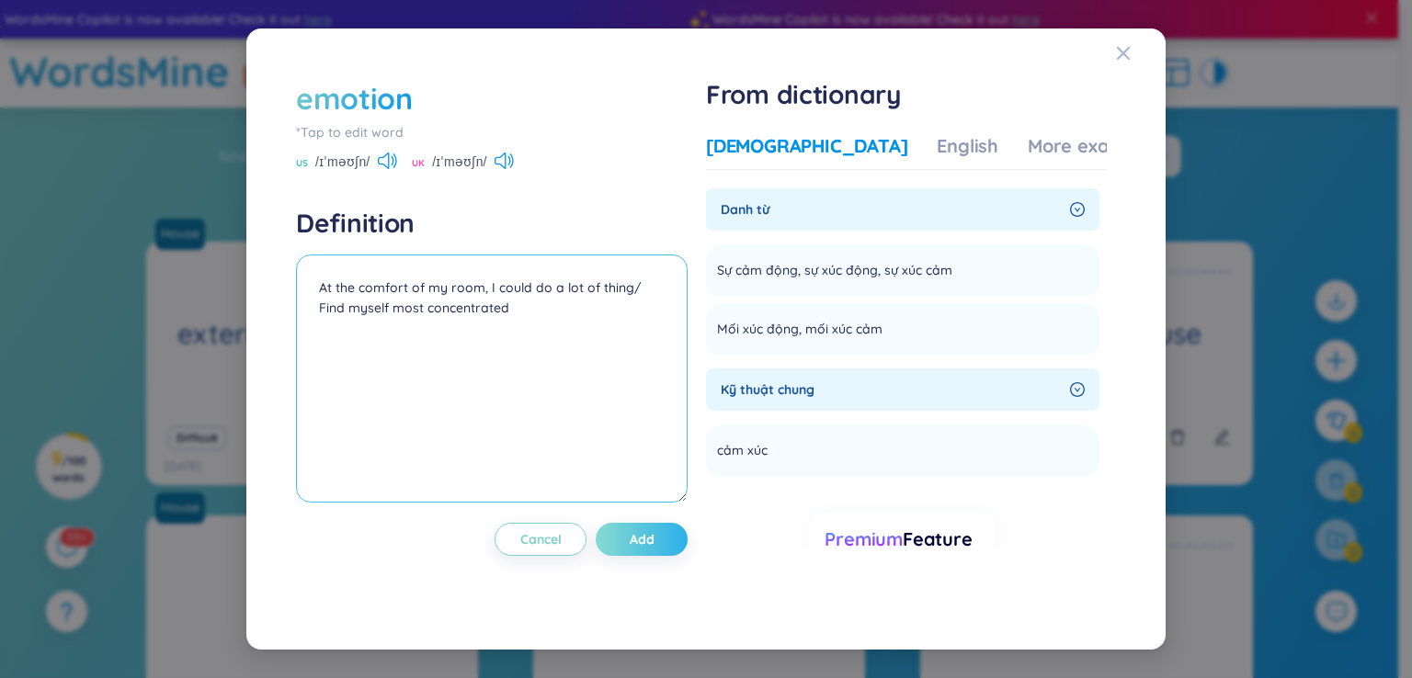
type textarea "At the comfort of my room, I could do a lot of thing/ Find myself most concentr…"
click at [654, 546] on span "Add" at bounding box center [642, 539] width 25 height 18
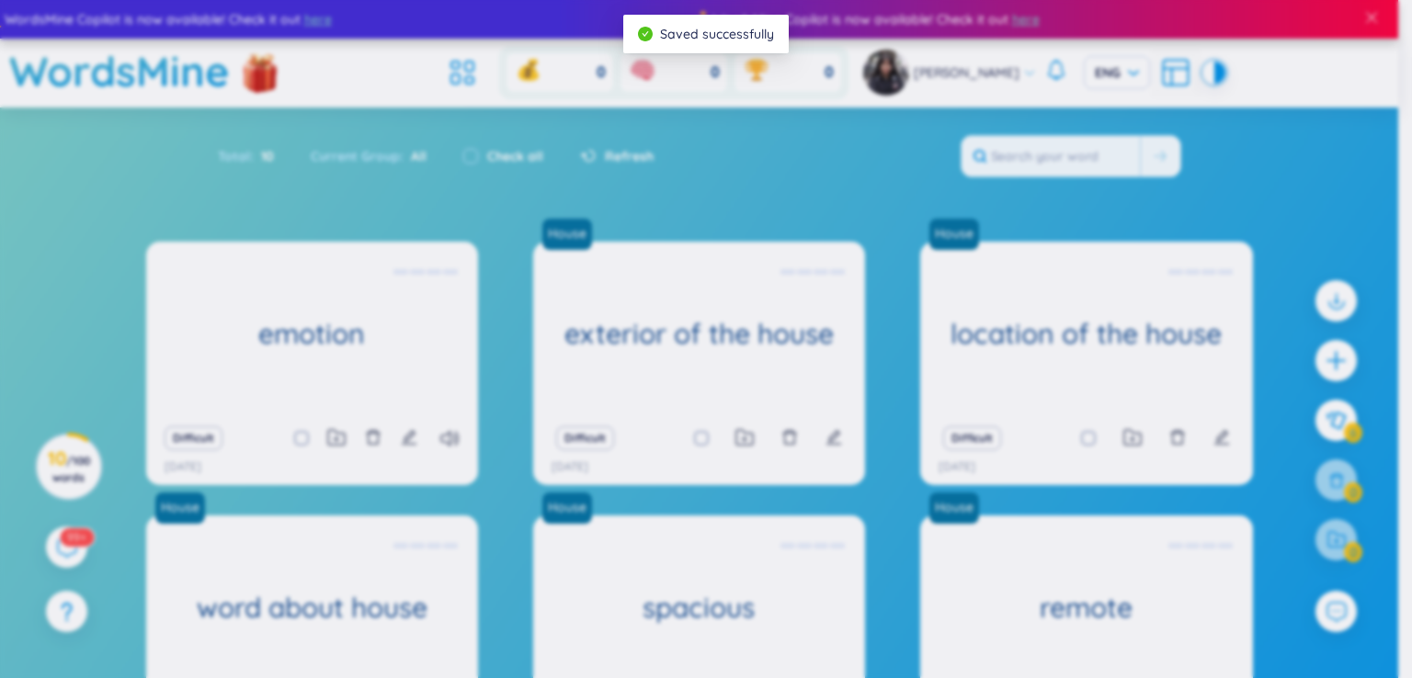
click at [649, 539] on body "WordsMine Copilot is now available! Check it out here WordsMine Copilot is now …" at bounding box center [699, 339] width 1398 height 678
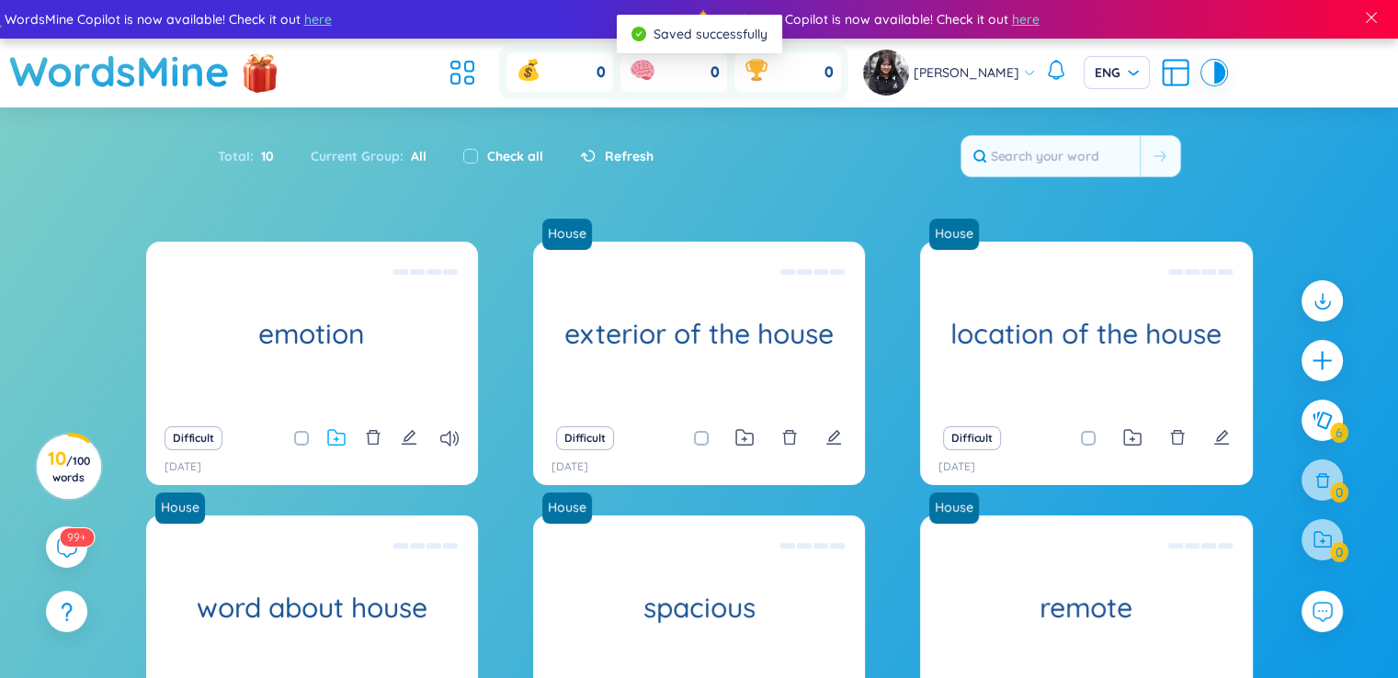
click at [327, 435] on icon at bounding box center [336, 437] width 18 height 17
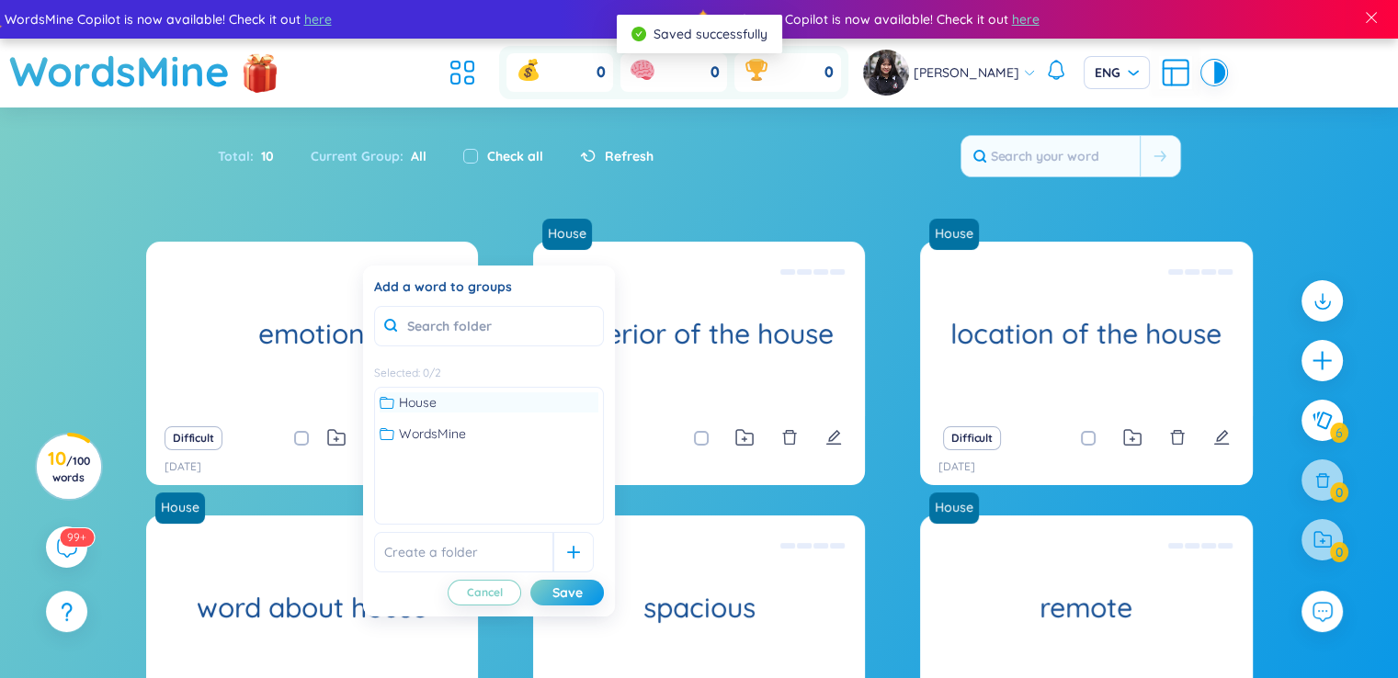
click at [425, 411] on span "House" at bounding box center [418, 402] width 38 height 20
click at [574, 590] on div "Save" at bounding box center [567, 593] width 30 height 20
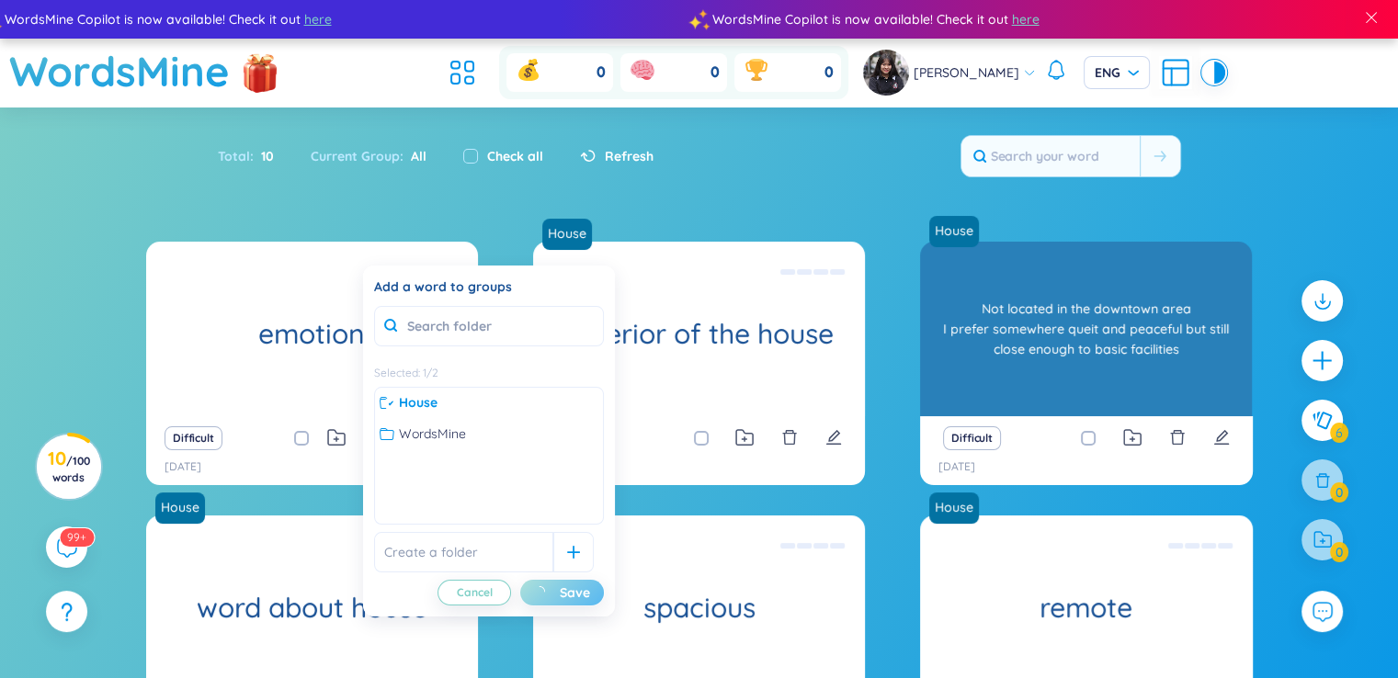
drag, startPoint x: 579, startPoint y: 589, endPoint x: 1132, endPoint y: 271, distance: 638.1
click at [614, 565] on div "Add a word to groups Selected : 1 / 2 House WordsMine No data to display Cancel…" at bounding box center [489, 441] width 252 height 351
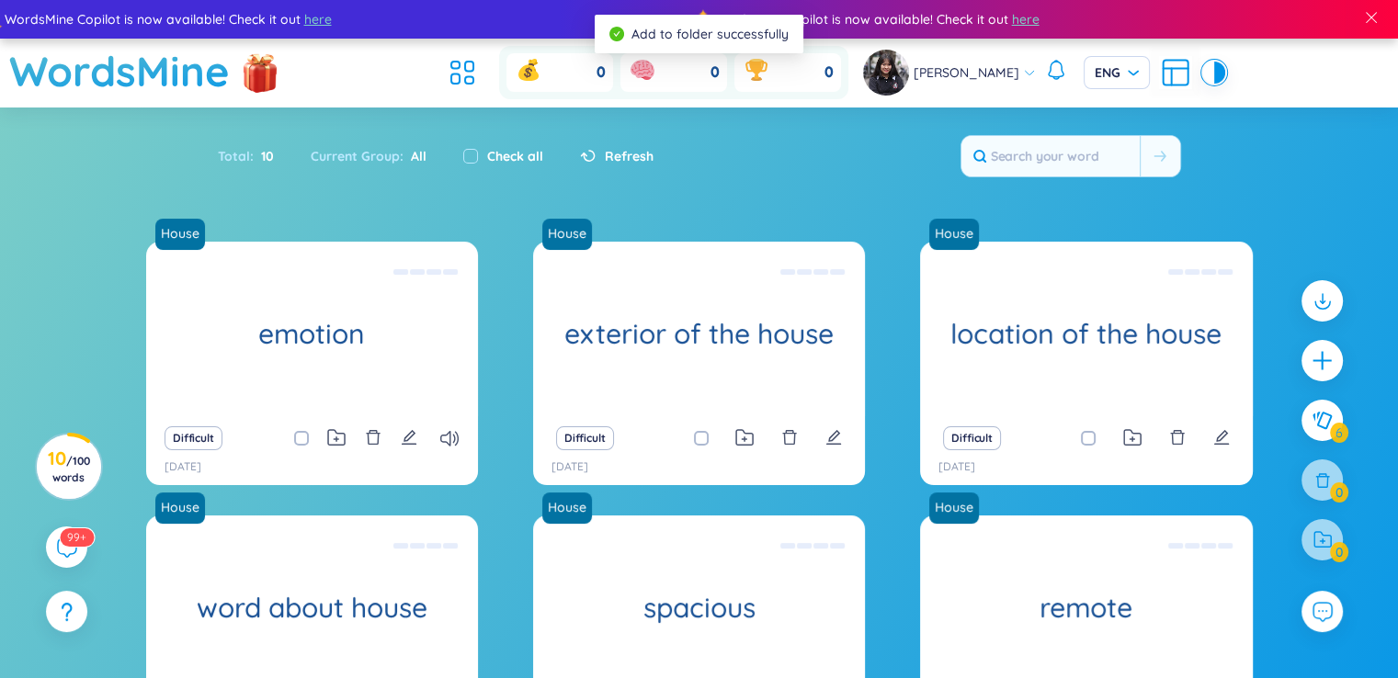
click at [1345, 348] on div at bounding box center [1322, 429] width 60 height 317
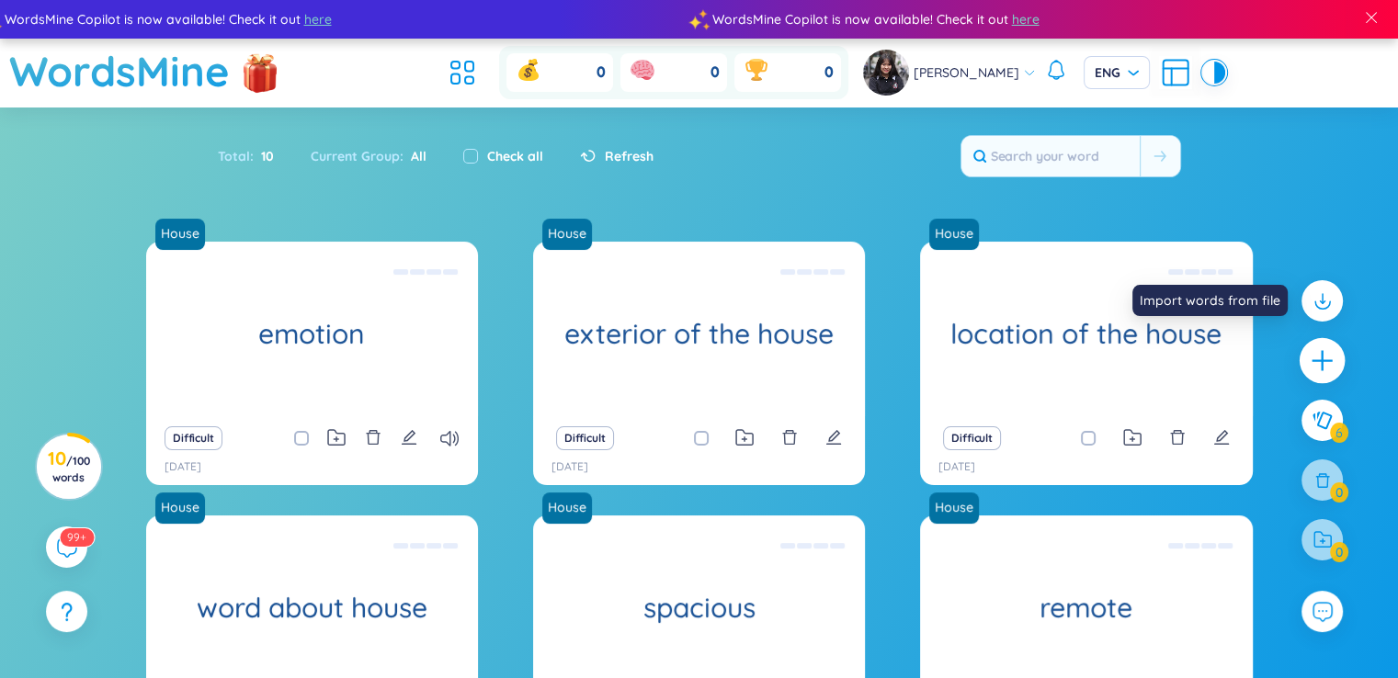
click at [1320, 365] on icon "plus" at bounding box center [1323, 361] width 26 height 26
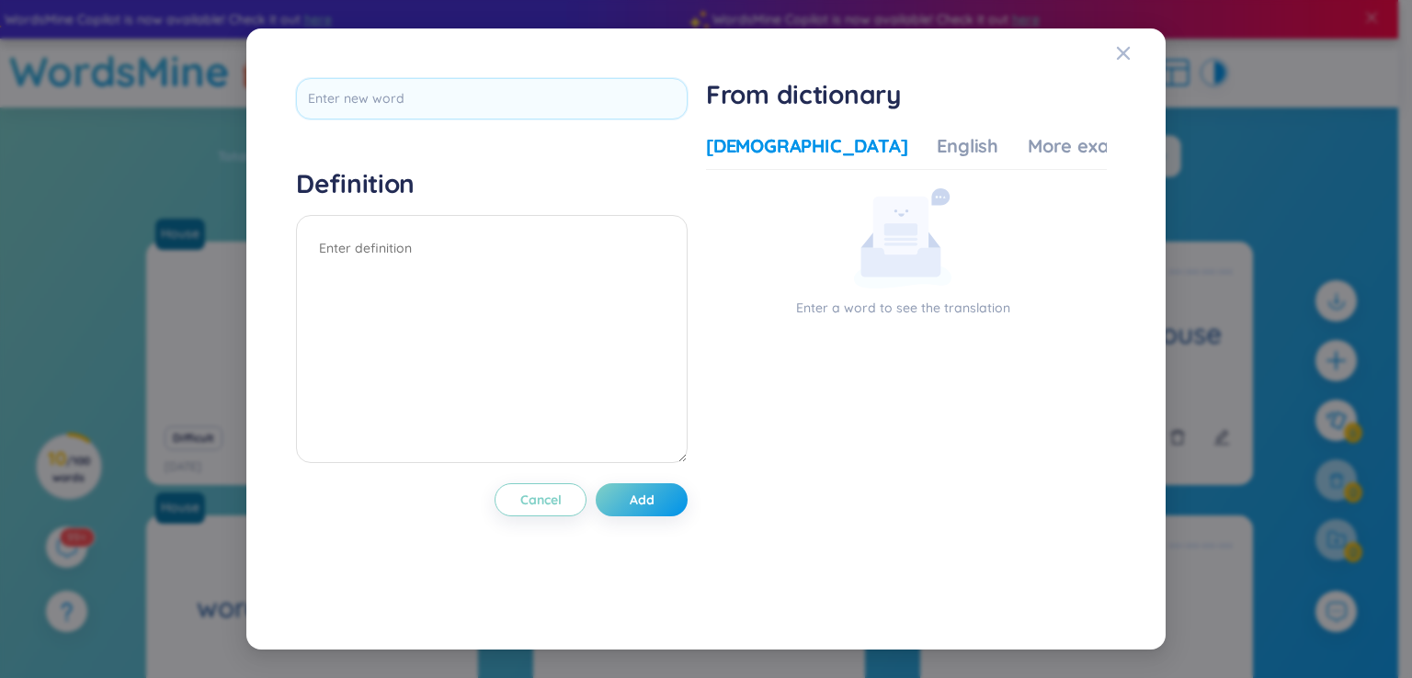
click at [423, 125] on div at bounding box center [491, 105] width 391 height 54
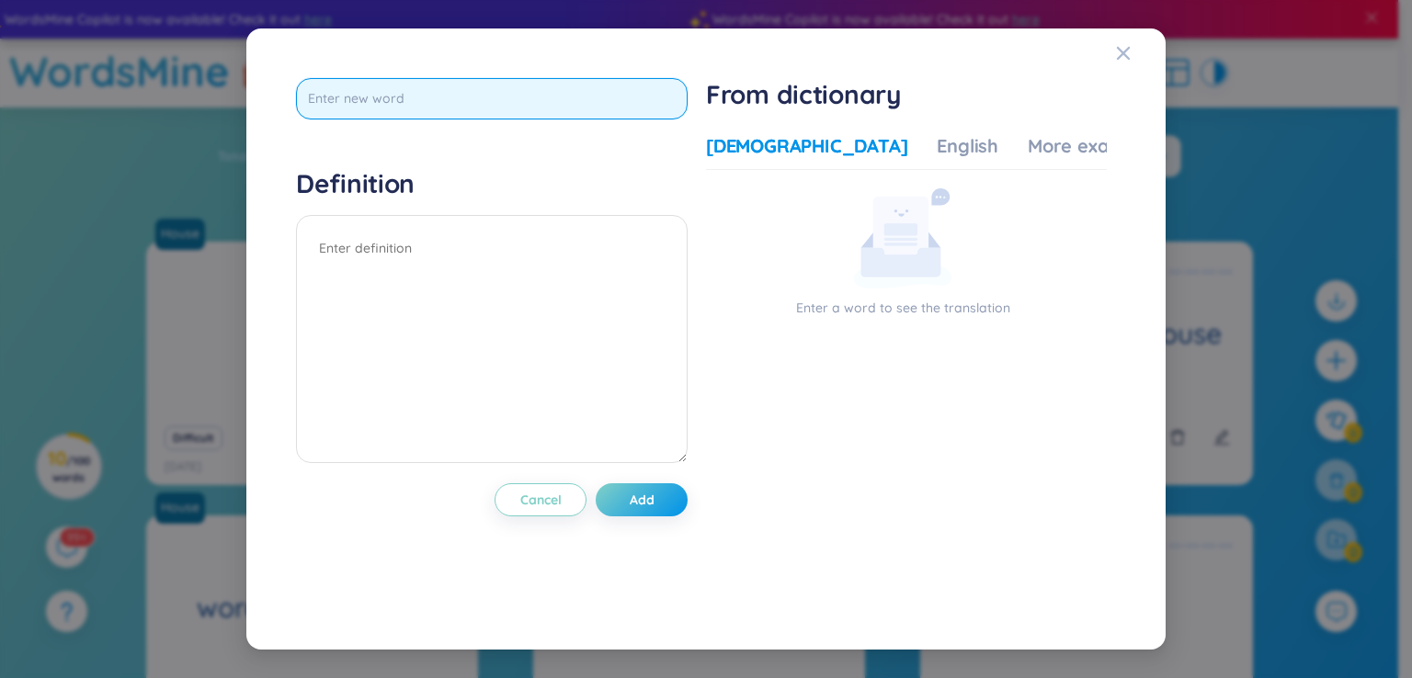
click at [427, 116] on input "text" at bounding box center [491, 98] width 391 height 41
type input "Interior of the house"
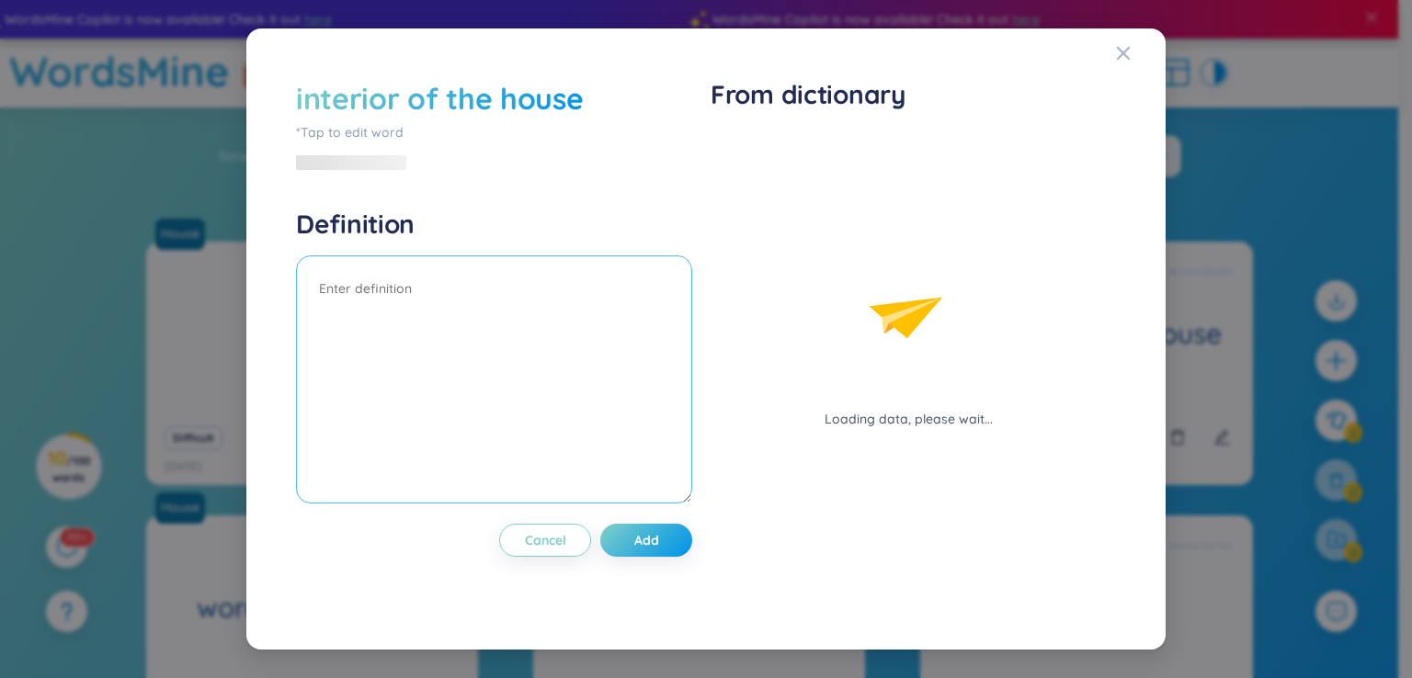
click at [452, 244] on div "Definition" at bounding box center [494, 358] width 396 height 301
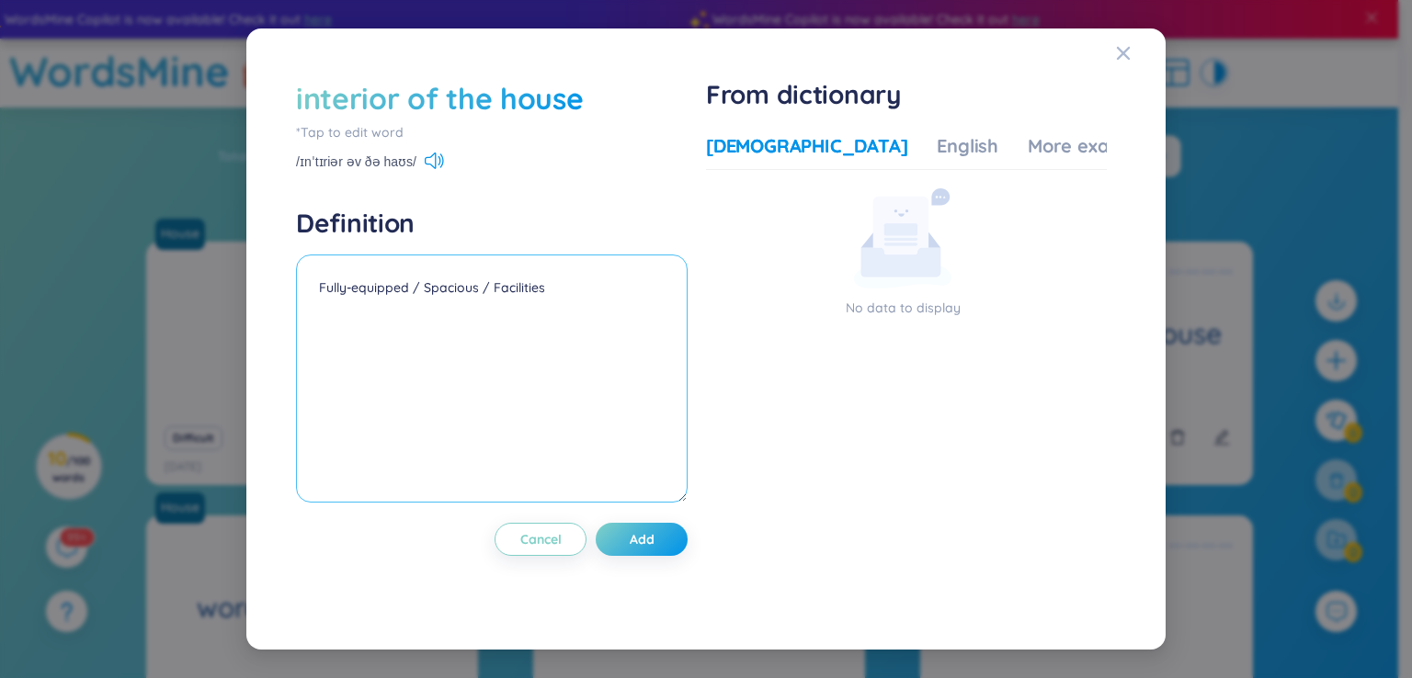
click at [589, 332] on textarea "Fully-equipped / Spacious / Facilities" at bounding box center [491, 379] width 391 height 248
paste textarea "As for the interior, I’d love it to be fully equipped with all the modern facil…"
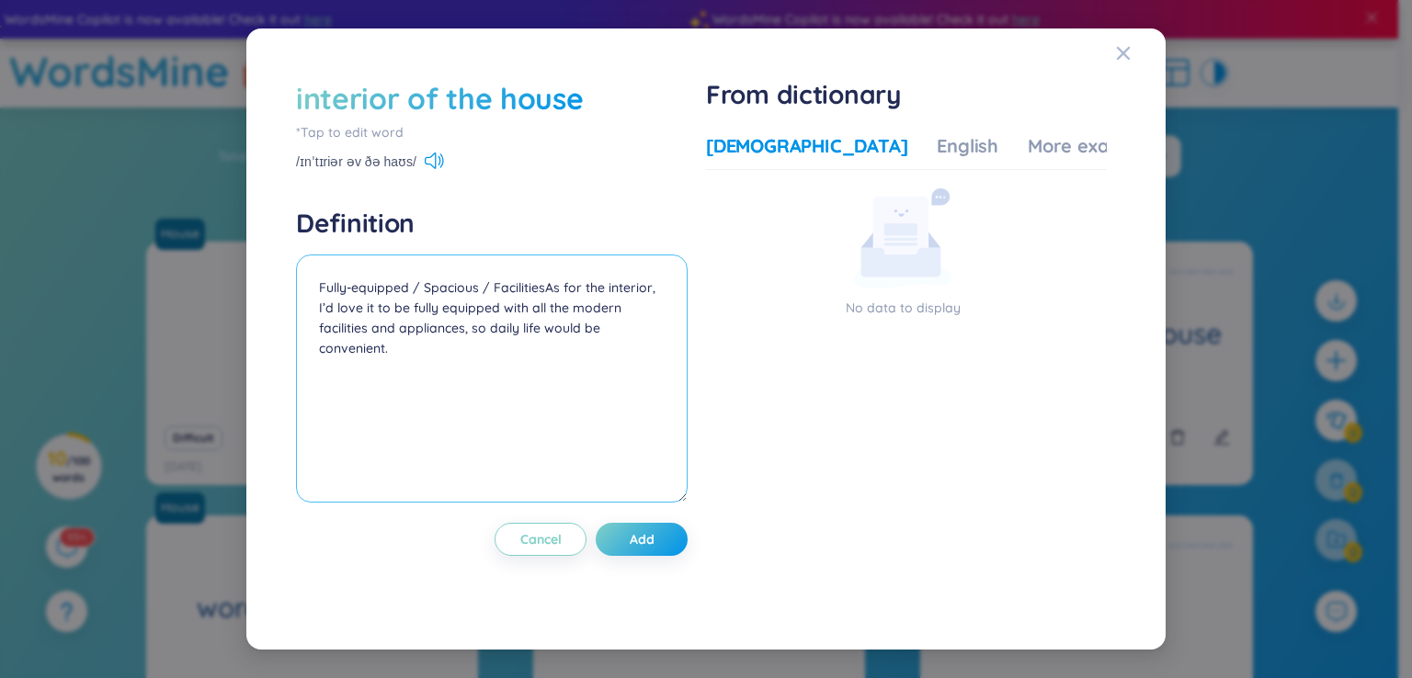
click at [545, 287] on textarea "Fully-equipped / Spacious / FacilitiesAs for the interior, I’d love it to be fu…" at bounding box center [491, 379] width 391 height 248
type textarea "Fully-equipped / Spacious / Facilities As for the interior, I’d love it to be f…"
click at [661, 549] on button "Add" at bounding box center [642, 539] width 92 height 33
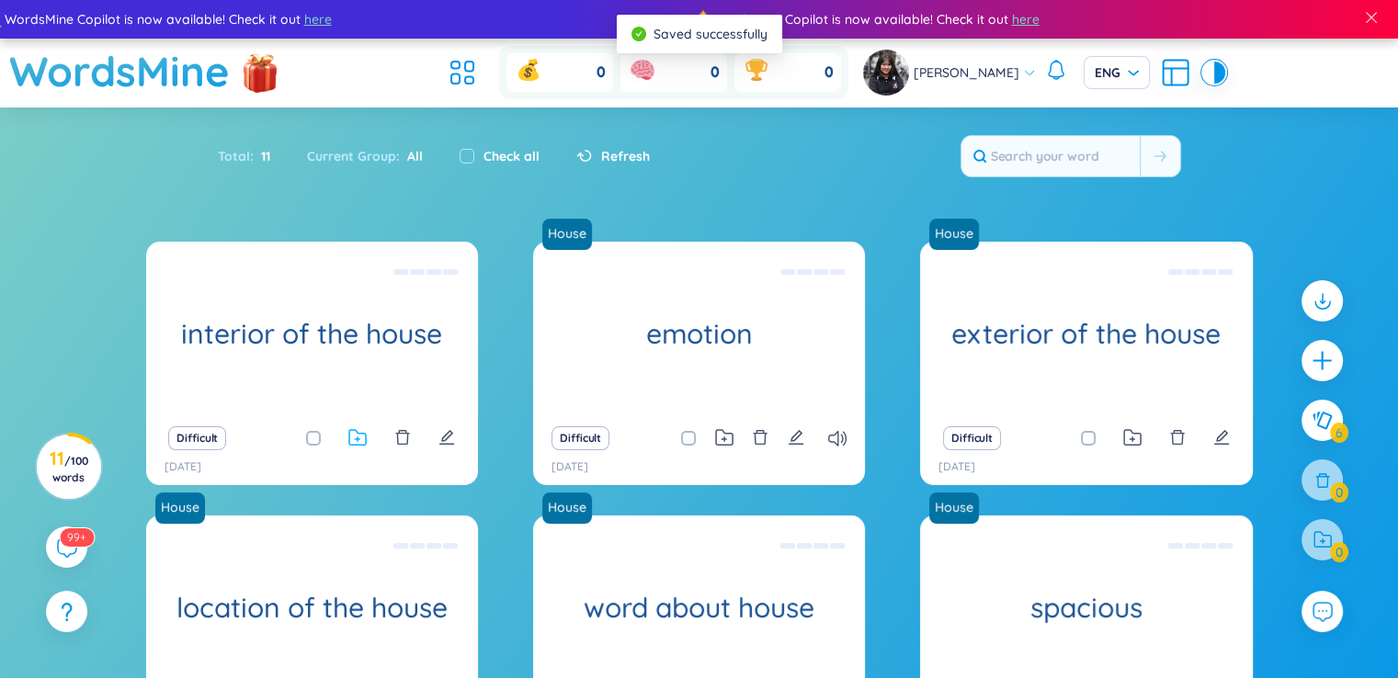
click at [360, 441] on icon at bounding box center [357, 437] width 18 height 17
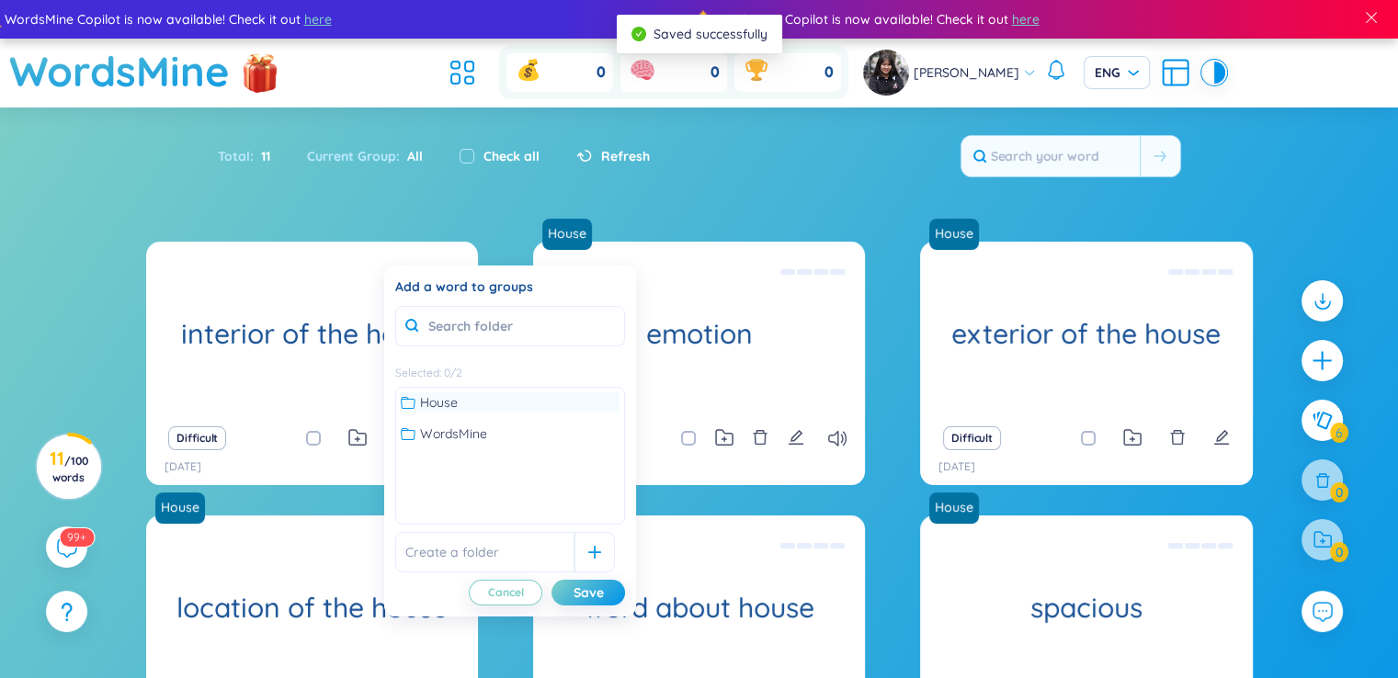
click at [452, 402] on span "House" at bounding box center [439, 402] width 38 height 20
click at [598, 594] on div "Save" at bounding box center [588, 593] width 30 height 20
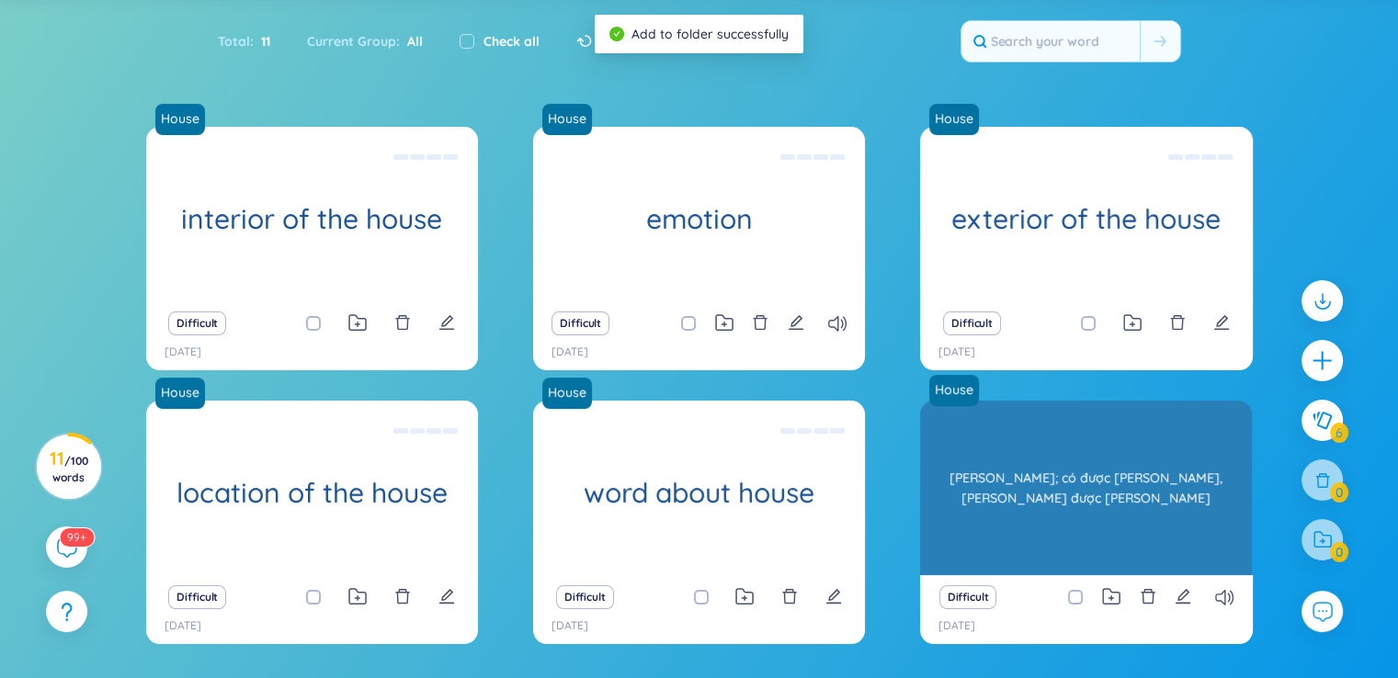
scroll to position [81, 0]
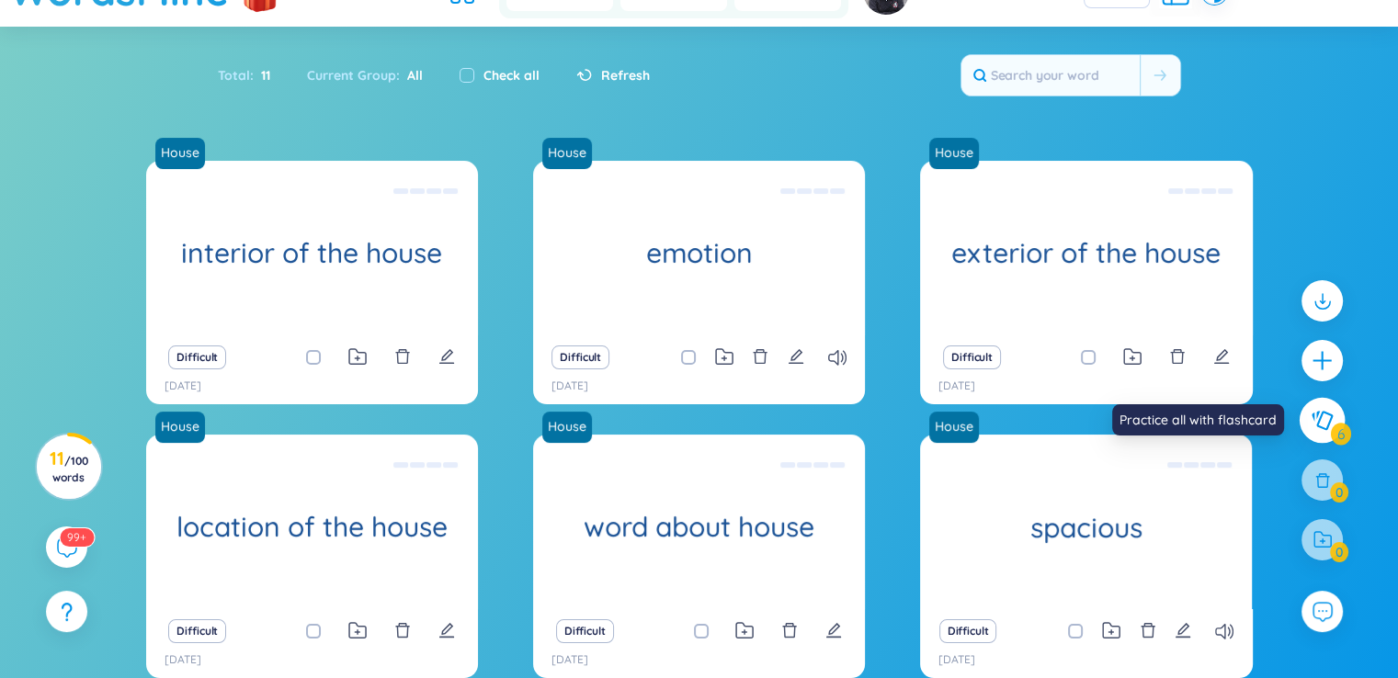
click at [1316, 424] on icon at bounding box center [1321, 420] width 21 height 19
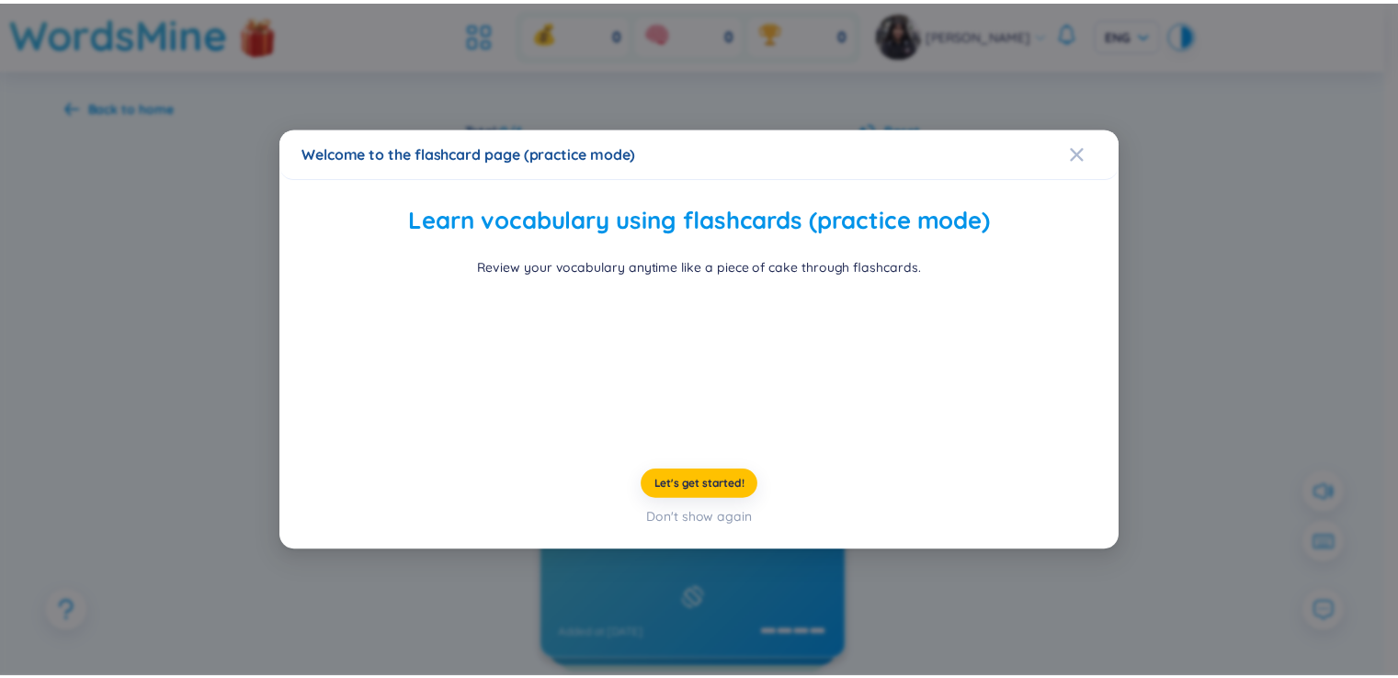
scroll to position [20, 0]
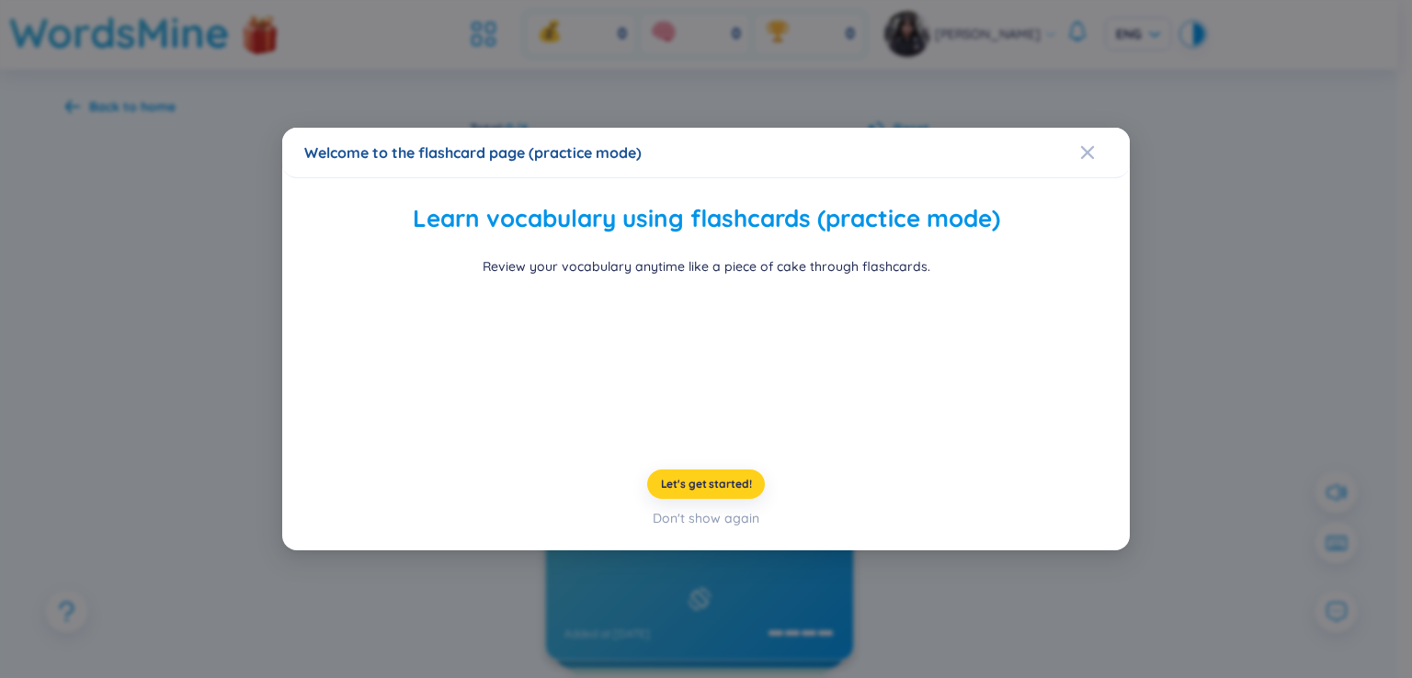
click at [708, 492] on span "Let's get started!" at bounding box center [706, 484] width 91 height 15
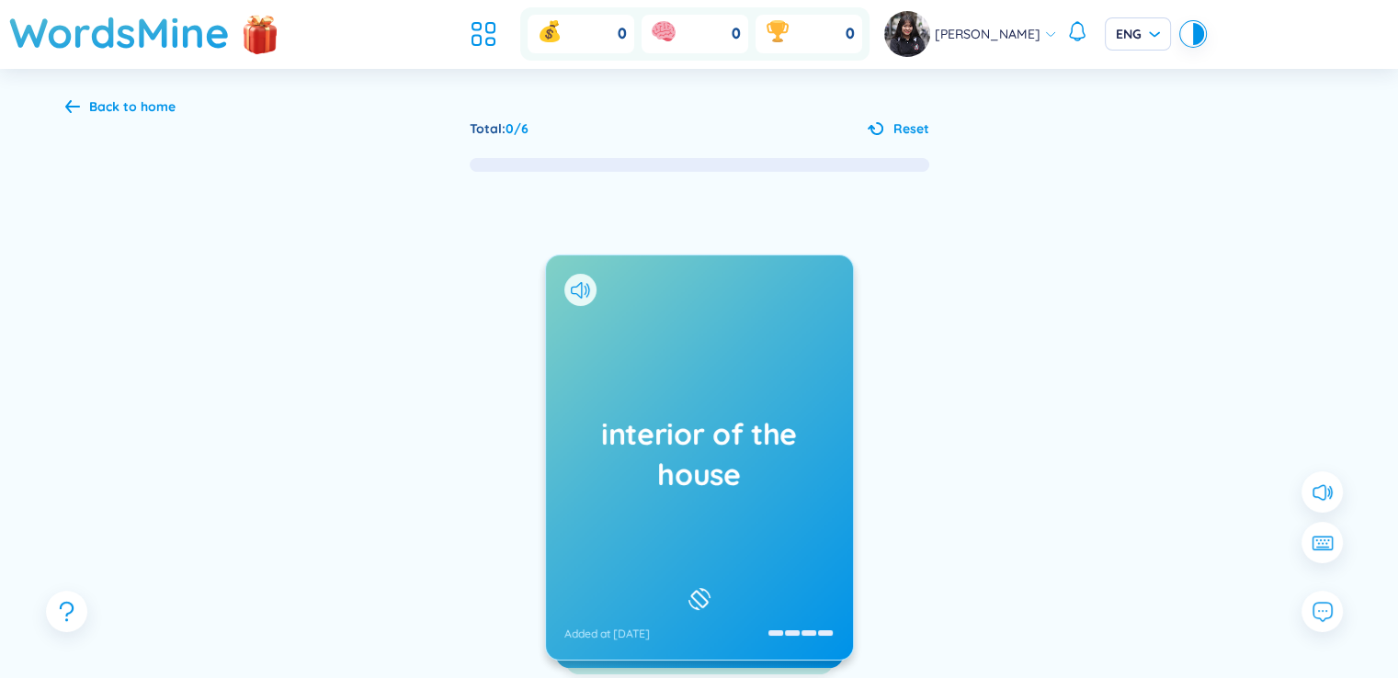
click at [732, 432] on h1 "interior of the house" at bounding box center [699, 454] width 270 height 81
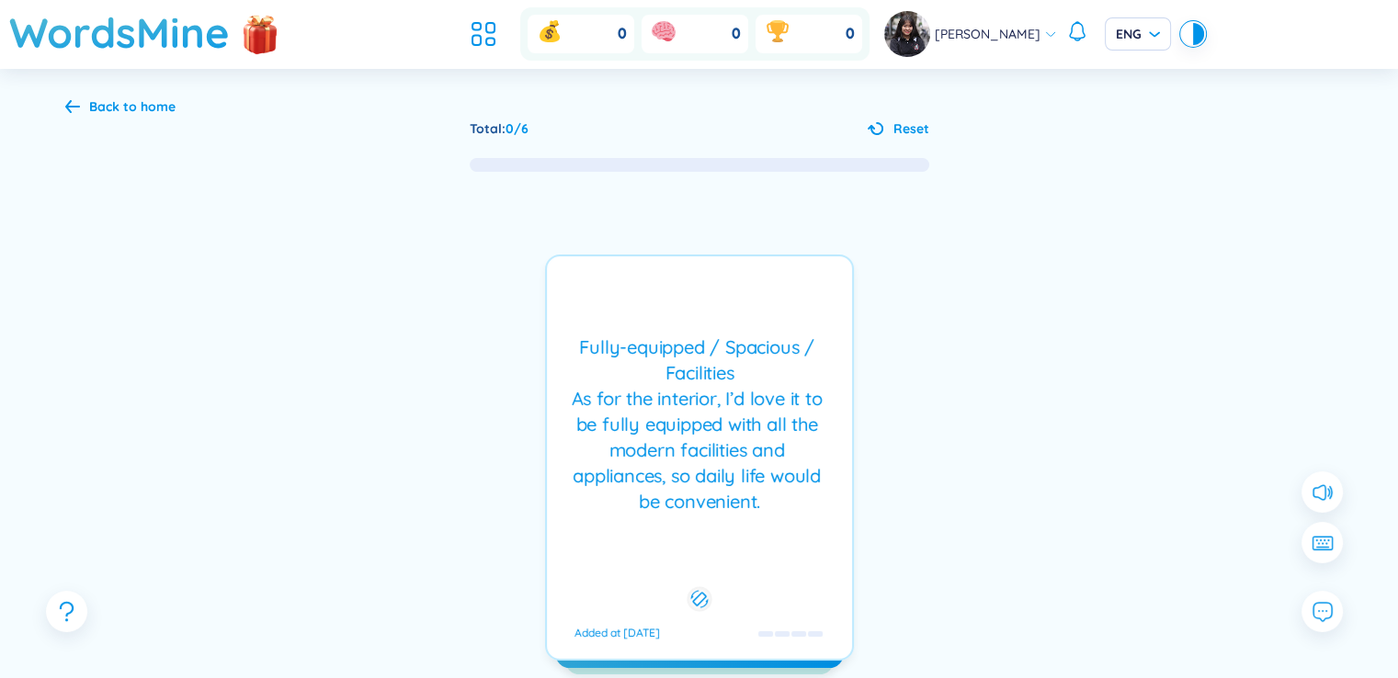
click at [724, 436] on div "Fully-equipped / Spacious / Facilities As for the interior, I’d love it to be f…" at bounding box center [699, 425] width 287 height 180
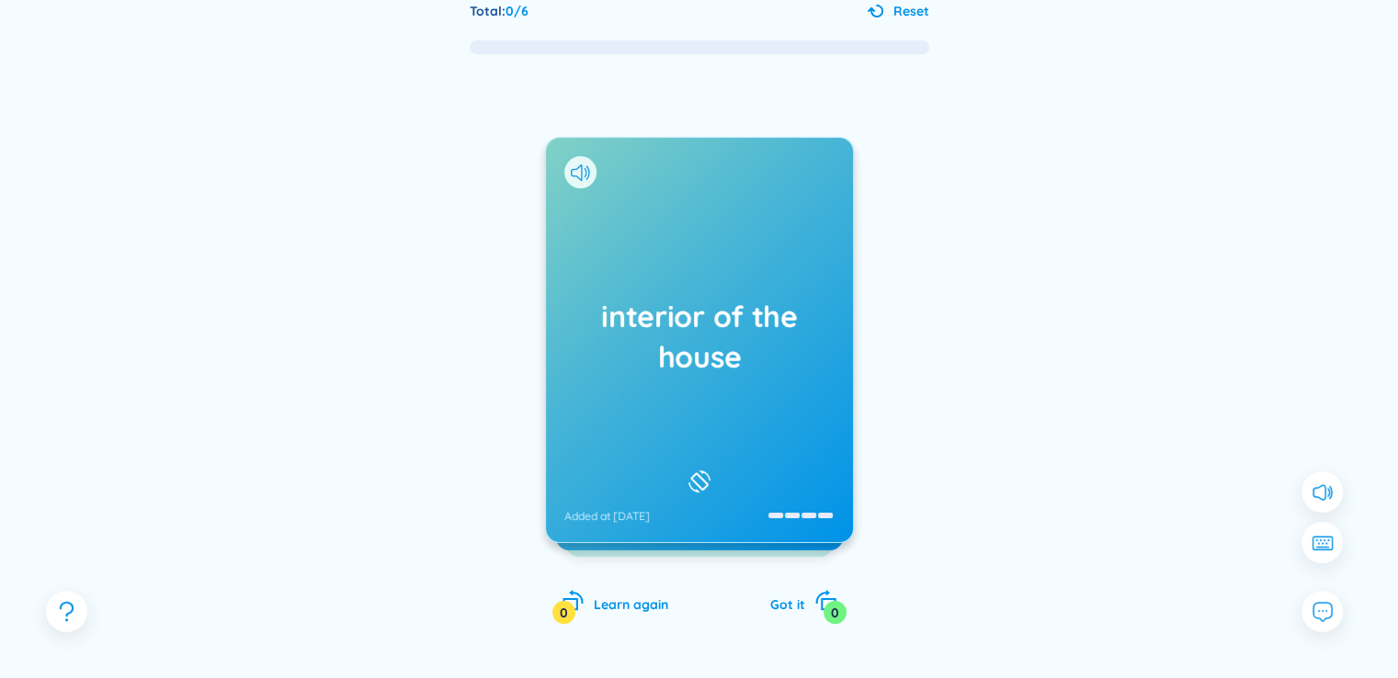
scroll to position [153, 0]
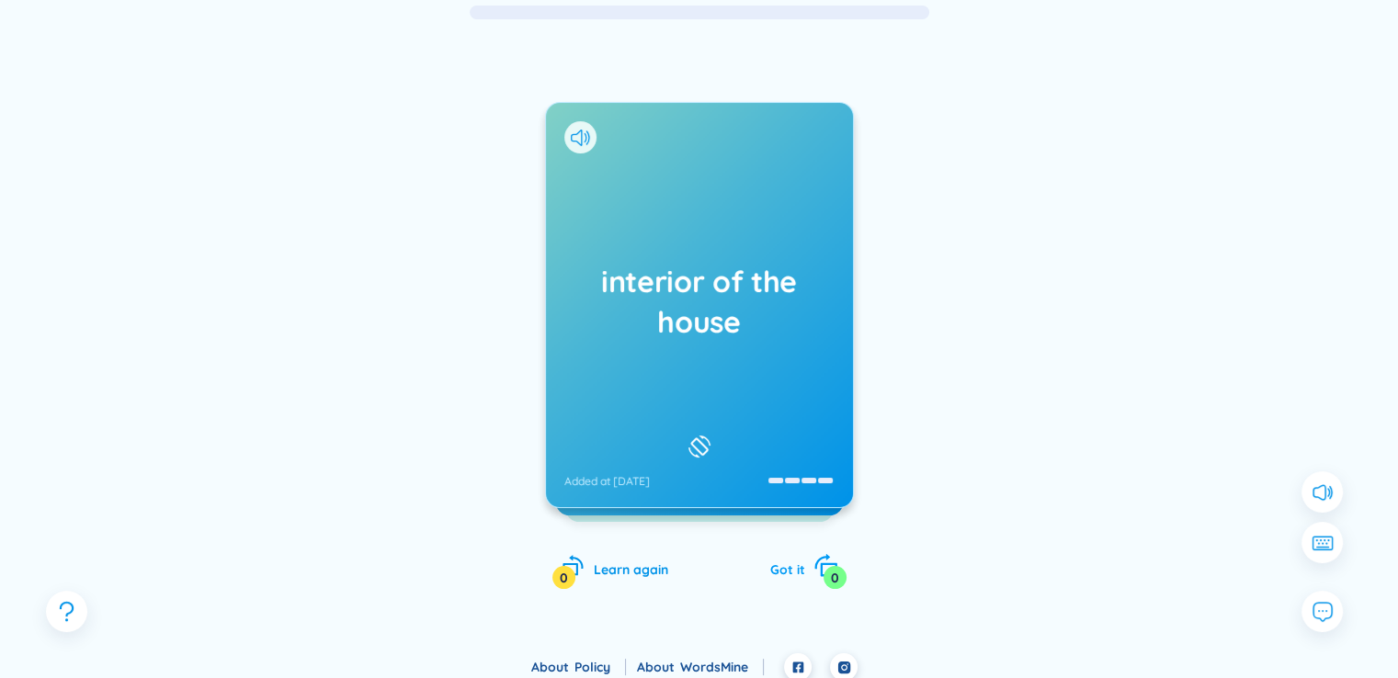
click at [826, 573] on div "0" at bounding box center [834, 577] width 23 height 23
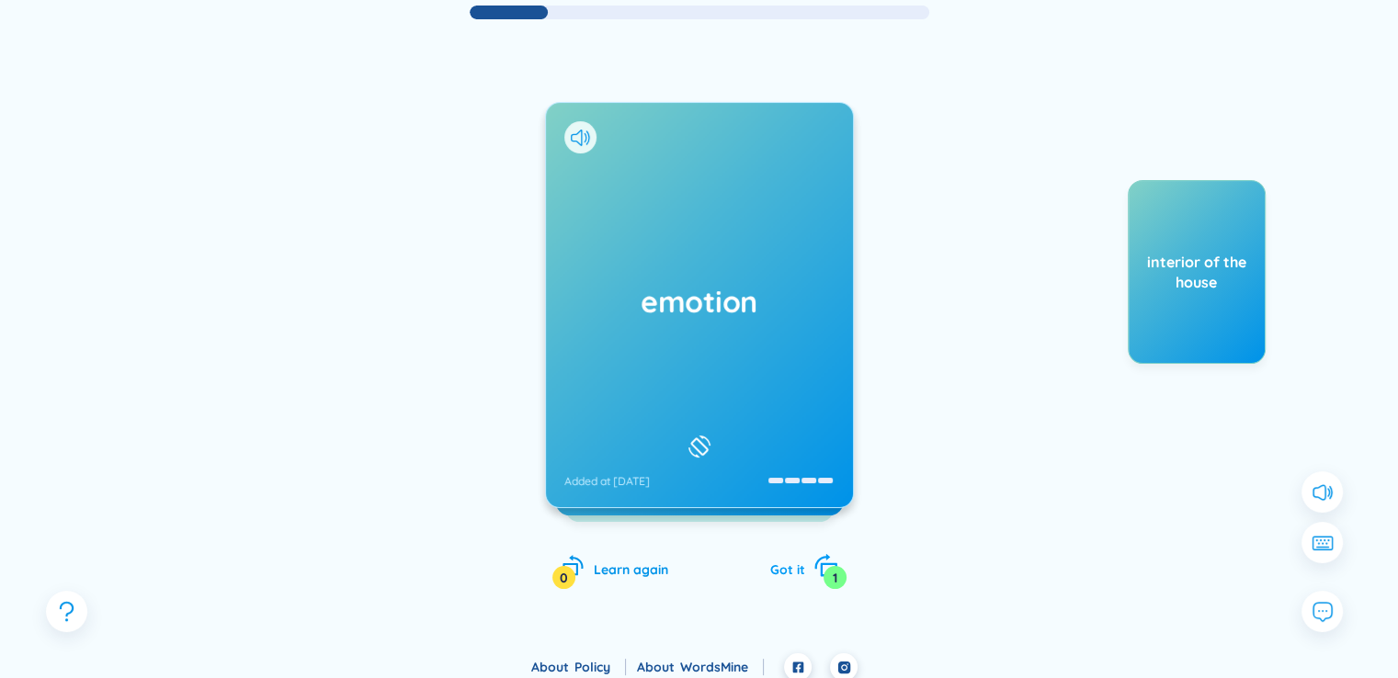
click at [826, 573] on div "1" at bounding box center [834, 577] width 23 height 23
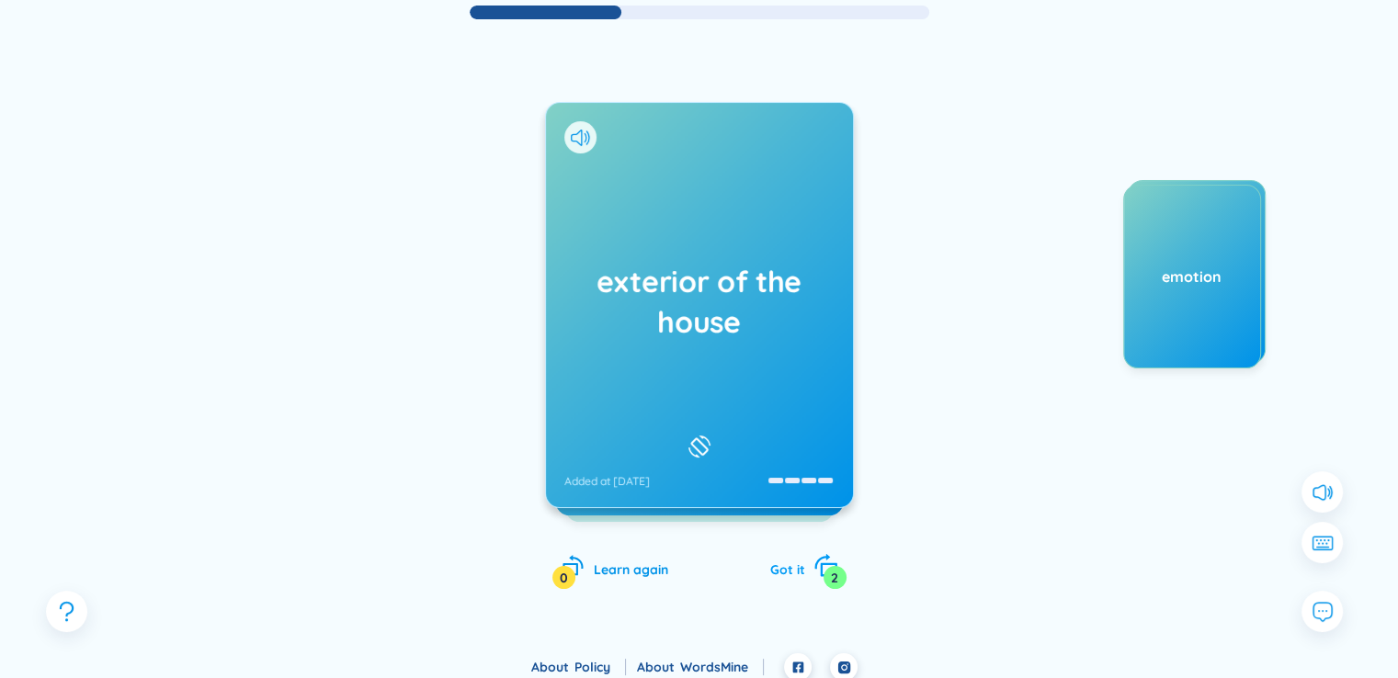
click at [831, 567] on div "2" at bounding box center [834, 577] width 23 height 23
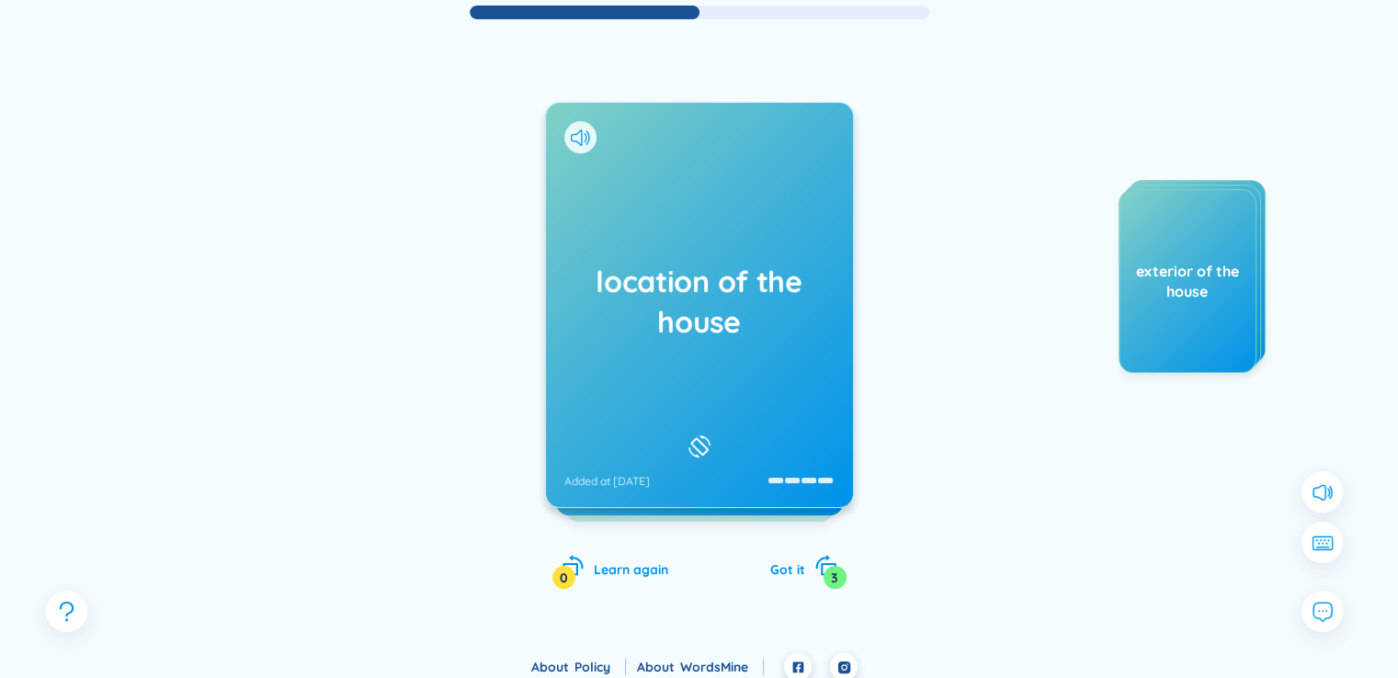
click at [772, 339] on h1 "location of the house" at bounding box center [699, 301] width 270 height 81
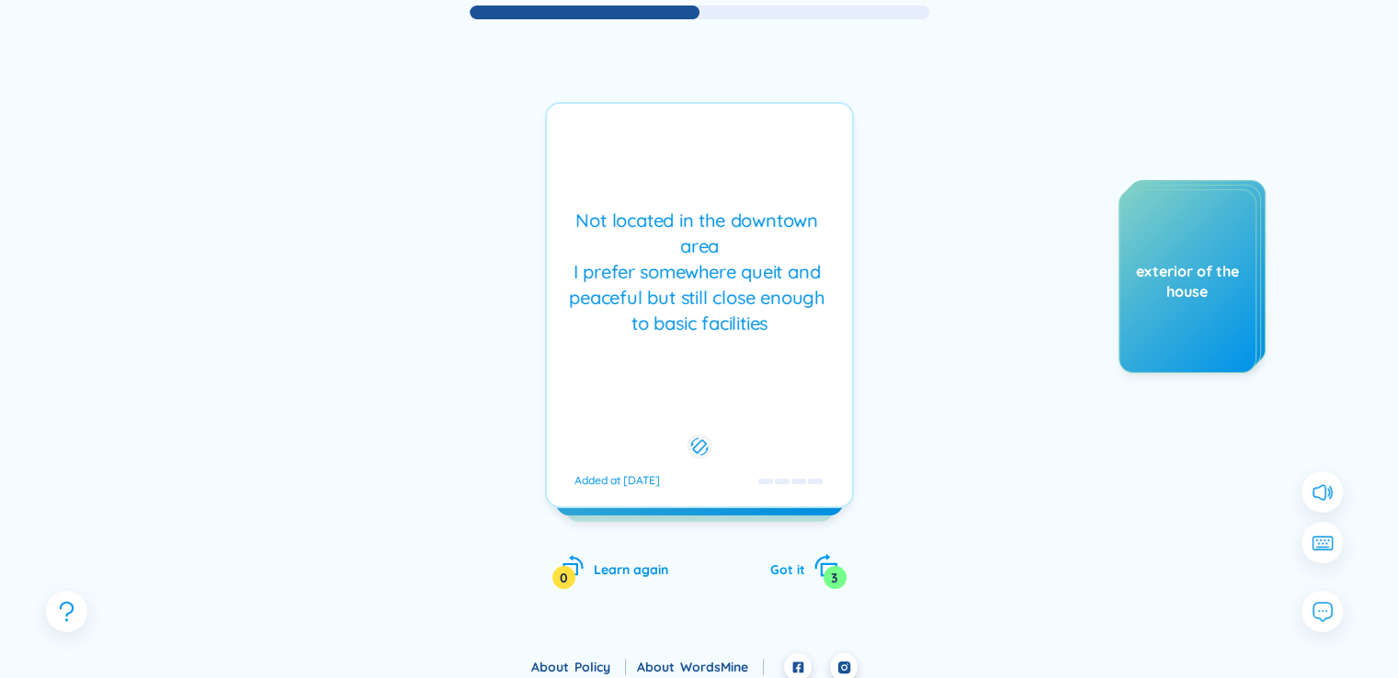
click at [828, 570] on div "3" at bounding box center [834, 577] width 23 height 23
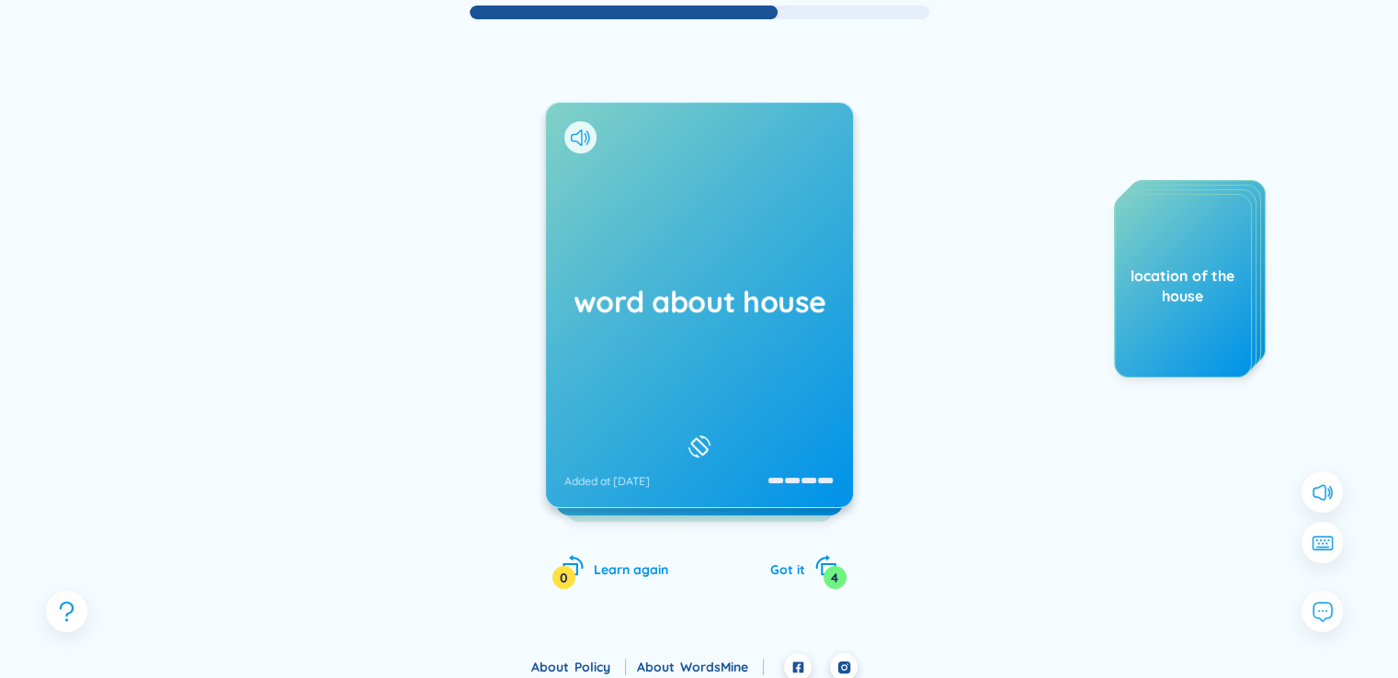
click at [775, 393] on div "word about house Added at [DATE]" at bounding box center [699, 305] width 307 height 404
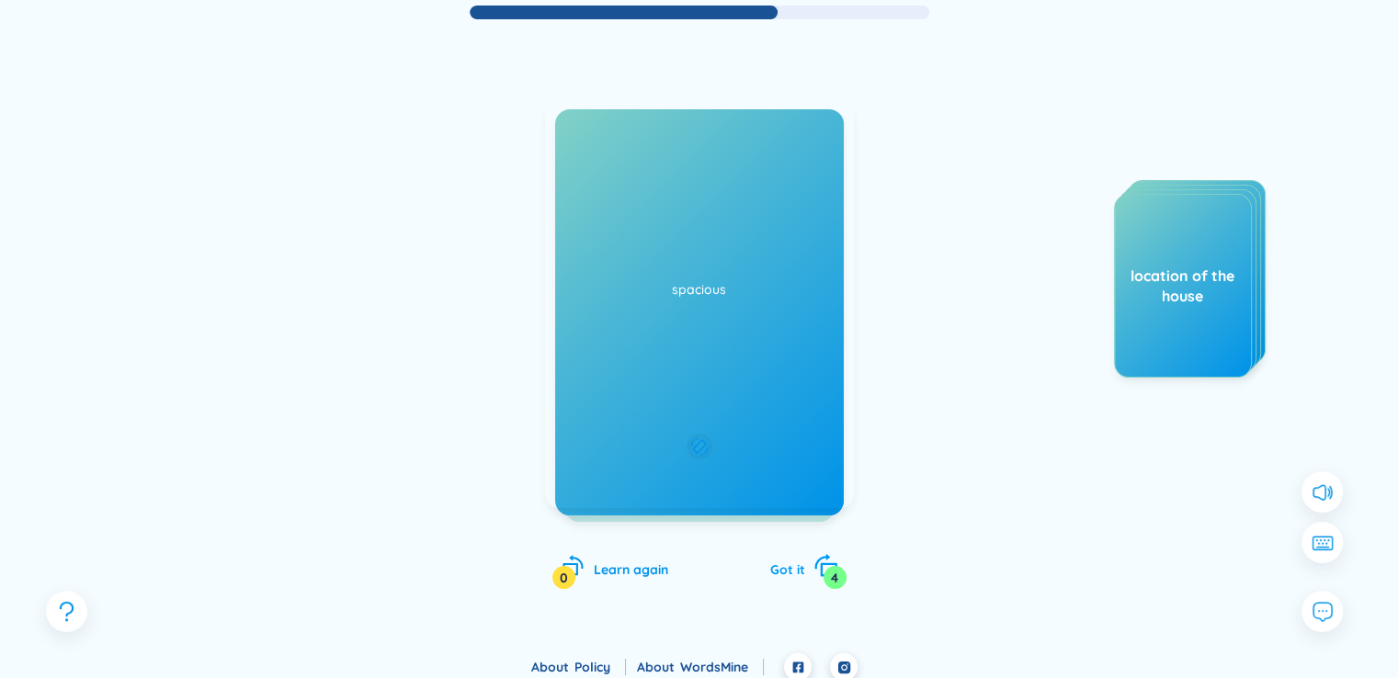
click at [834, 578] on div "4" at bounding box center [834, 577] width 23 height 23
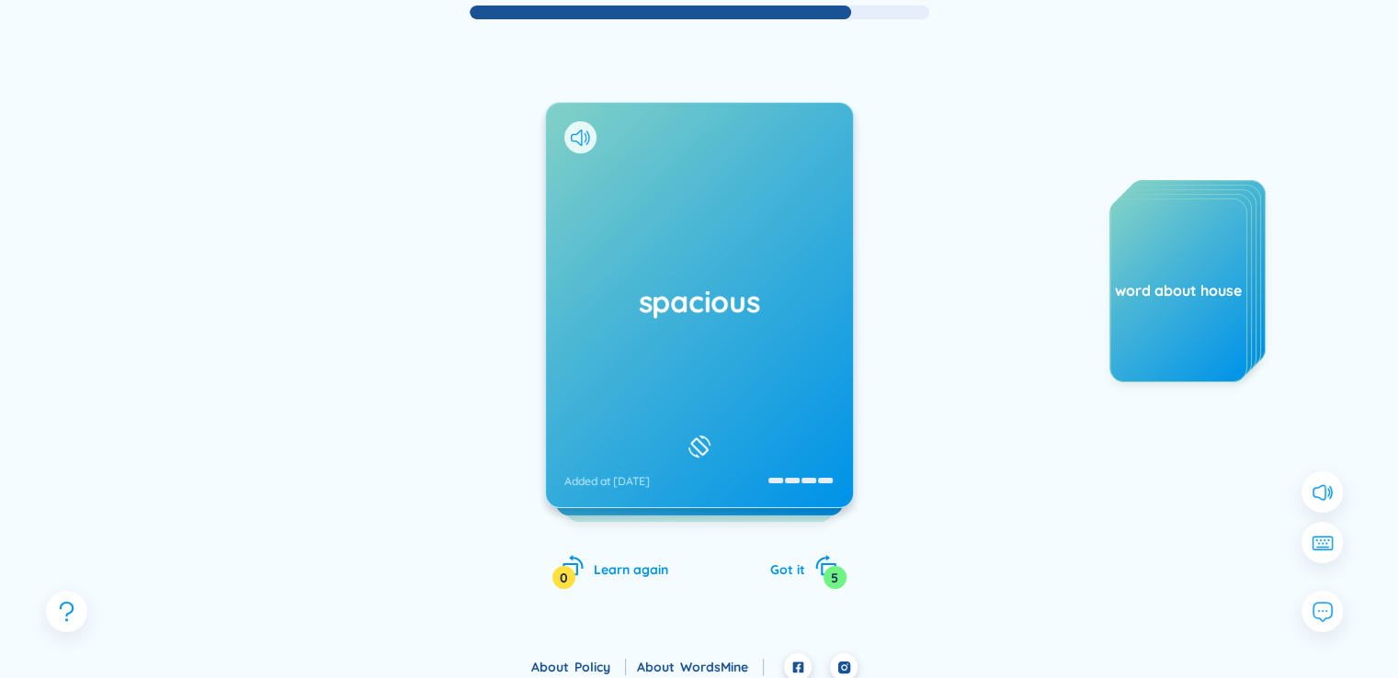
click at [755, 375] on div "spacious Added at [DATE]" at bounding box center [699, 305] width 307 height 404
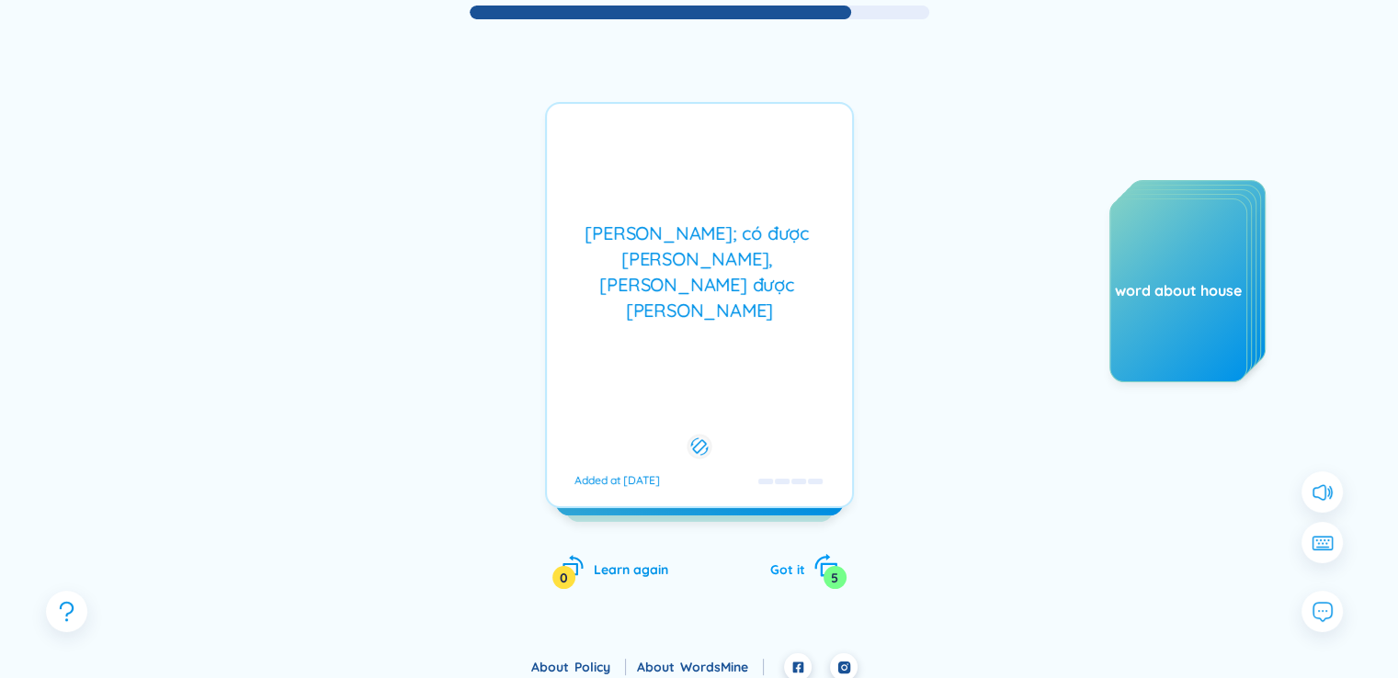
click at [835, 581] on div "5" at bounding box center [834, 577] width 23 height 23
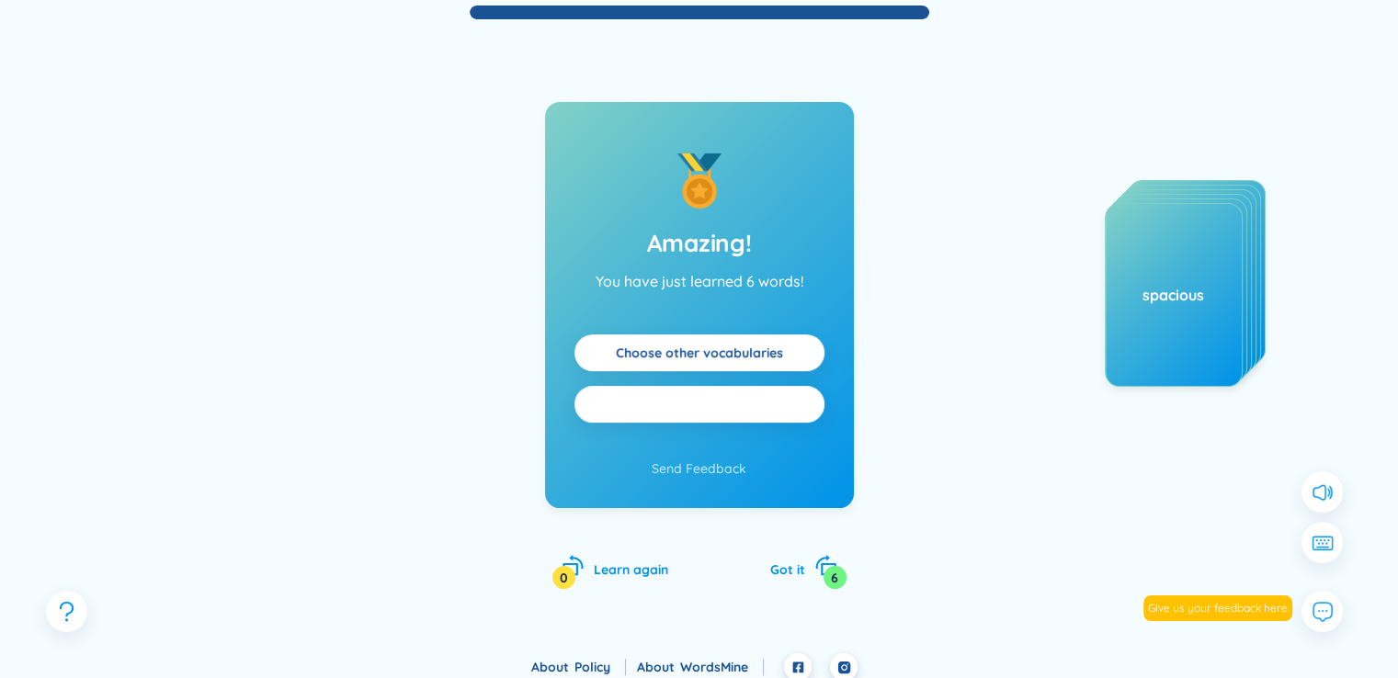
click at [728, 409] on span "Practice all" at bounding box center [699, 404] width 76 height 20
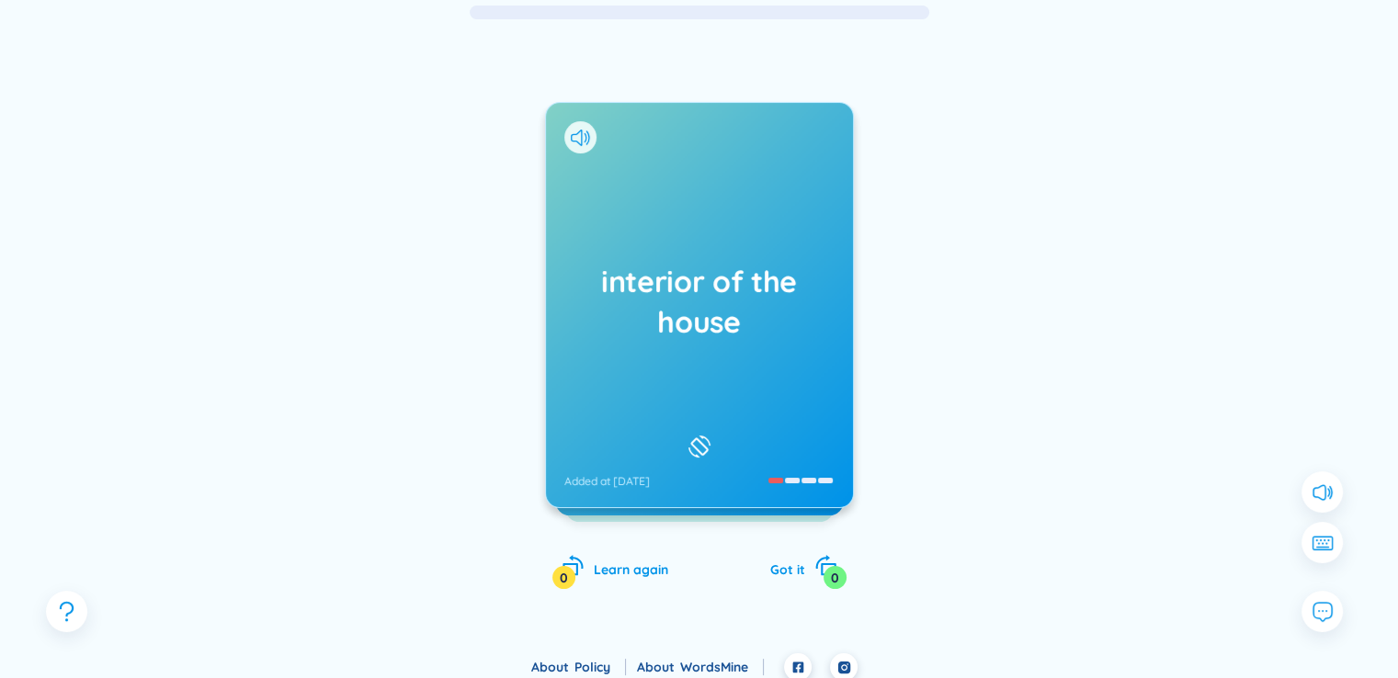
scroll to position [0, 0]
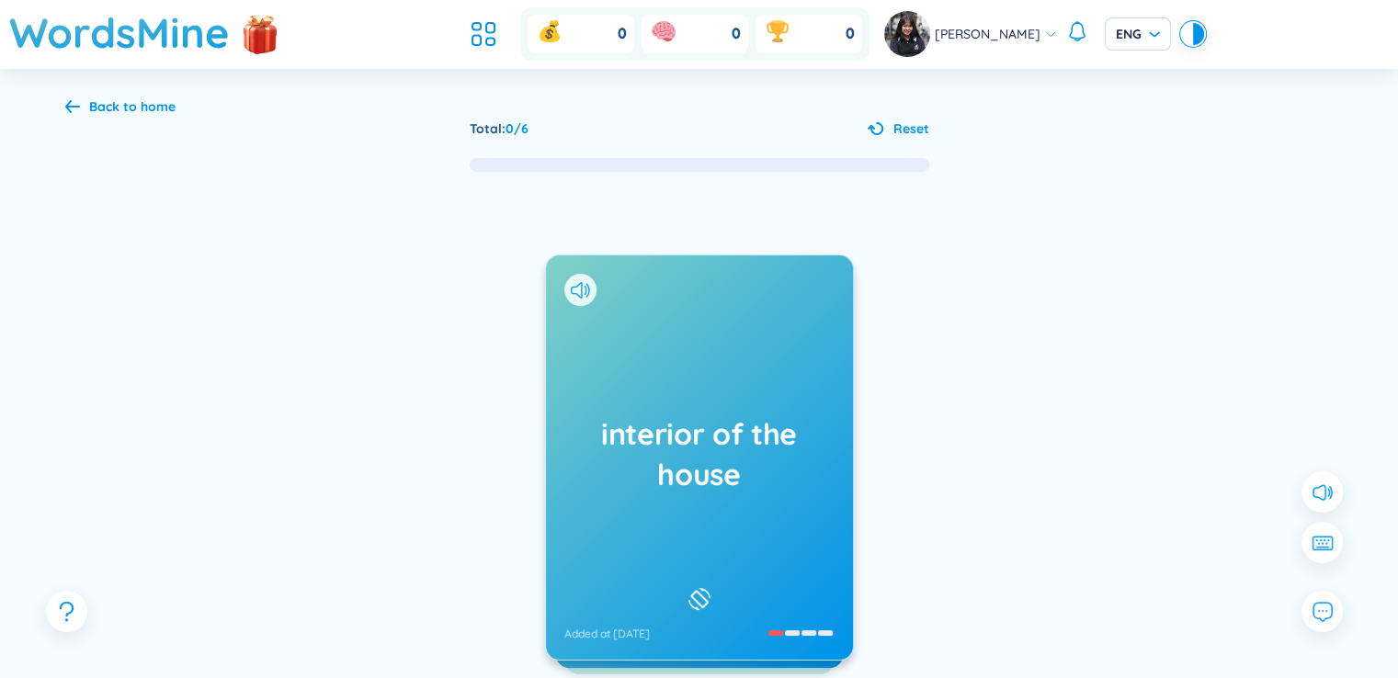
click at [119, 108] on div "Back to home" at bounding box center [132, 106] width 86 height 20
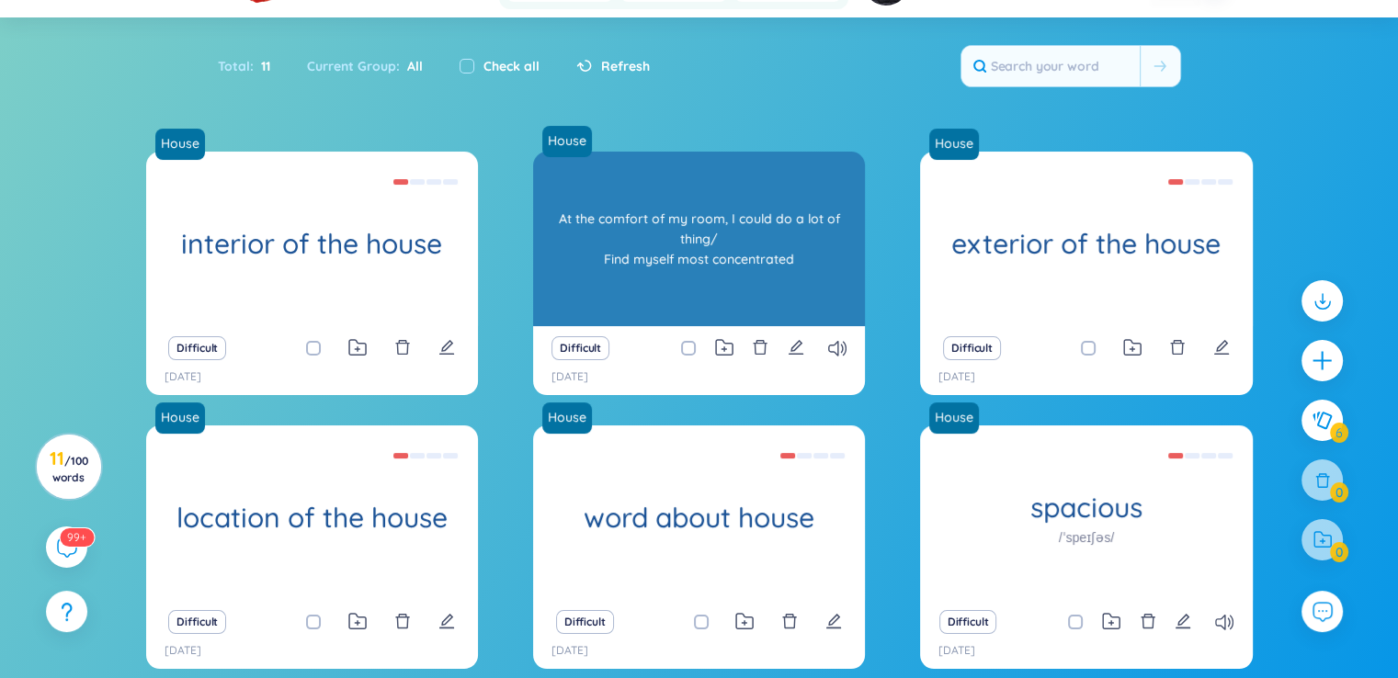
scroll to position [195, 0]
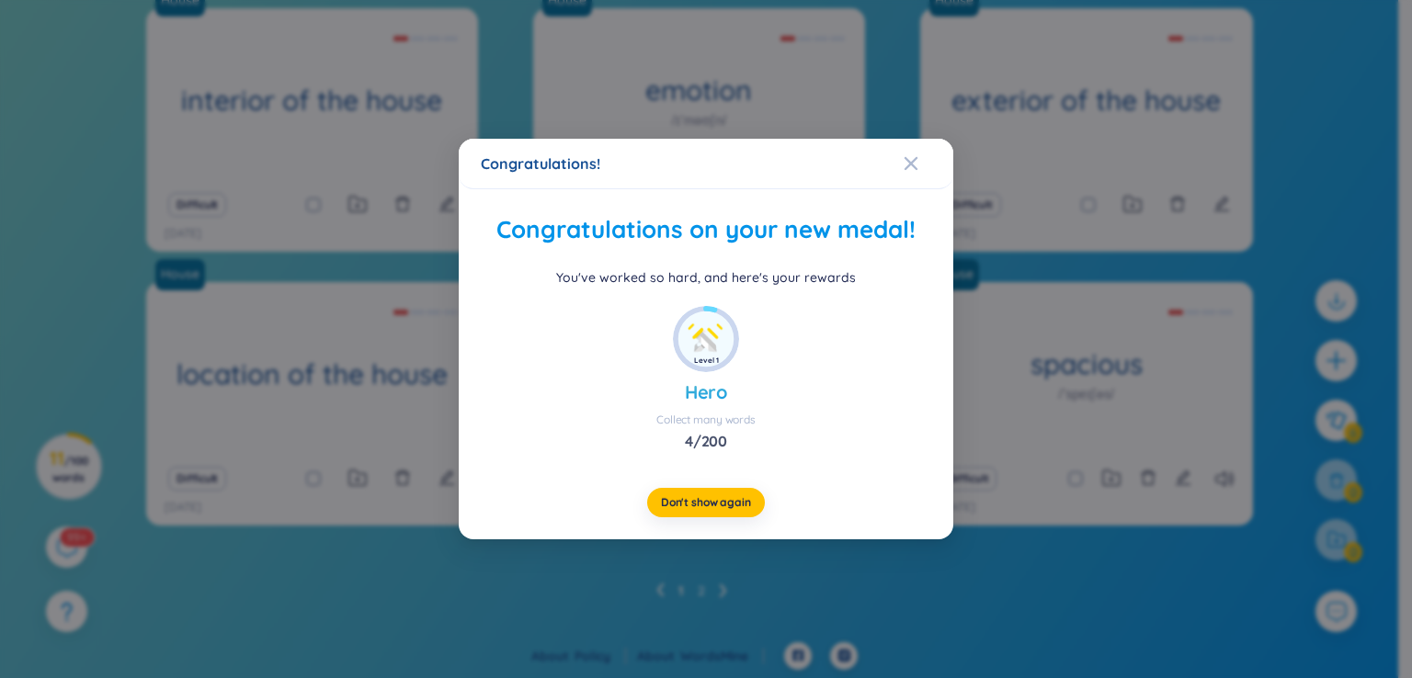
click at [714, 584] on div "Congratulations! Congratulations on your new medal! You've worked so hard, and …" at bounding box center [706, 339] width 1412 height 678
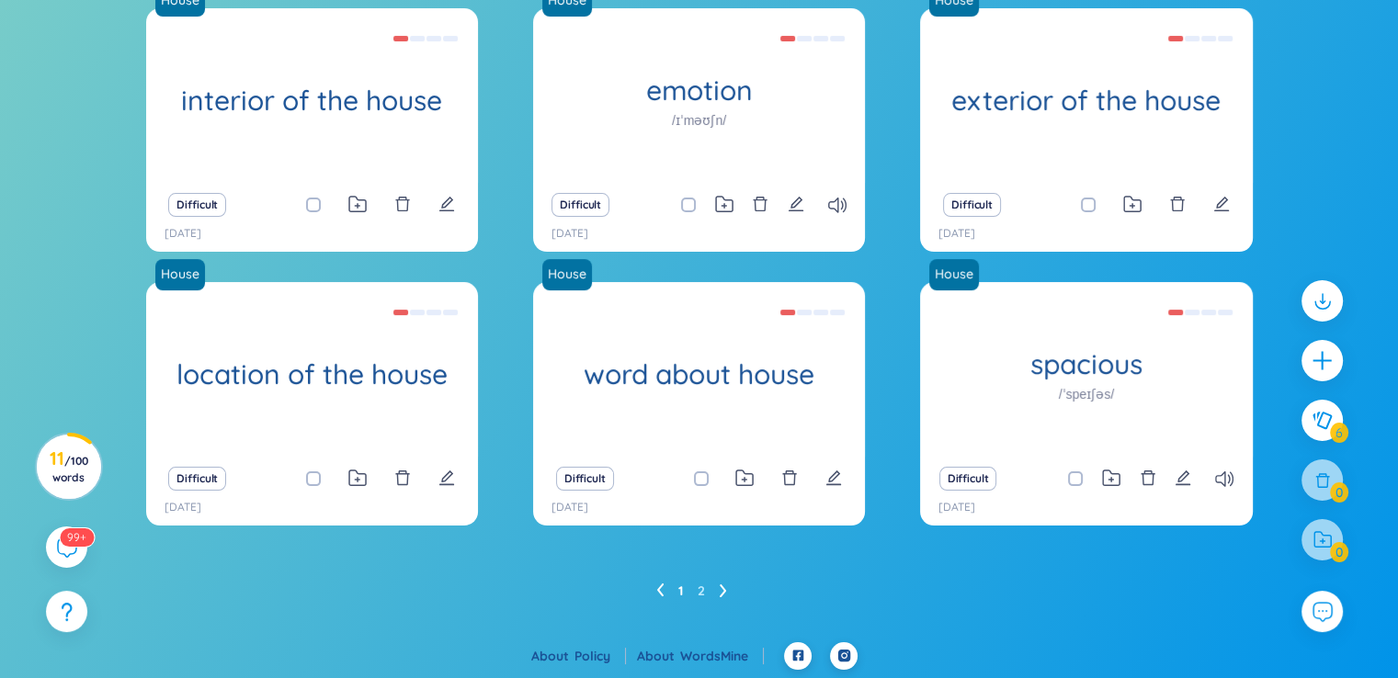
click at [725, 588] on icon at bounding box center [723, 591] width 7 height 14
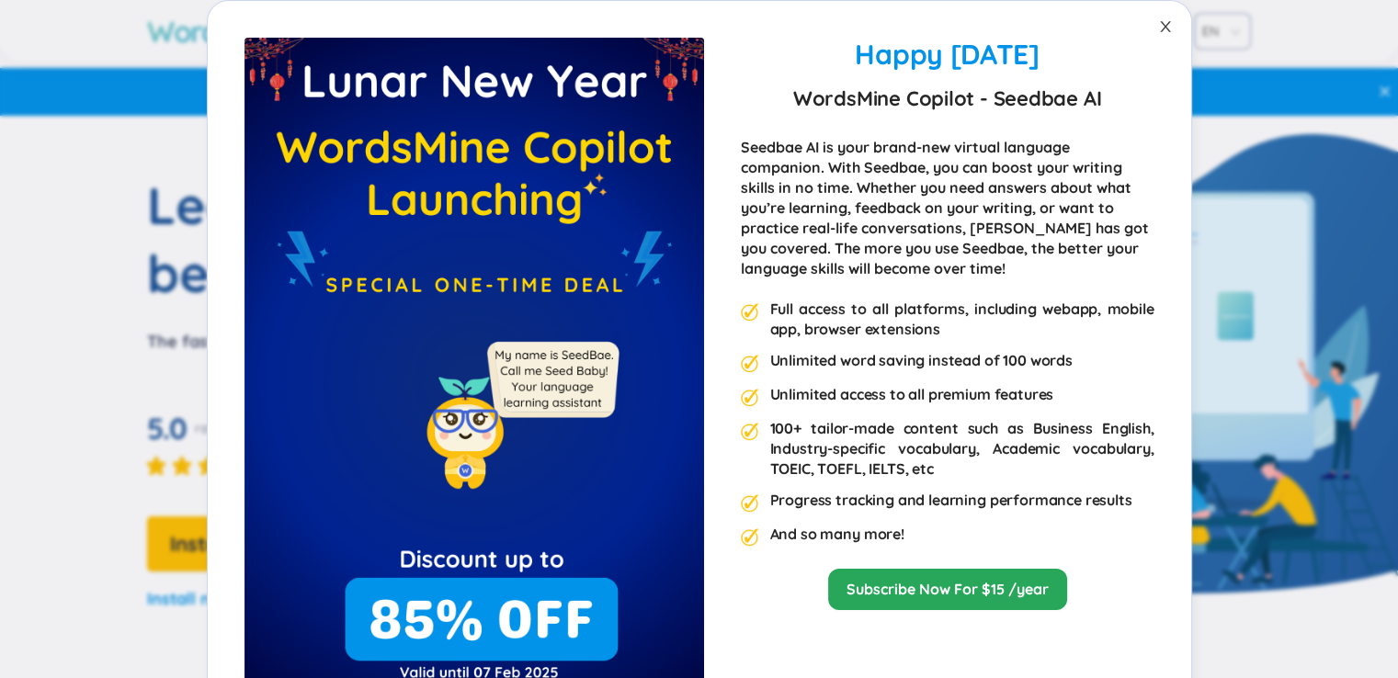
click at [1158, 25] on icon "close" at bounding box center [1165, 26] width 15 height 15
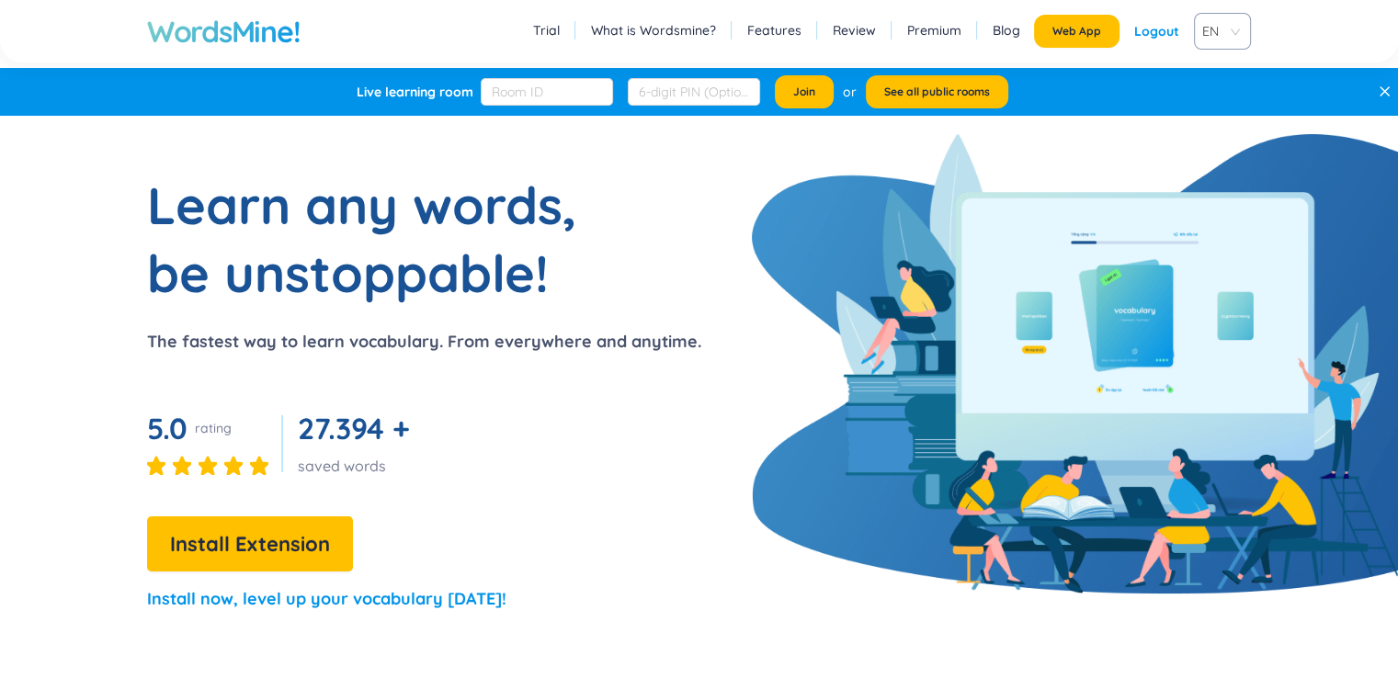
scroll to position [153, 0]
